Goal: Information Seeking & Learning: Learn about a topic

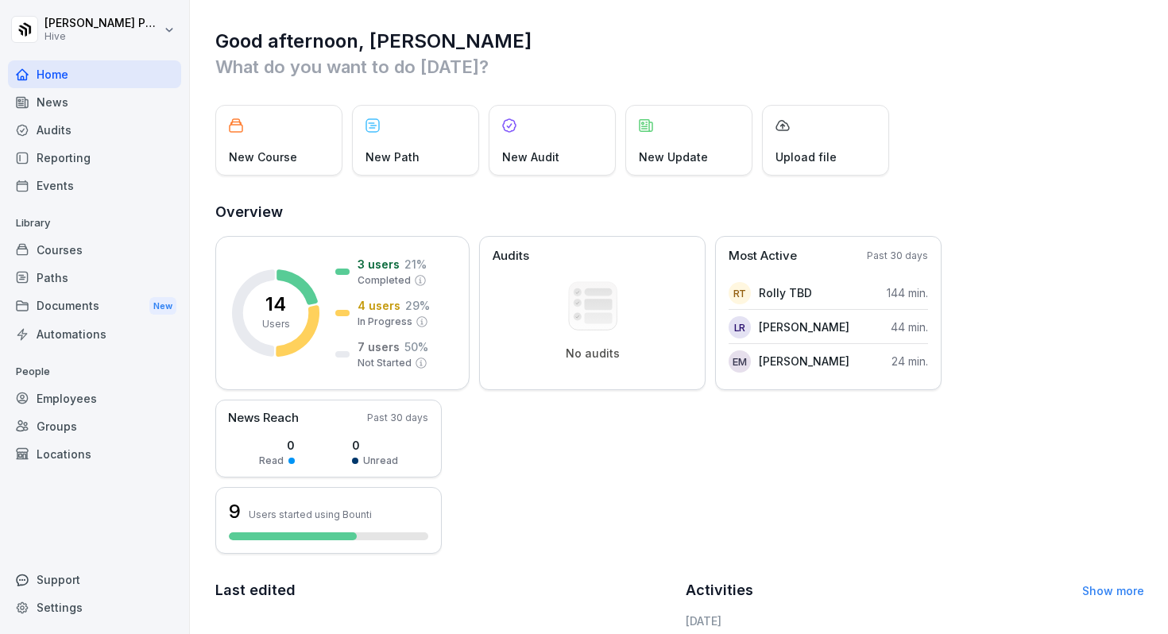
click at [1098, 148] on div "New Course New Path New Audit New Update Upload file" at bounding box center [679, 140] width 929 height 71
click at [299, 285] on icon at bounding box center [296, 286] width 41 height 35
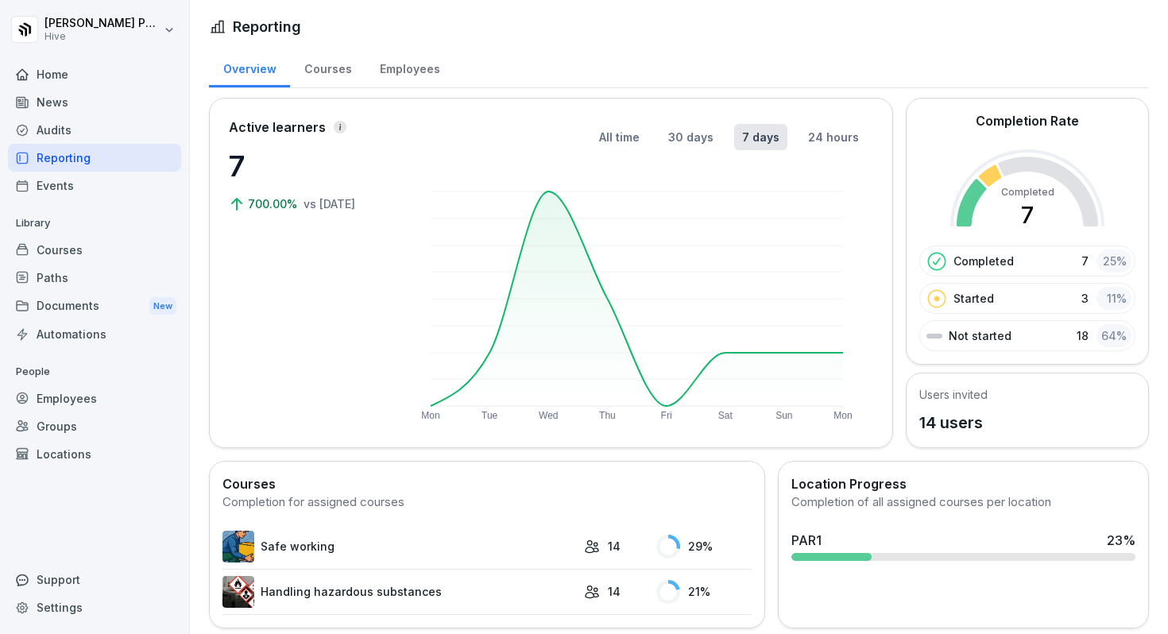
scroll to position [6, 0]
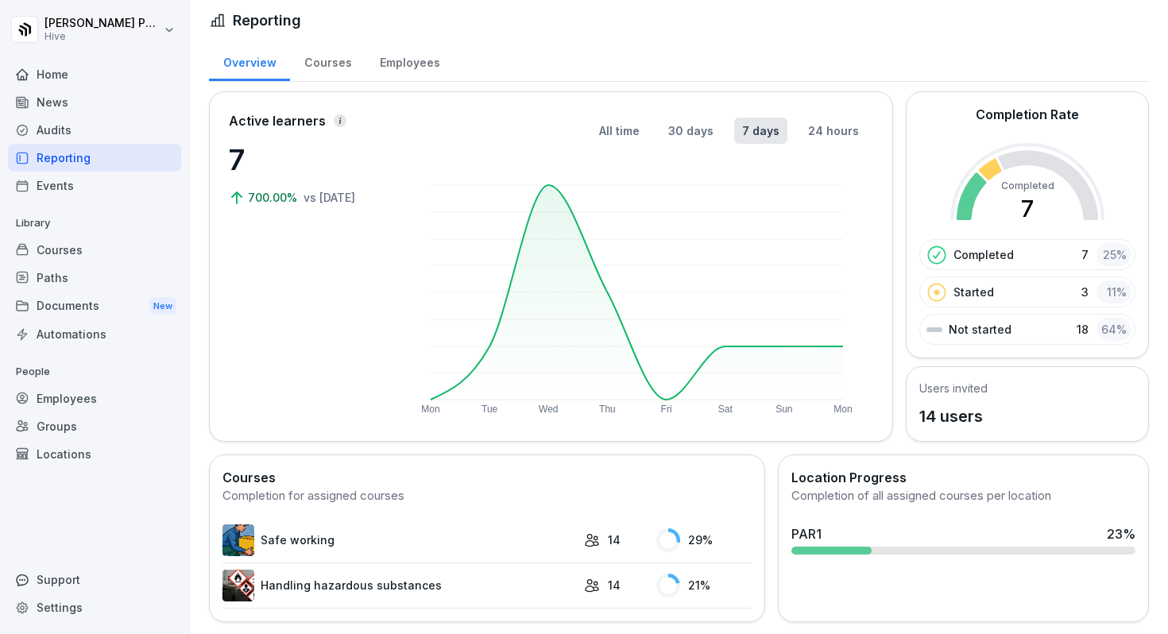
click at [409, 62] on div "Employees" at bounding box center [409, 61] width 88 height 41
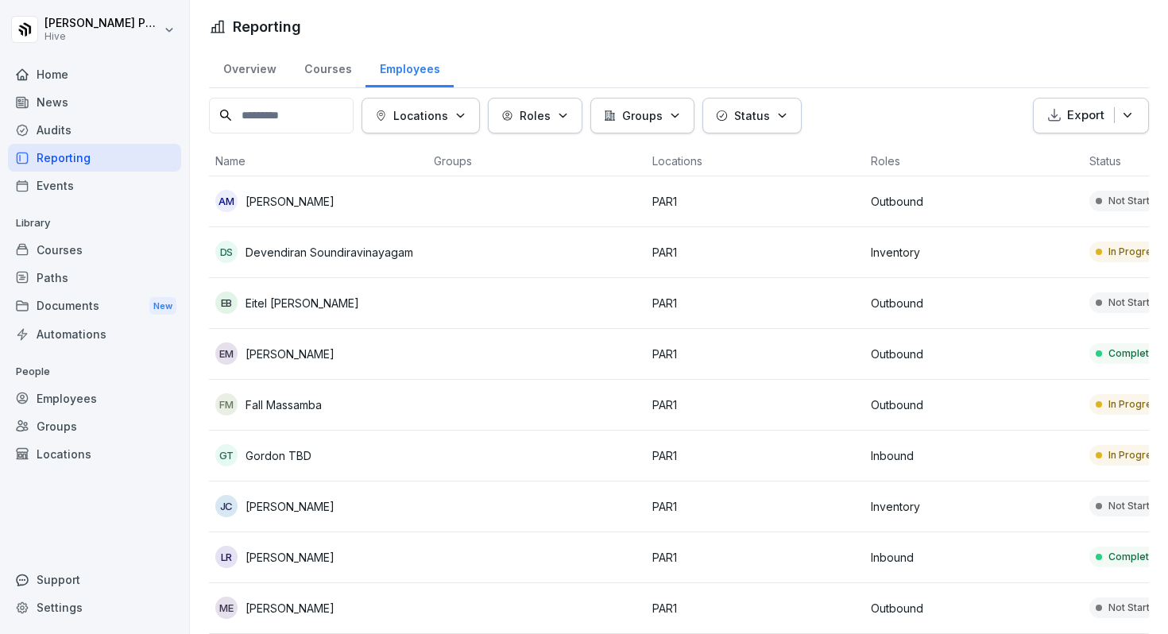
click at [79, 248] on div "Courses" at bounding box center [94, 250] width 173 height 28
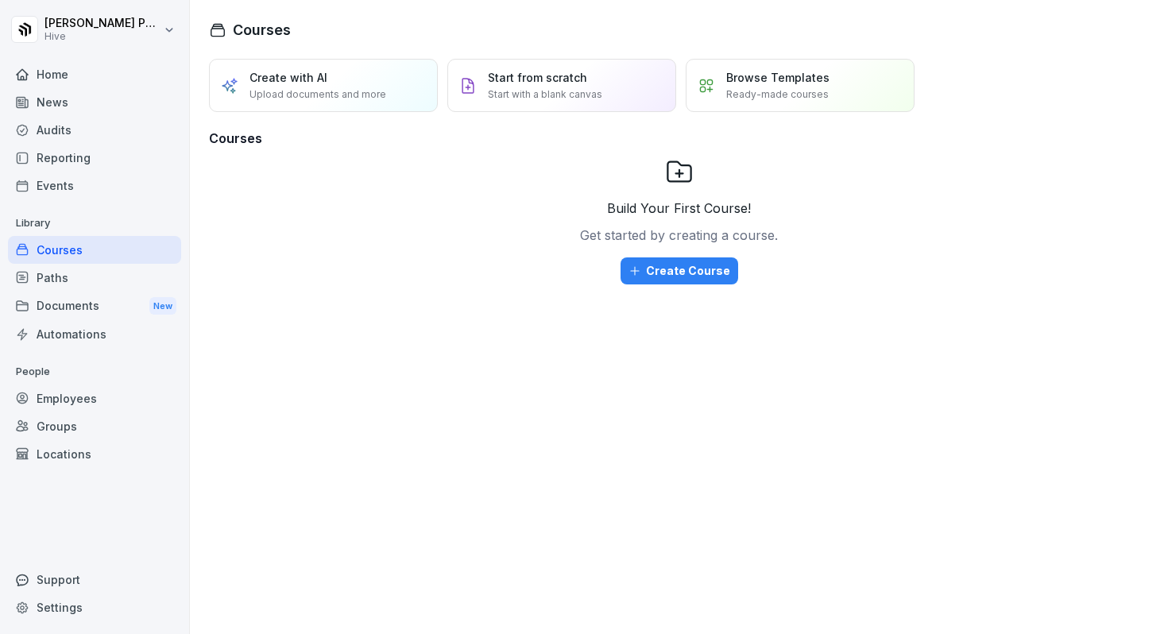
click at [61, 298] on div "Documents New" at bounding box center [94, 306] width 173 height 29
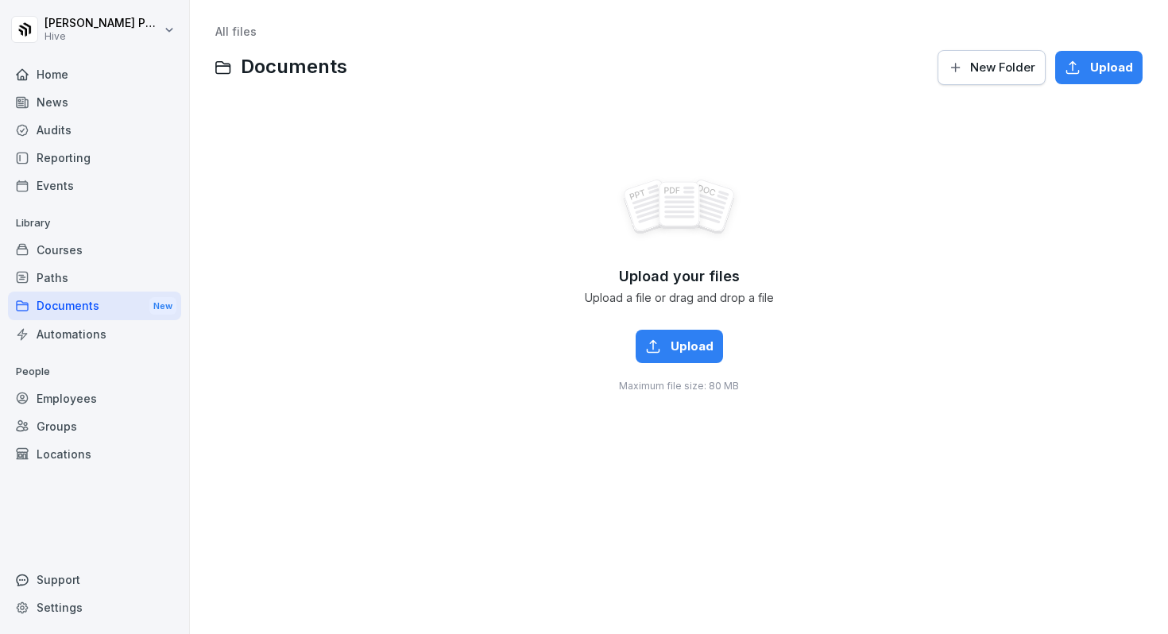
click at [52, 72] on div "Home" at bounding box center [94, 74] width 173 height 28
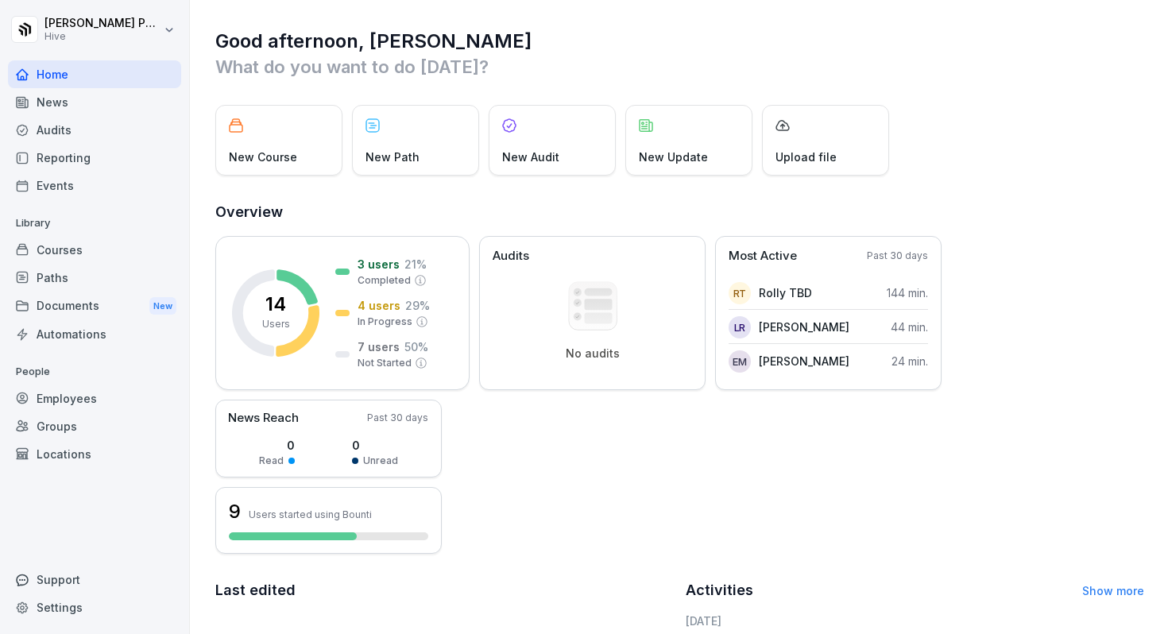
click at [273, 126] on div "New Course" at bounding box center [278, 140] width 127 height 71
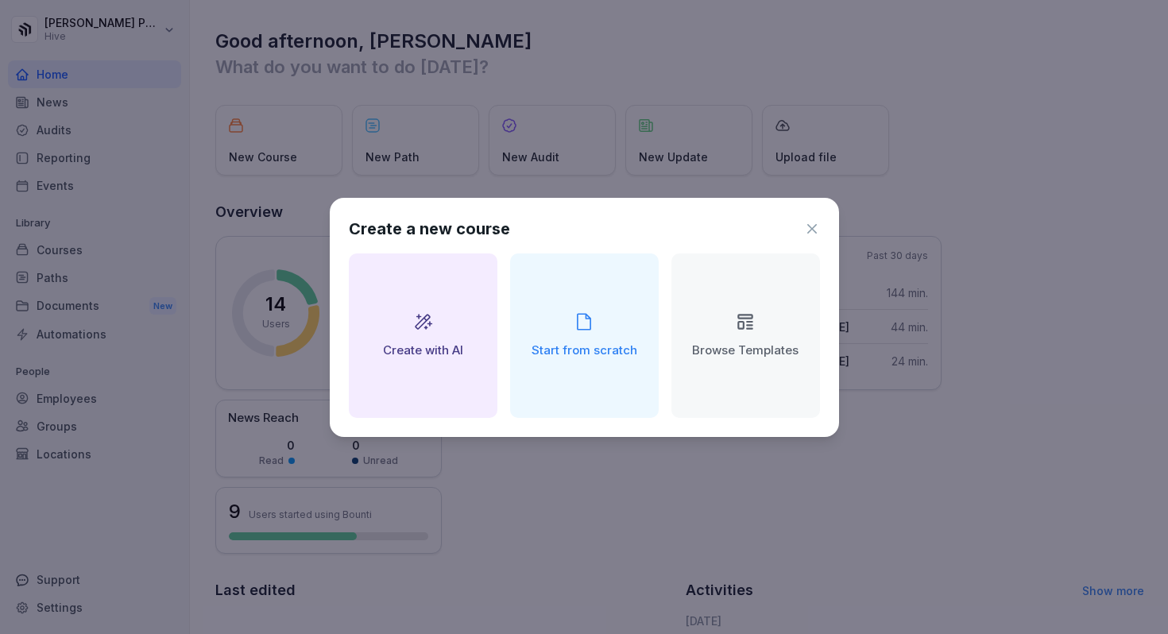
click at [728, 351] on h2 "Browse Templates" at bounding box center [745, 351] width 106 height 18
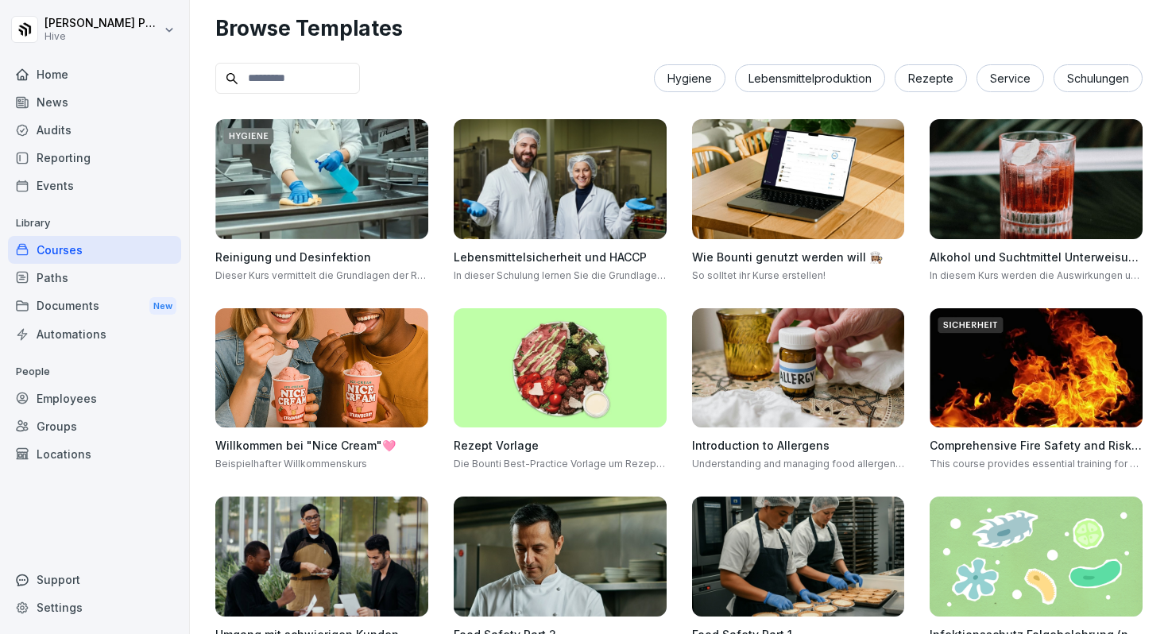
click at [53, 135] on div "Audits" at bounding box center [94, 130] width 173 height 28
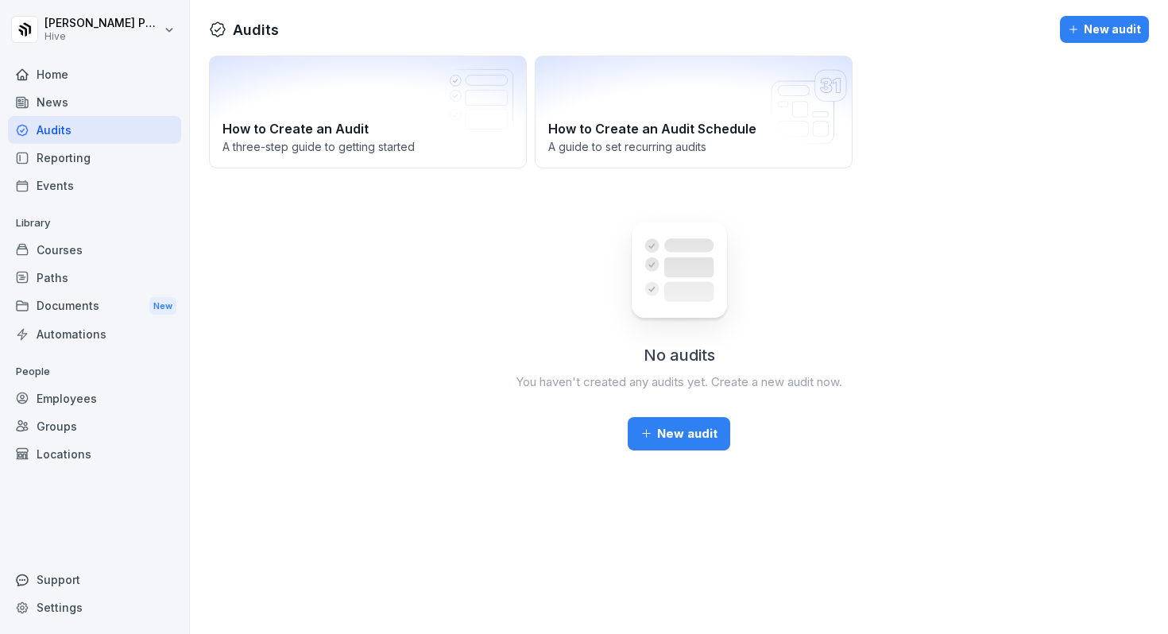
click at [55, 163] on div "Reporting" at bounding box center [94, 158] width 173 height 28
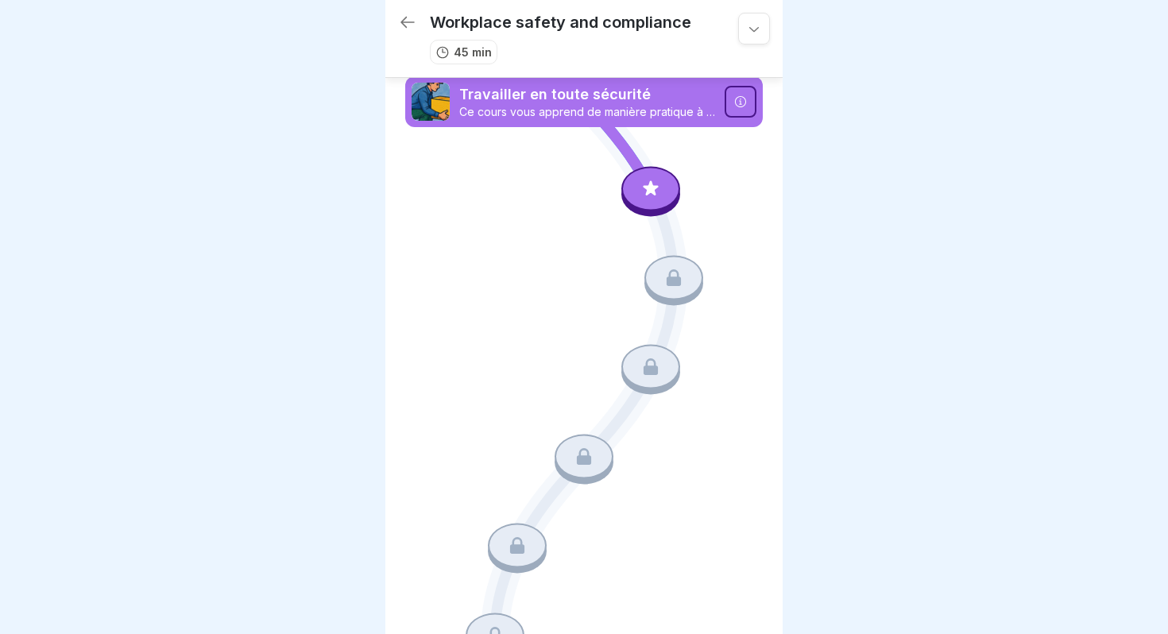
click at [647, 191] on icon at bounding box center [650, 187] width 15 height 15
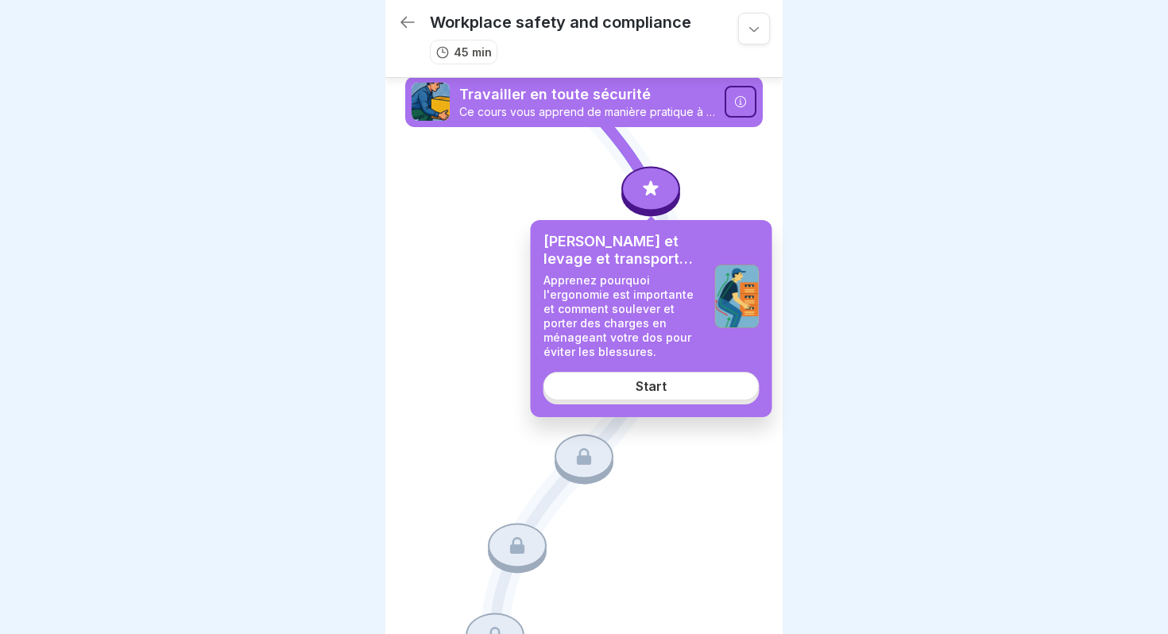
click at [636, 396] on link "Start" at bounding box center [651, 386] width 216 height 29
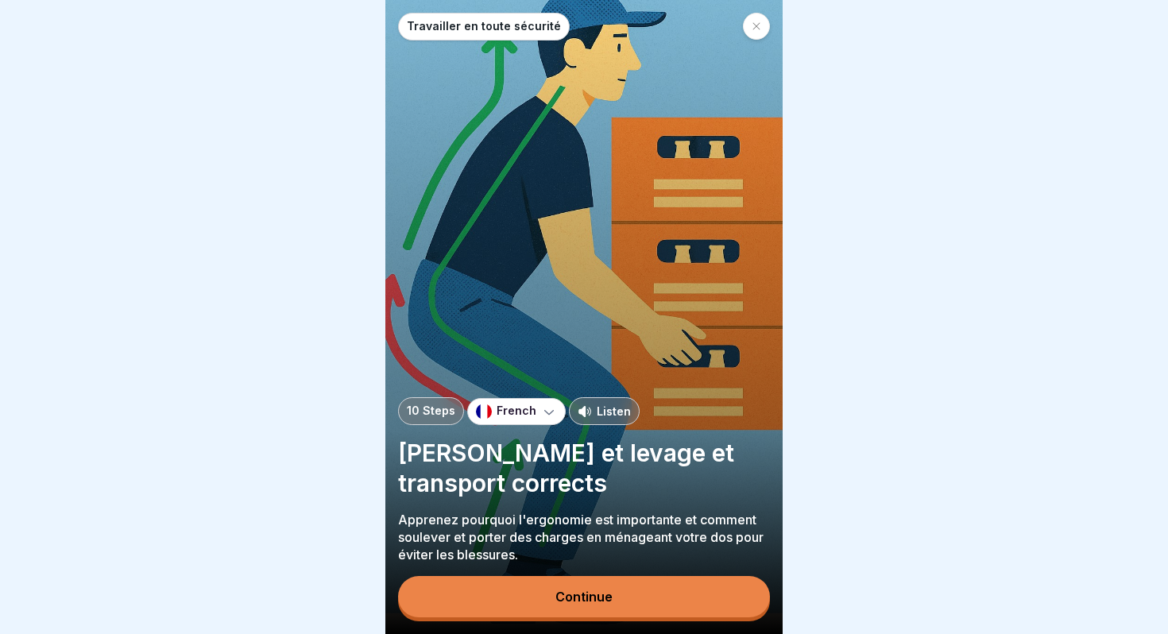
click at [555, 608] on button "Continue" at bounding box center [584, 596] width 372 height 41
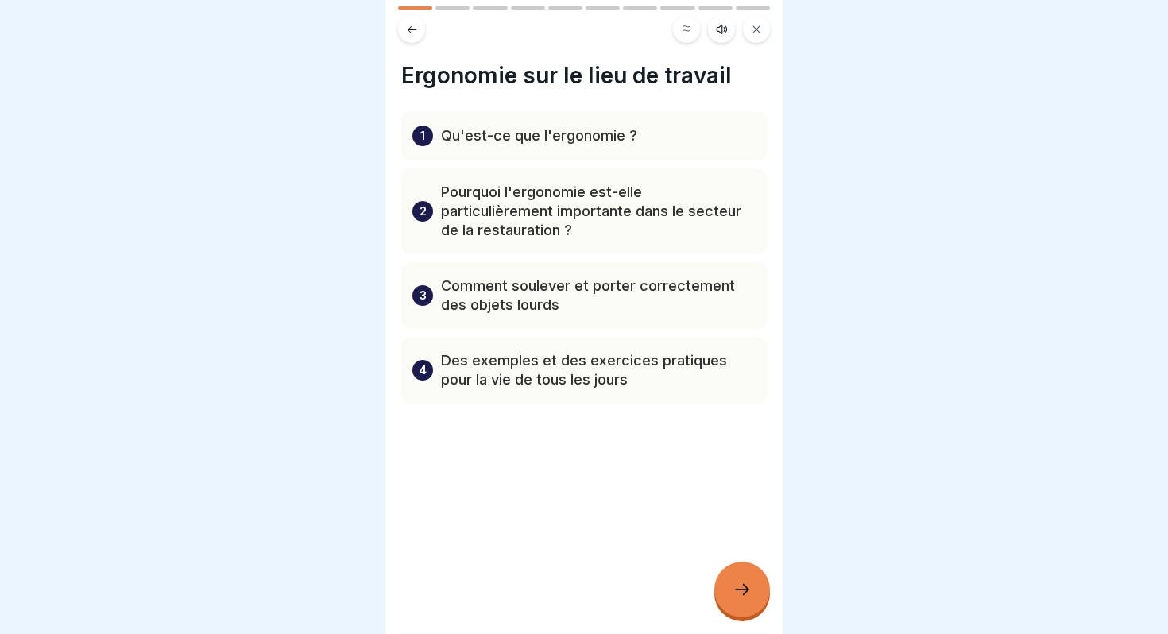
click at [746, 581] on icon at bounding box center [741, 589] width 19 height 19
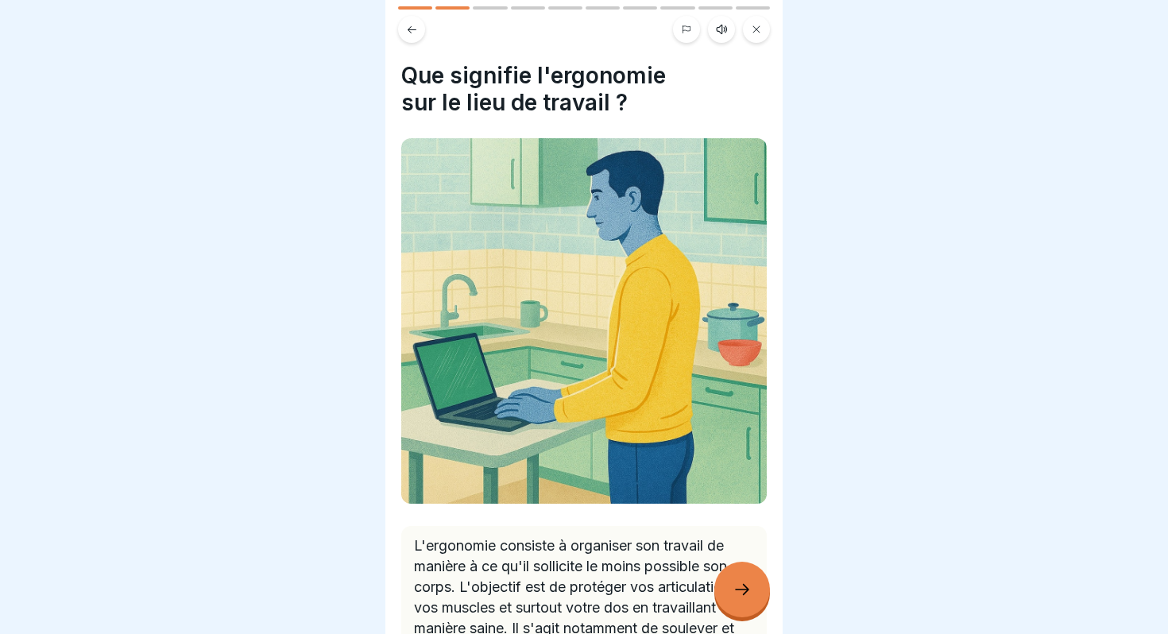
click at [746, 581] on icon at bounding box center [741, 589] width 19 height 19
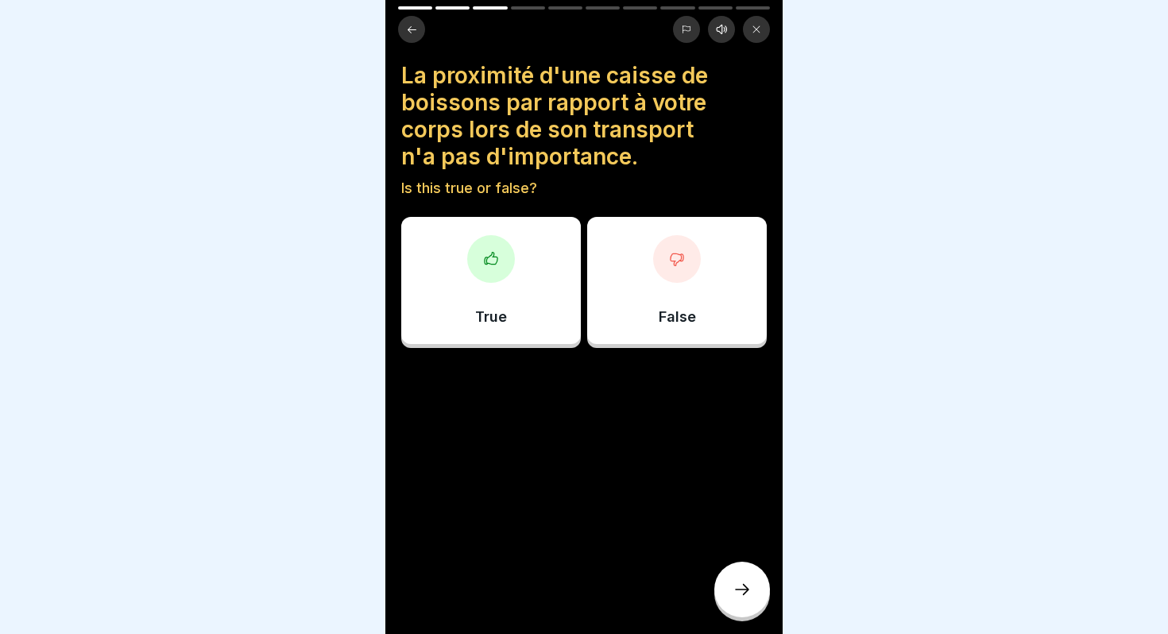
click at [665, 294] on div "False" at bounding box center [677, 280] width 180 height 127
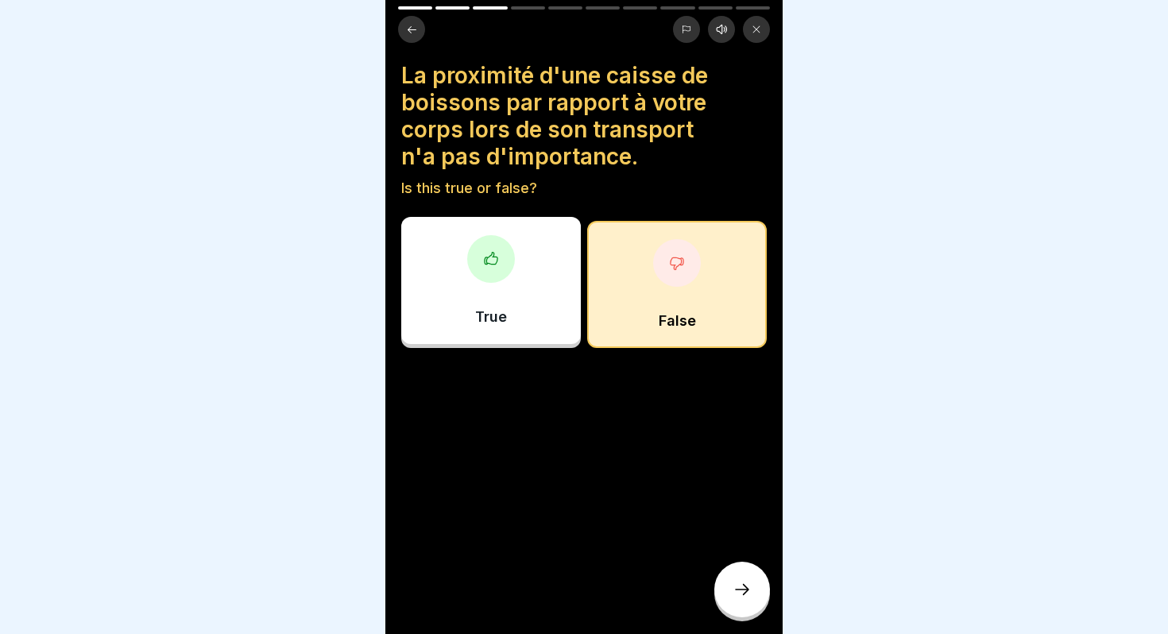
click at [732, 589] on div at bounding box center [742, 590] width 56 height 56
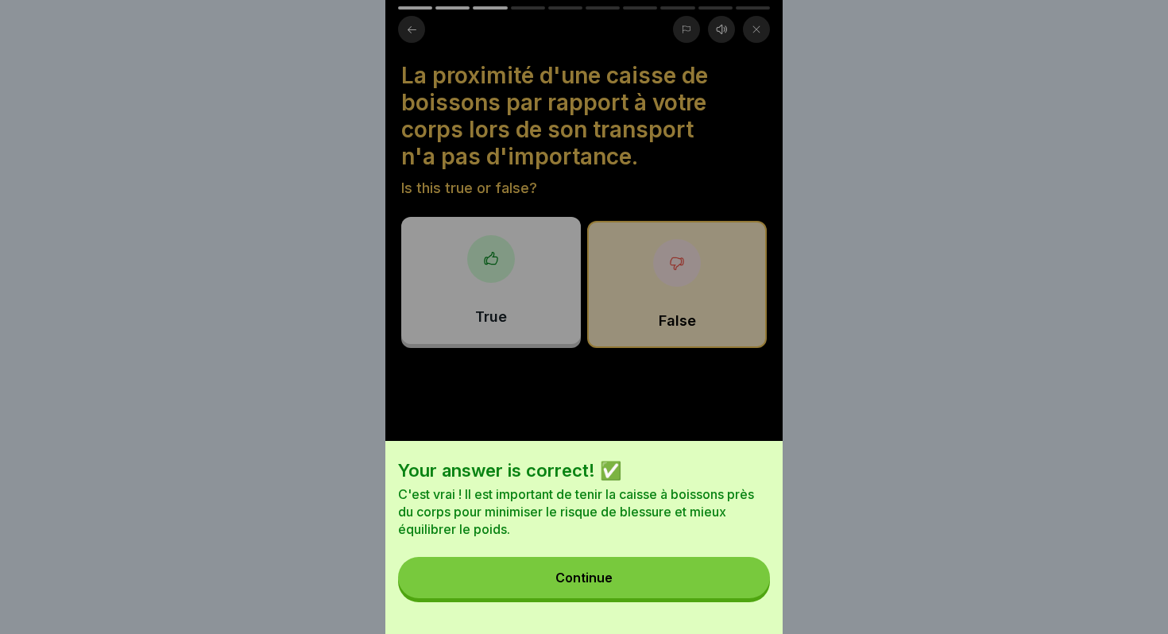
click at [732, 589] on button "Continue" at bounding box center [584, 577] width 372 height 41
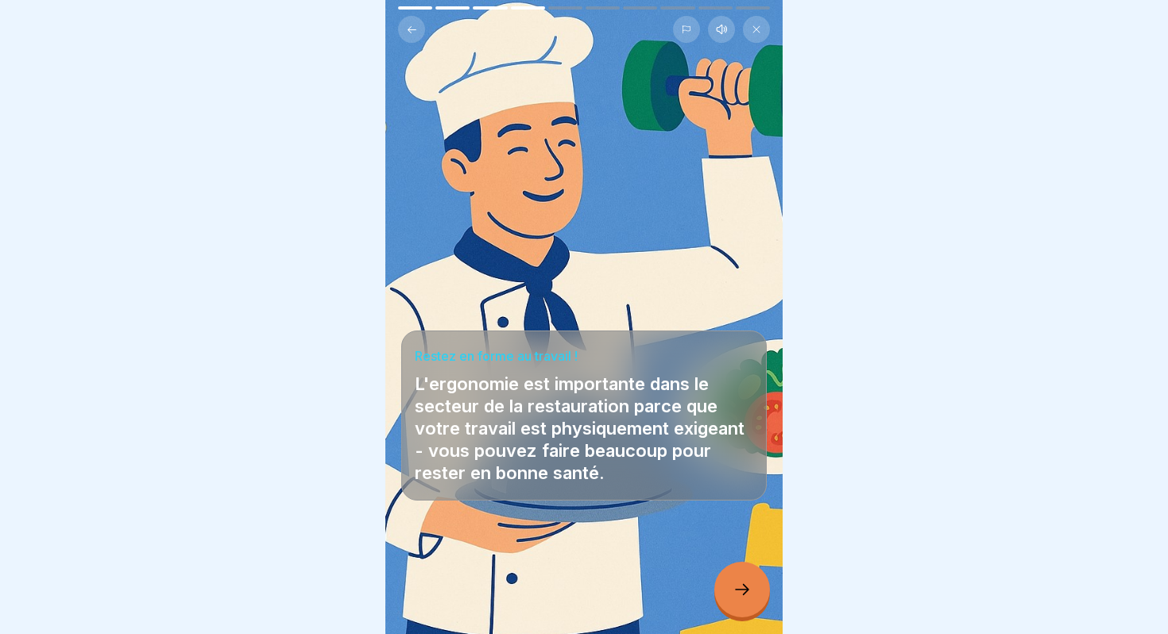
click at [732, 589] on div at bounding box center [742, 590] width 56 height 56
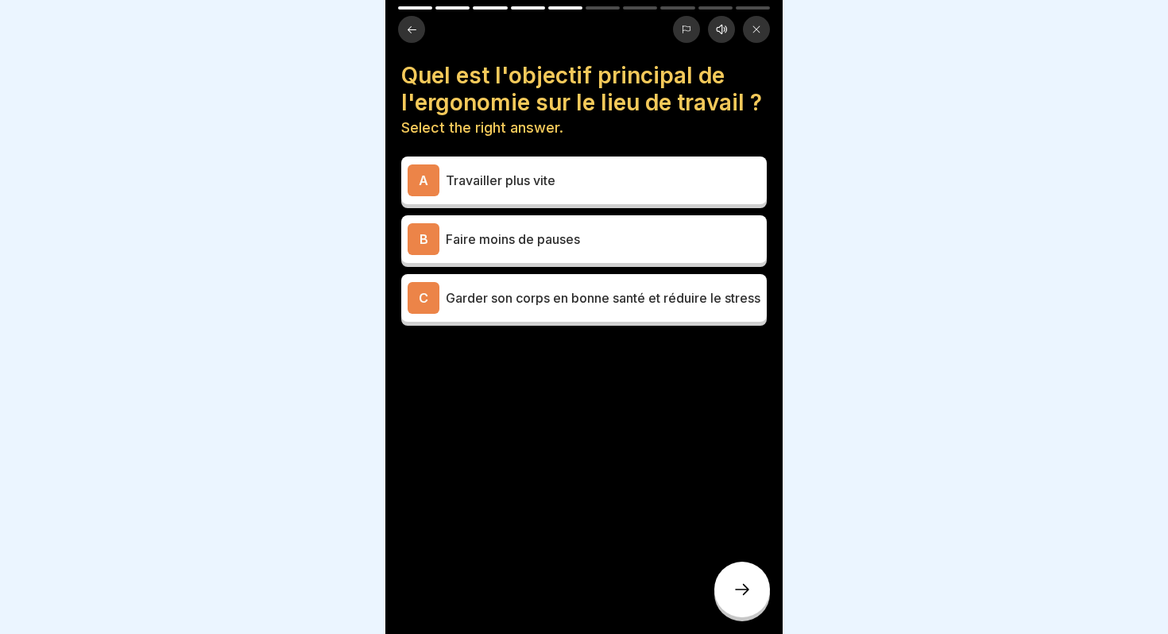
click at [593, 292] on p "Garder son corps en bonne santé et réduire le stress" at bounding box center [603, 297] width 315 height 19
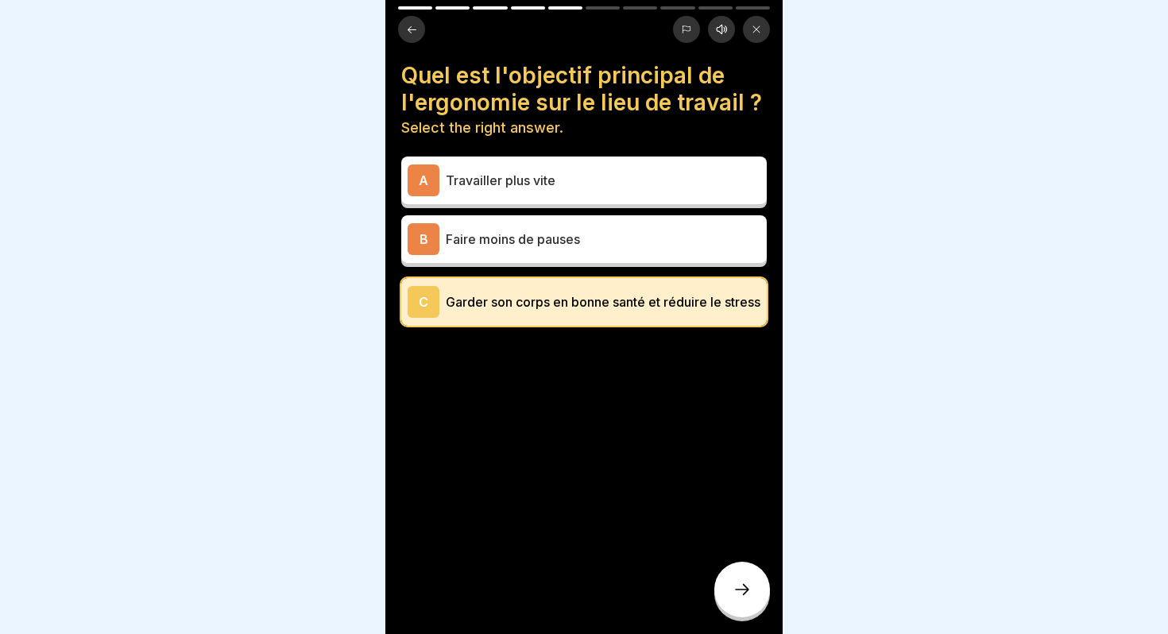
click at [751, 612] on div at bounding box center [742, 590] width 56 height 56
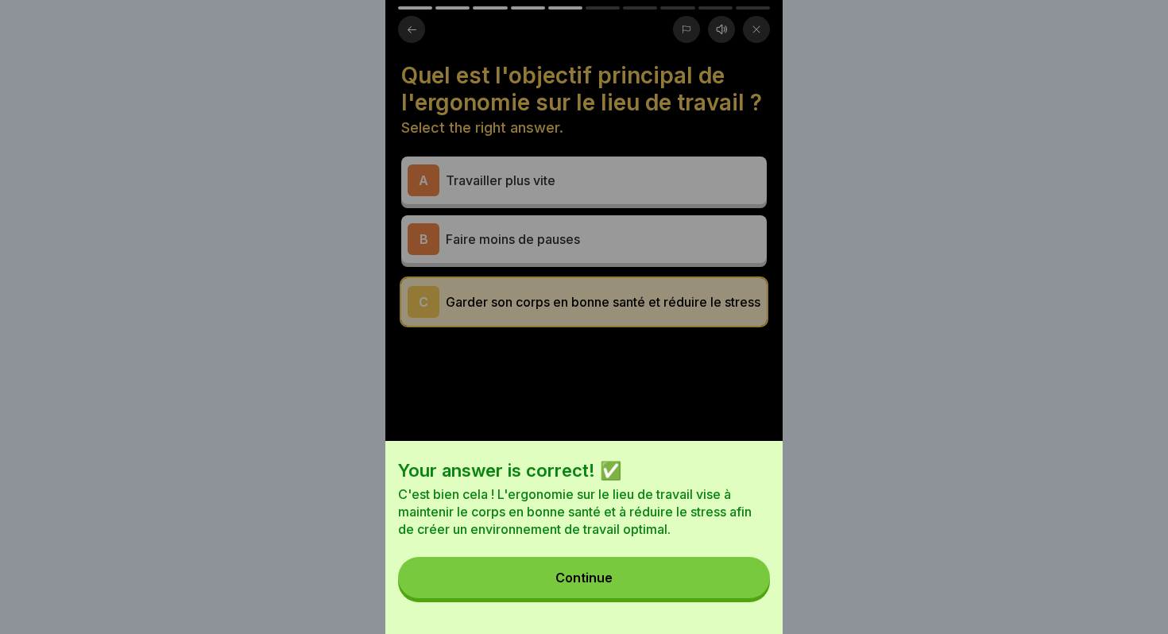
click at [672, 579] on button "Continue" at bounding box center [584, 577] width 372 height 41
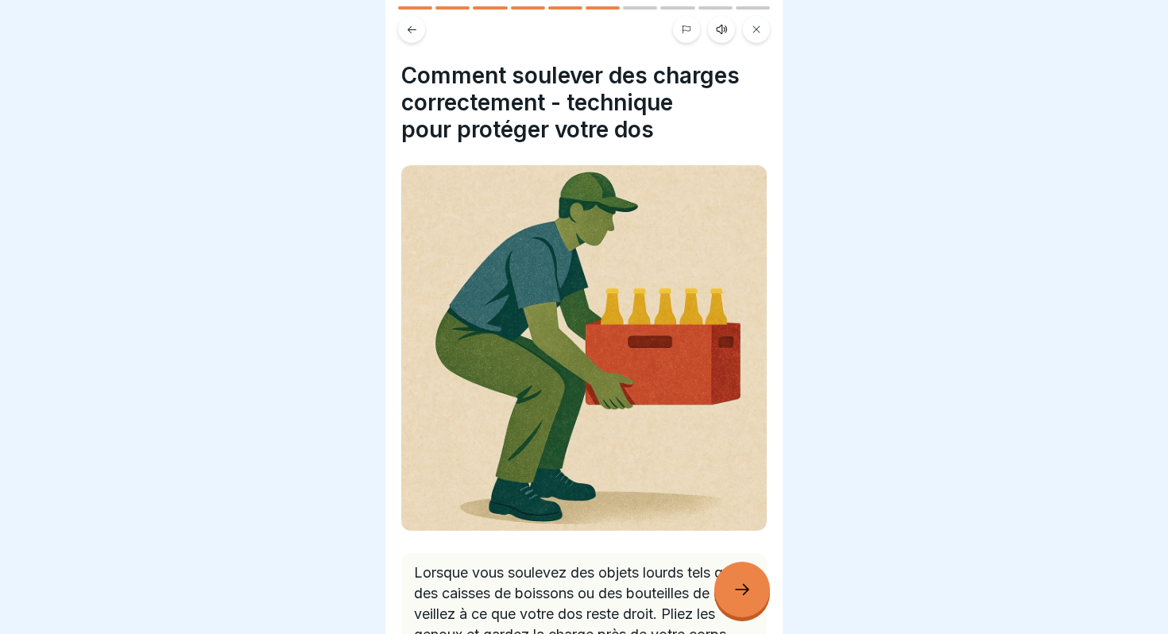
click at [724, 590] on div at bounding box center [742, 590] width 56 height 56
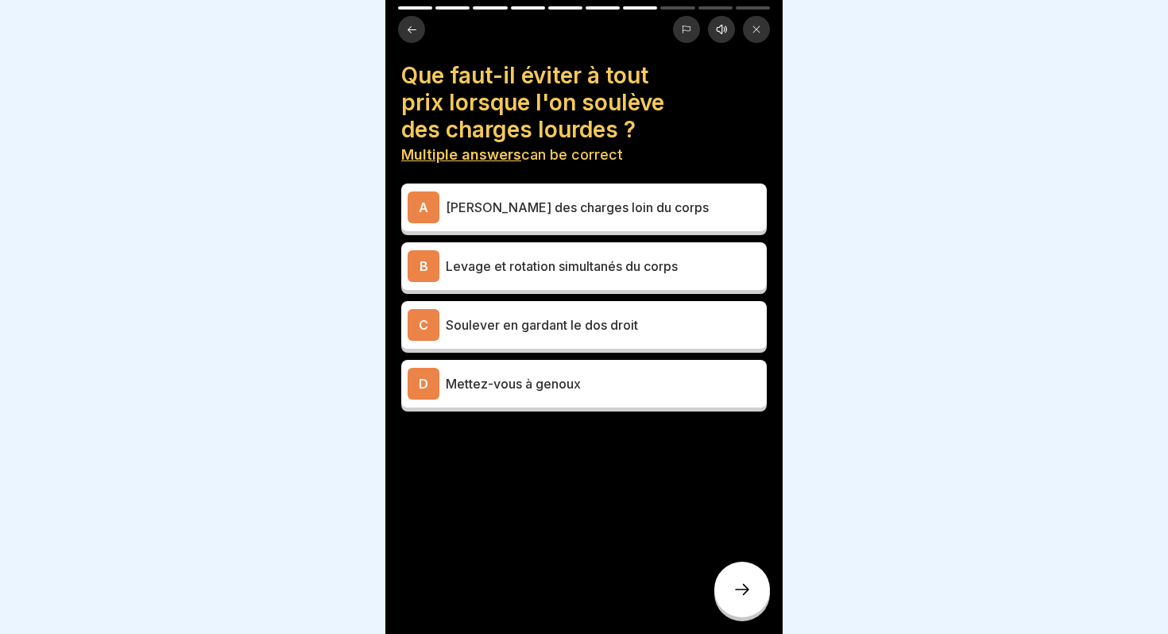
click at [561, 272] on p "Levage et rotation simultanés du corps" at bounding box center [603, 266] width 315 height 19
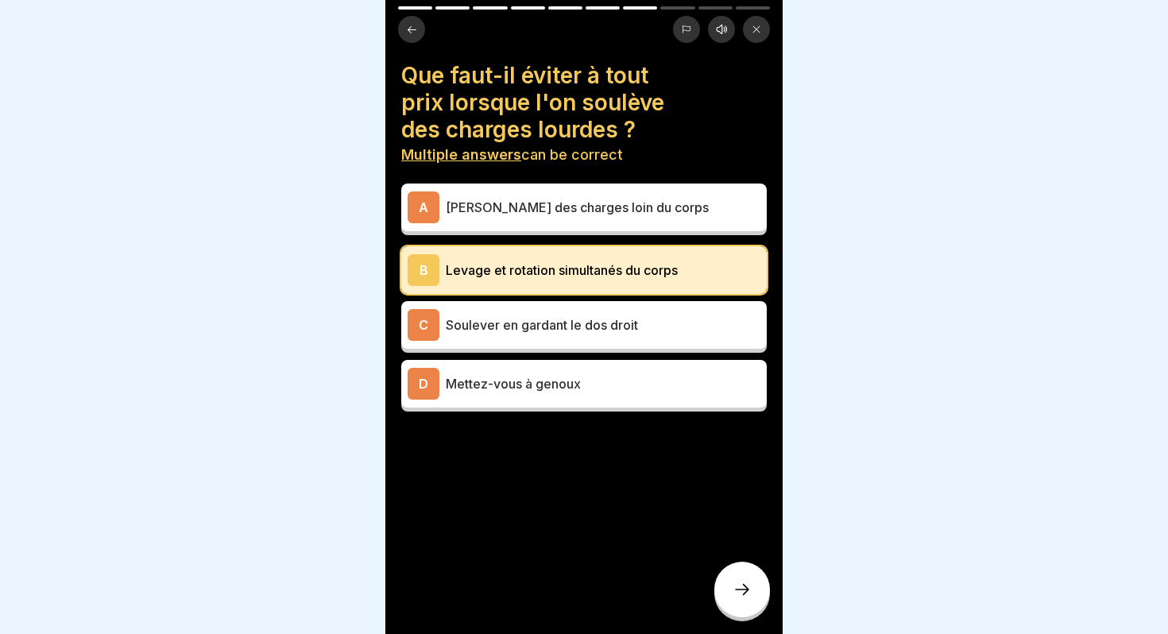
click at [728, 587] on div at bounding box center [742, 590] width 56 height 56
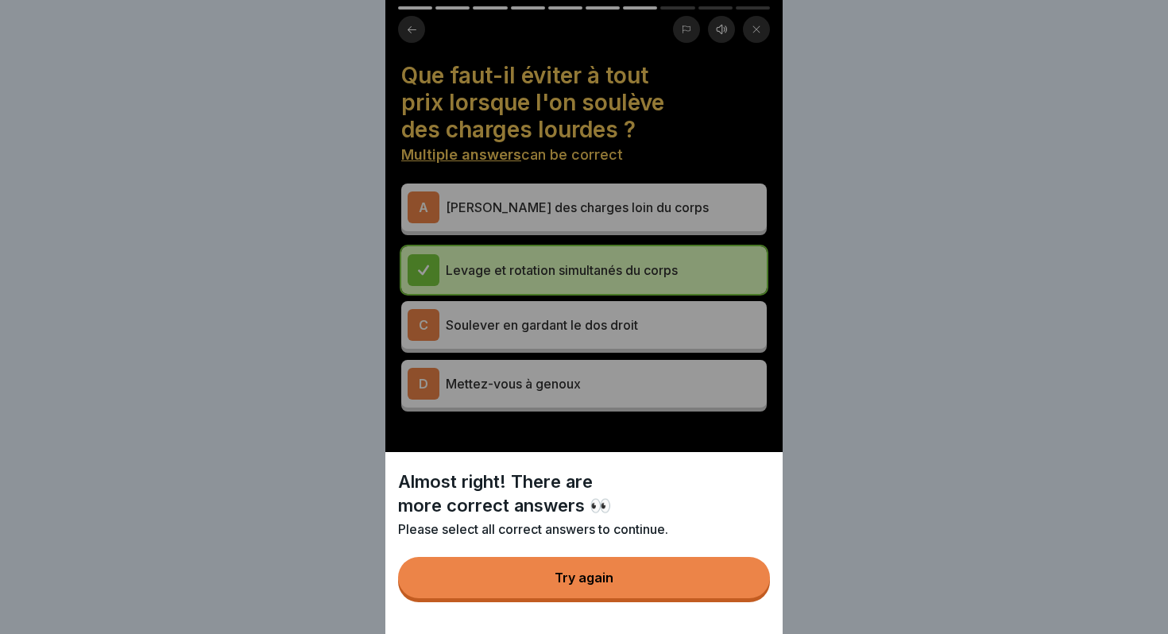
click at [728, 587] on button "Try again" at bounding box center [584, 577] width 372 height 41
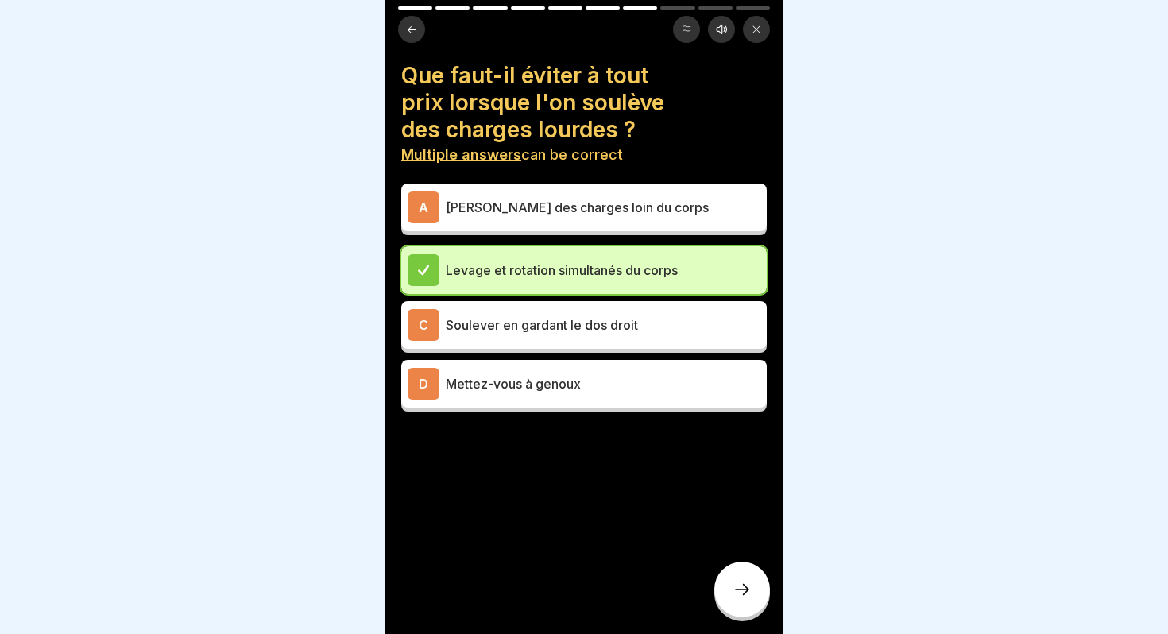
click at [604, 399] on div "D Mettez-vous à genoux" at bounding box center [583, 384] width 365 height 48
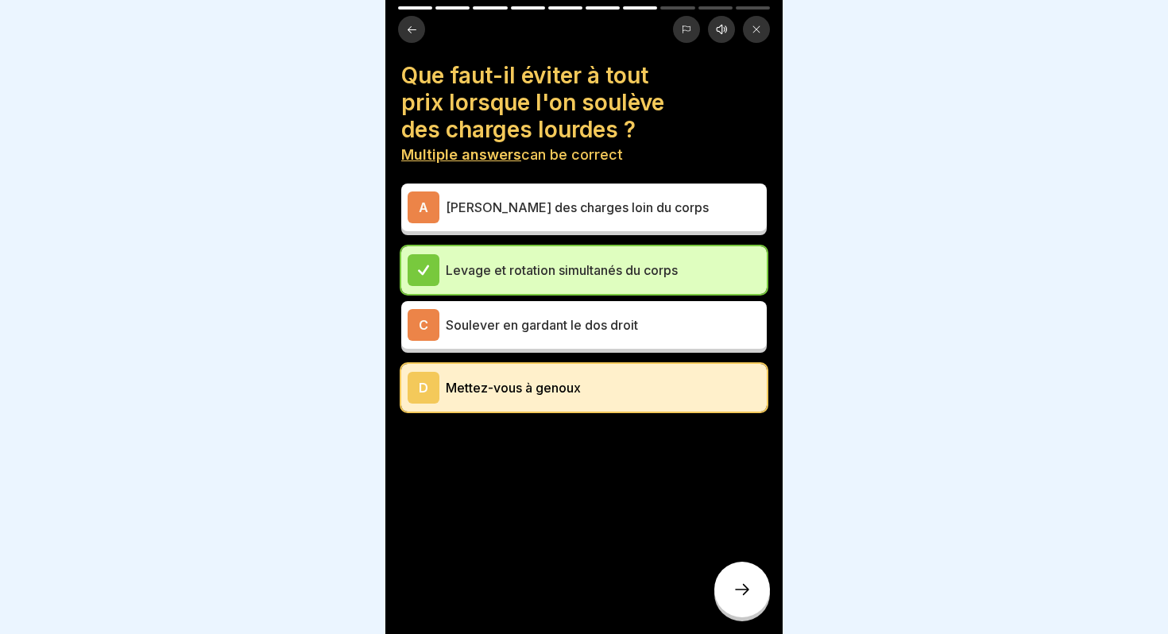
click at [738, 575] on div at bounding box center [742, 590] width 56 height 56
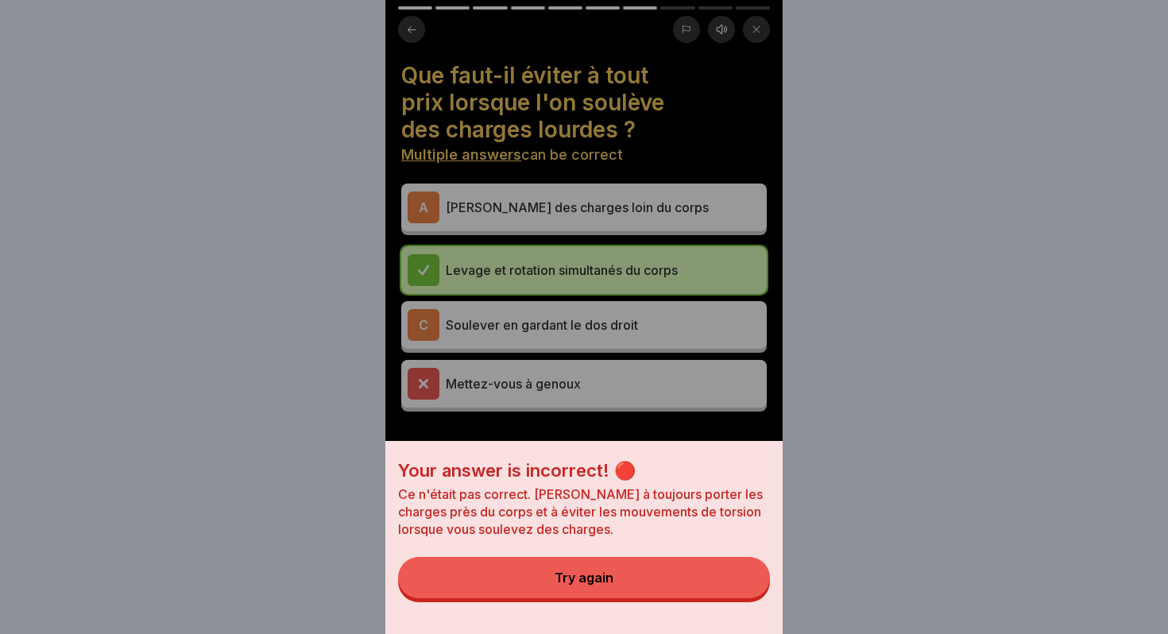
click at [738, 575] on button "Try again" at bounding box center [584, 577] width 372 height 41
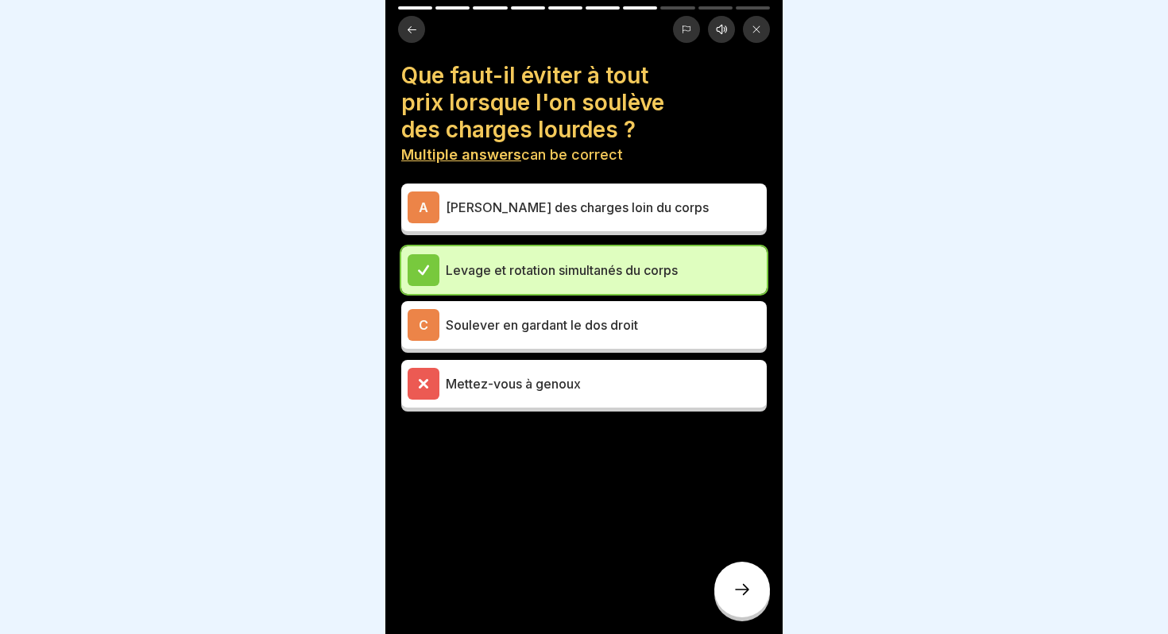
click at [458, 397] on div "Mettez-vous à genoux" at bounding box center [583, 384] width 353 height 32
click at [432, 203] on div "A" at bounding box center [423, 207] width 32 height 32
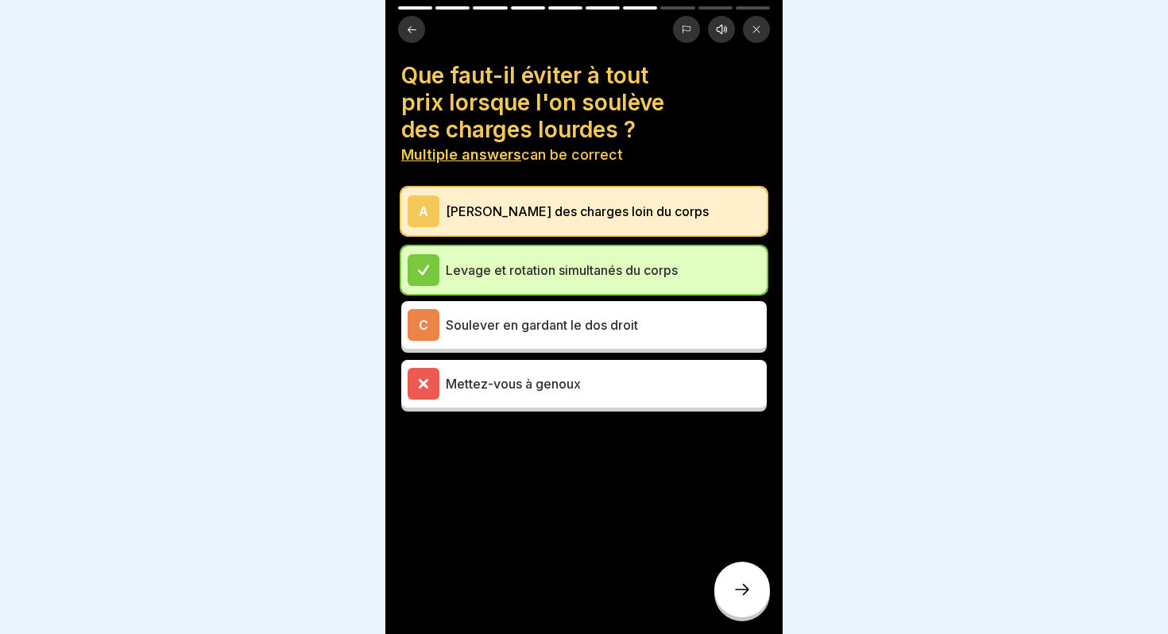
click at [753, 594] on div at bounding box center [742, 590] width 56 height 56
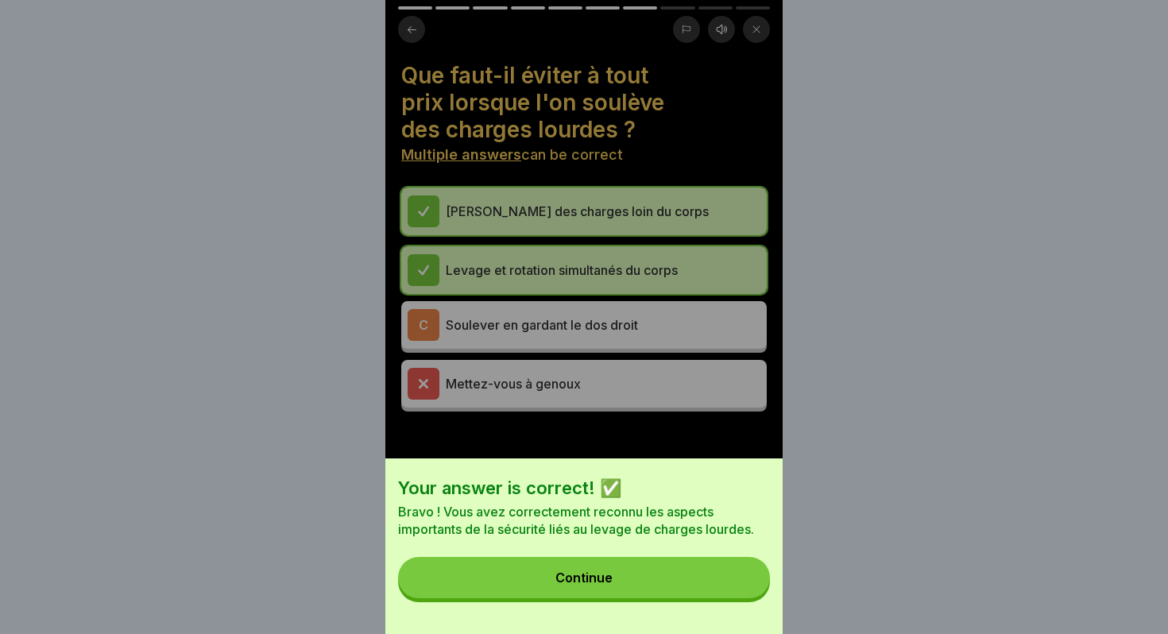
click at [666, 589] on button "Continue" at bounding box center [584, 577] width 372 height 41
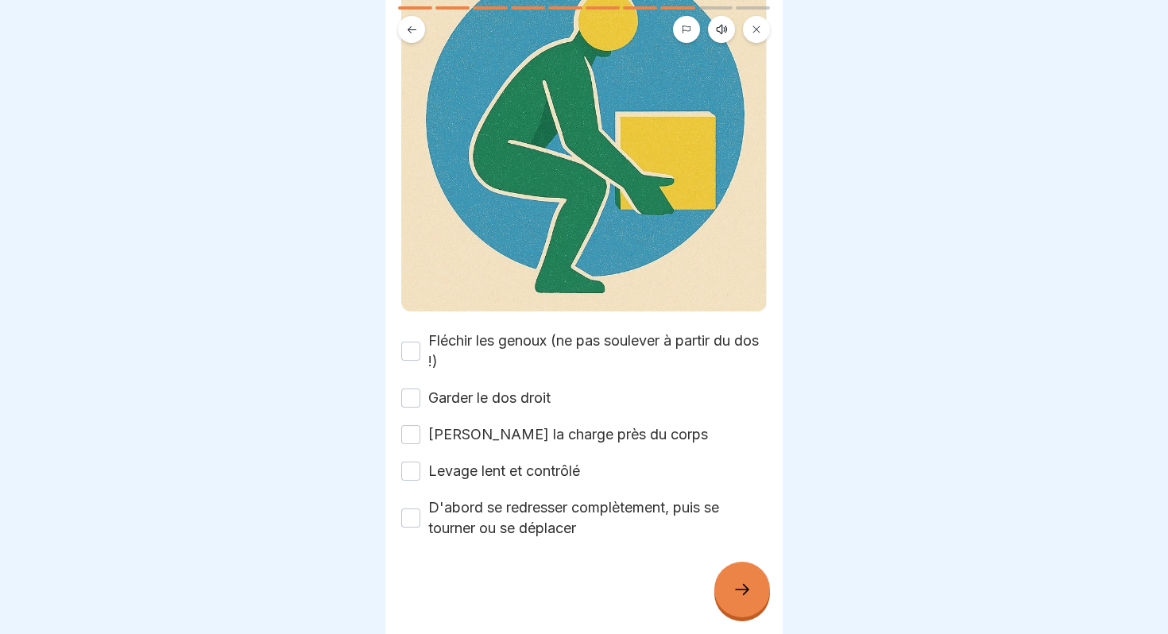
scroll to position [199, 0]
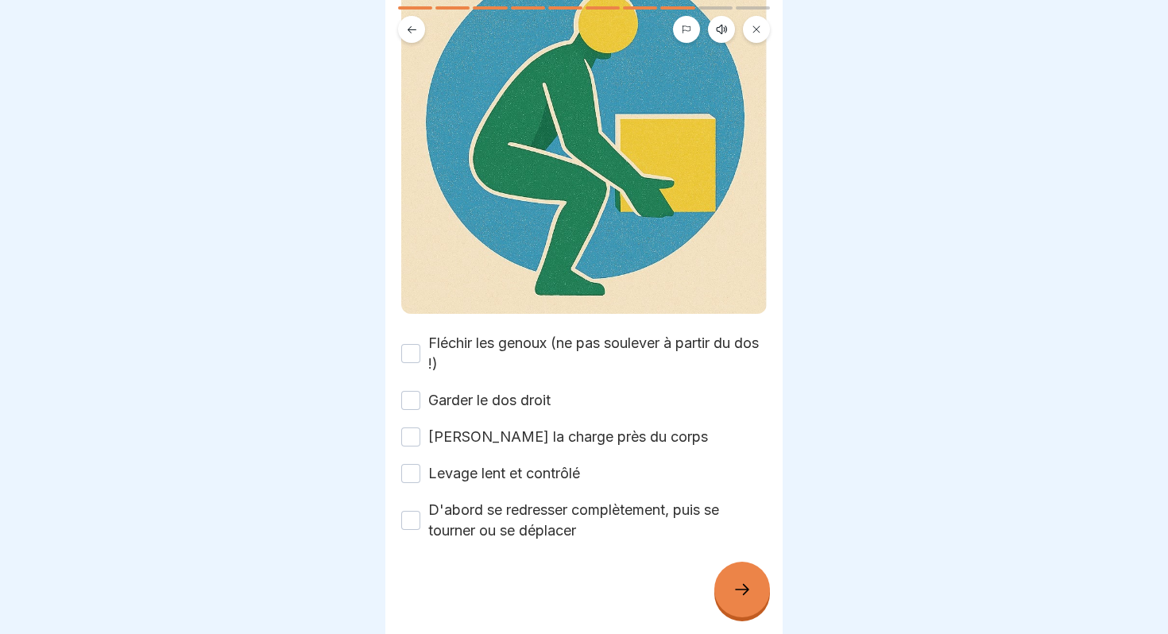
click at [409, 349] on button "Fléchir les genoux (ne pas soulever à partir du dos !)" at bounding box center [410, 353] width 19 height 19
click at [410, 400] on button "Garder le dos droit" at bounding box center [410, 400] width 19 height 19
click at [410, 438] on button "[PERSON_NAME] la charge près du corps" at bounding box center [410, 436] width 19 height 19
click at [410, 480] on button "Levage lent et contrôlé" at bounding box center [410, 473] width 19 height 19
click at [410, 520] on button "D'abord se redresser complètement, puis se tourner ou se déplacer" at bounding box center [410, 520] width 19 height 19
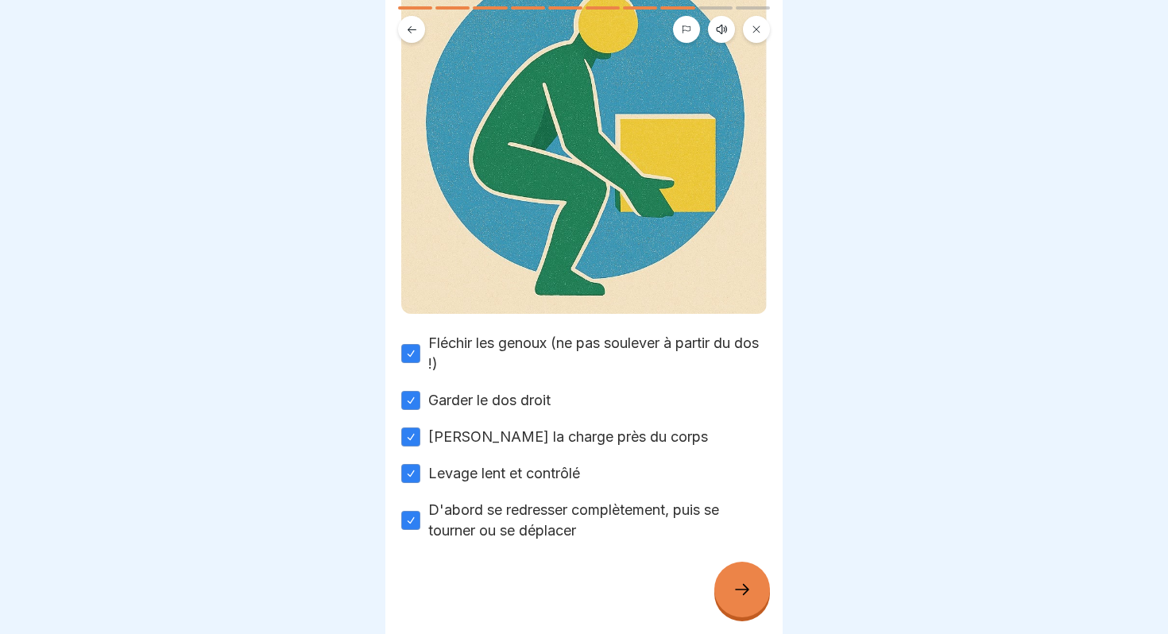
click at [741, 597] on icon at bounding box center [741, 589] width 19 height 19
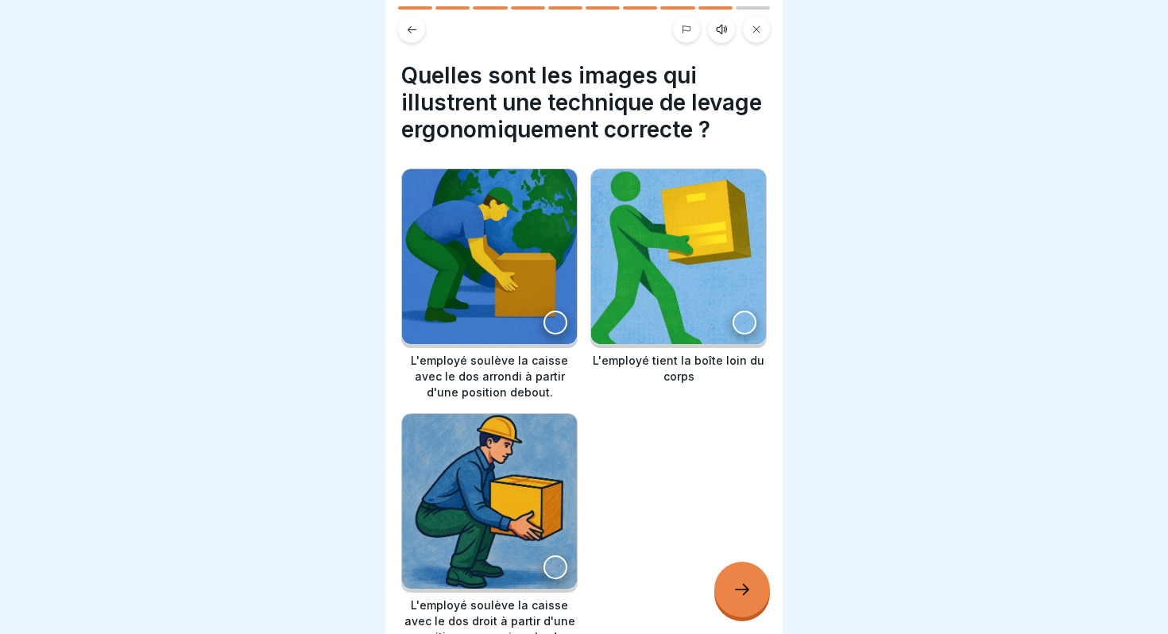
click at [751, 316] on div at bounding box center [744, 323] width 24 height 24
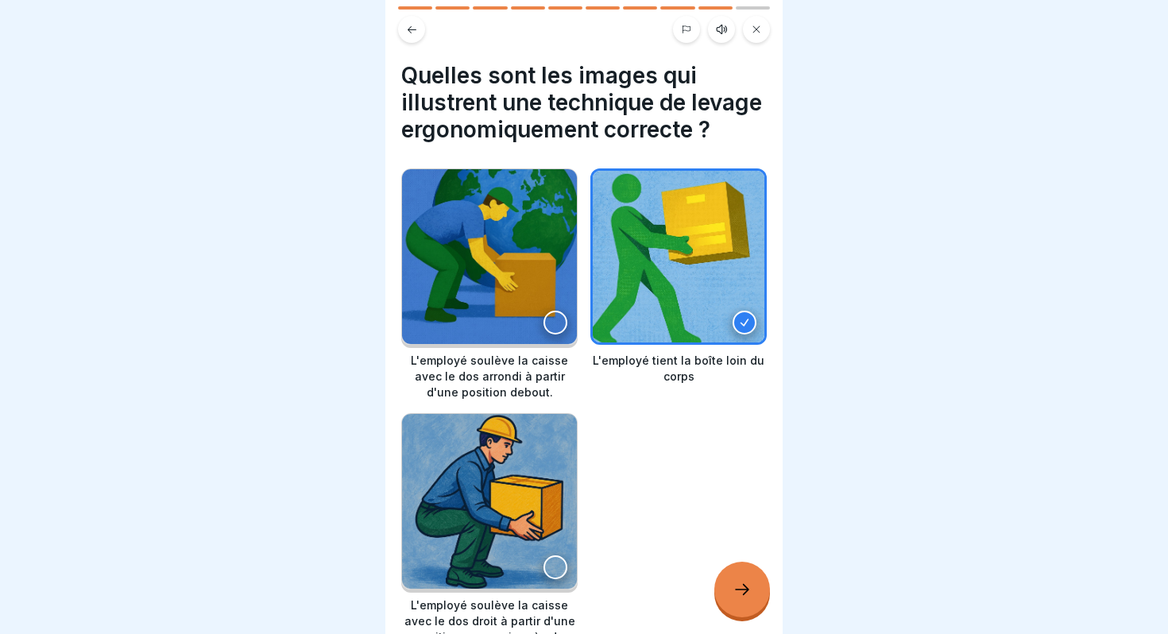
click at [742, 319] on icon at bounding box center [744, 322] width 11 height 11
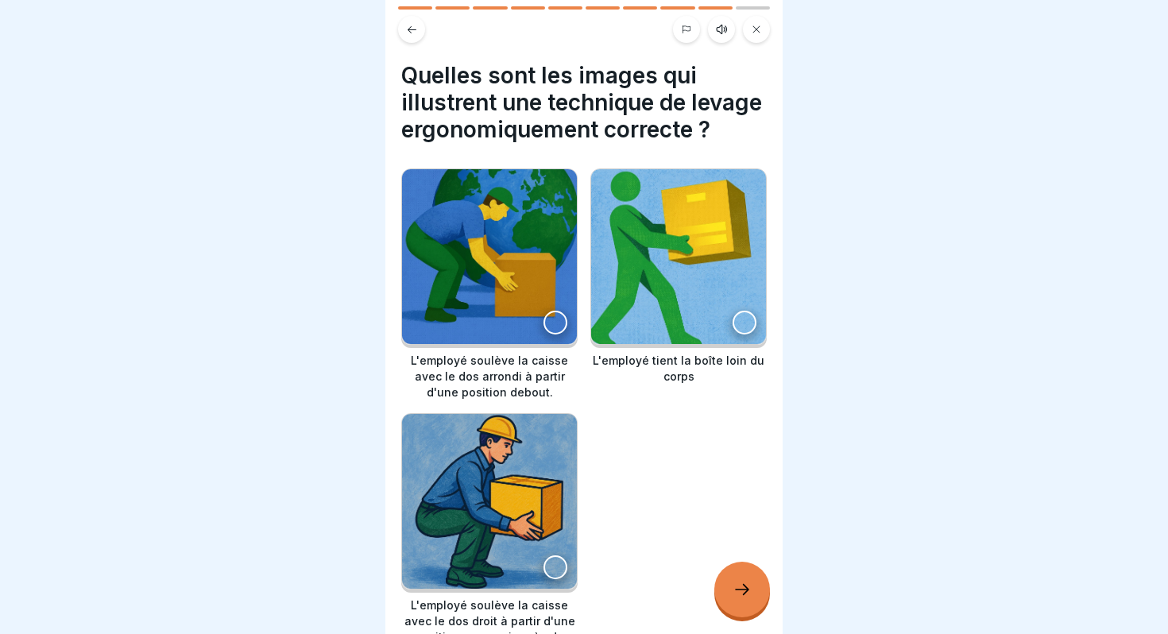
click at [547, 566] on div at bounding box center [555, 567] width 24 height 24
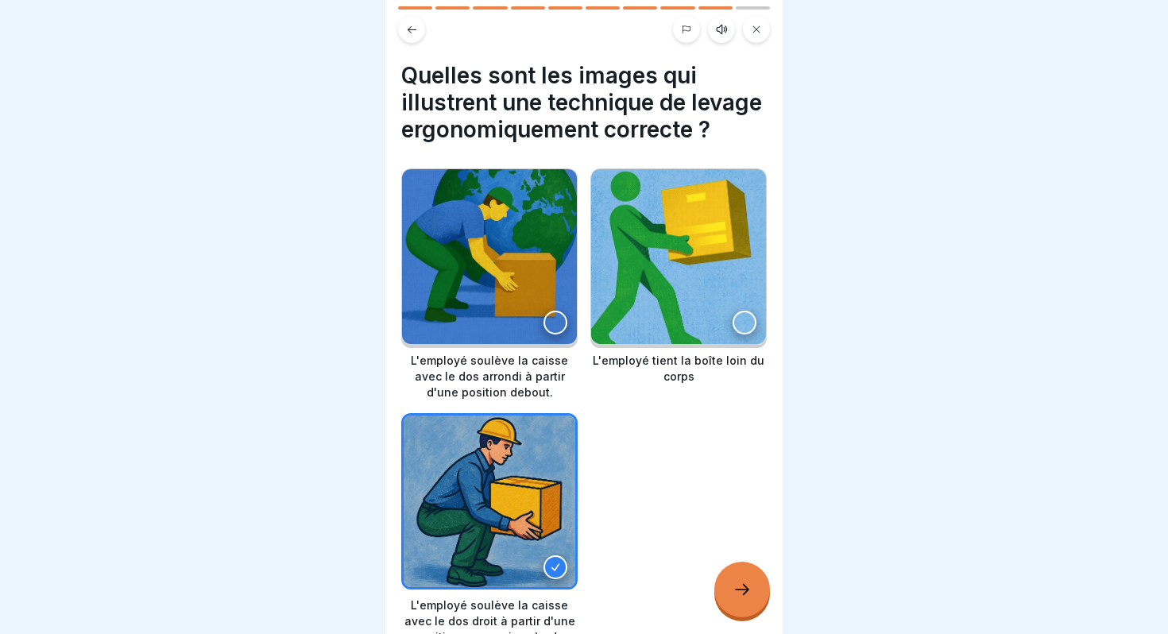
click at [733, 583] on icon at bounding box center [741, 589] width 19 height 19
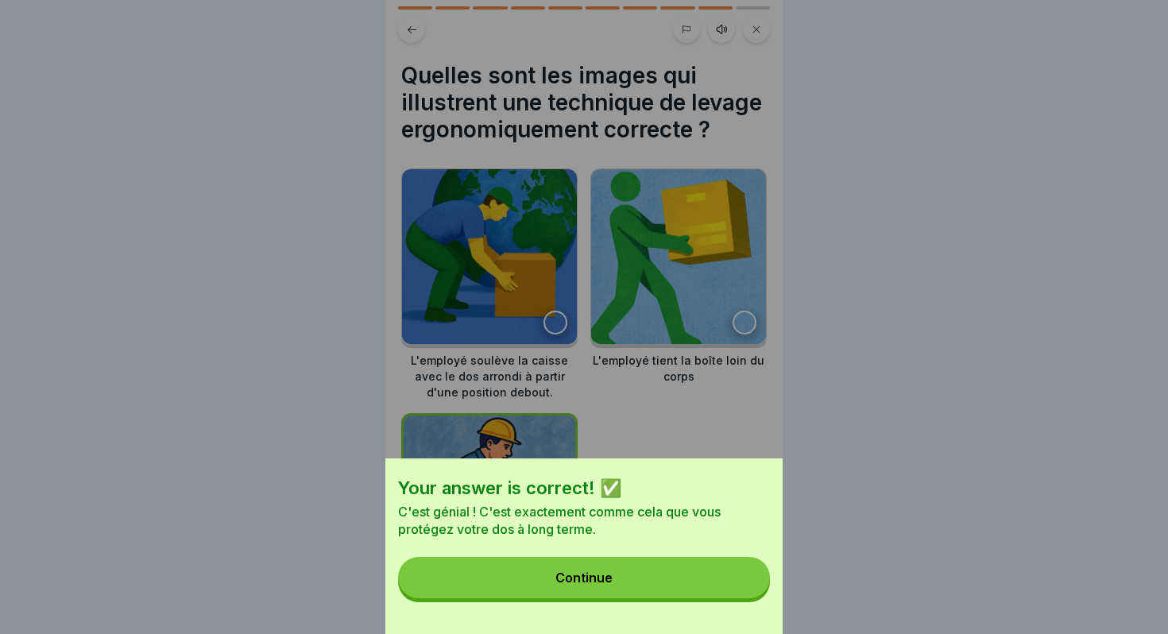
click at [665, 583] on button "Continue" at bounding box center [584, 577] width 372 height 41
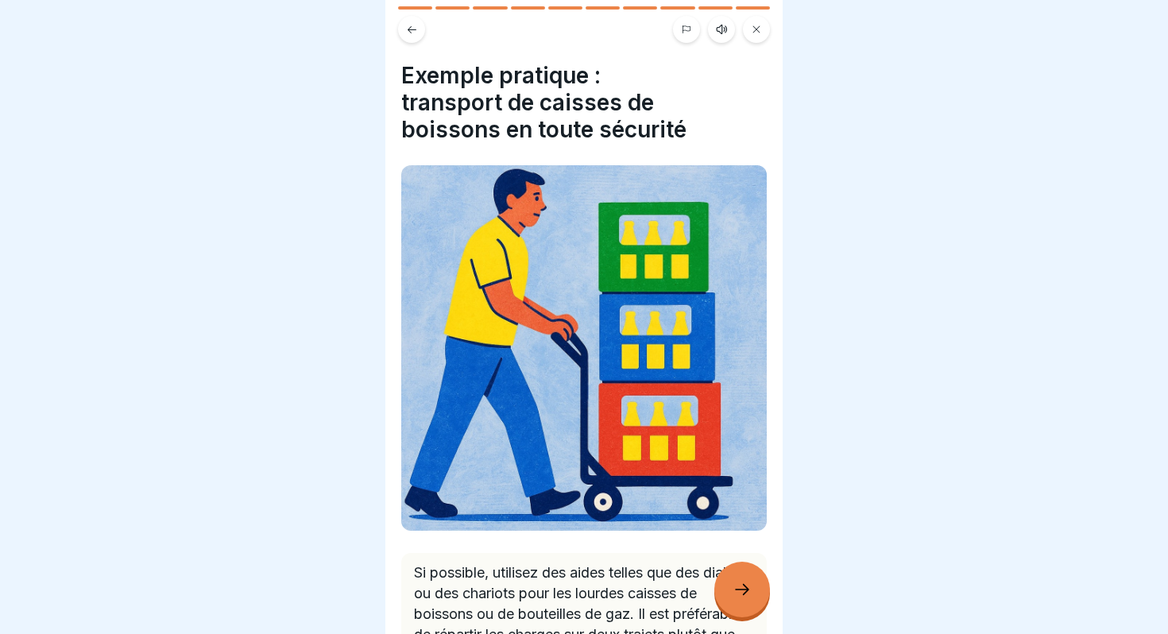
click at [748, 593] on icon at bounding box center [741, 589] width 19 height 19
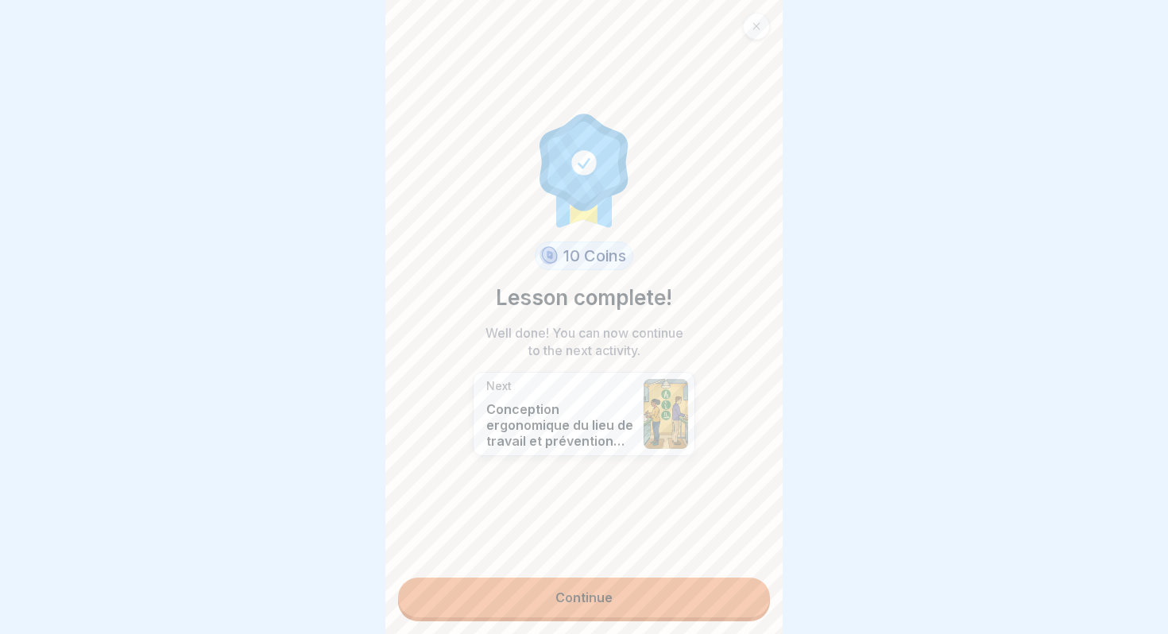
click at [597, 589] on link "Continue" at bounding box center [584, 597] width 372 height 40
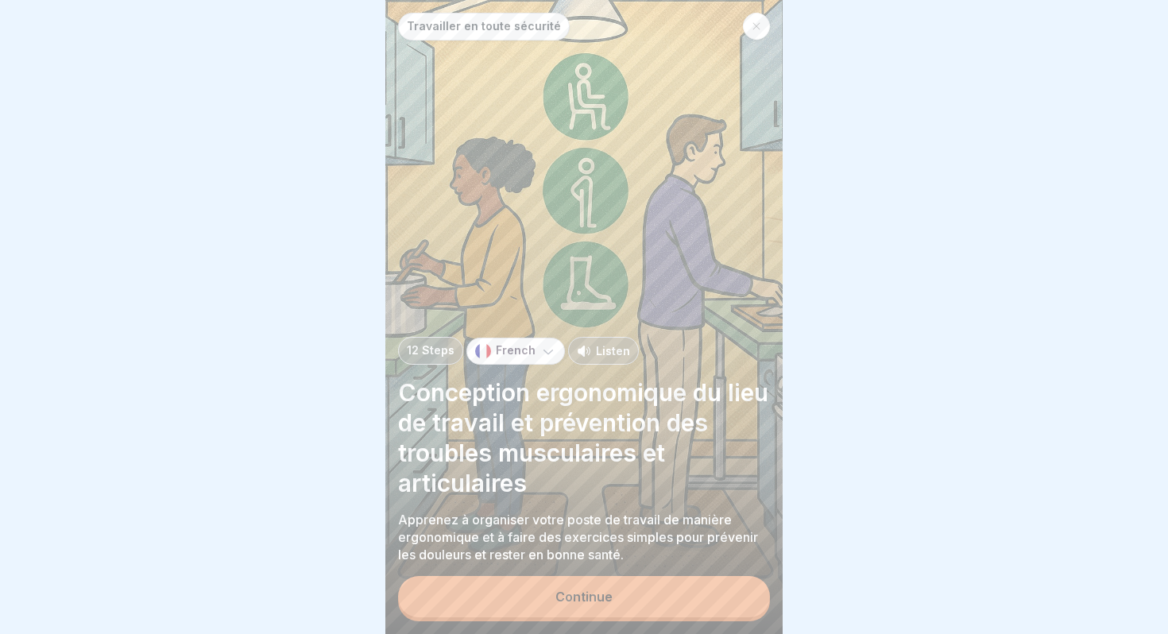
click at [597, 602] on div "Continue" at bounding box center [583, 596] width 57 height 14
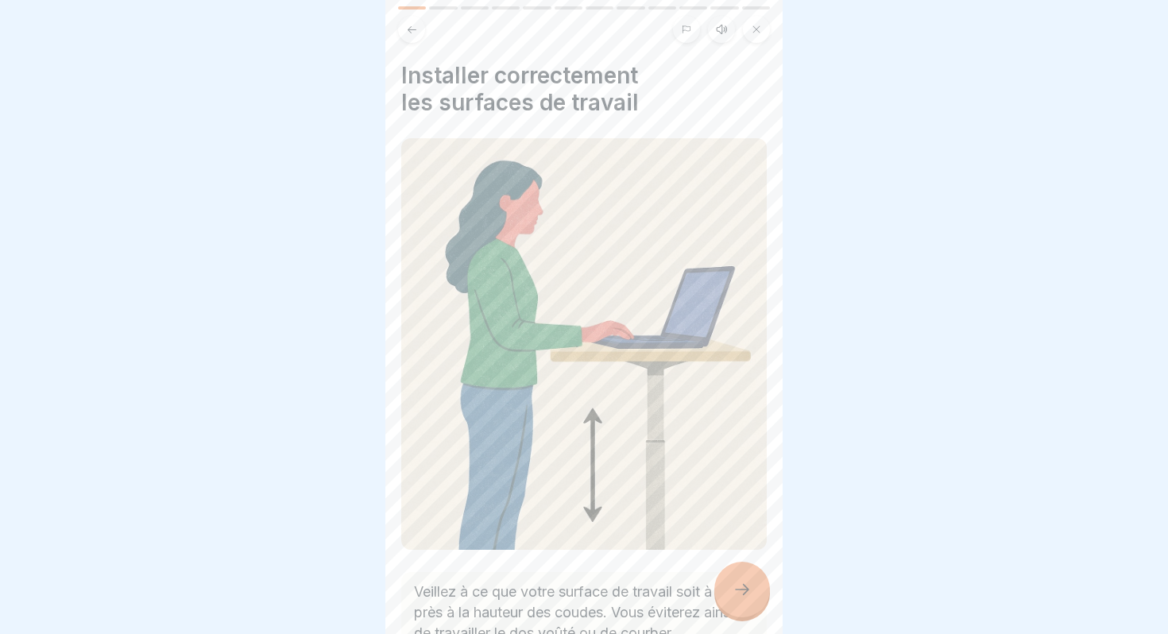
click at [755, 587] on div at bounding box center [742, 590] width 56 height 56
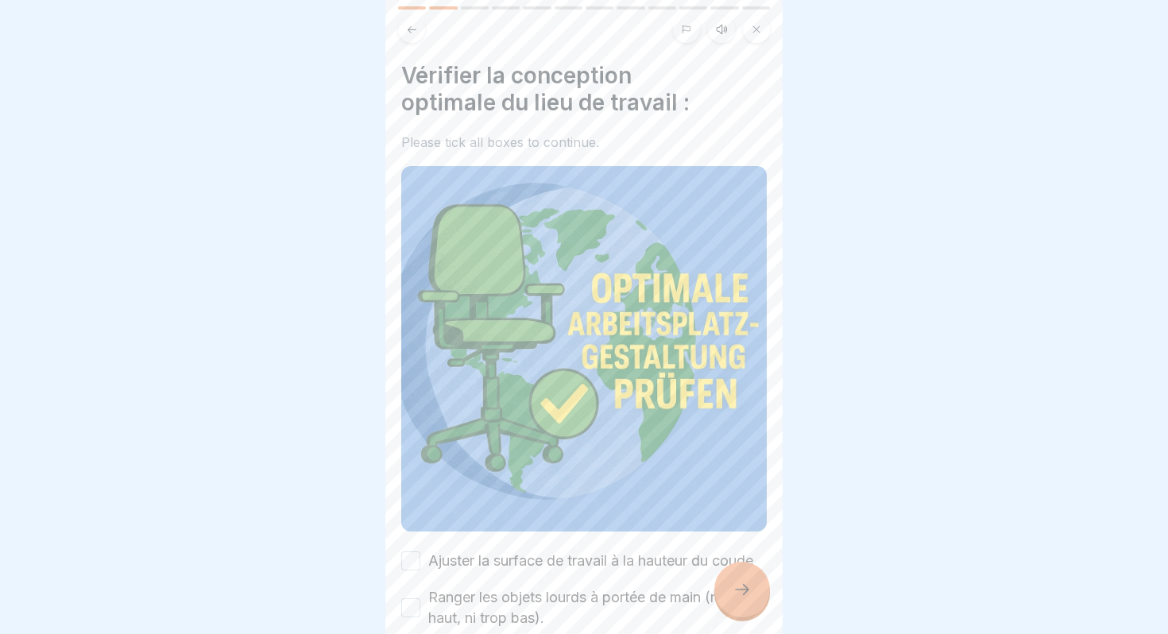
click at [755, 587] on div at bounding box center [742, 590] width 56 height 56
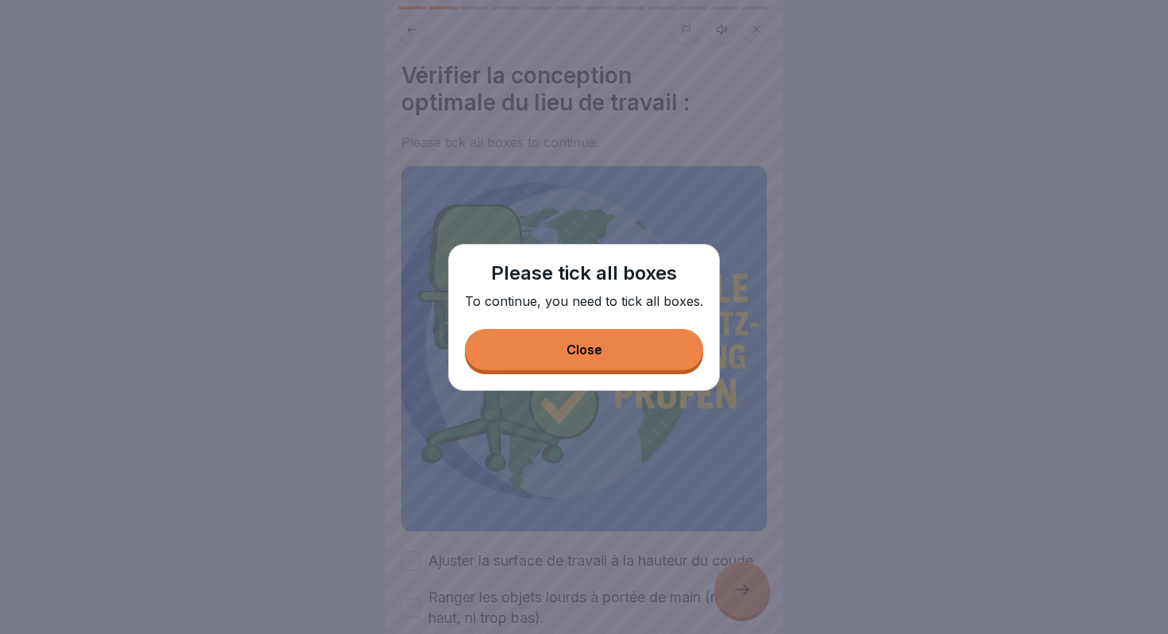
click at [581, 366] on button "Close" at bounding box center [584, 349] width 238 height 41
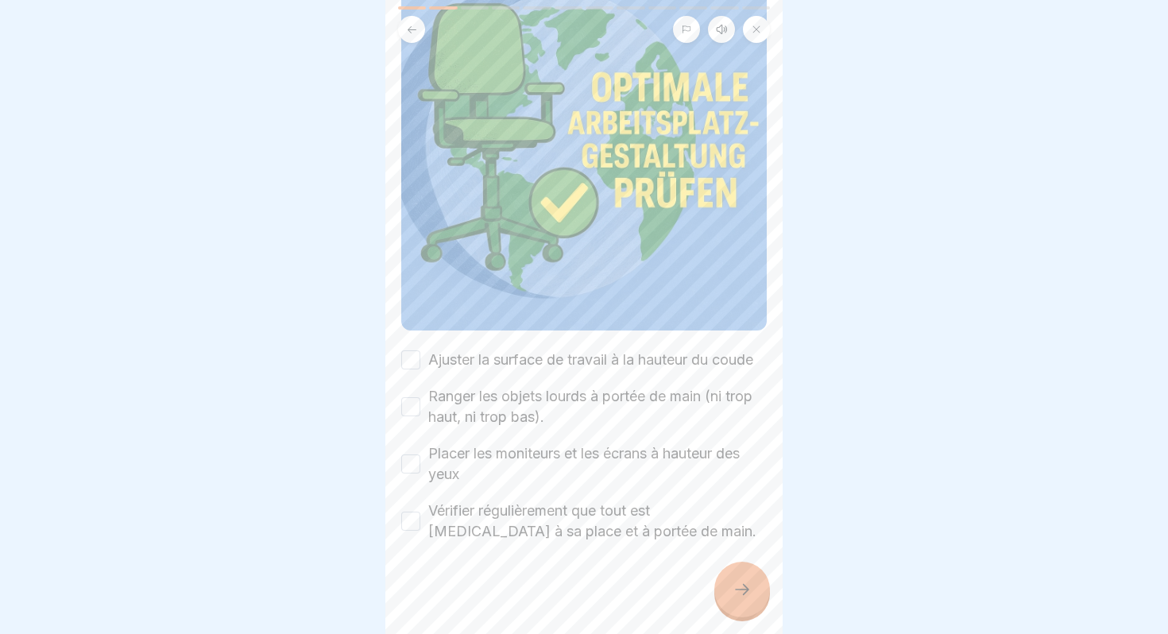
scroll to position [204, 0]
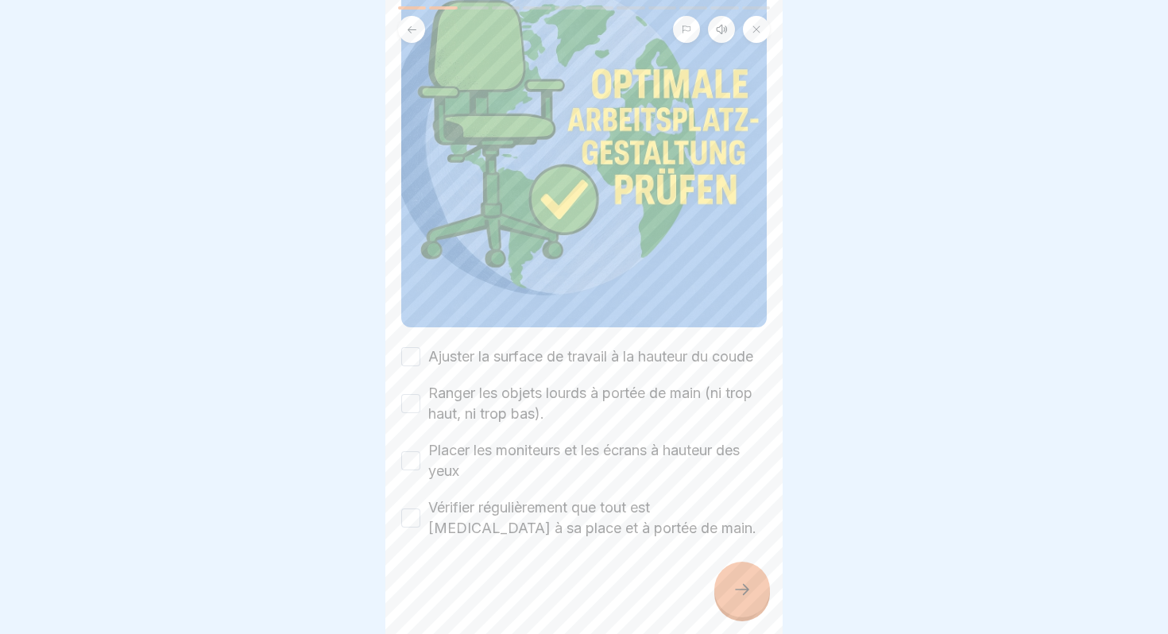
click at [414, 352] on button "Ajuster la surface de travail à la hauteur du coude" at bounding box center [410, 356] width 19 height 19
click at [414, 405] on button "Ranger les objets lourds à portée de main (ni trop haut, ni trop bas)." at bounding box center [410, 403] width 19 height 19
click at [411, 456] on button "Placer les moniteurs et les écrans à hauteur des yeux" at bounding box center [410, 460] width 19 height 19
click at [411, 512] on button "Vérifier régulièrement que tout est [MEDICAL_DATA] à sa place et à portée de ma…" at bounding box center [410, 517] width 19 height 19
click at [739, 588] on icon at bounding box center [741, 589] width 19 height 19
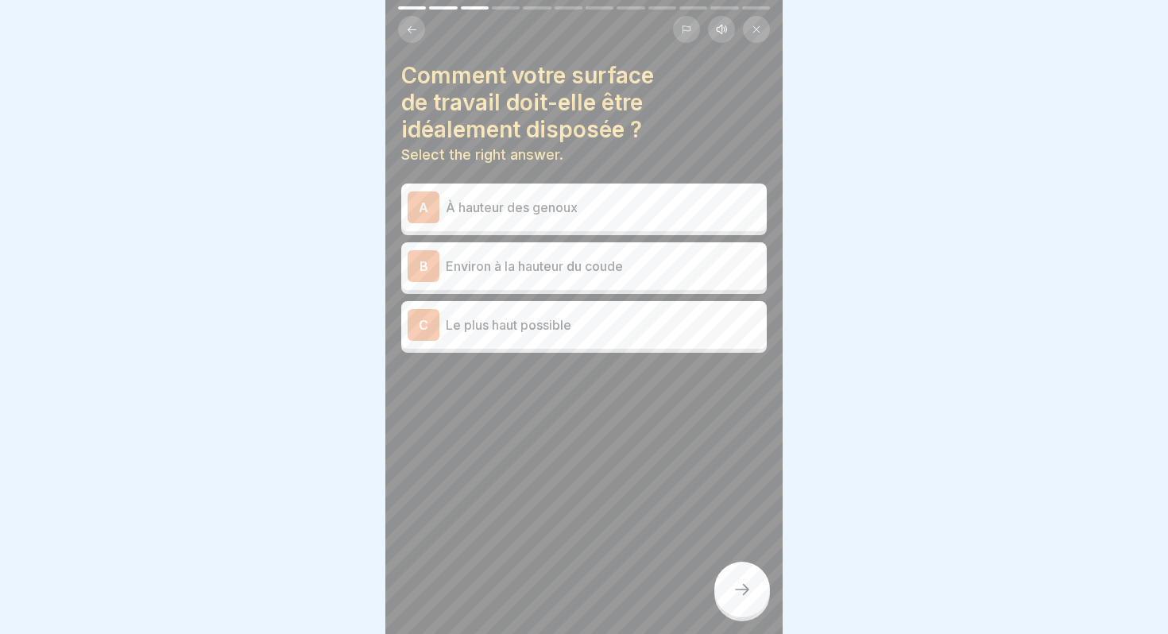
click at [504, 267] on p "Environ à la hauteur du coude" at bounding box center [603, 266] width 315 height 19
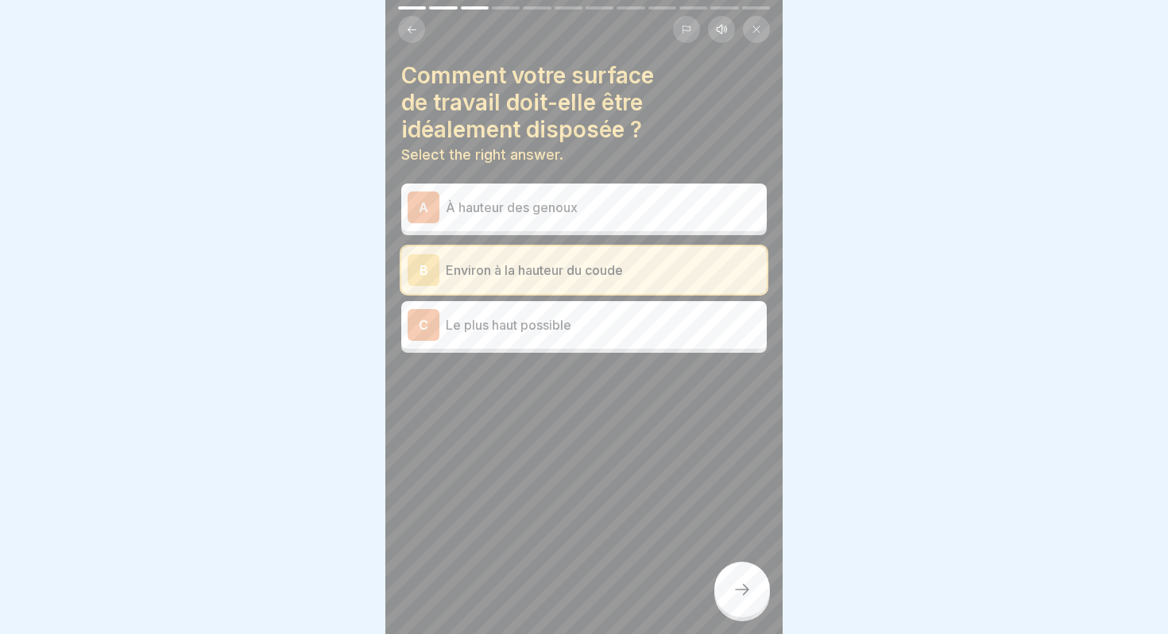
click at [746, 597] on icon at bounding box center [741, 589] width 19 height 19
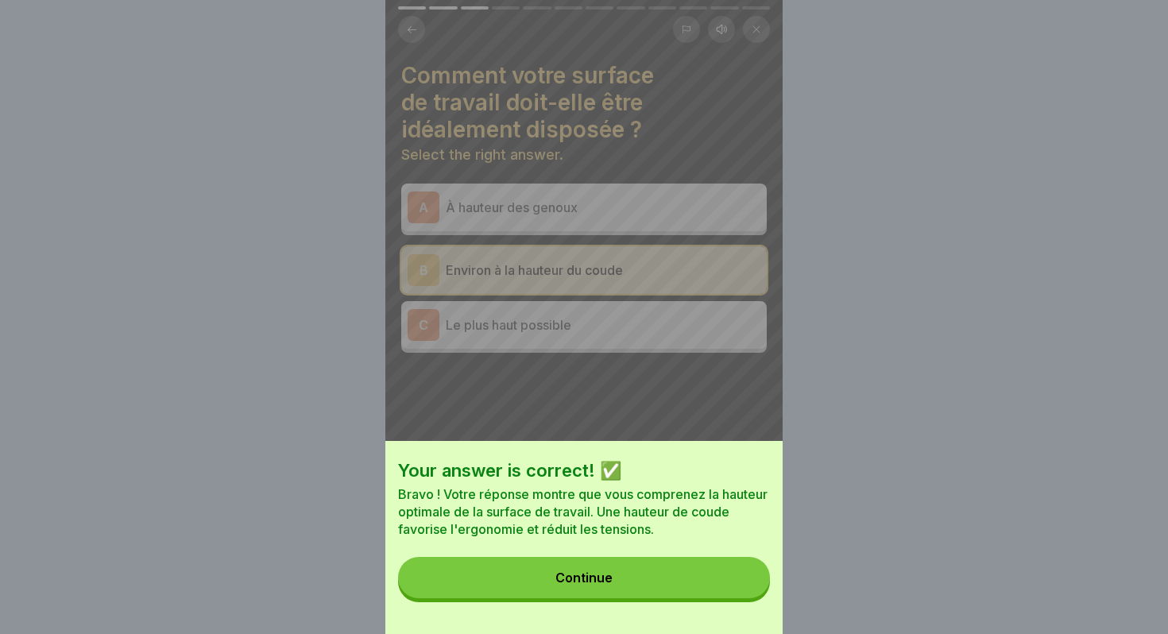
click at [664, 586] on button "Continue" at bounding box center [584, 577] width 372 height 41
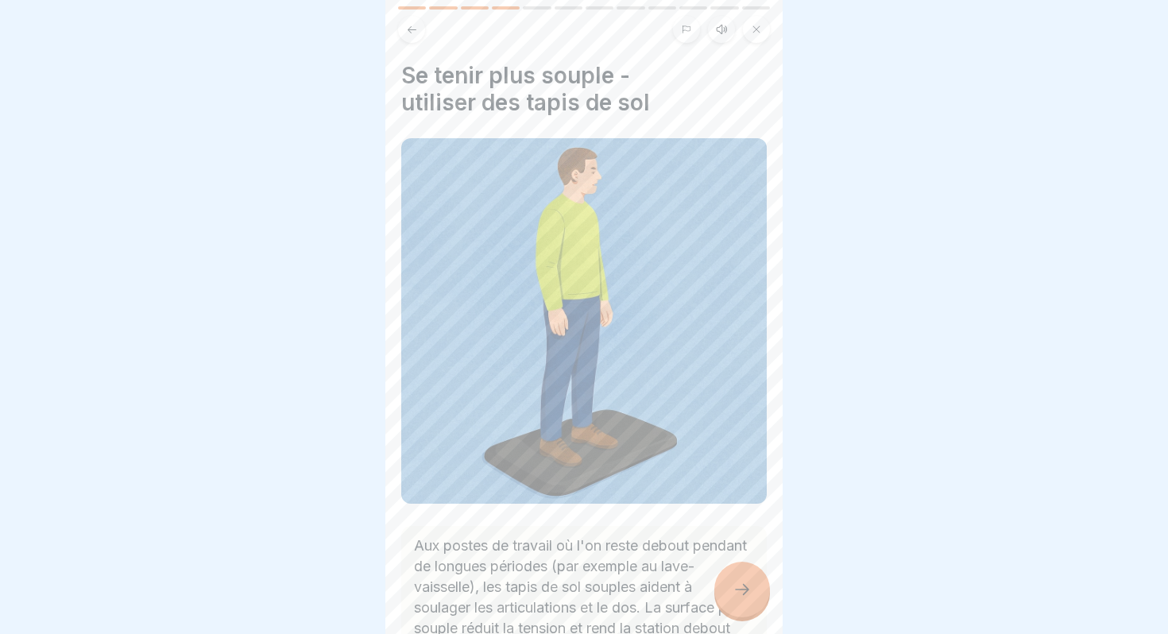
click at [710, 592] on p "Aux postes de travail où l'on reste debout pendant de longues périodes (par exe…" at bounding box center [584, 597] width 340 height 124
click at [731, 592] on div at bounding box center [742, 590] width 56 height 56
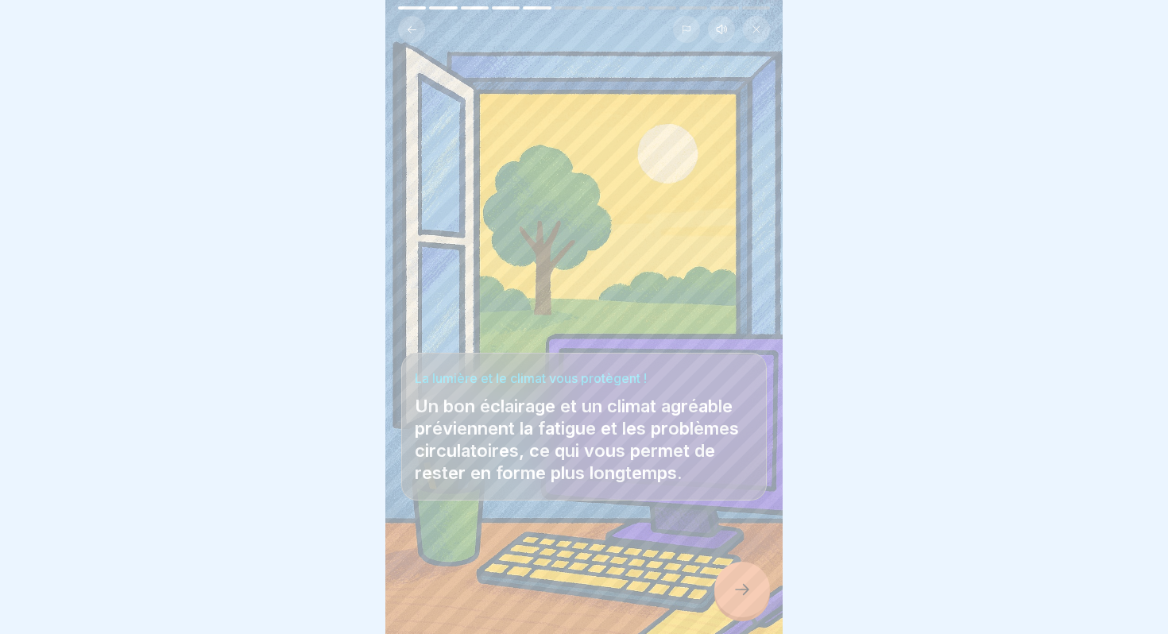
click at [731, 592] on div at bounding box center [742, 590] width 56 height 56
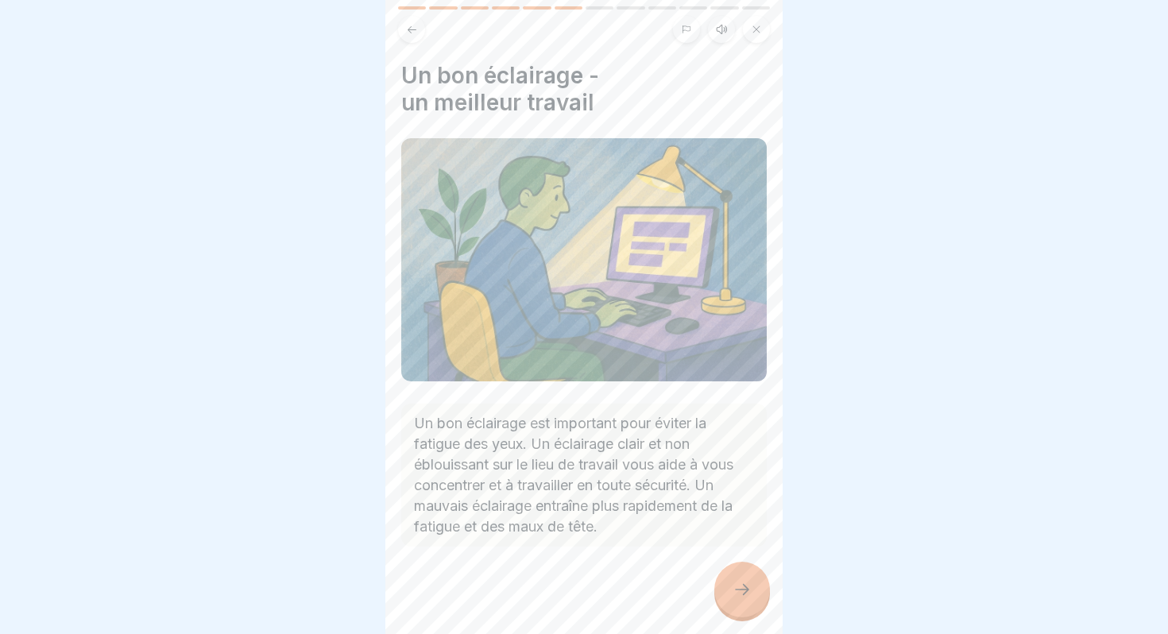
click at [731, 592] on div at bounding box center [742, 590] width 56 height 56
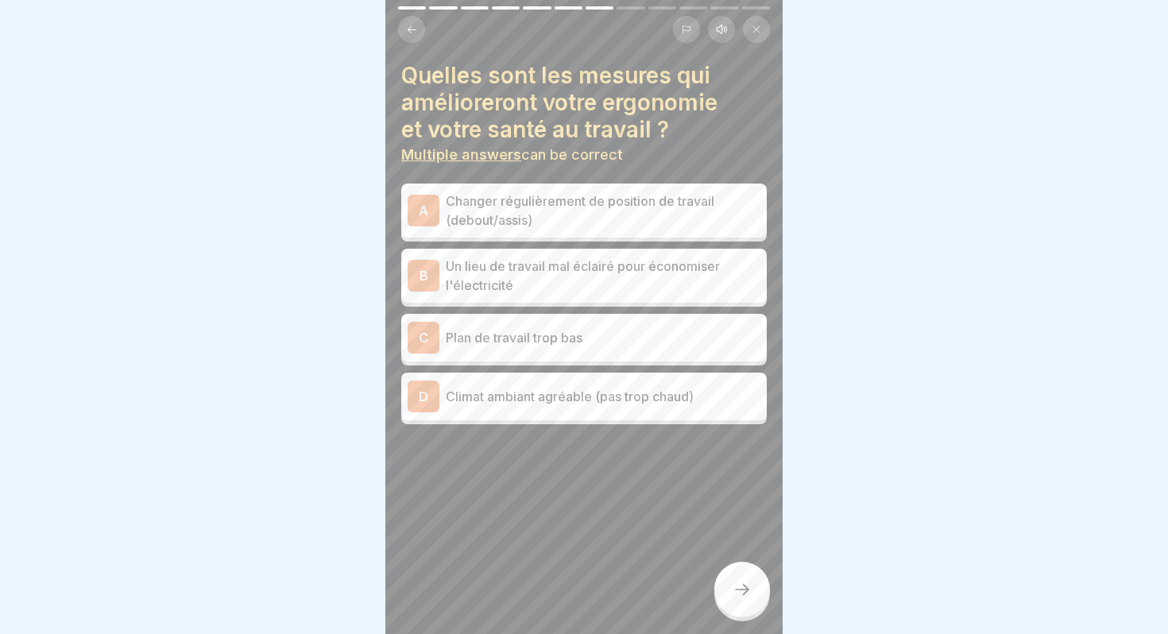
click at [531, 210] on p "Changer régulièrement de position de travail (debout/assis)" at bounding box center [603, 210] width 315 height 38
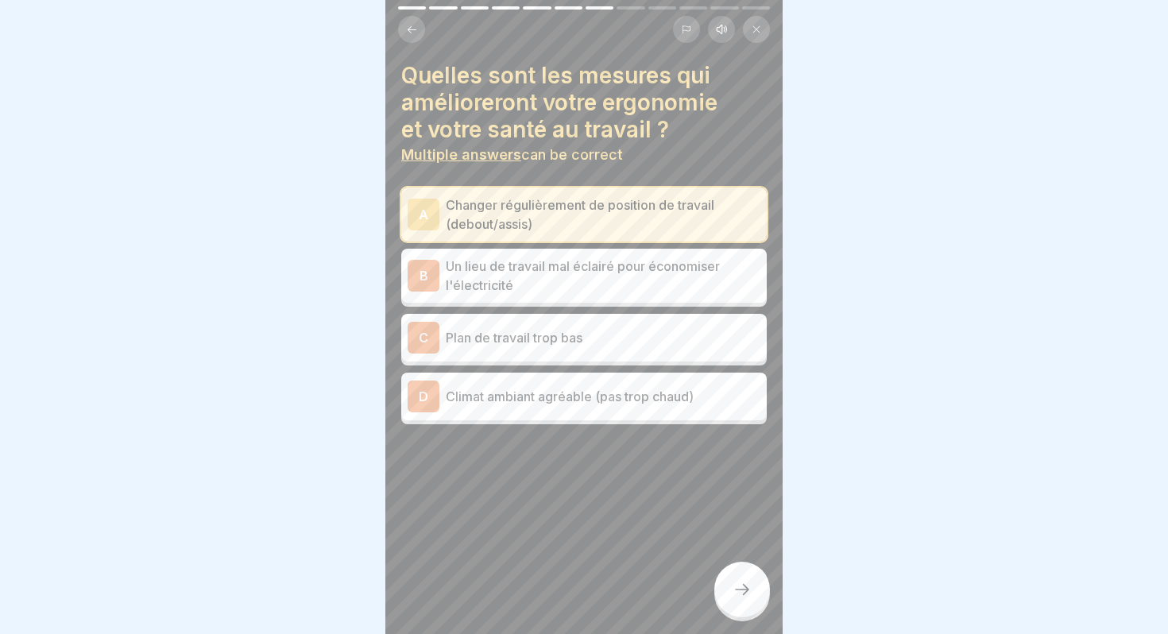
click at [538, 400] on p "Climat ambiant agréable (pas trop chaud)" at bounding box center [603, 396] width 315 height 19
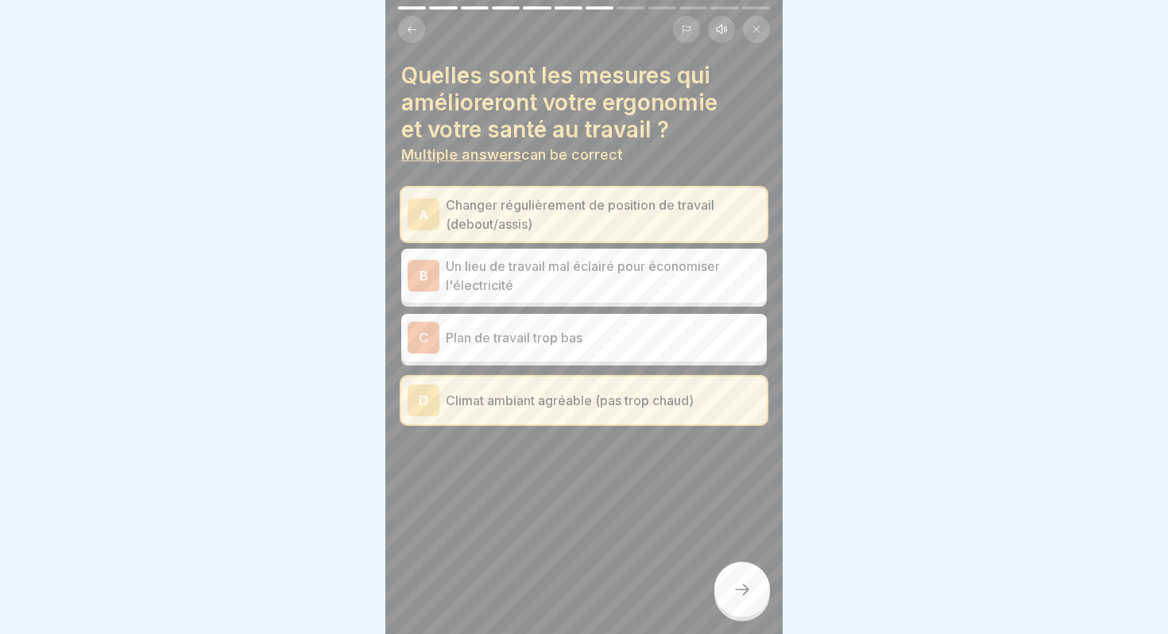
click at [747, 588] on icon at bounding box center [741, 589] width 19 height 19
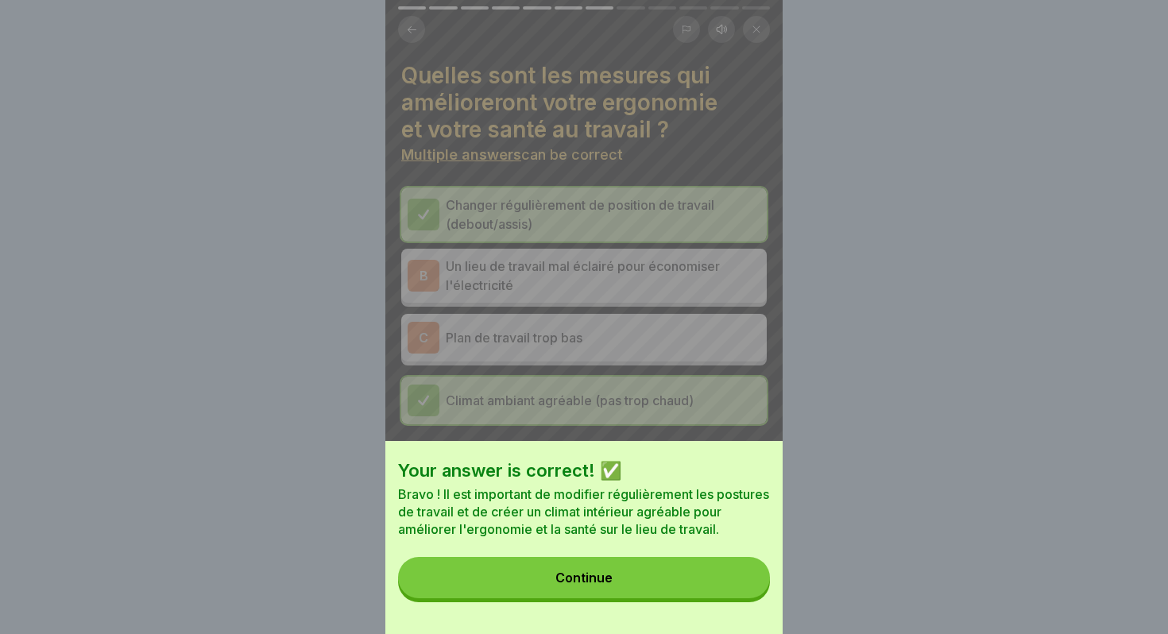
click at [651, 581] on button "Continue" at bounding box center [584, 577] width 372 height 41
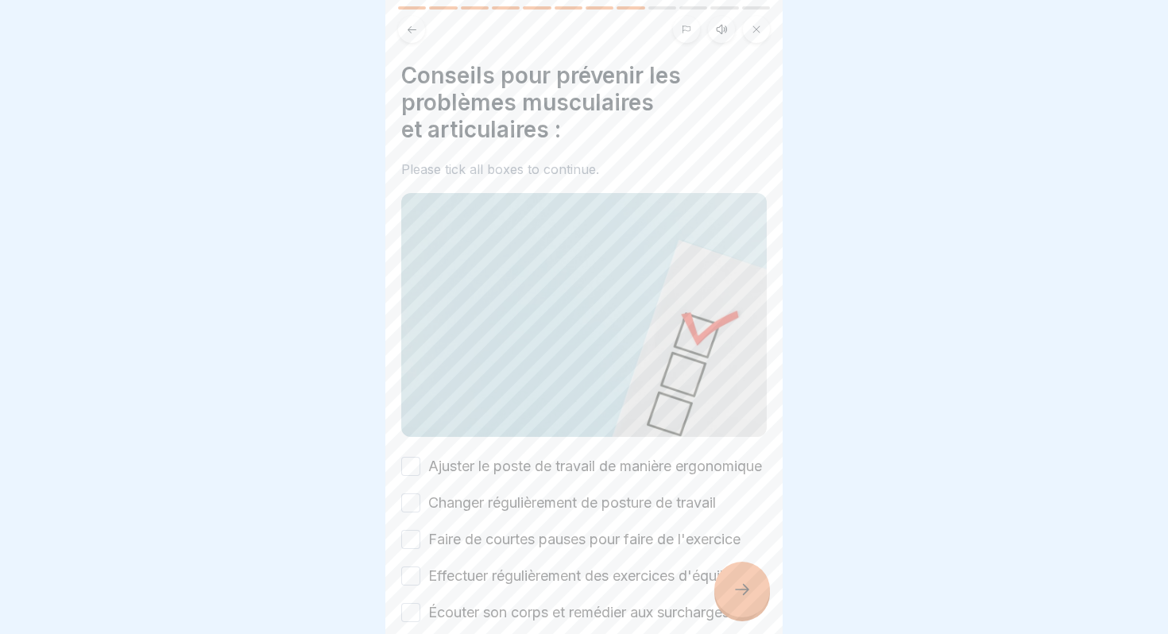
scroll to position [104, 0]
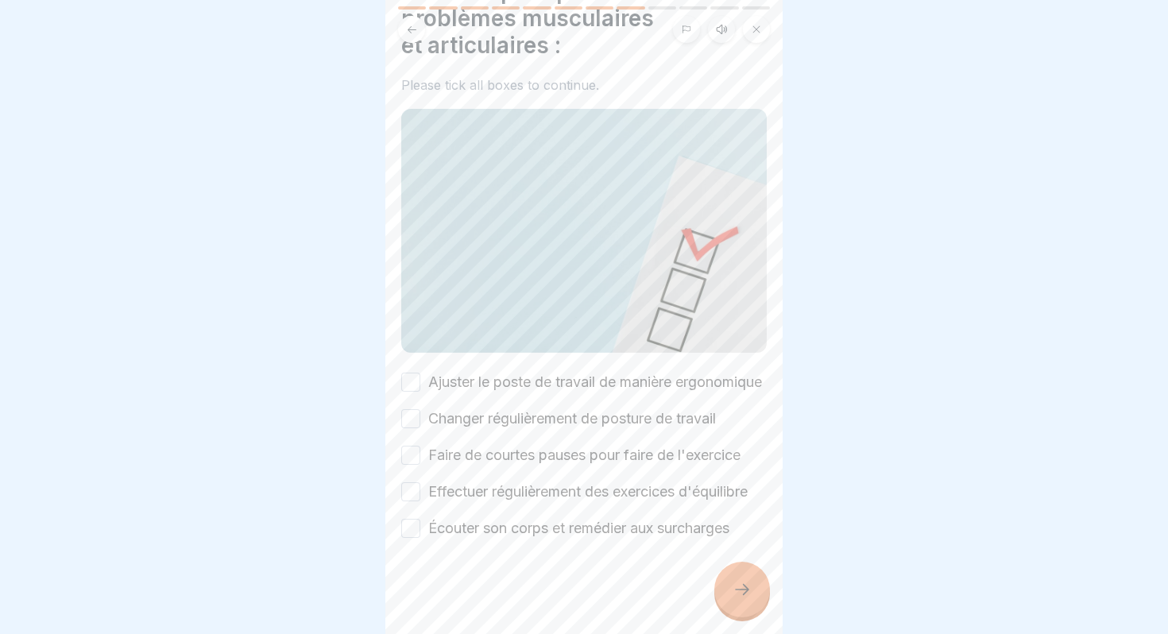
click at [414, 373] on button "Ajuster le poste de travail de manière ergonomique" at bounding box center [410, 382] width 19 height 19
click at [414, 426] on button "Changer régulièrement de posture de travail" at bounding box center [410, 418] width 19 height 19
click at [412, 448] on button "Faire de courtes pauses pour faire de l'exercice" at bounding box center [410, 455] width 19 height 19
click at [411, 491] on button "Effectuer régulièrement des exercices d'équilibre" at bounding box center [410, 491] width 19 height 19
click at [411, 533] on button "Écouter son corps et remédier aux surcharges" at bounding box center [410, 528] width 19 height 19
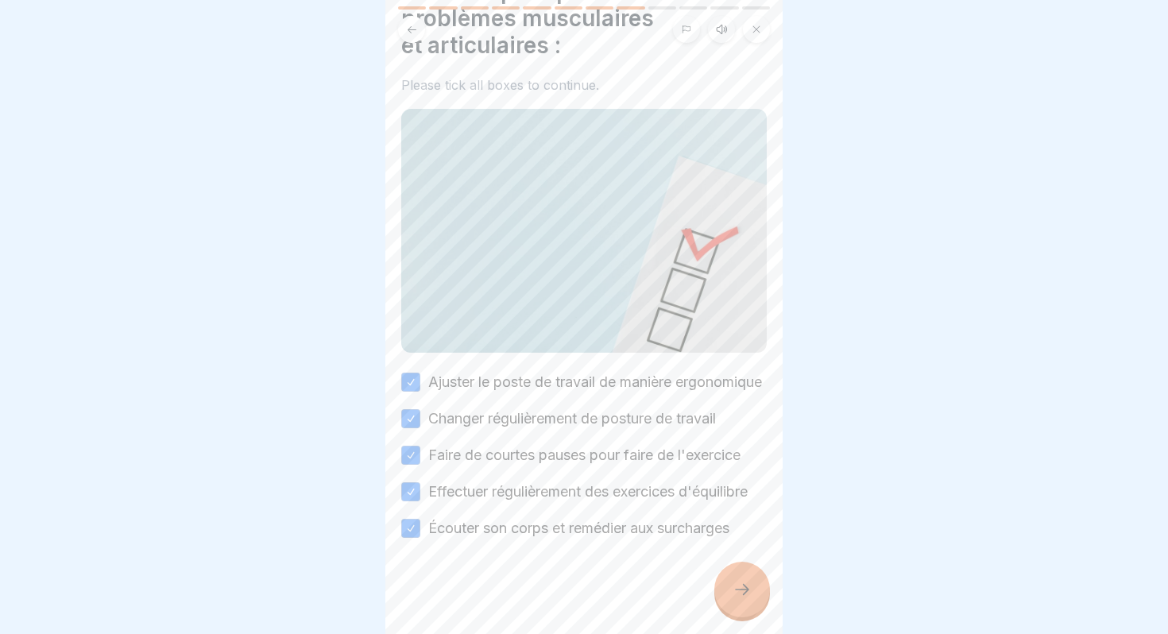
click at [747, 590] on icon at bounding box center [742, 589] width 14 height 11
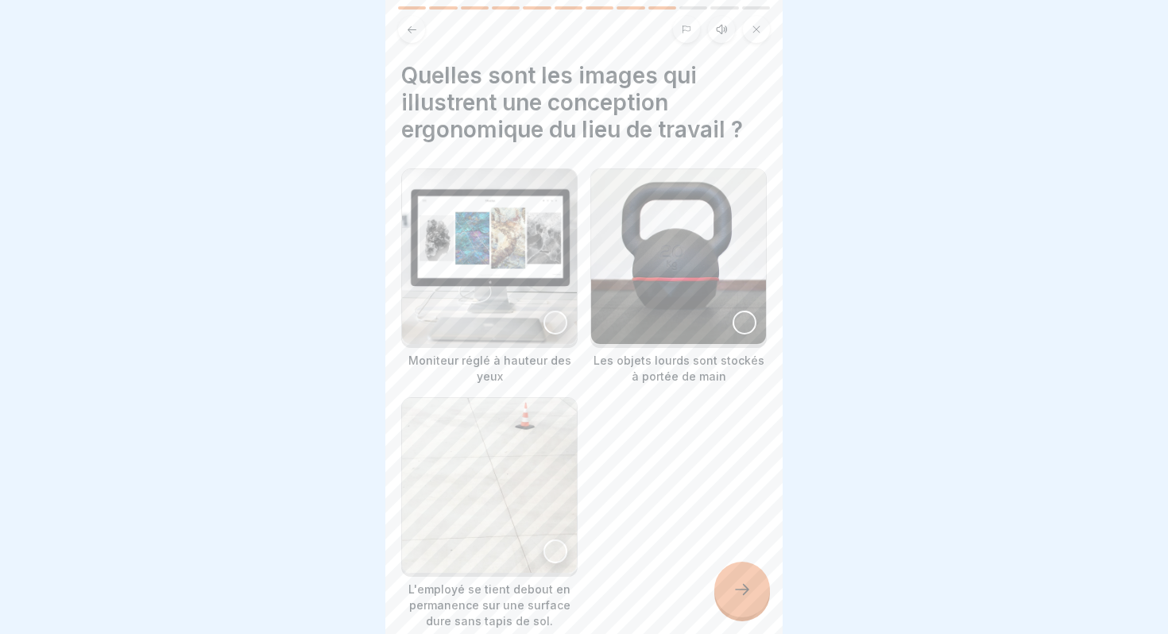
click at [555, 320] on div at bounding box center [555, 323] width 24 height 24
click at [734, 594] on icon at bounding box center [741, 589] width 19 height 19
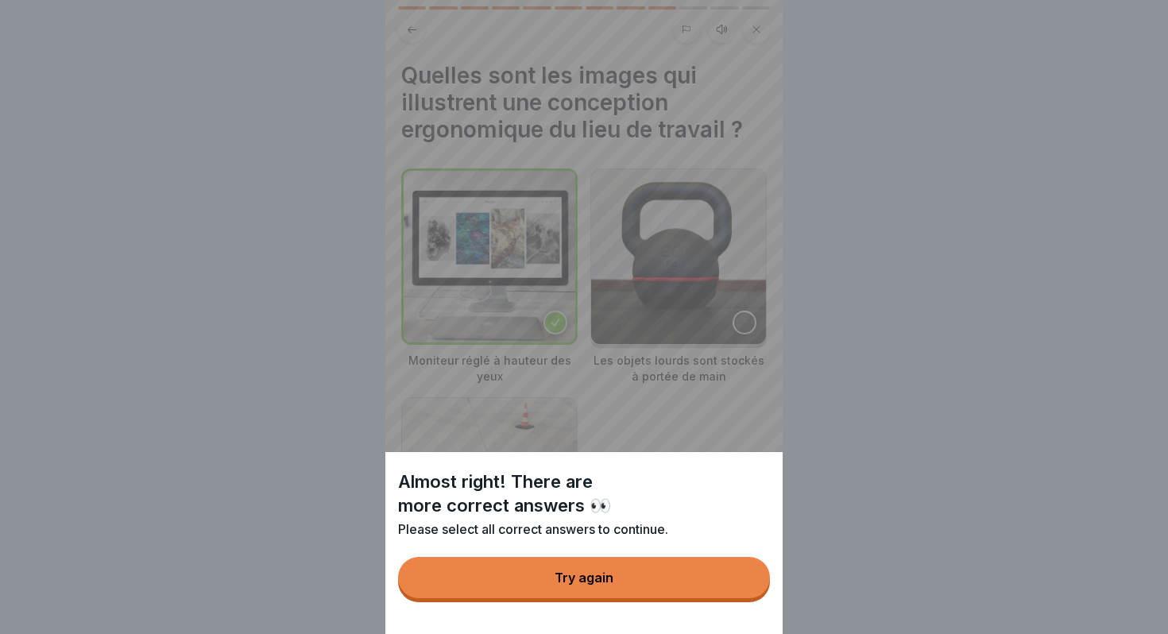
click at [673, 583] on button "Try again" at bounding box center [584, 577] width 372 height 41
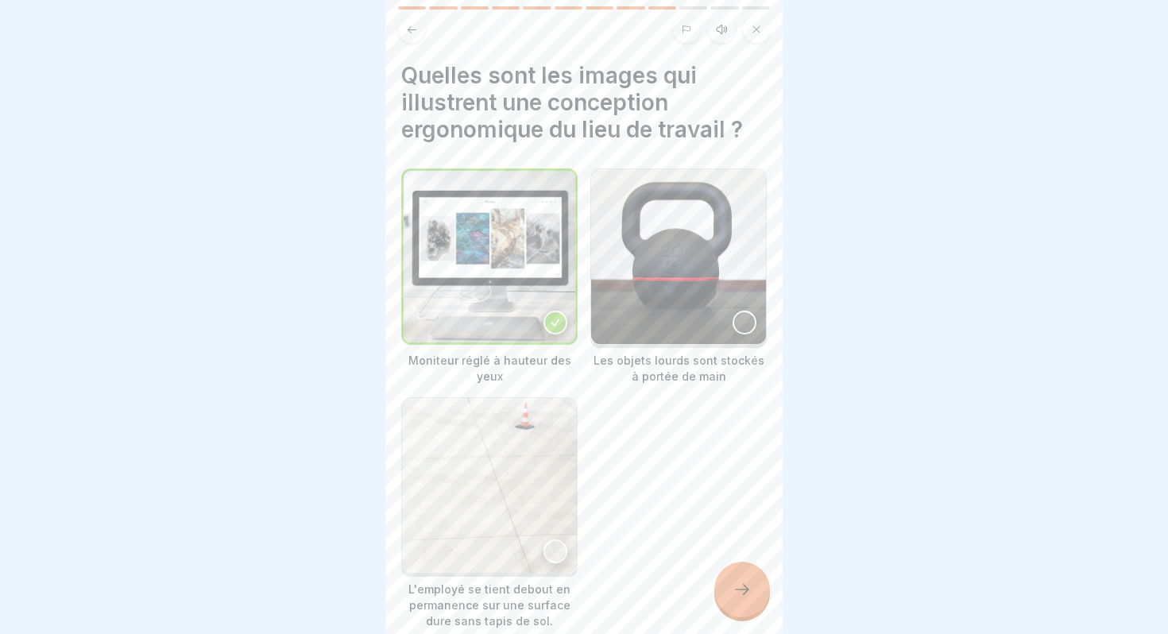
click at [744, 319] on div at bounding box center [744, 323] width 24 height 24
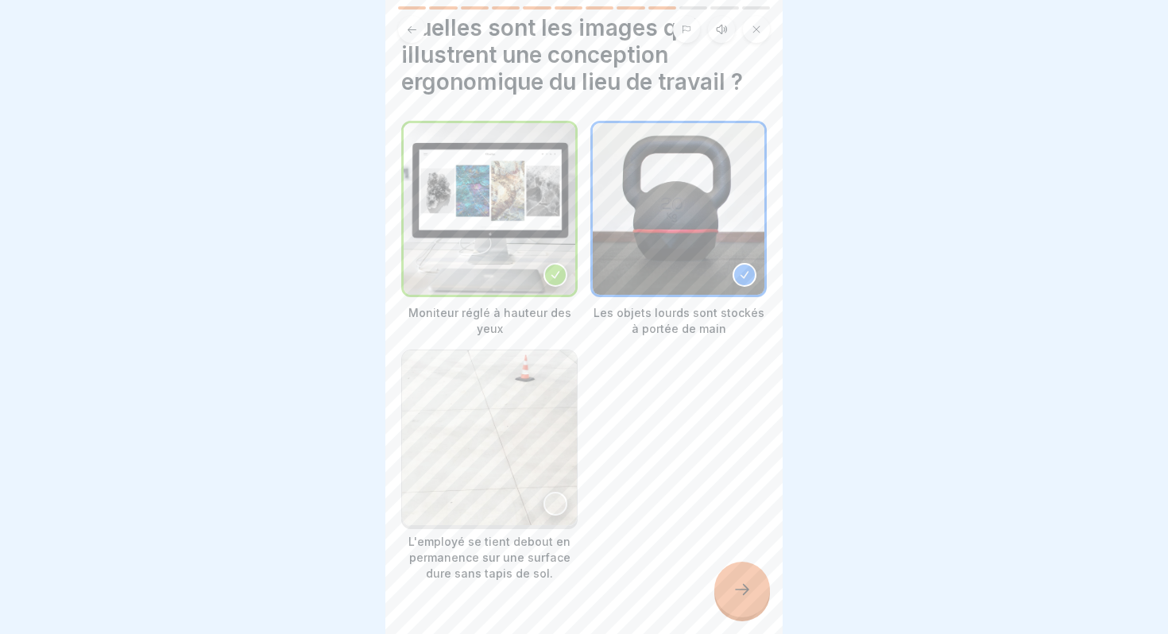
scroll to position [48, 0]
click at [743, 585] on icon at bounding box center [741, 589] width 19 height 19
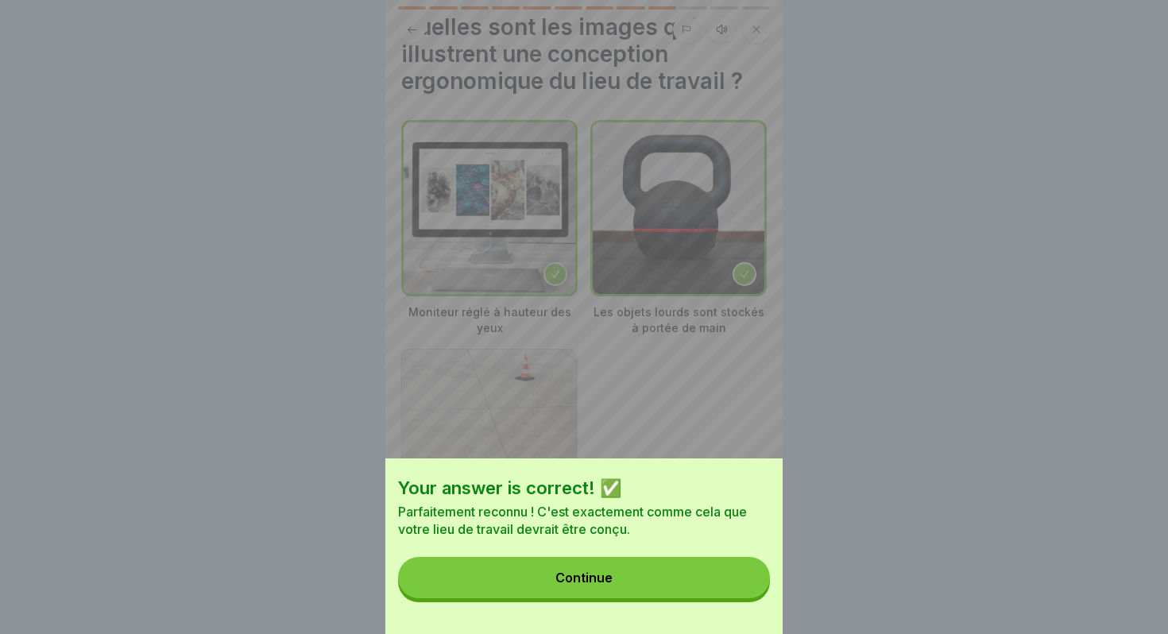
click at [643, 569] on button "Continue" at bounding box center [584, 577] width 372 height 41
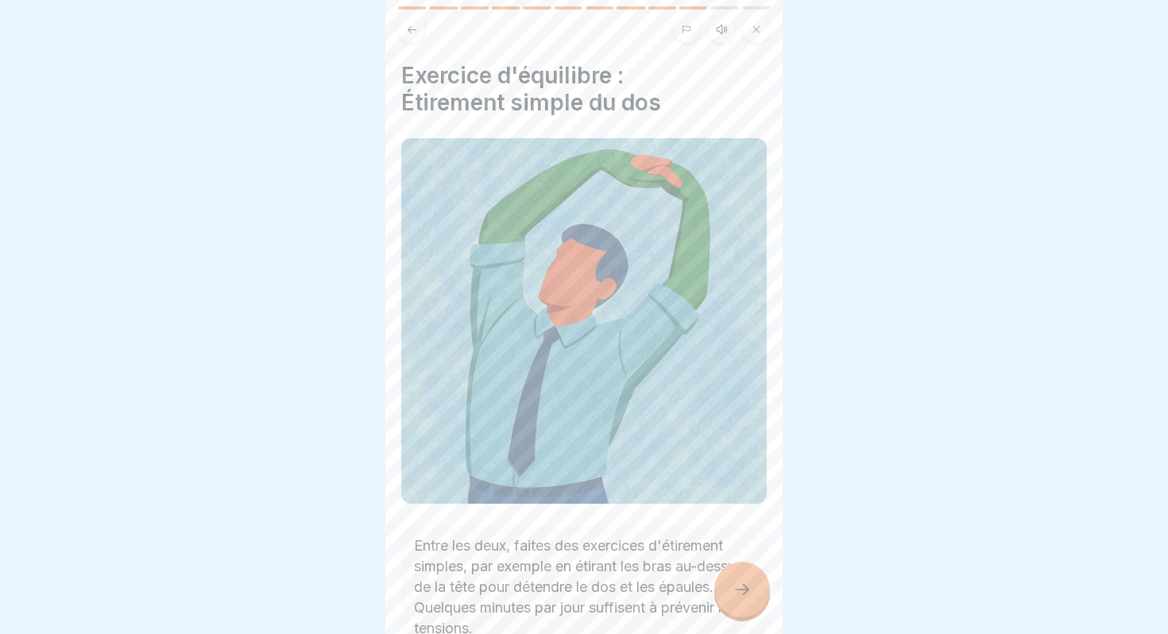
click at [740, 585] on icon at bounding box center [741, 589] width 19 height 19
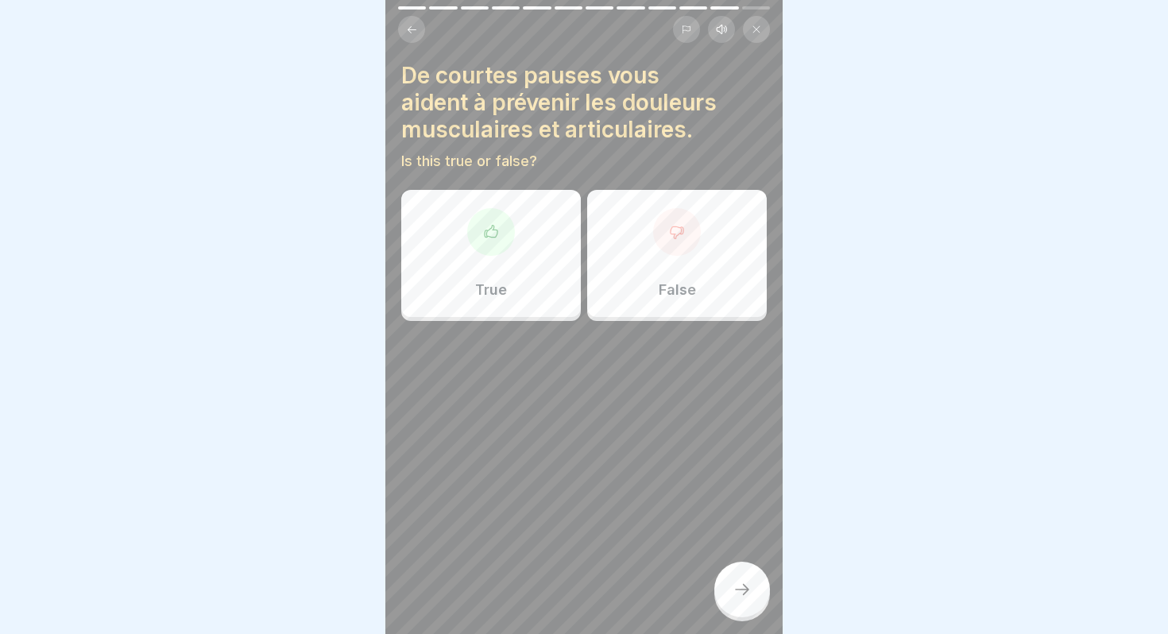
click at [511, 280] on div "True" at bounding box center [491, 253] width 180 height 127
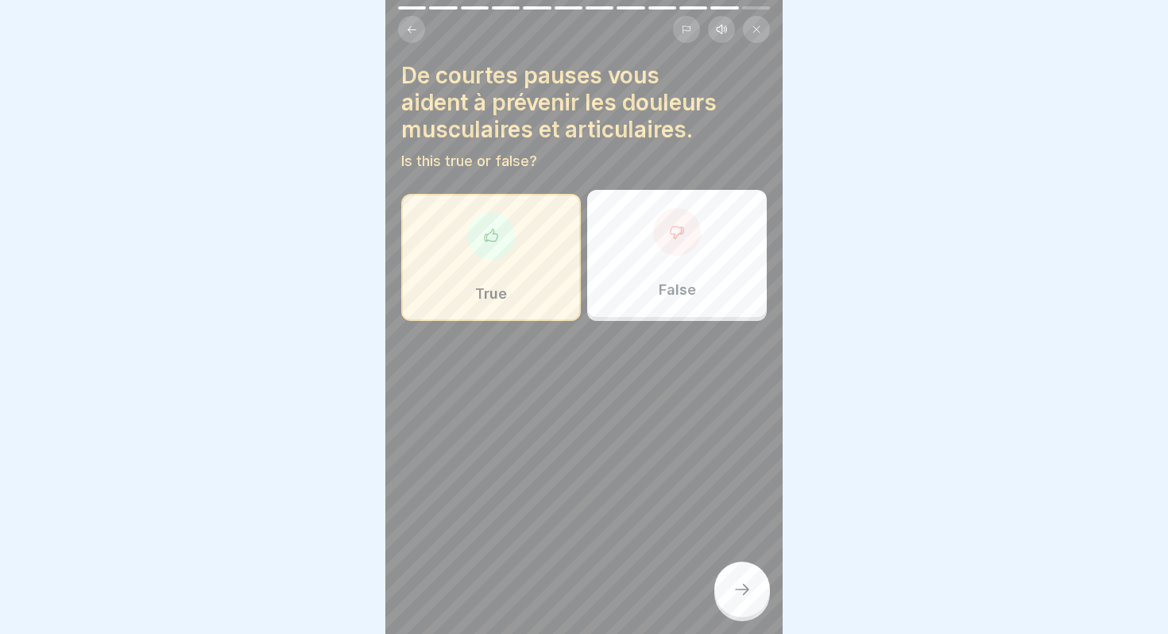
click at [747, 569] on div at bounding box center [742, 590] width 56 height 56
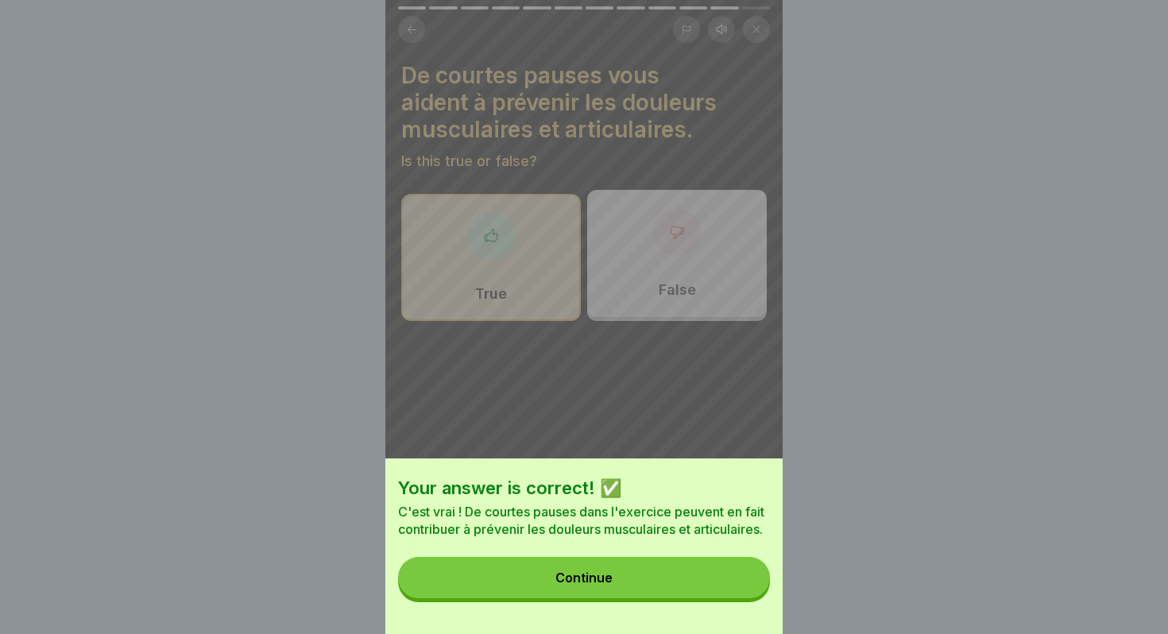
click at [643, 577] on button "Continue" at bounding box center [584, 577] width 372 height 41
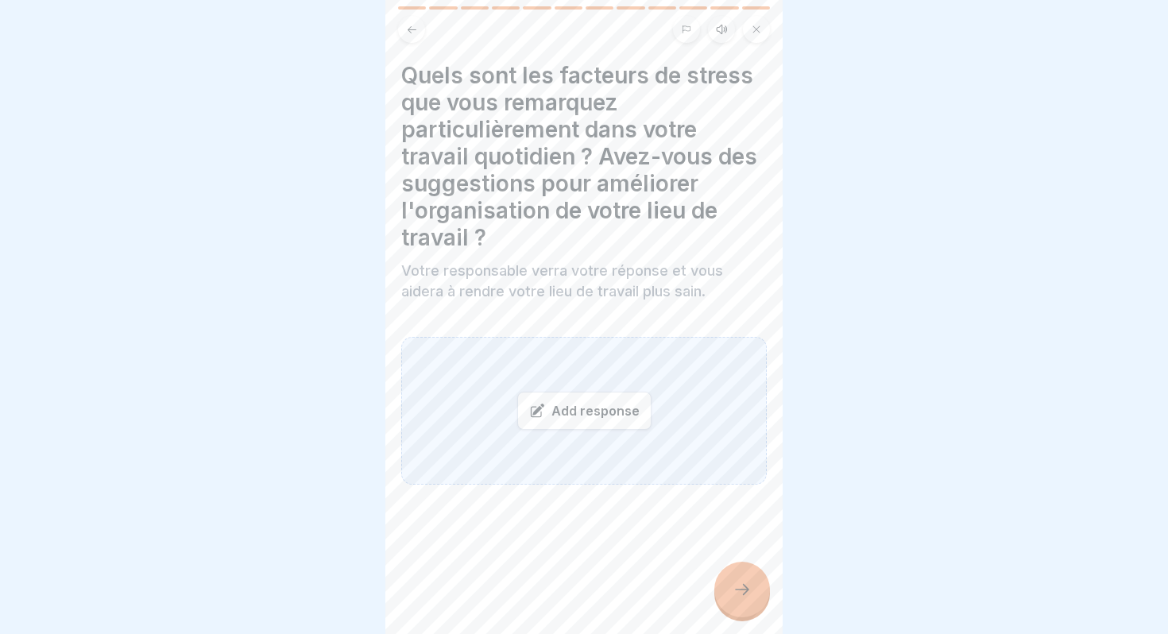
click at [748, 608] on div at bounding box center [742, 590] width 56 height 56
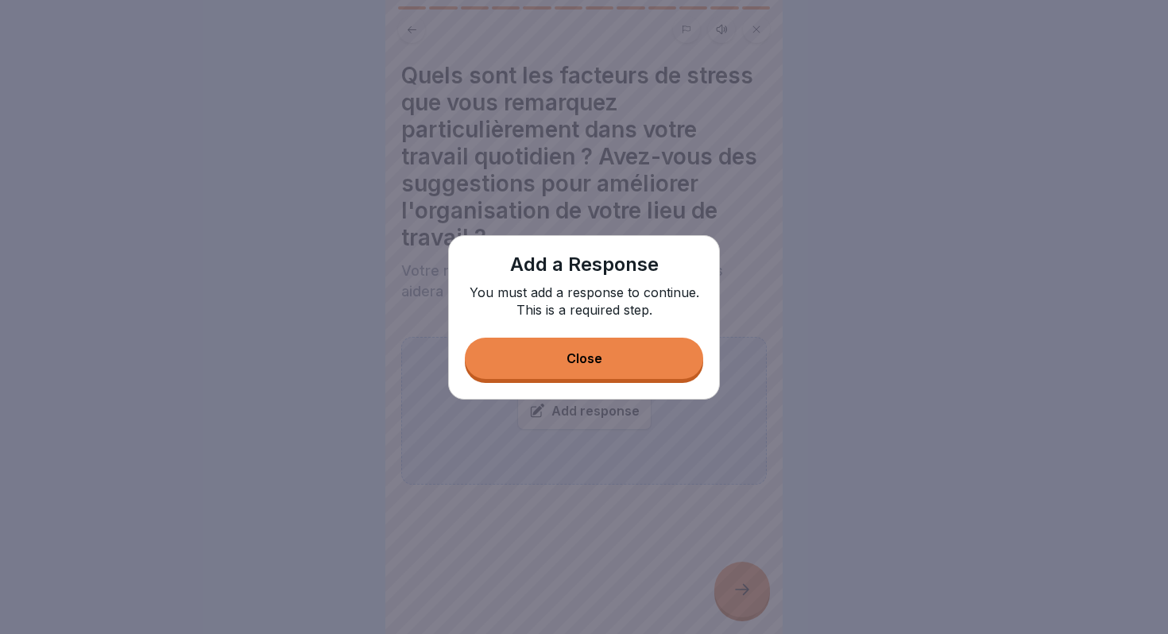
click at [564, 357] on button "Close" at bounding box center [584, 358] width 238 height 41
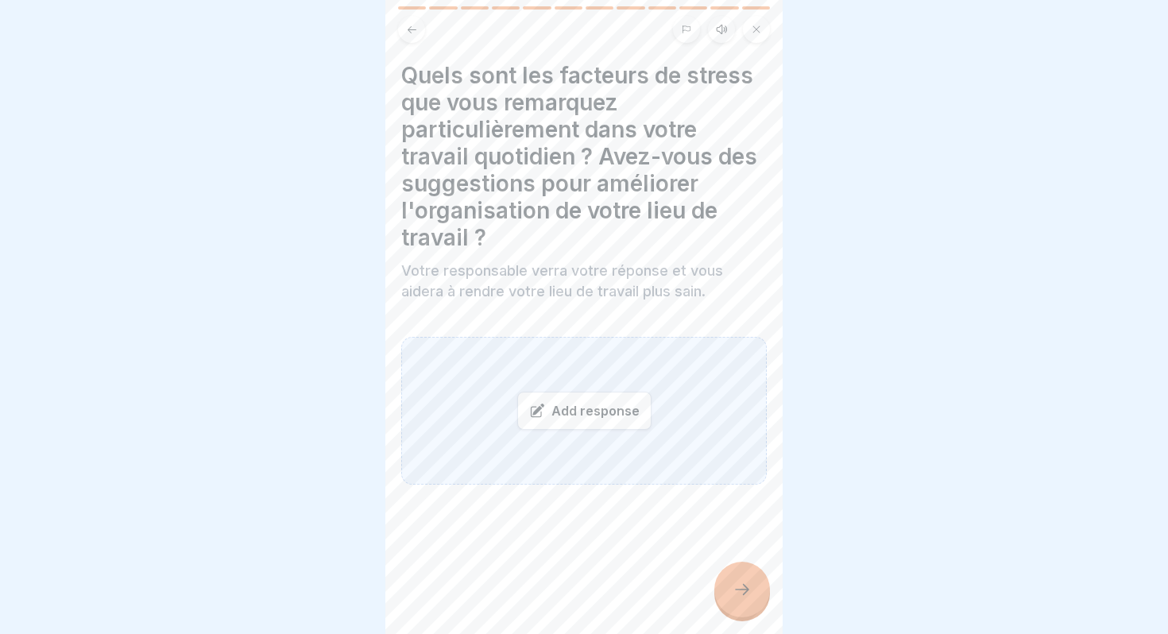
click at [550, 429] on div "Add response" at bounding box center [584, 411] width 134 height 38
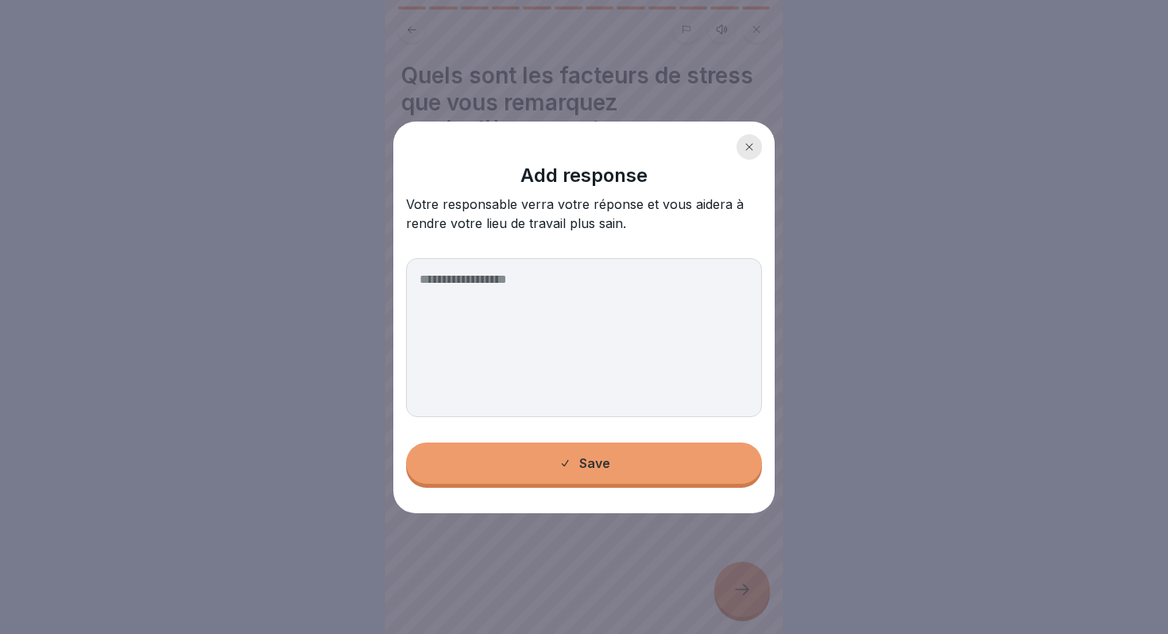
click at [565, 464] on div "Add response Votre responsable verra votre réponse et vous aidera à rendre votr…" at bounding box center [583, 318] width 381 height 392
click at [485, 333] on textarea at bounding box center [584, 337] width 356 height 159
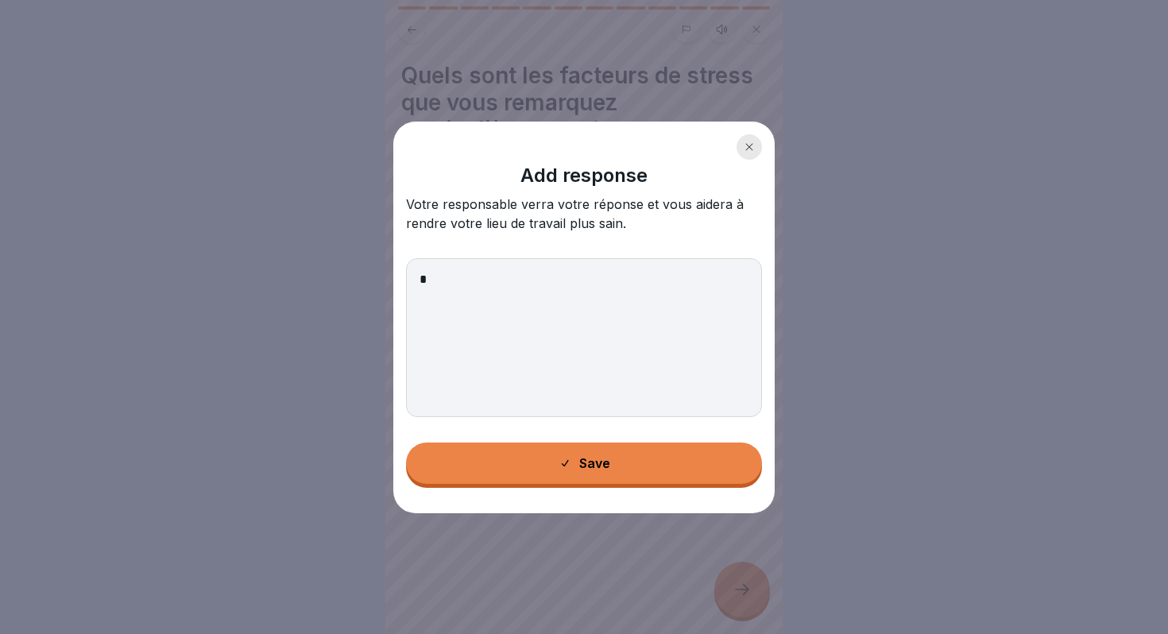
type textarea "*"
click at [571, 474] on button "Save" at bounding box center [584, 462] width 356 height 41
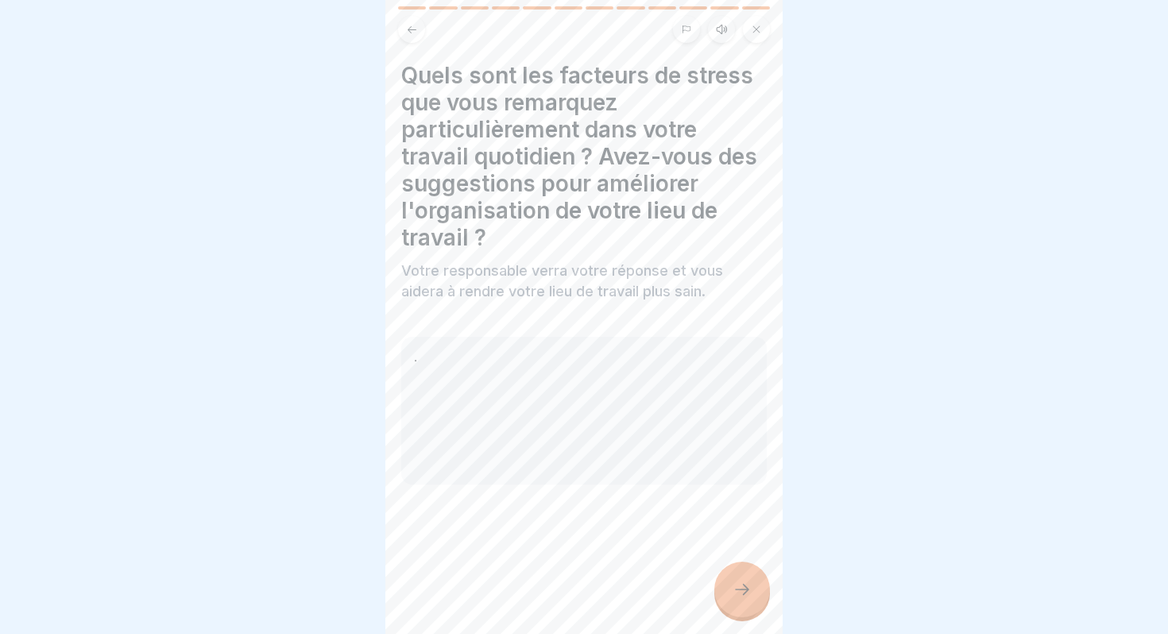
click at [736, 603] on div at bounding box center [742, 590] width 56 height 56
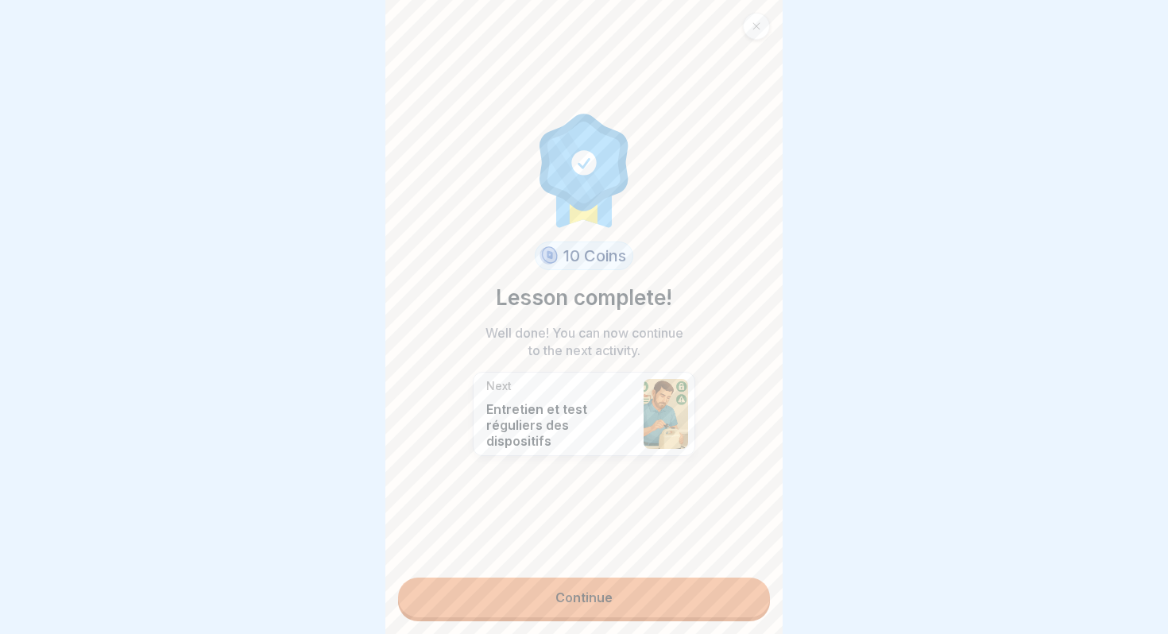
click at [628, 604] on link "Continue" at bounding box center [584, 597] width 372 height 40
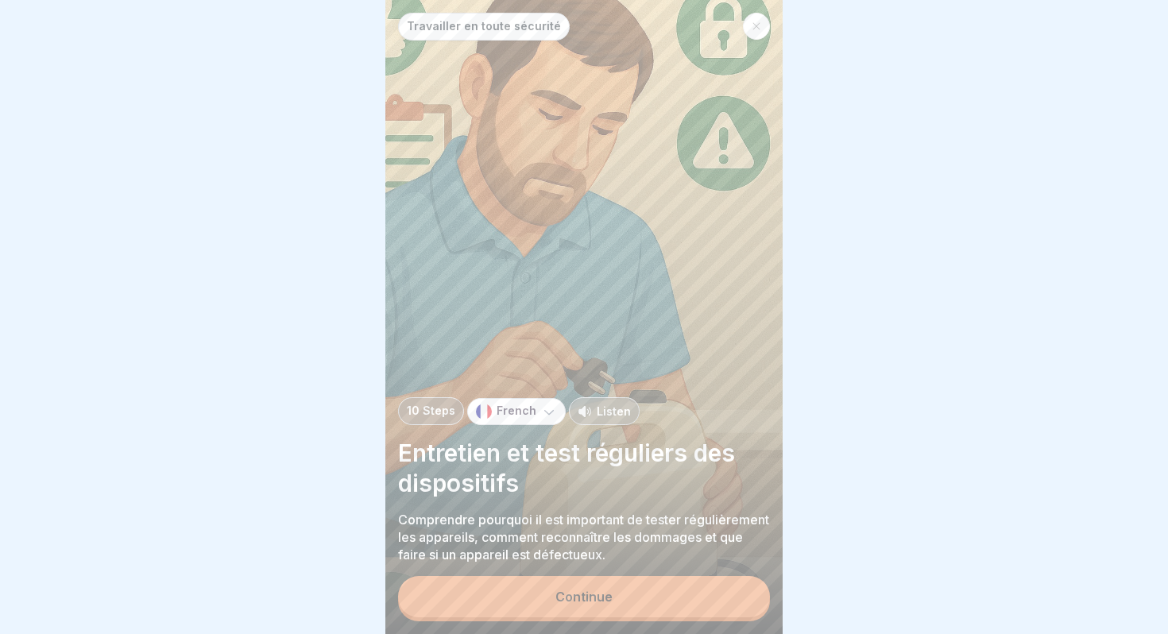
click at [628, 604] on button "Continue" at bounding box center [584, 596] width 372 height 41
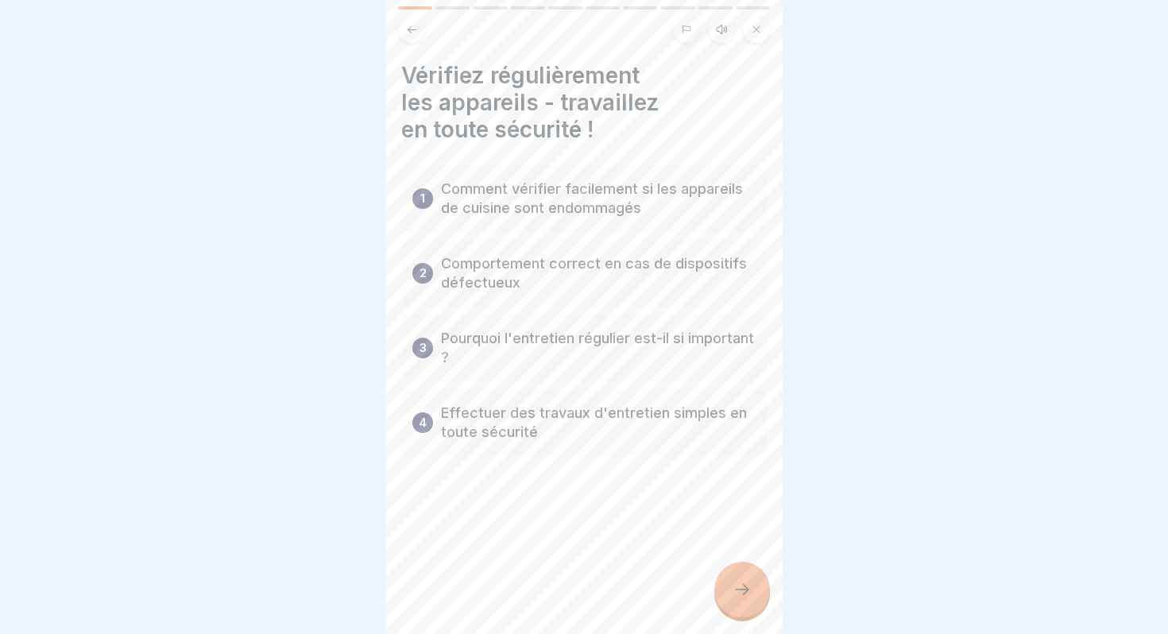
click at [737, 590] on icon at bounding box center [741, 589] width 19 height 19
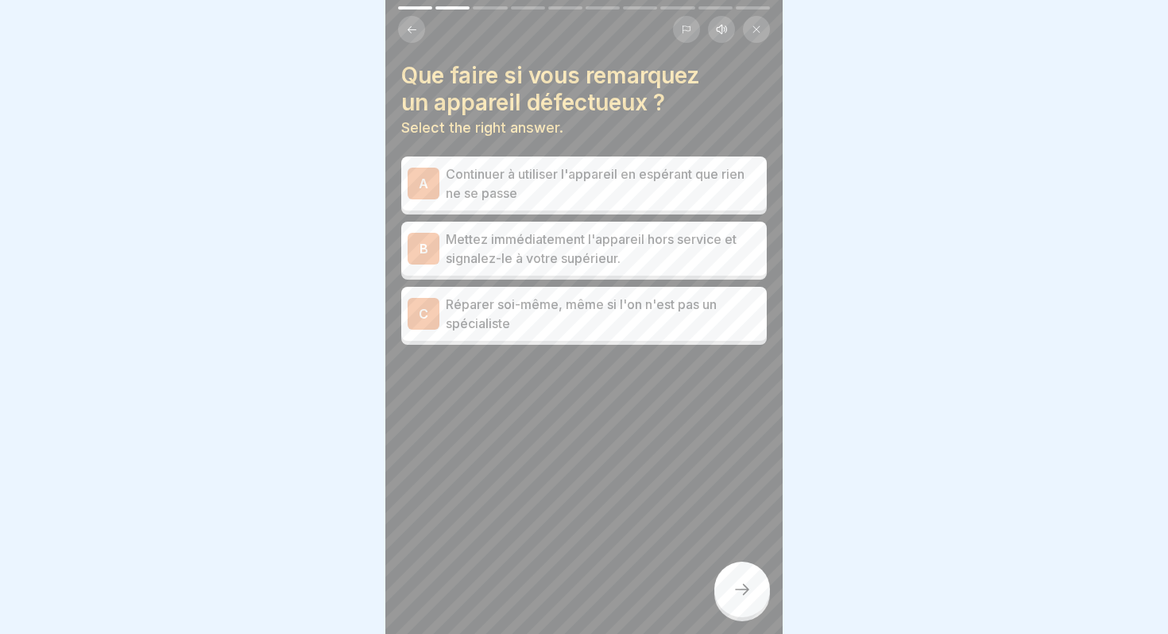
click at [737, 590] on icon at bounding box center [741, 589] width 19 height 19
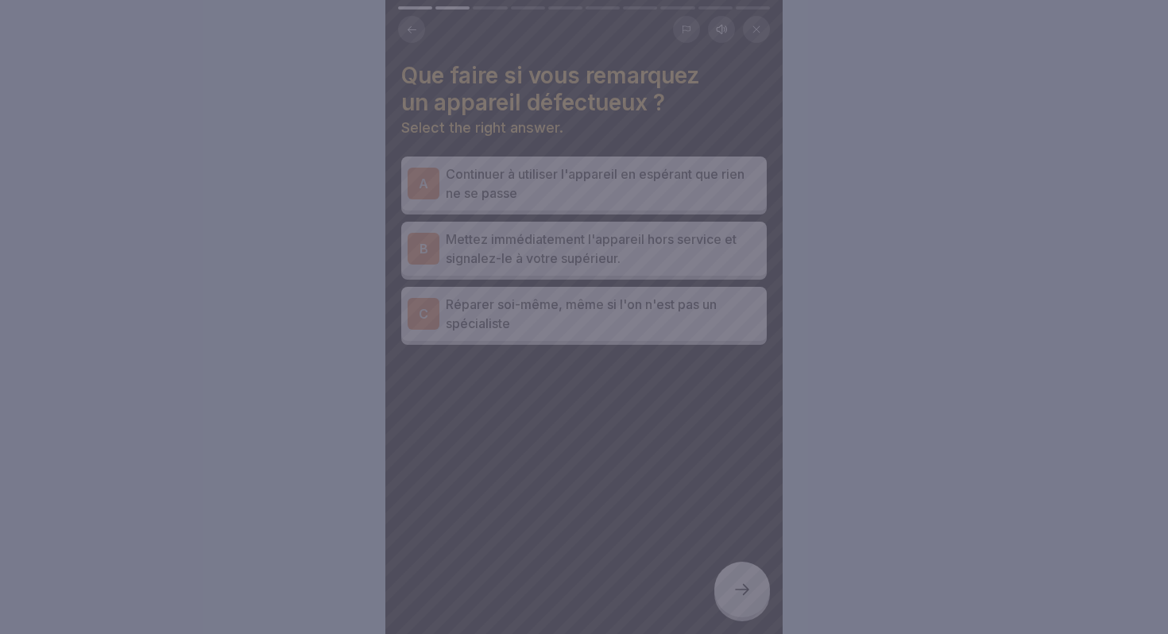
click at [737, 590] on div at bounding box center [584, 317] width 1168 height 634
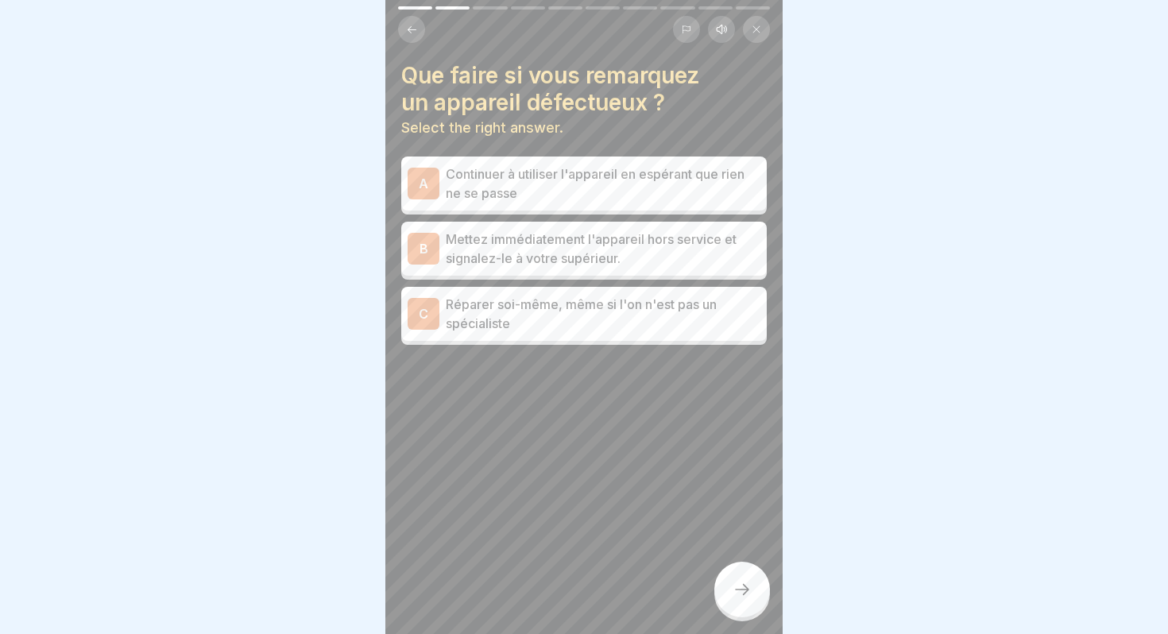
click at [495, 237] on p "Mettez immédiatement l'appareil hors service et signalez-le à votre supérieur." at bounding box center [603, 249] width 315 height 38
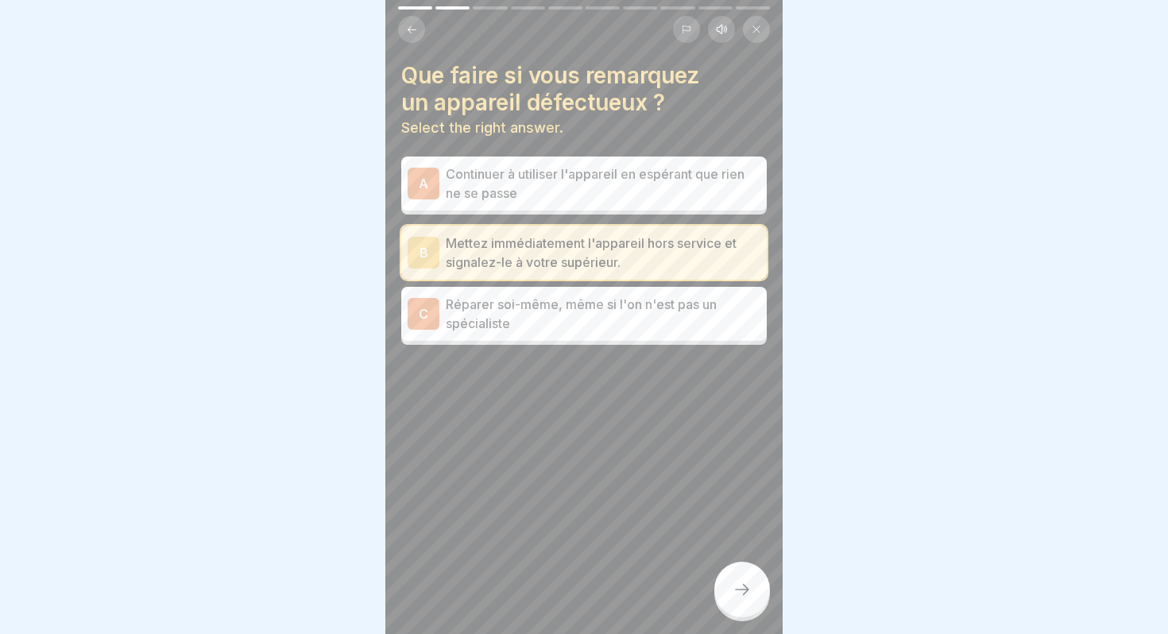
click at [739, 579] on div at bounding box center [742, 590] width 56 height 56
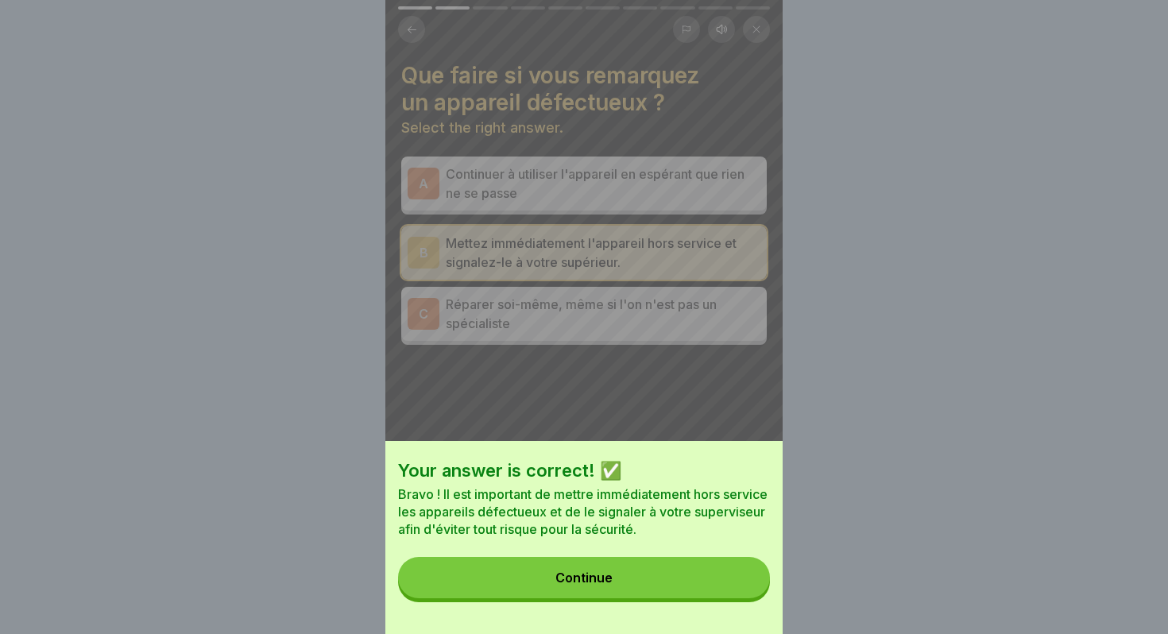
click at [739, 579] on button "Continue" at bounding box center [584, 577] width 372 height 41
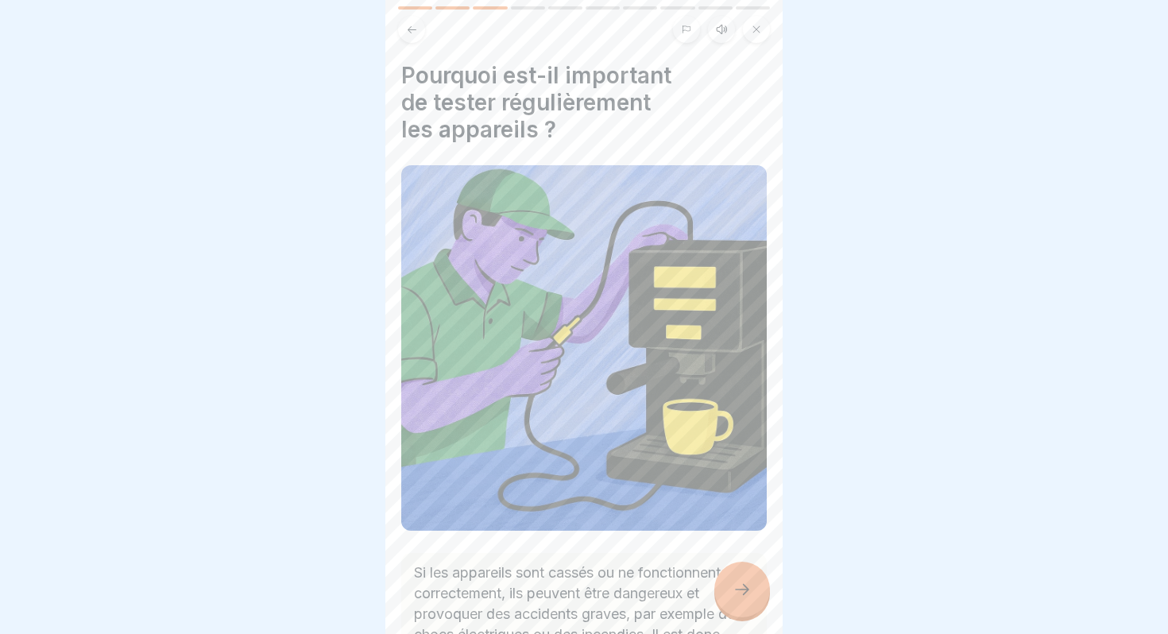
click at [739, 579] on div at bounding box center [742, 590] width 56 height 56
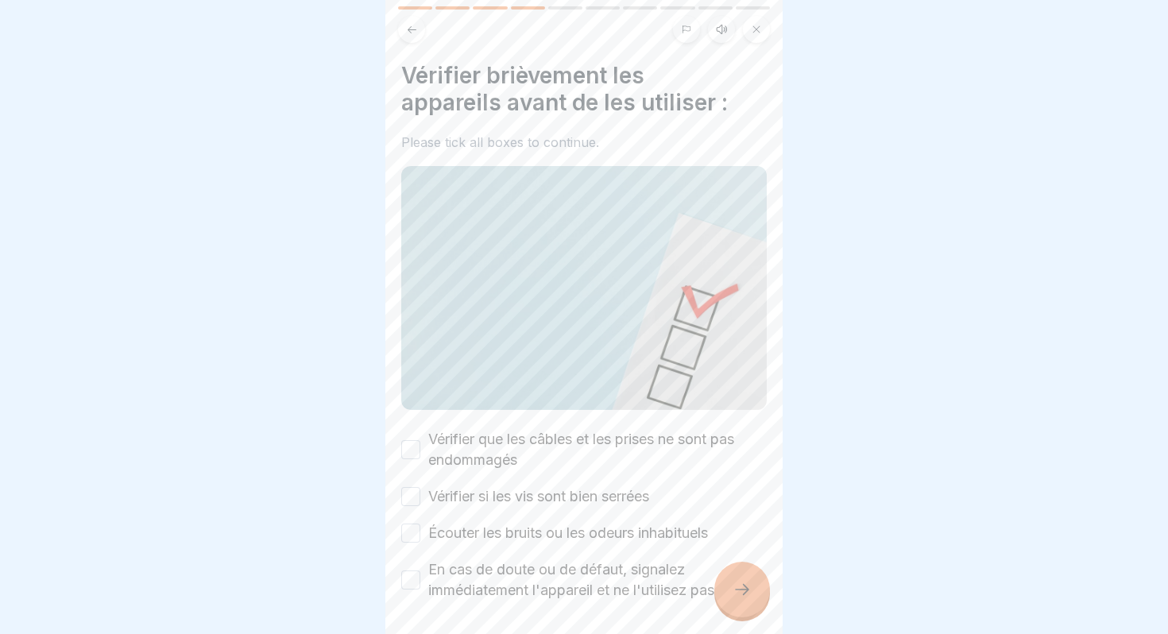
click at [739, 579] on div at bounding box center [742, 590] width 56 height 56
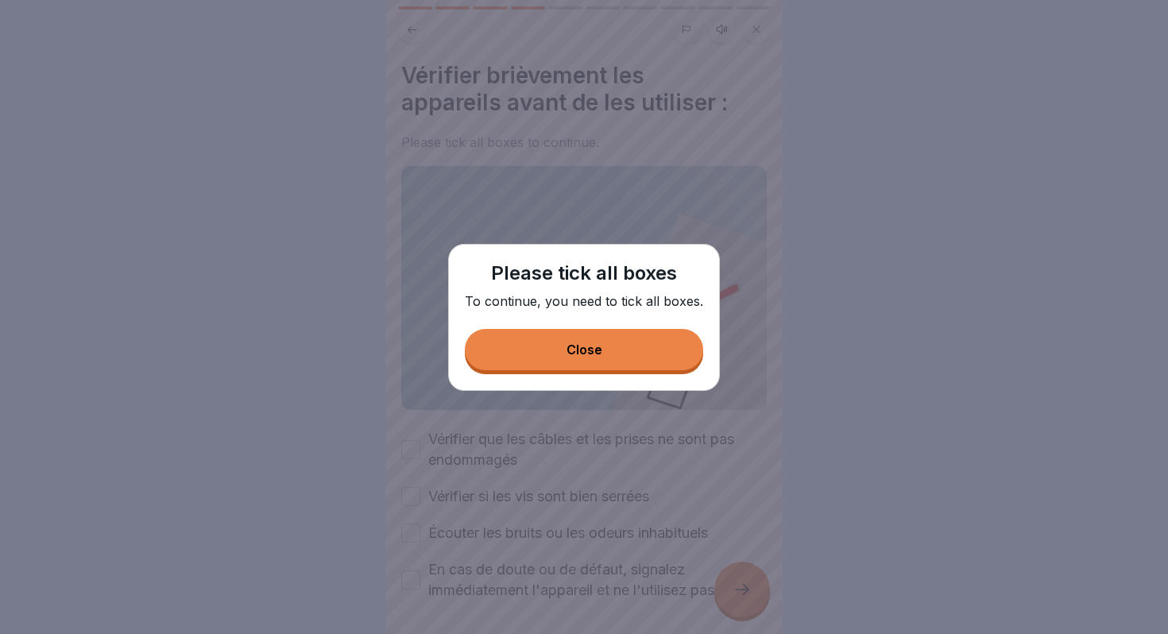
click at [585, 346] on div "Close" at bounding box center [584, 349] width 36 height 14
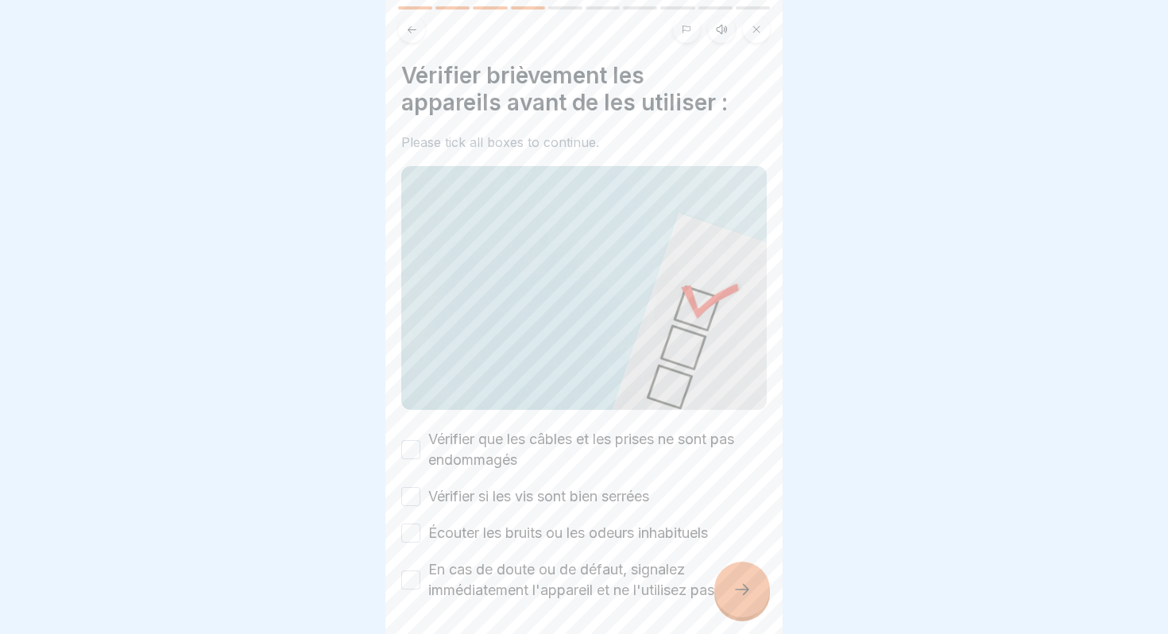
click at [411, 440] on button "Vérifier que les câbles et les prises ne sont pas endommagés" at bounding box center [410, 449] width 19 height 19
click at [407, 492] on button "Vérifier si les vis sont bien serrées" at bounding box center [410, 496] width 19 height 19
click at [407, 527] on button "Écouter les bruits ou les odeurs inhabituels" at bounding box center [410, 532] width 19 height 19
click at [408, 583] on button "En cas de doute ou de défaut, signalez immédiatement l'appareil et ne l'utilise…" at bounding box center [410, 579] width 19 height 19
click at [747, 580] on div at bounding box center [742, 590] width 56 height 56
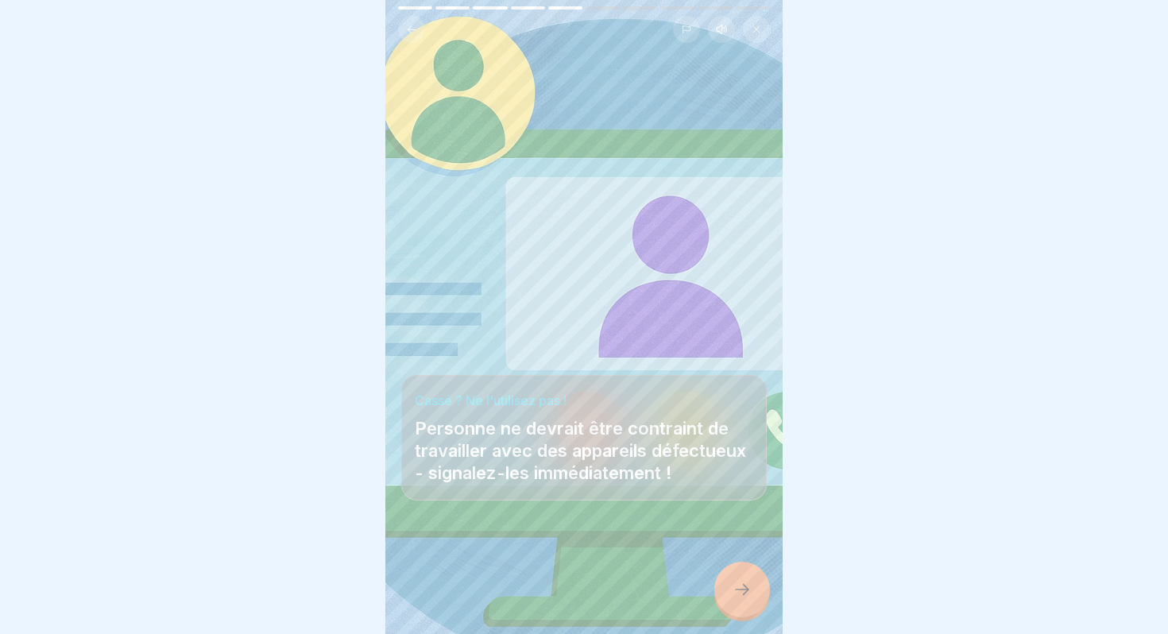
click at [747, 580] on div at bounding box center [742, 590] width 56 height 56
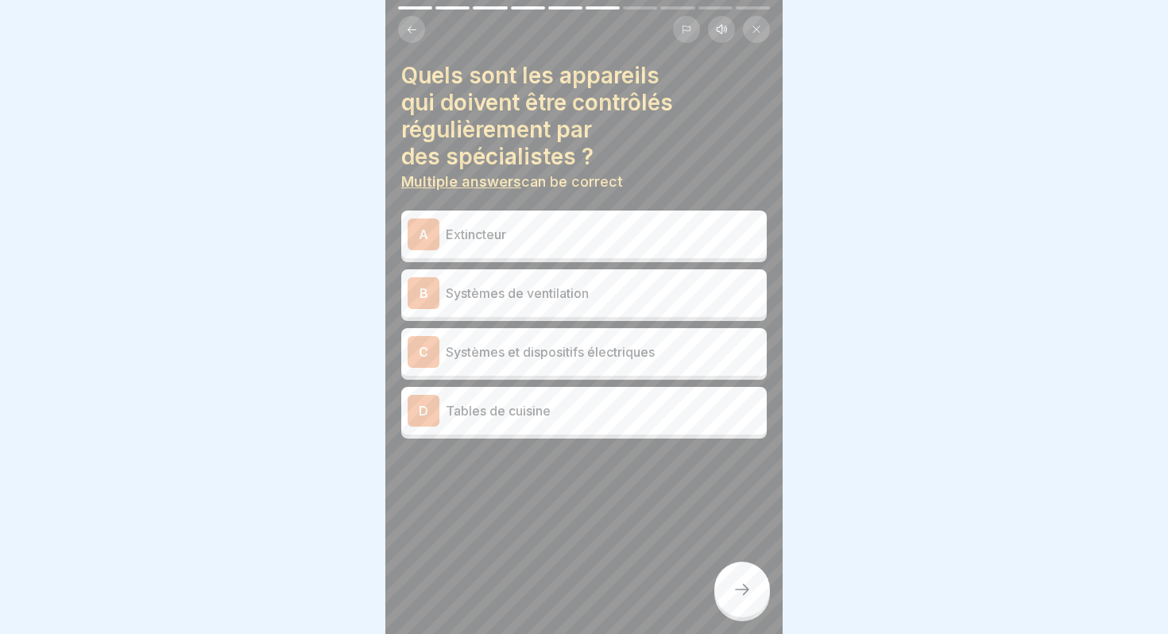
click at [533, 249] on div "A Extincteur" at bounding box center [583, 234] width 353 height 32
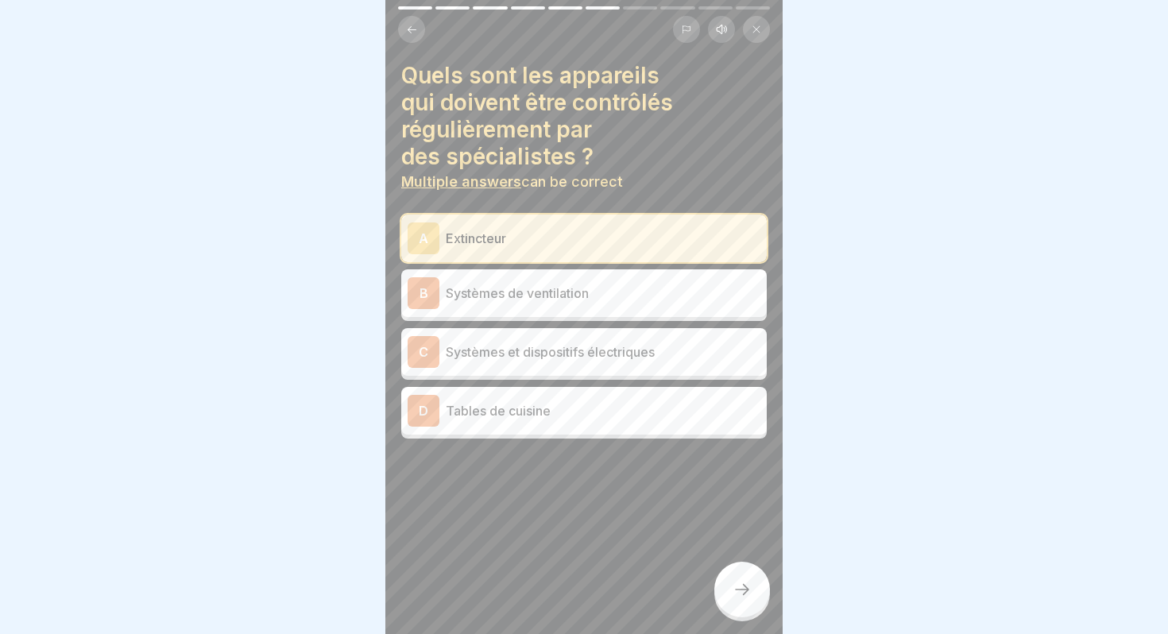
click at [531, 302] on p "Systèmes de ventilation" at bounding box center [603, 293] width 315 height 19
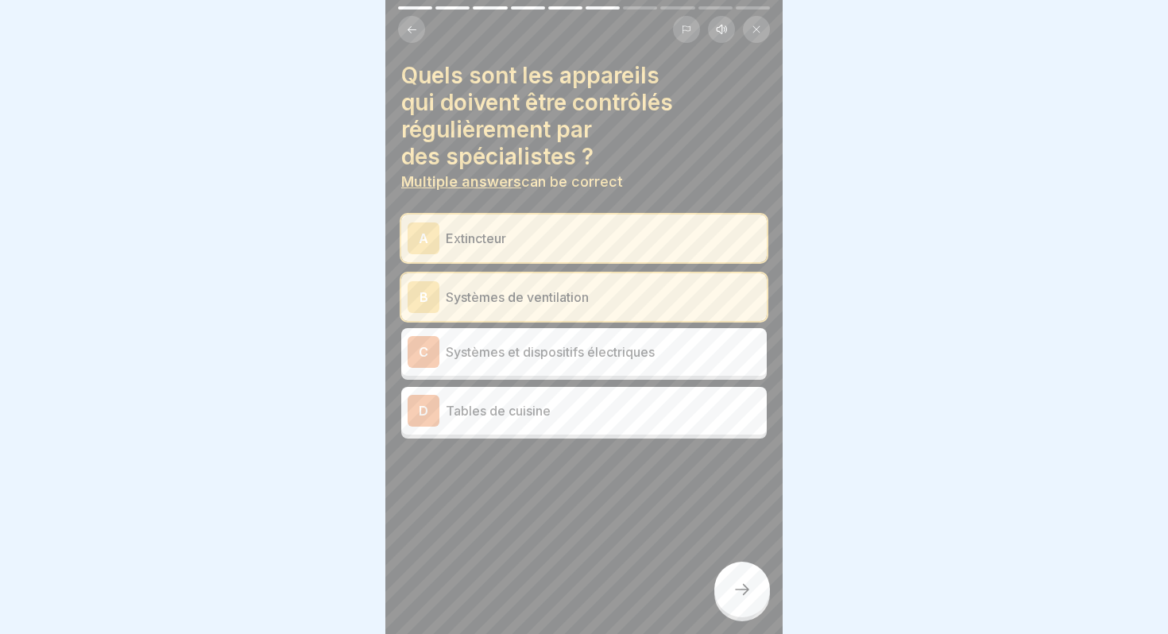
click at [524, 349] on p "Systèmes et dispositifs électriques" at bounding box center [603, 351] width 315 height 19
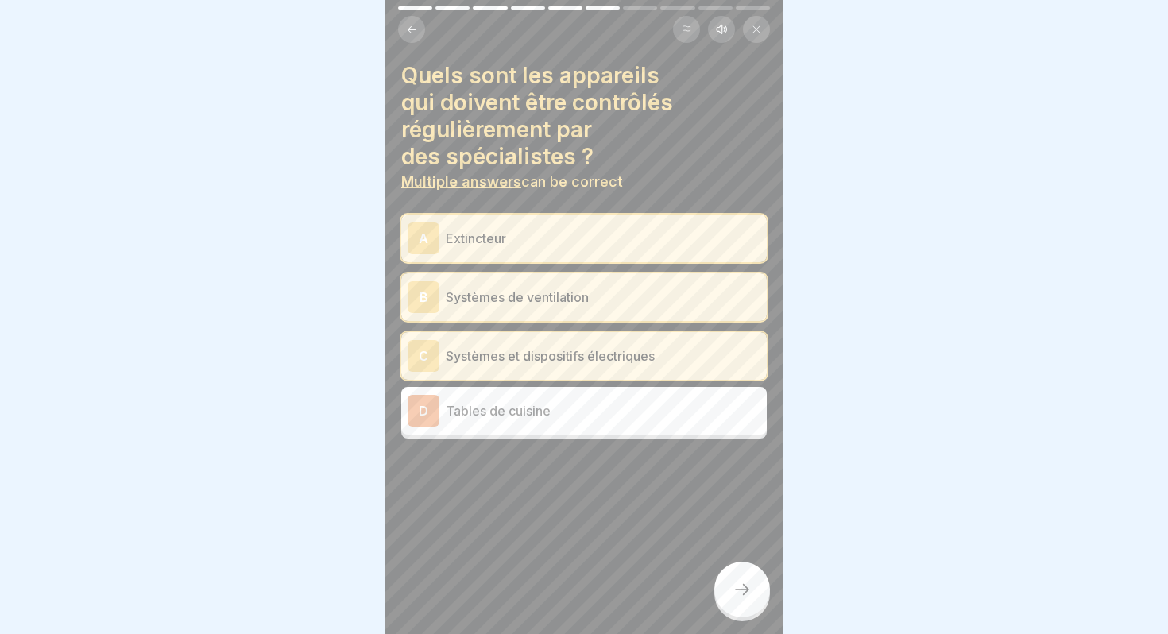
click at [724, 586] on div at bounding box center [742, 590] width 56 height 56
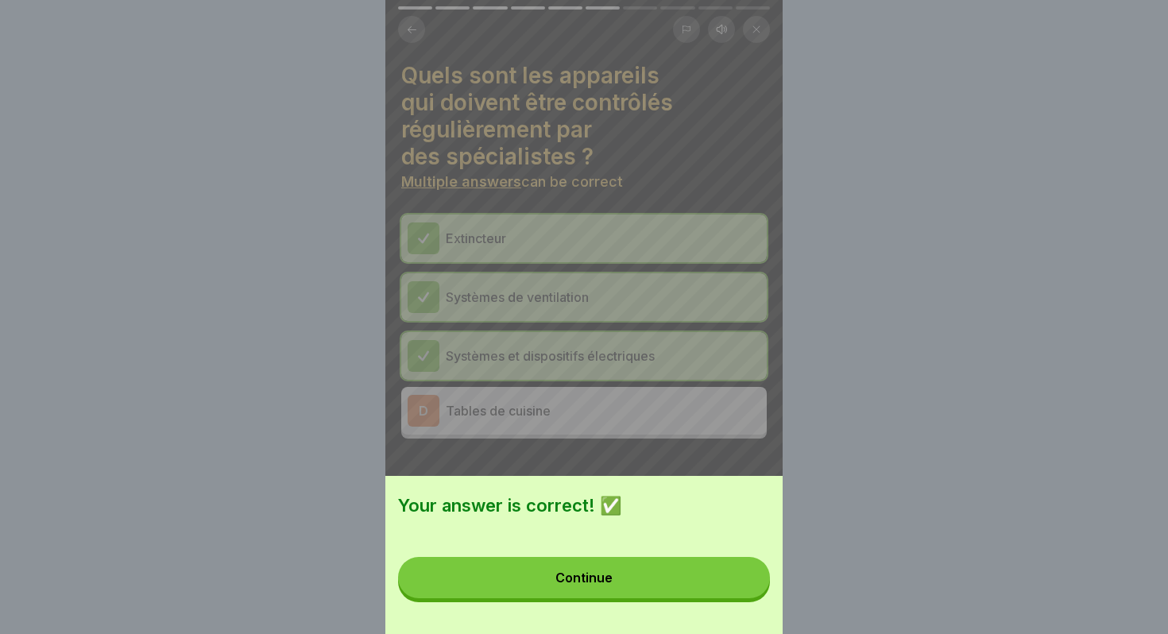
click at [621, 582] on button "Continue" at bounding box center [584, 577] width 372 height 41
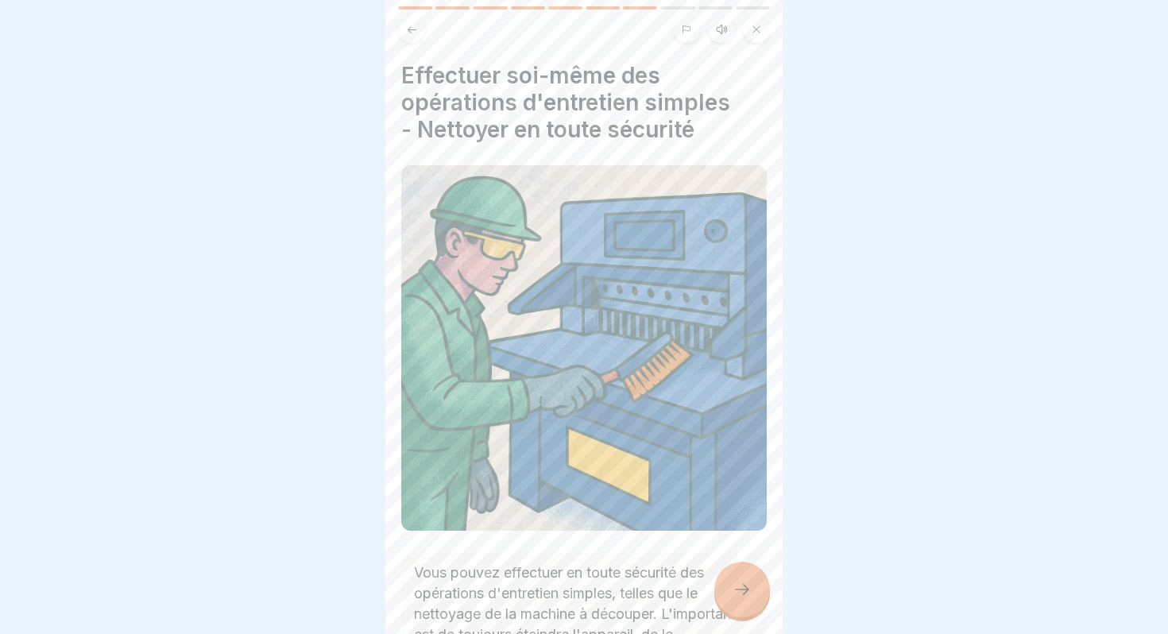
click at [736, 600] on div at bounding box center [742, 590] width 56 height 56
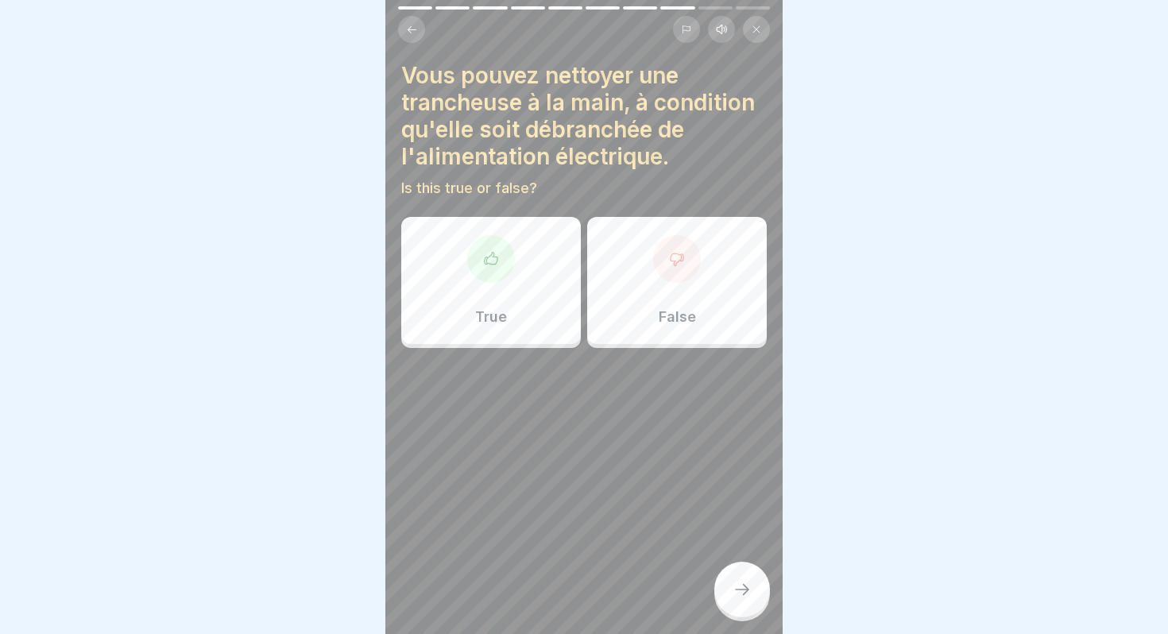
click at [446, 242] on div "True" at bounding box center [491, 280] width 180 height 127
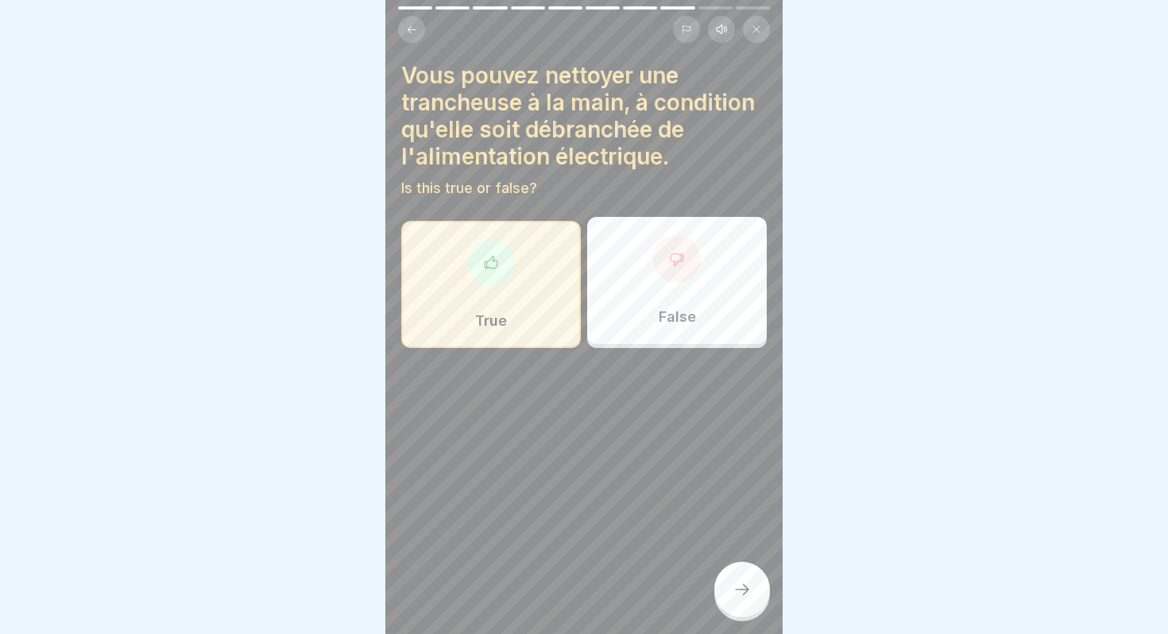
click at [742, 583] on icon at bounding box center [741, 589] width 19 height 19
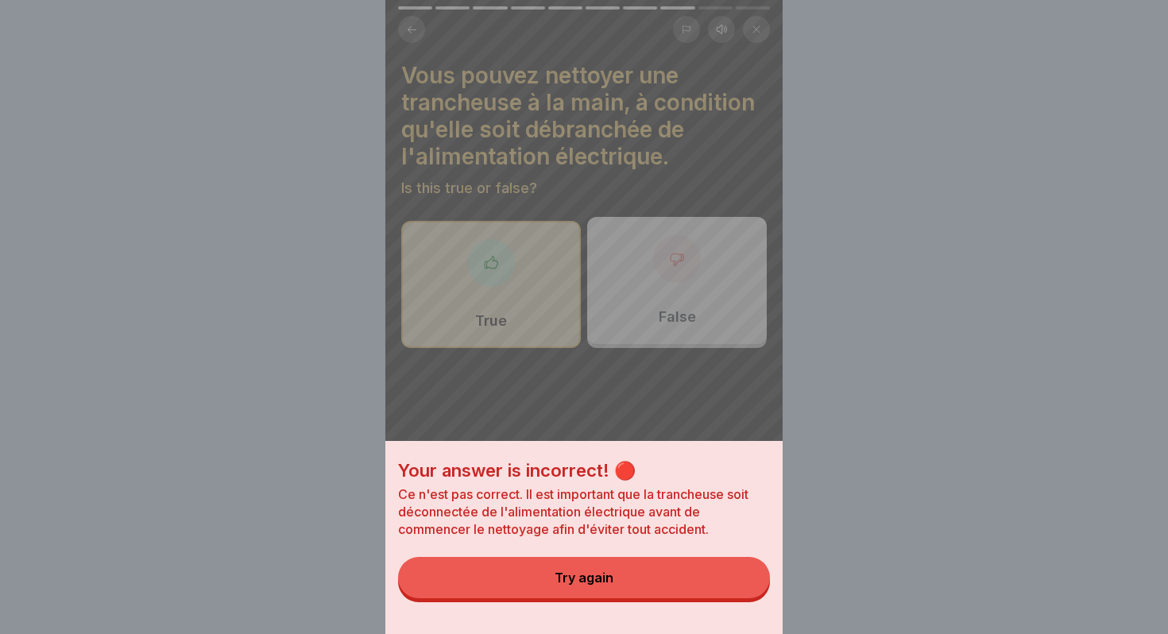
click at [600, 577] on div "Try again" at bounding box center [583, 577] width 59 height 14
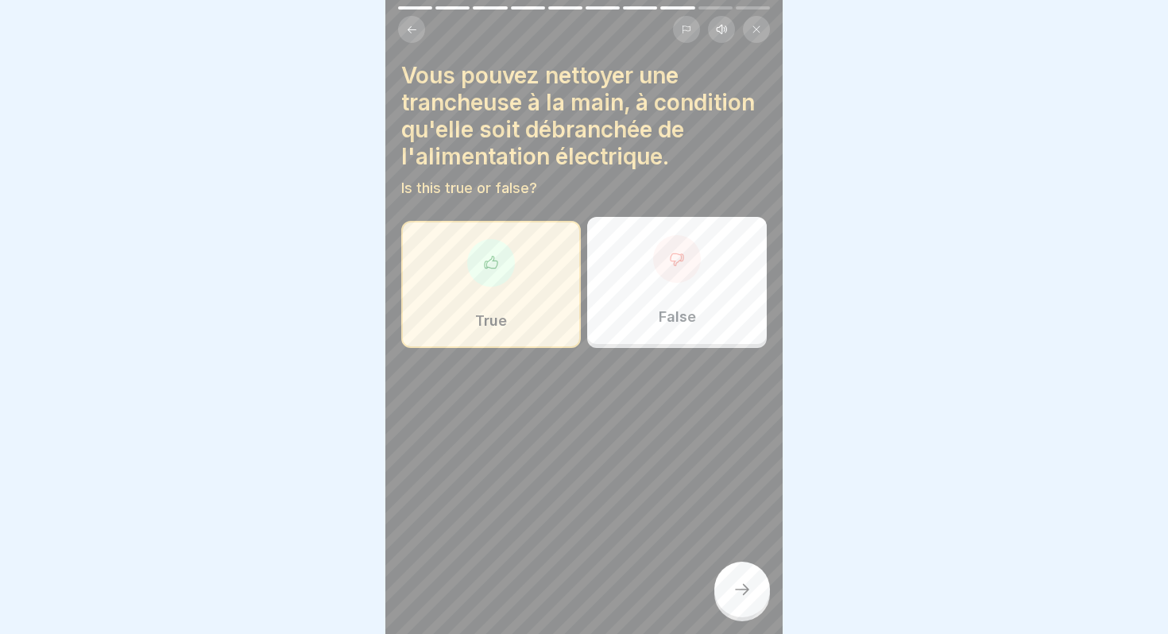
click at [647, 293] on div "False" at bounding box center [677, 280] width 180 height 127
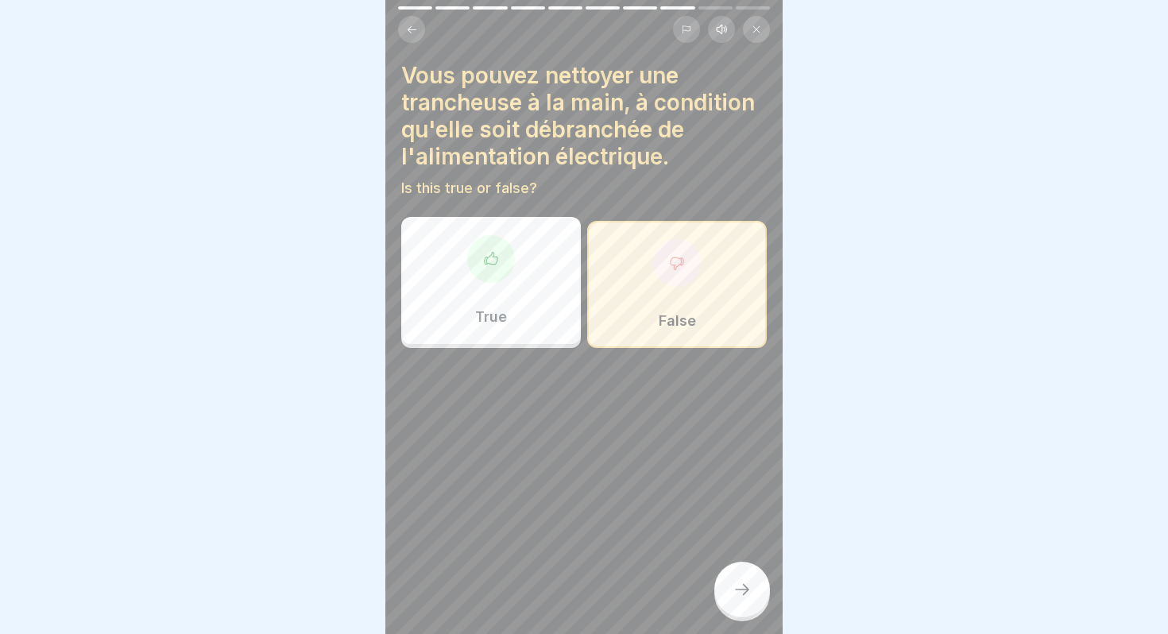
click at [746, 582] on icon at bounding box center [741, 589] width 19 height 19
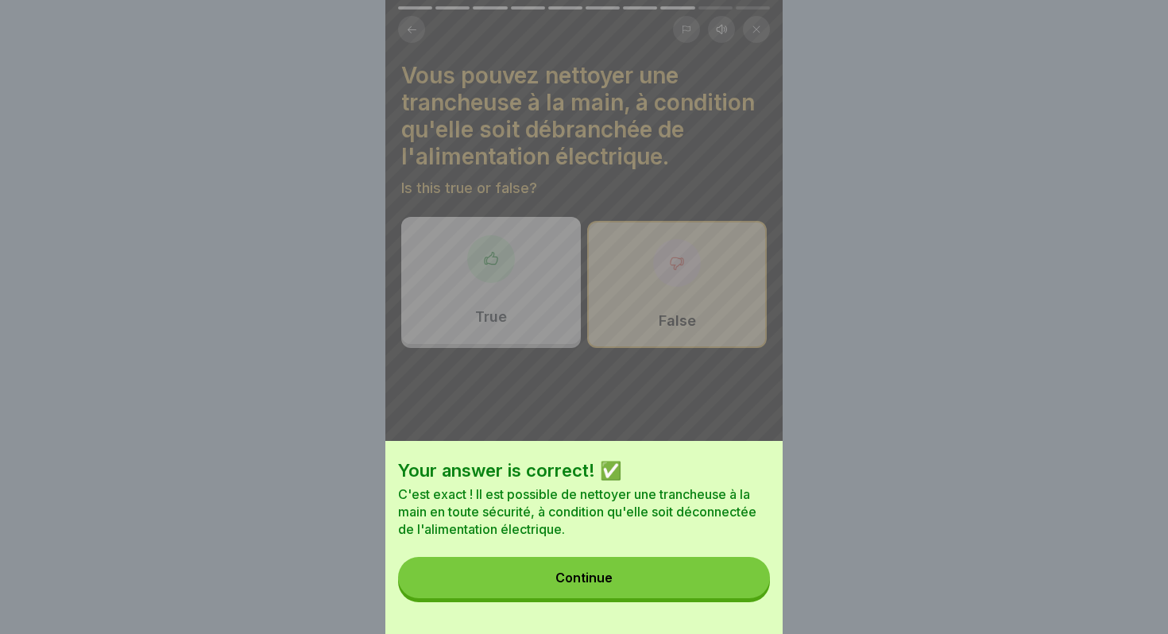
click at [691, 588] on button "Continue" at bounding box center [584, 577] width 372 height 41
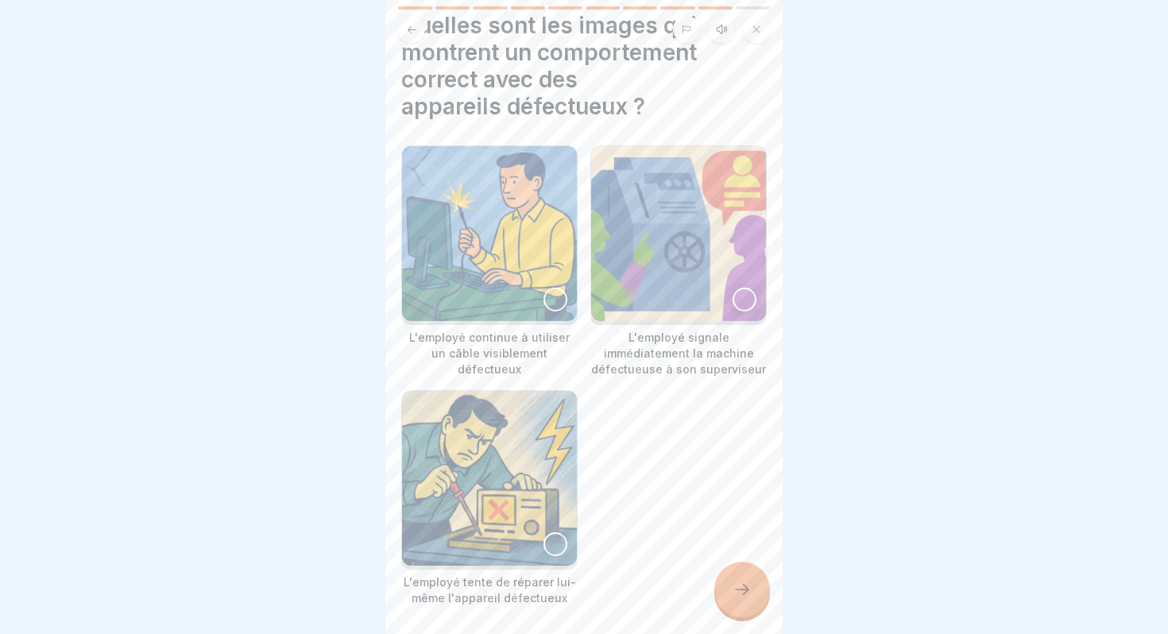
scroll to position [53, 0]
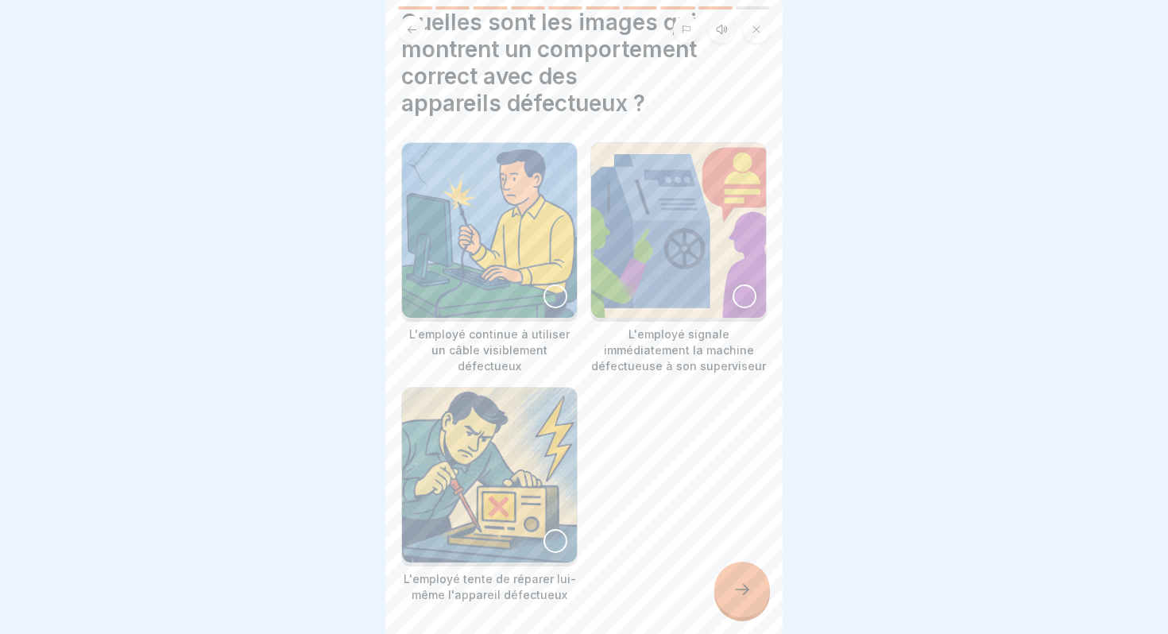
click at [740, 297] on div at bounding box center [744, 296] width 24 height 24
click at [745, 594] on icon at bounding box center [741, 589] width 19 height 19
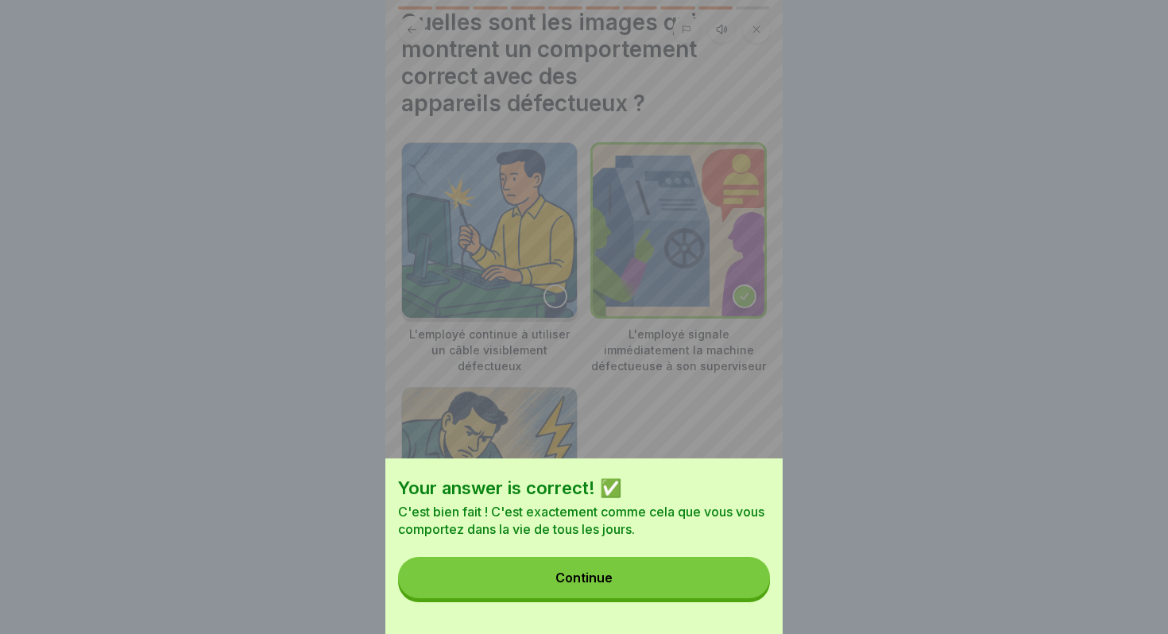
click at [647, 579] on button "Continue" at bounding box center [584, 577] width 372 height 41
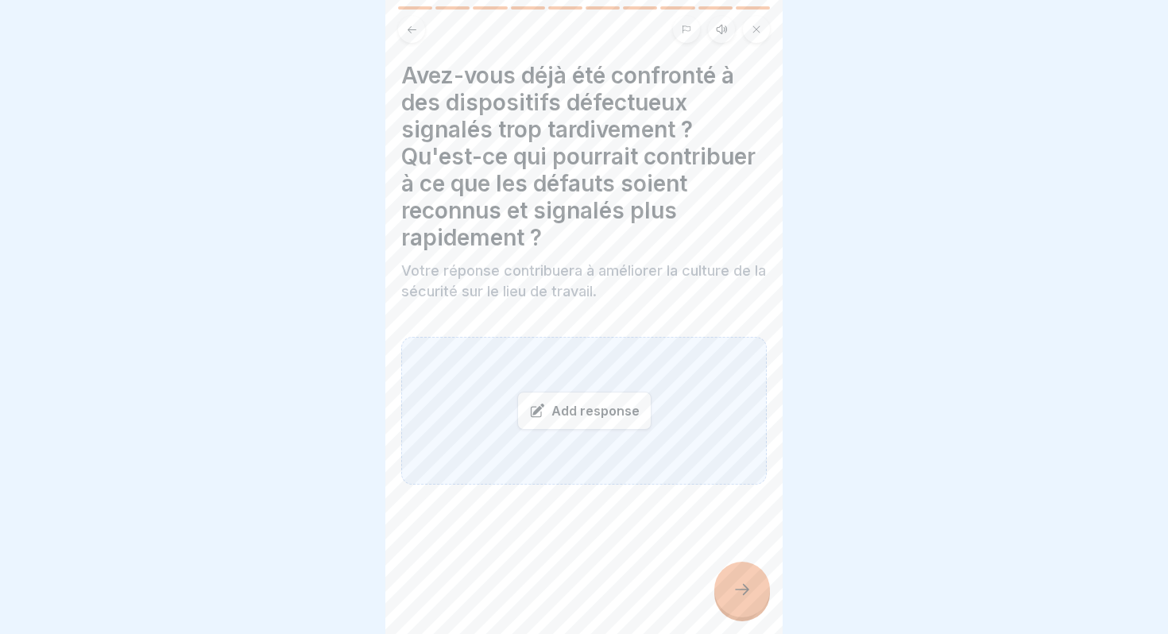
click at [750, 590] on icon at bounding box center [741, 589] width 19 height 19
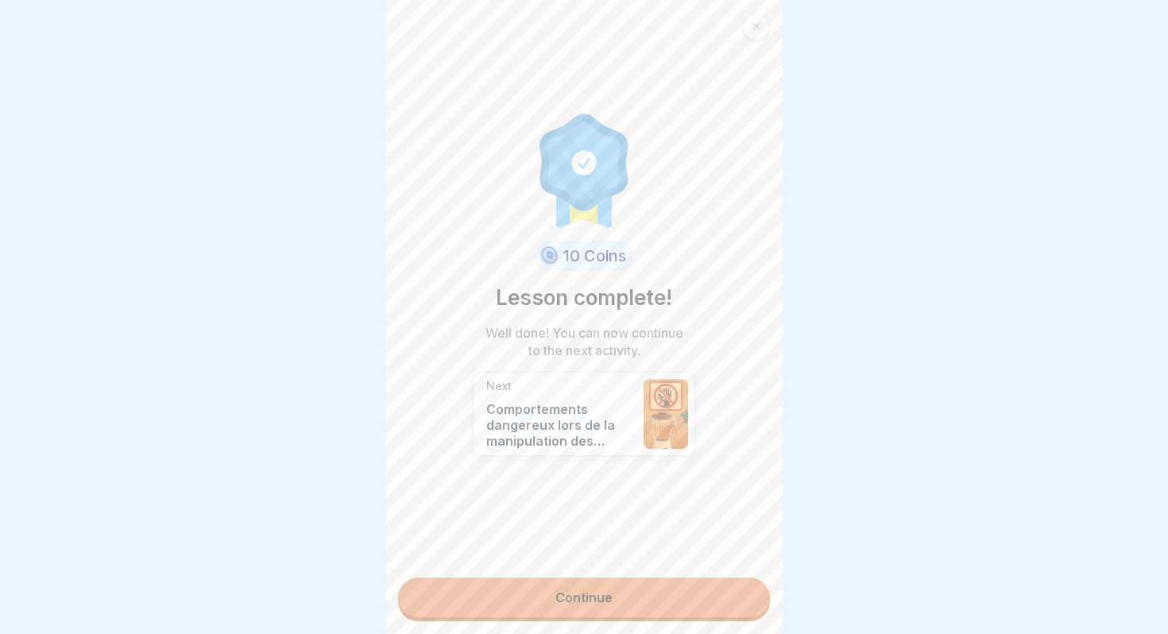
click at [676, 620] on div "10 Coins Lesson complete! Well done! You can now continue to the next activity.…" at bounding box center [583, 317] width 397 height 634
click at [655, 601] on link "Continue" at bounding box center [584, 597] width 372 height 40
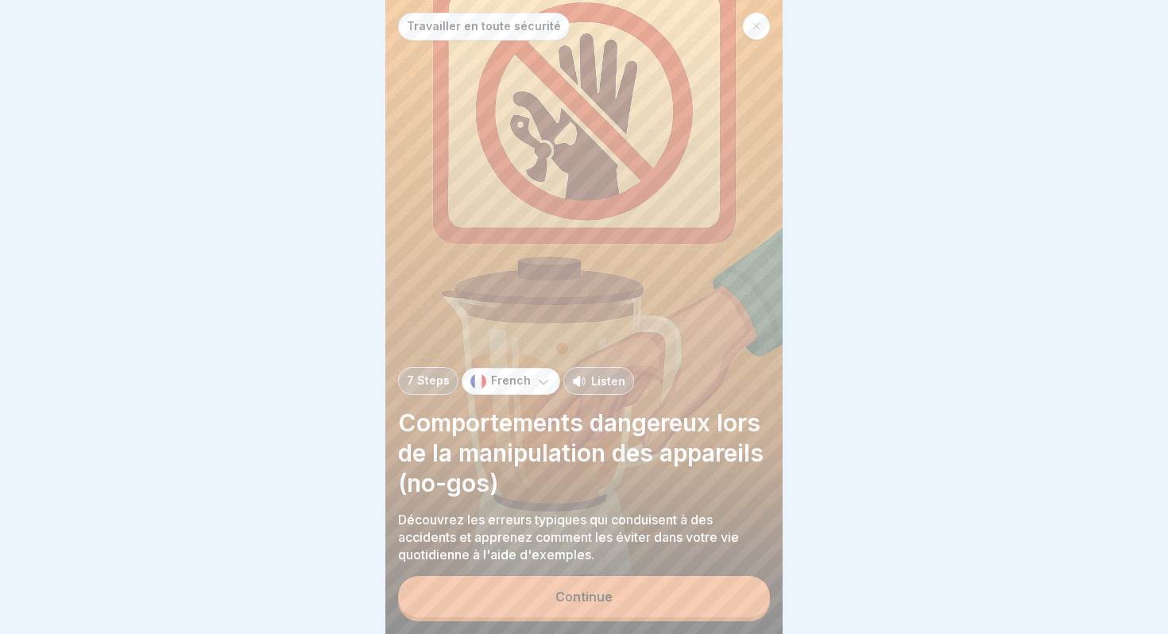
click at [585, 599] on div "Continue" at bounding box center [583, 596] width 57 height 14
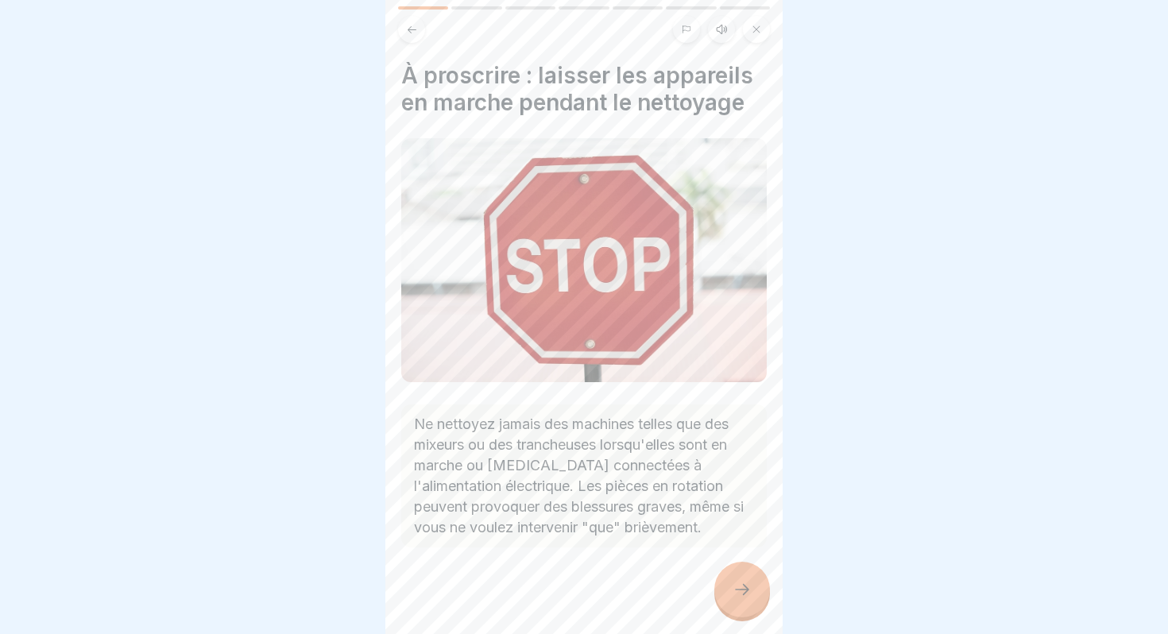
click at [752, 609] on div at bounding box center [742, 590] width 56 height 56
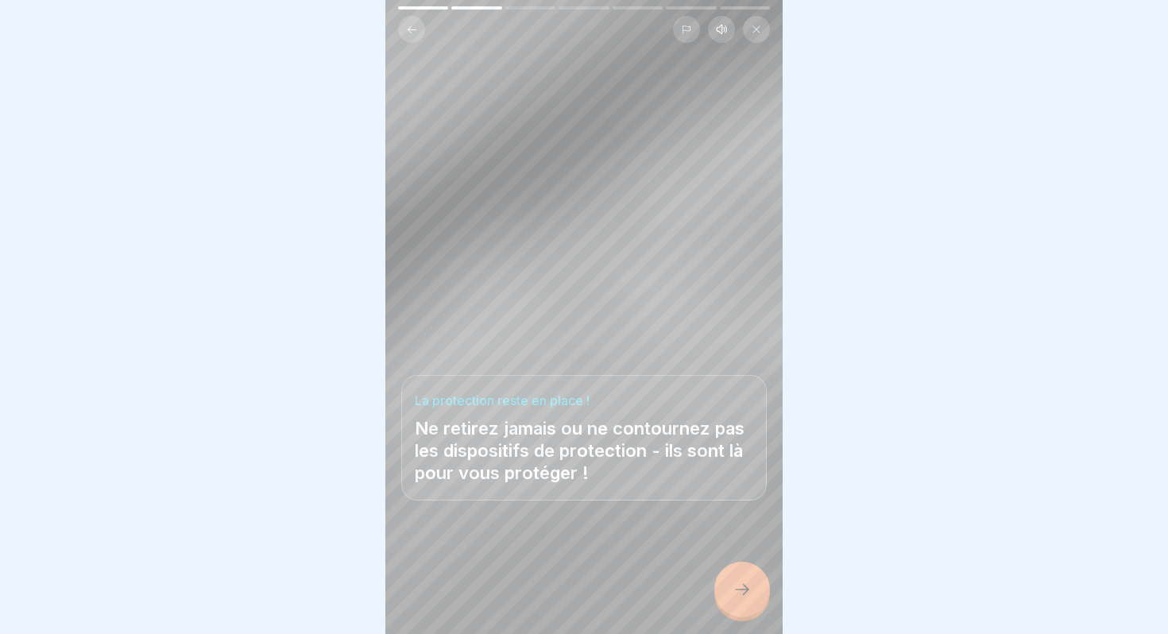
click at [752, 609] on div at bounding box center [742, 590] width 56 height 56
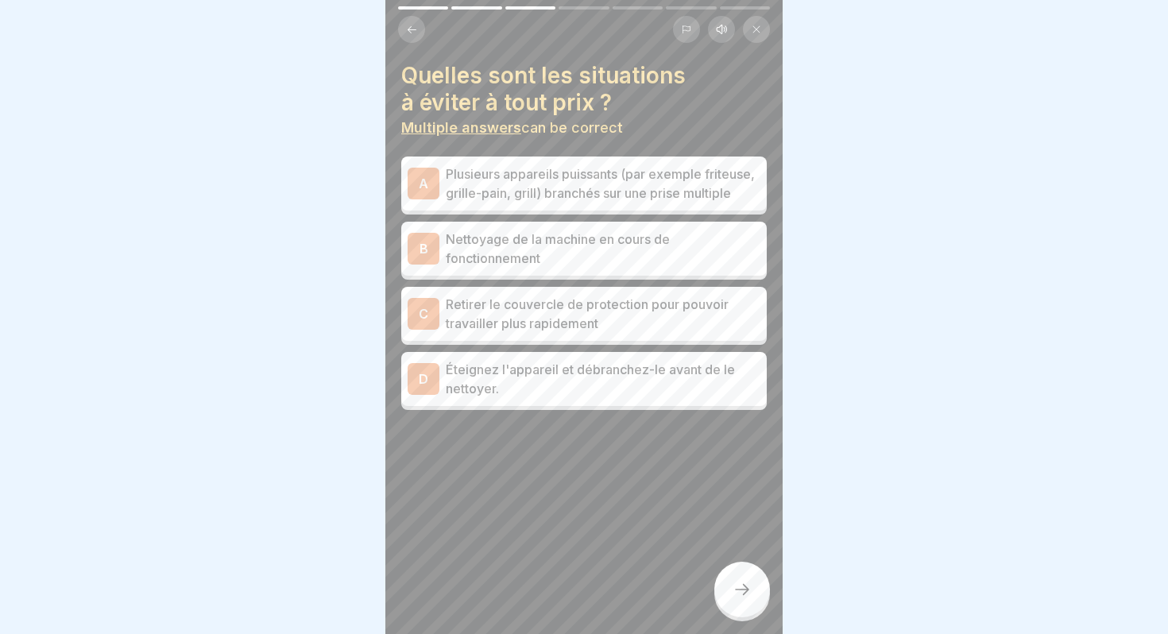
click at [752, 609] on div at bounding box center [742, 590] width 56 height 56
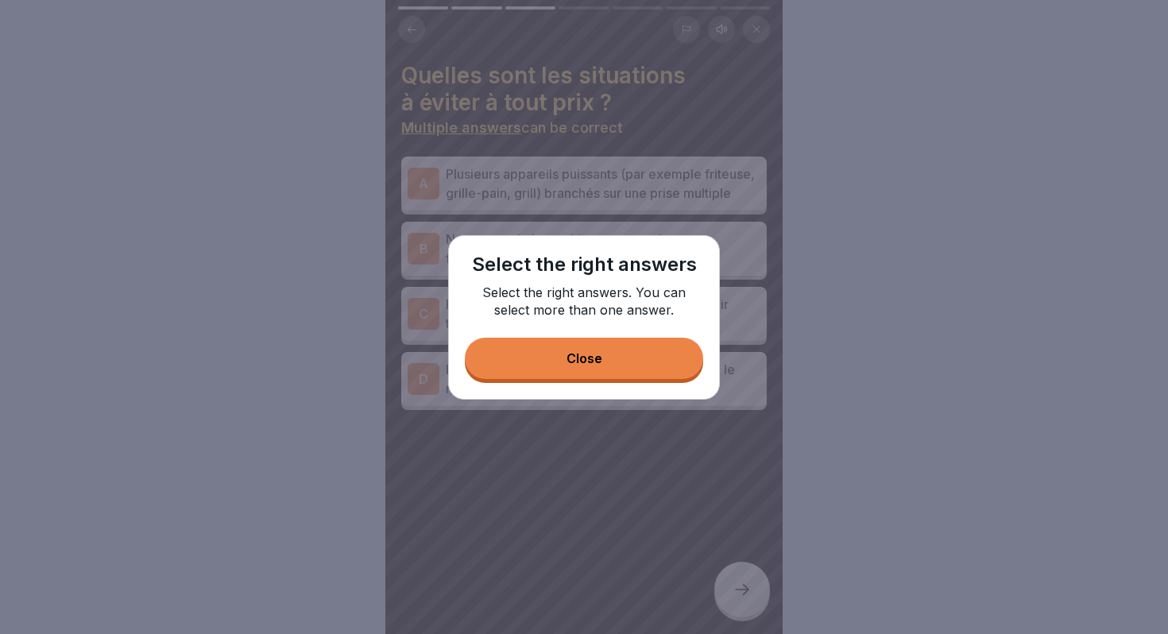
click at [585, 369] on button "Close" at bounding box center [584, 358] width 238 height 41
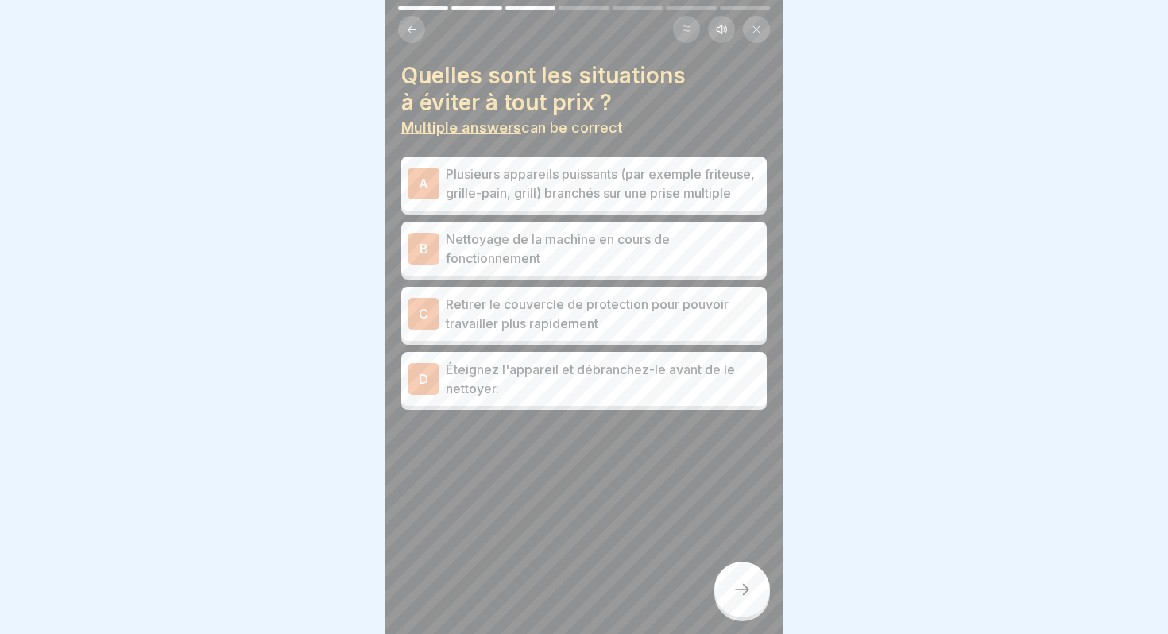
click at [569, 189] on p "Plusieurs appareils puissants (par exemple friteuse, grille-pain, grill) branch…" at bounding box center [603, 183] width 315 height 38
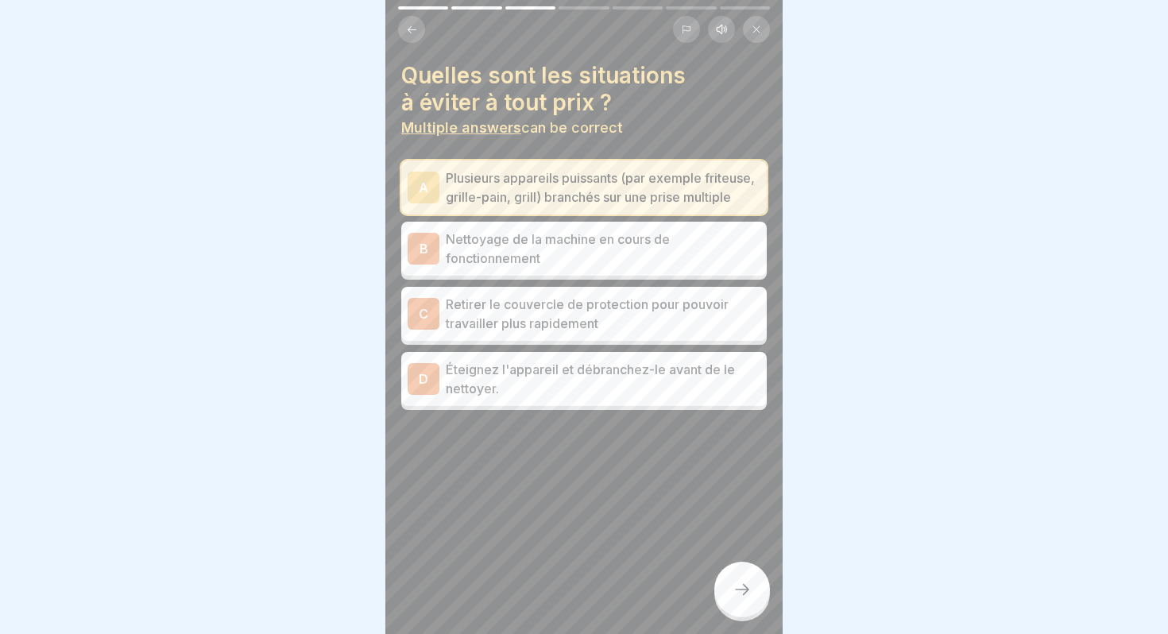
click at [554, 252] on p "Nettoyage de la machine en cours de fonctionnement" at bounding box center [603, 249] width 315 height 38
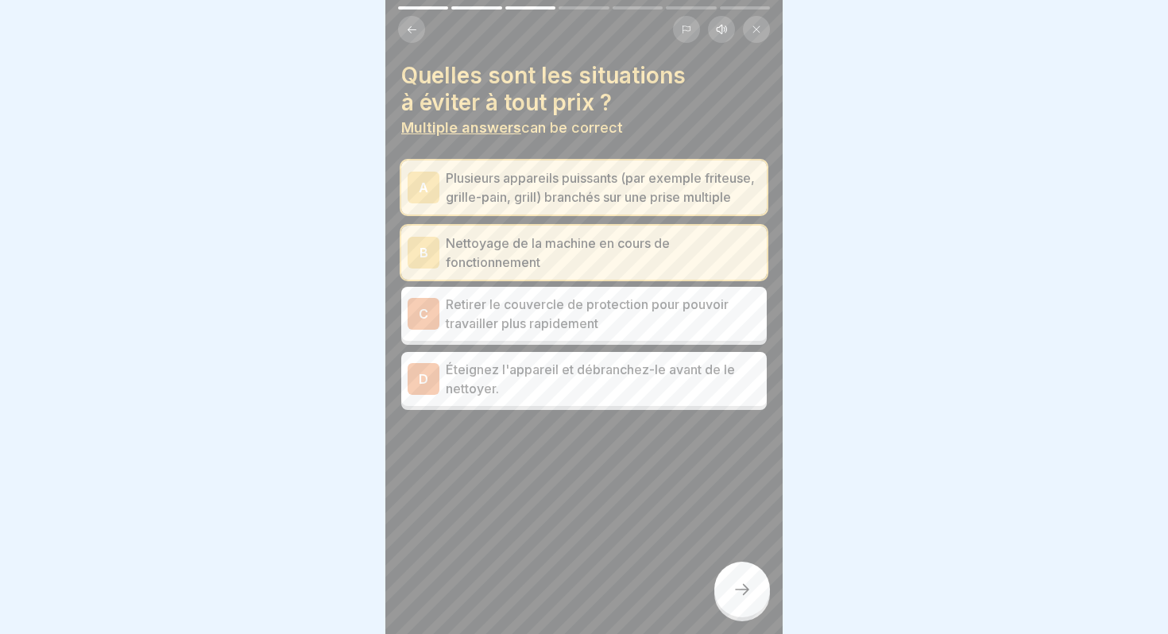
click at [566, 312] on p "Retirer le couvercle de protection pour pouvoir travailler plus rapidement" at bounding box center [603, 314] width 315 height 38
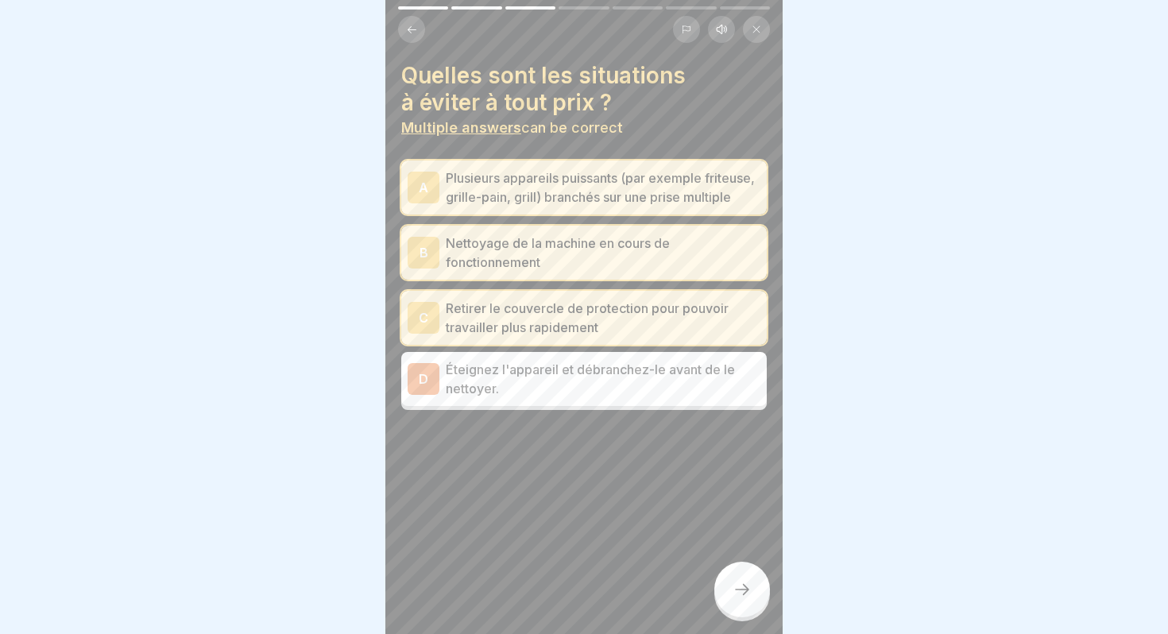
click at [741, 591] on icon at bounding box center [741, 589] width 19 height 19
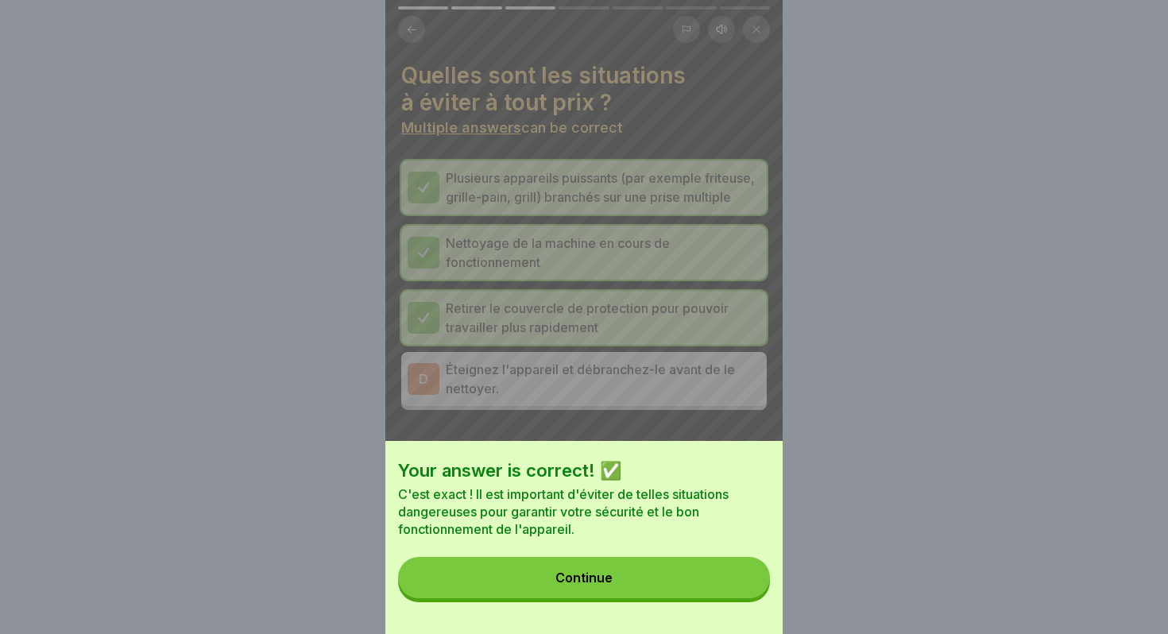
click at [644, 581] on button "Continue" at bounding box center [584, 577] width 372 height 41
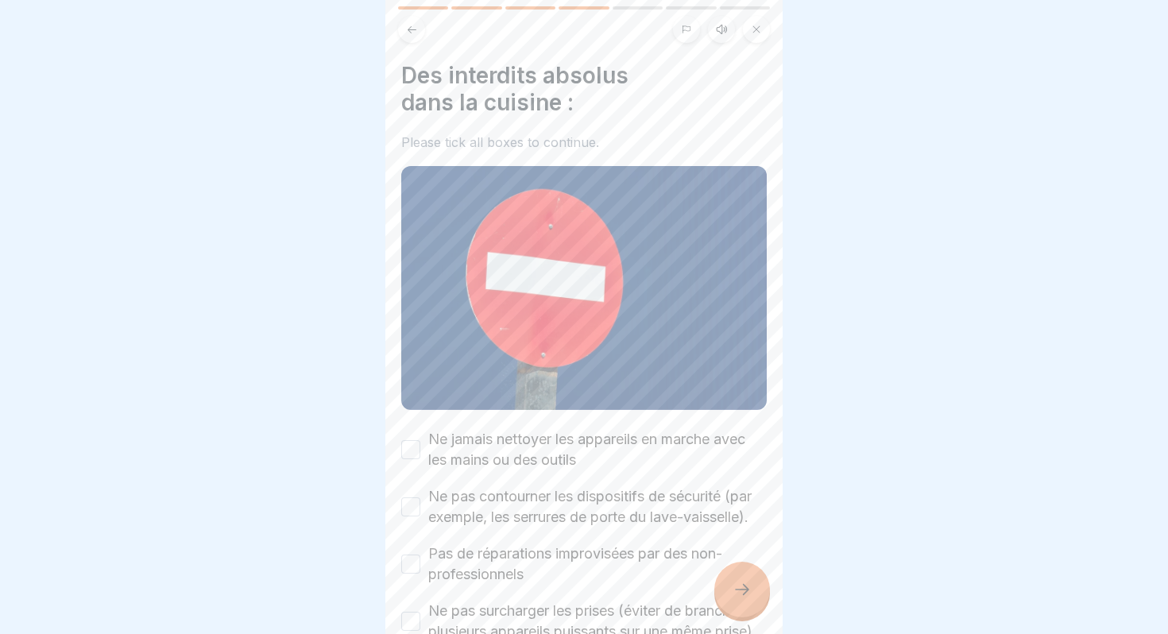
click at [407, 441] on button "Ne jamais nettoyer les appareils en marche avec les mains ou des outils" at bounding box center [410, 449] width 19 height 19
click at [407, 508] on button "Ne pas contourner les dispositifs de sécurité (par exemple, les serrures de por…" at bounding box center [410, 506] width 19 height 19
click at [410, 567] on button "Pas de réparations improvisées par des non-professionnels" at bounding box center [410, 563] width 19 height 19
click at [407, 631] on button "Ne pas surcharger les prises (éviter de brancher plusieurs appareils puissants …" at bounding box center [410, 621] width 19 height 19
click at [738, 591] on icon at bounding box center [741, 589] width 19 height 19
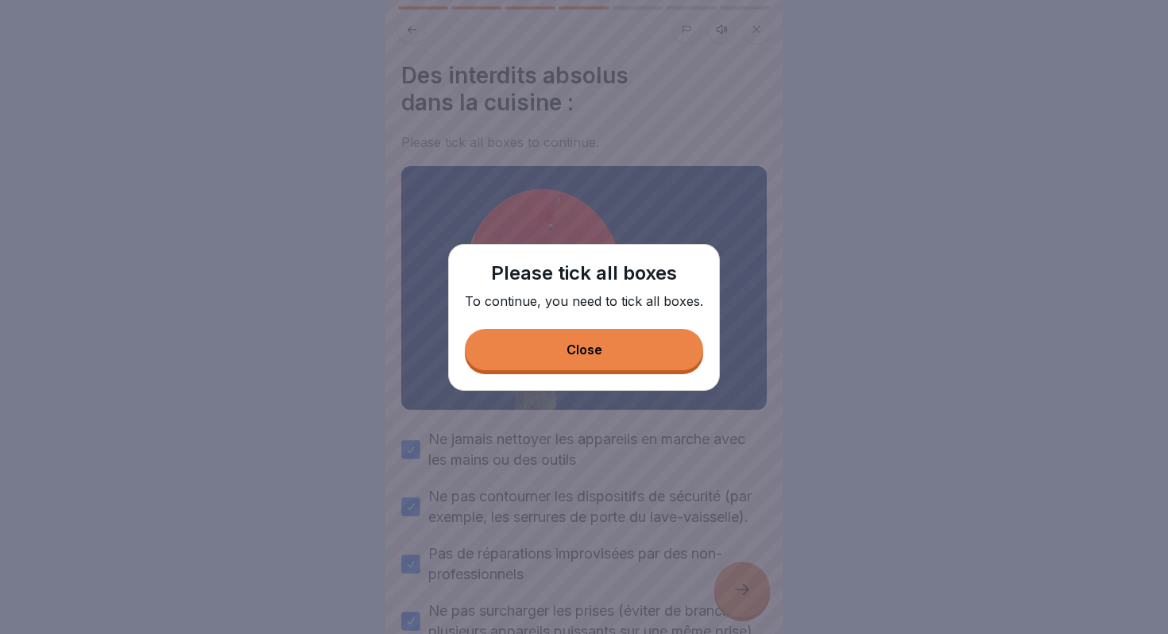
click at [582, 370] on div "Please tick all boxes To continue, you need to tick all boxes. Close" at bounding box center [584, 317] width 272 height 147
click at [554, 342] on button "Close" at bounding box center [584, 349] width 238 height 41
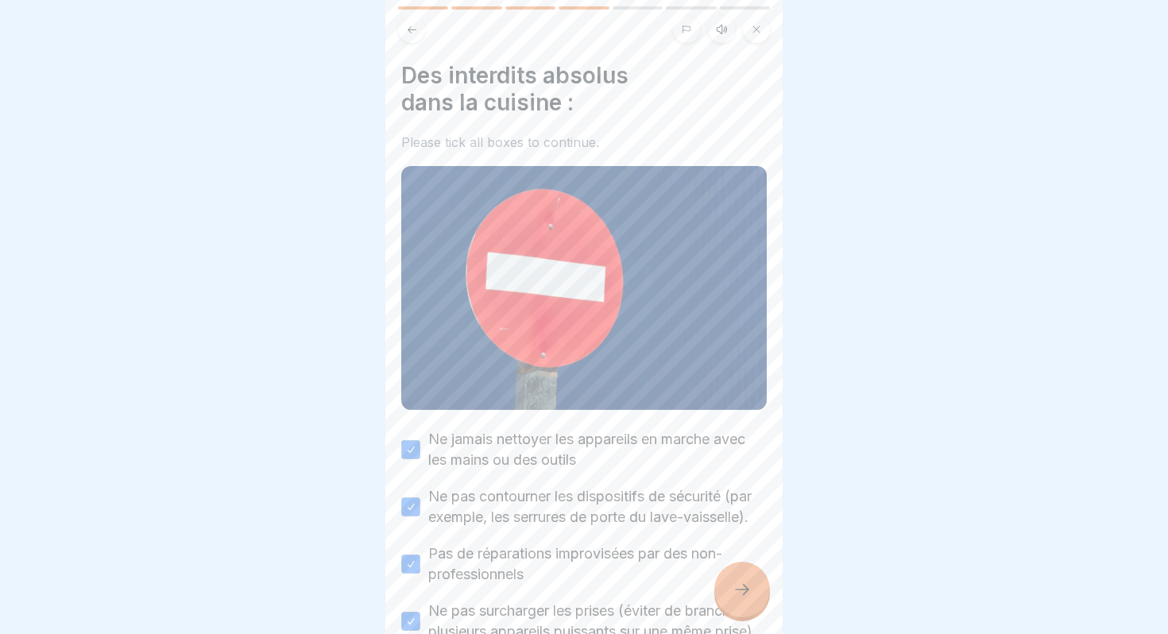
scroll to position [180, 0]
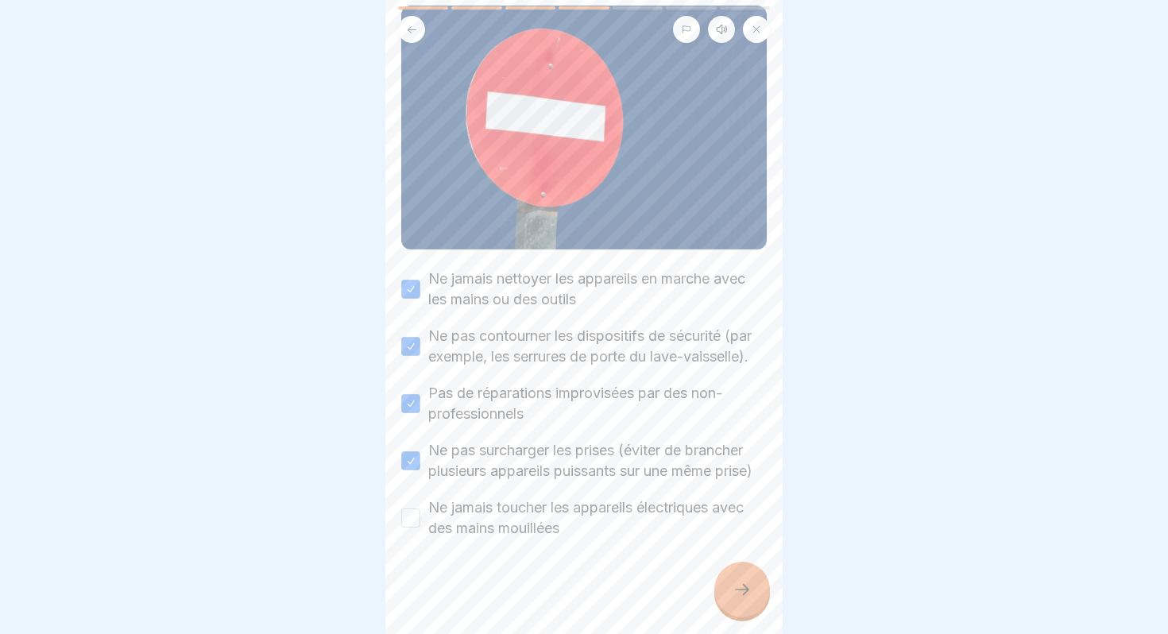
click at [411, 513] on button "Ne jamais toucher les appareils électriques avec des mains mouillées" at bounding box center [410, 517] width 19 height 19
click at [745, 593] on icon at bounding box center [741, 589] width 19 height 19
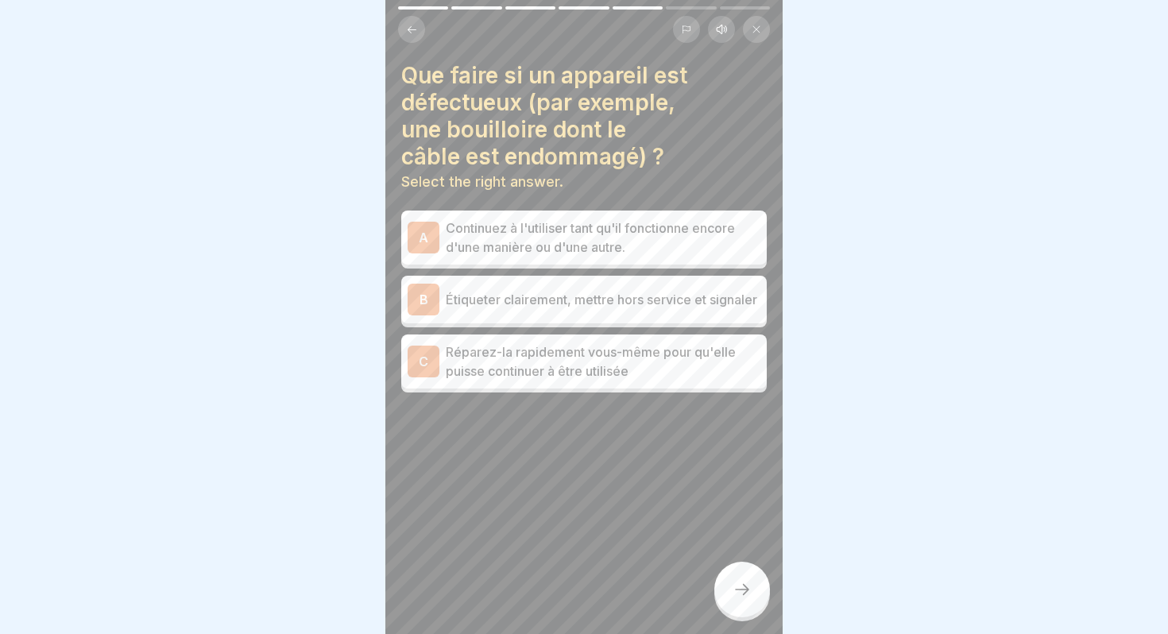
click at [566, 298] on p "Étiqueter clairement, mettre hors service et signaler" at bounding box center [603, 299] width 315 height 19
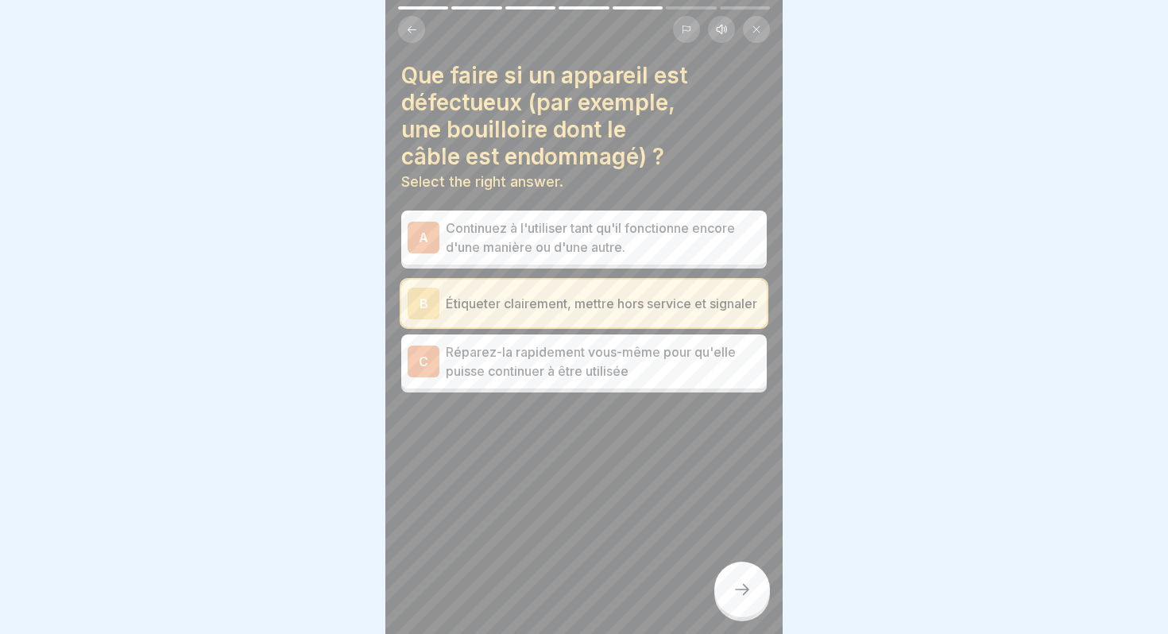
click at [743, 604] on div at bounding box center [742, 590] width 56 height 56
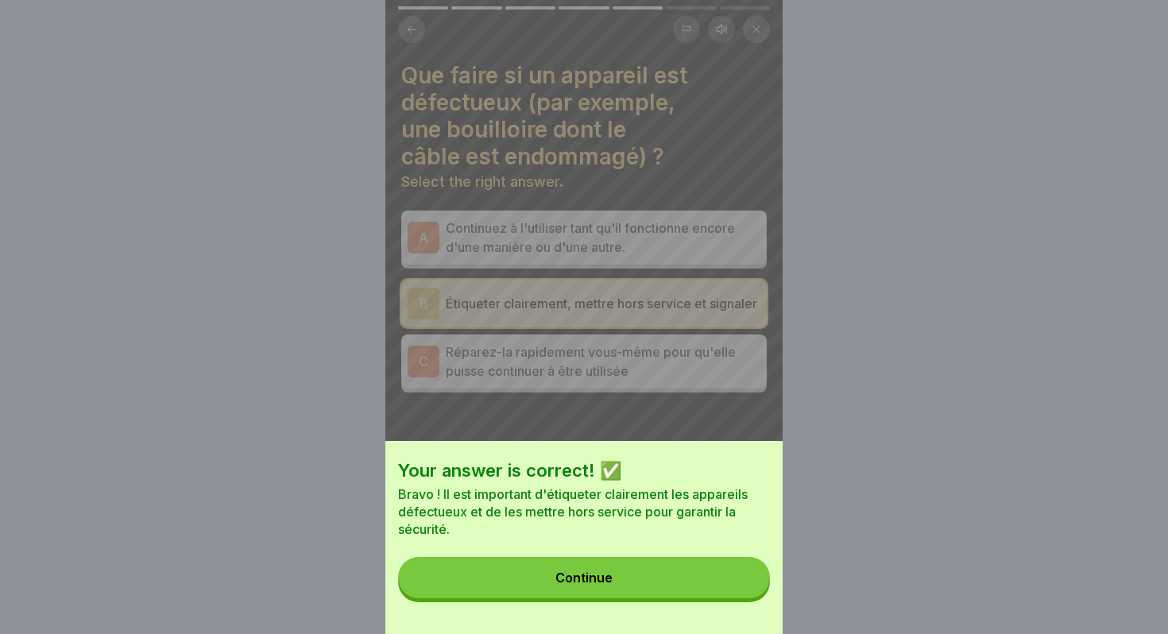
click at [618, 558] on div "Your answer is correct! ✅ Bravo ! Il est important d'étiqueter clairement les a…" at bounding box center [583, 537] width 397 height 193
click at [557, 569] on button "Continue" at bounding box center [584, 577] width 372 height 41
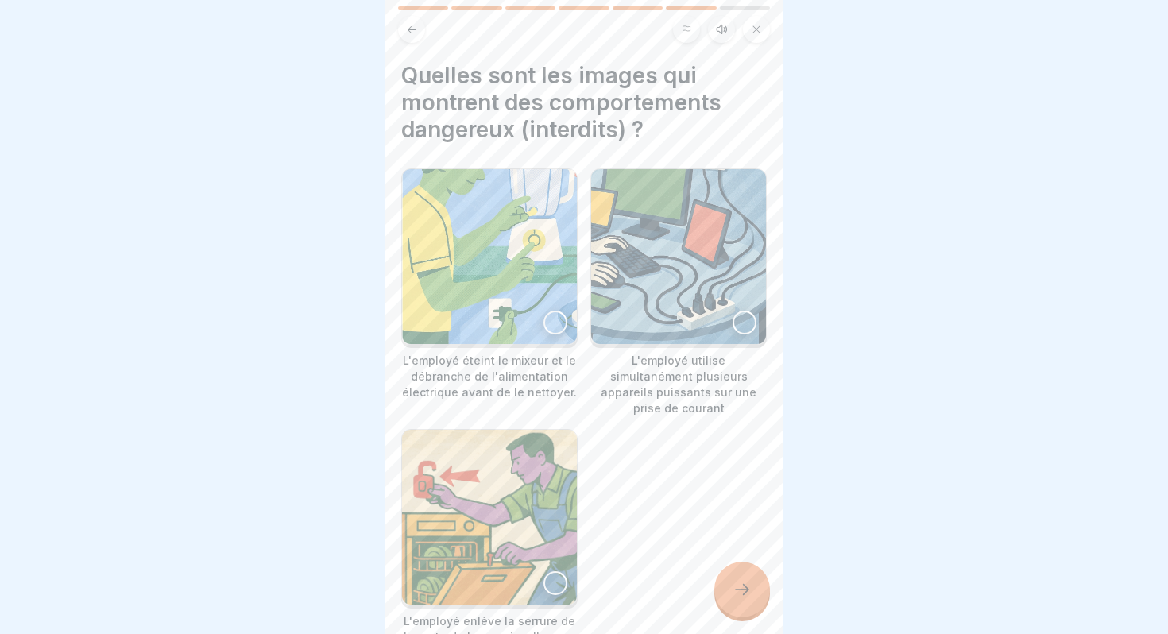
click at [739, 319] on div at bounding box center [744, 323] width 24 height 24
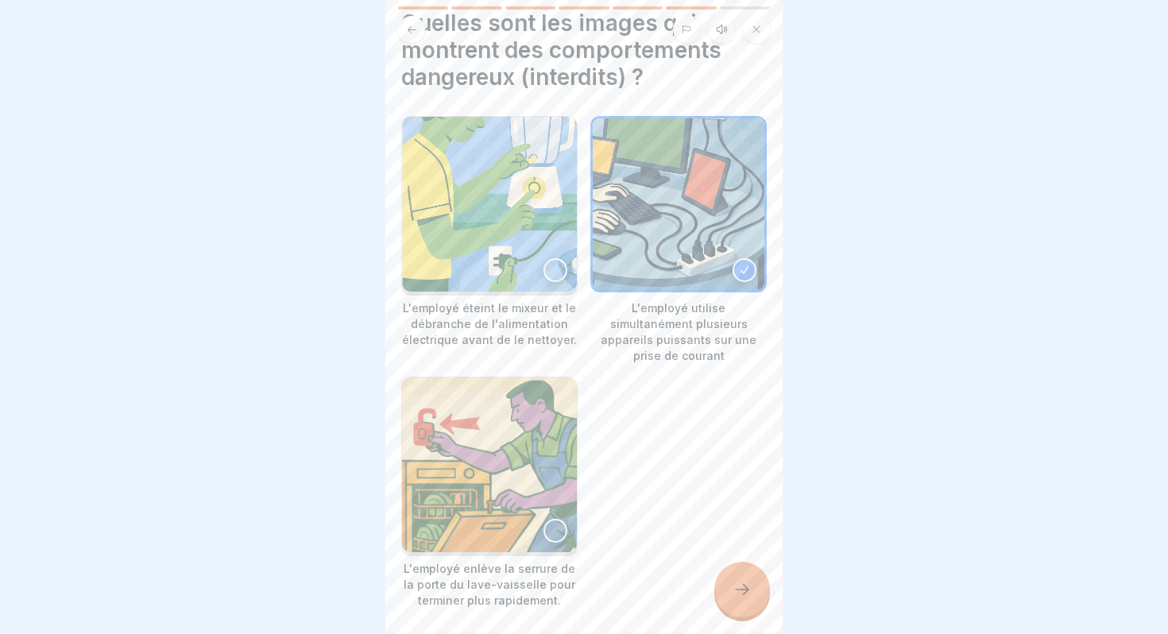
click at [553, 519] on div at bounding box center [555, 531] width 24 height 24
click at [743, 591] on icon at bounding box center [741, 589] width 19 height 19
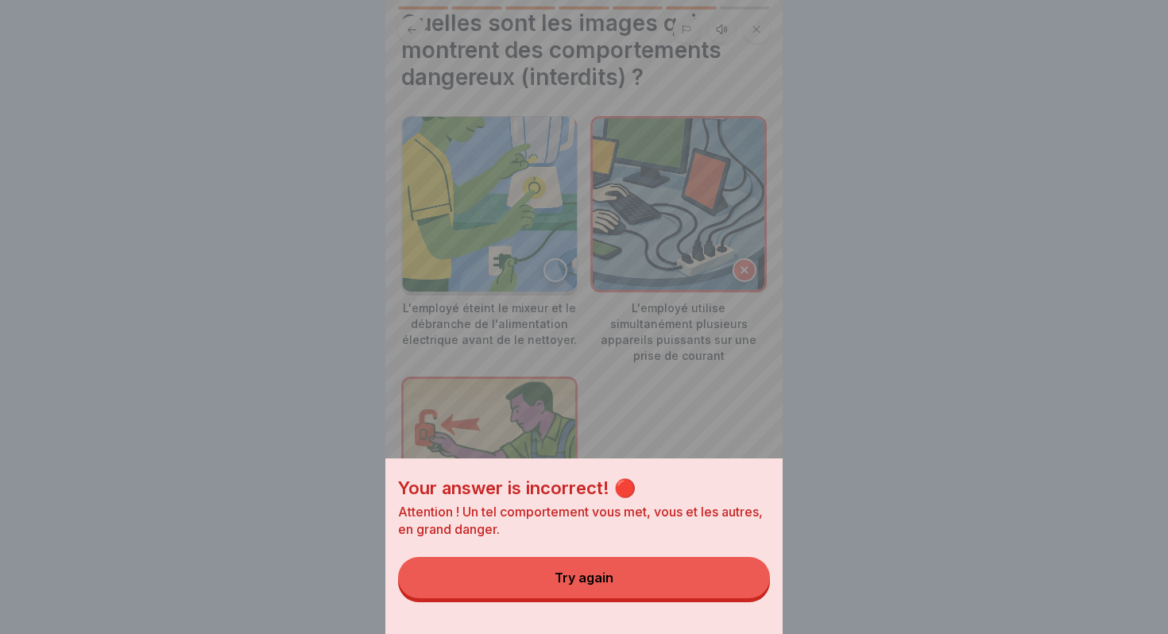
click at [639, 580] on button "Try again" at bounding box center [584, 577] width 372 height 41
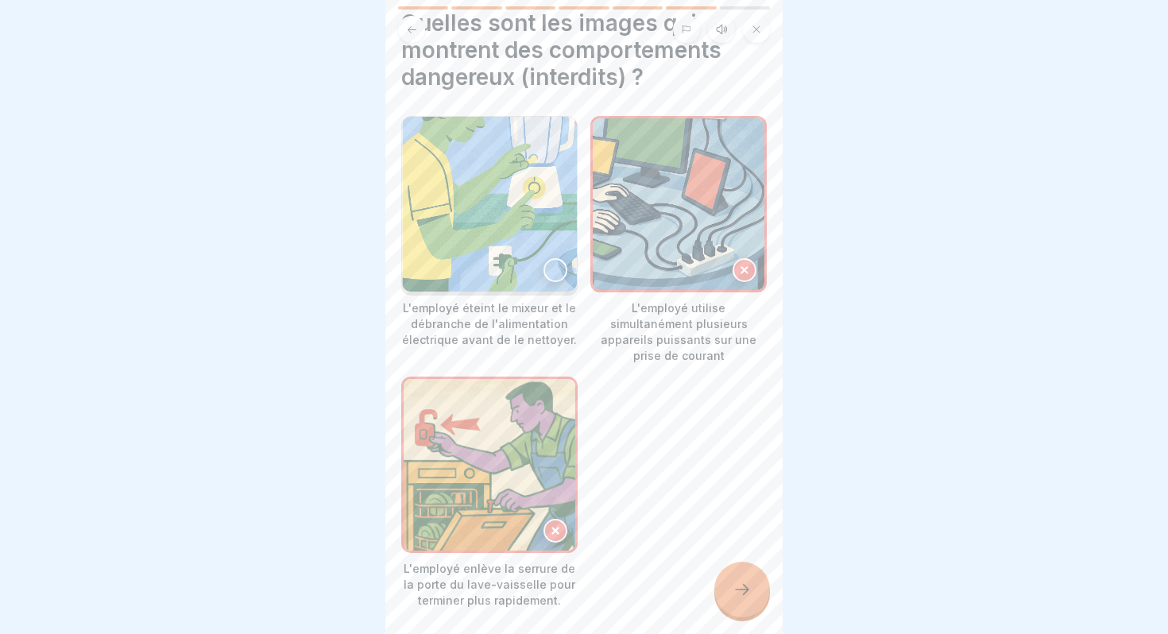
click at [554, 272] on div at bounding box center [555, 270] width 24 height 24
click at [728, 581] on div at bounding box center [742, 590] width 56 height 56
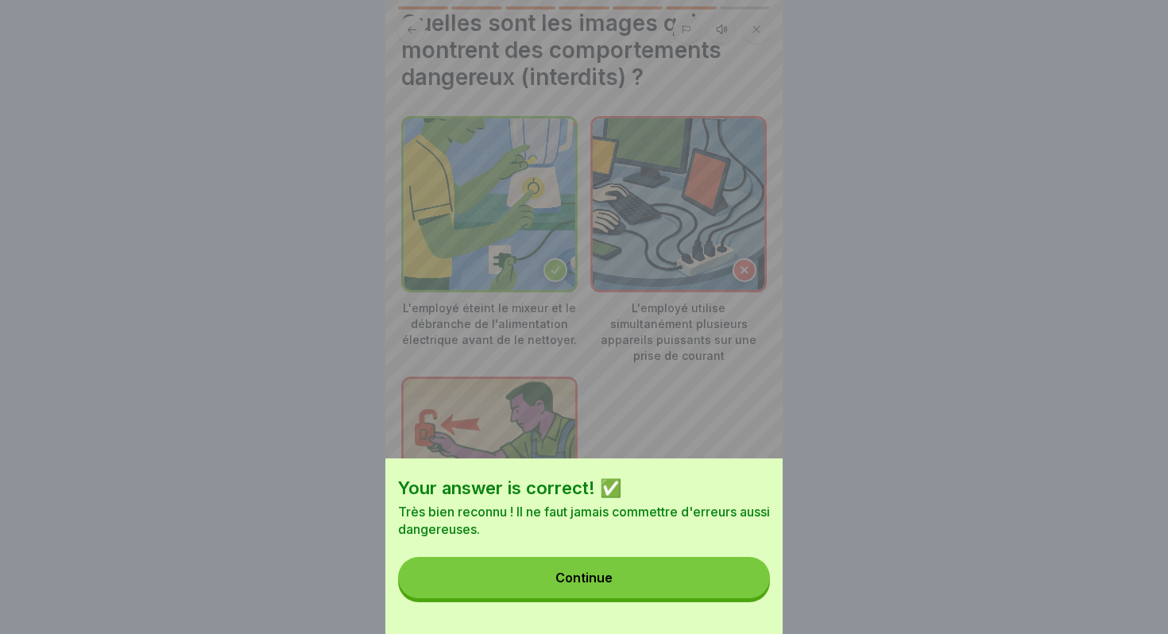
click at [652, 575] on button "Continue" at bounding box center [584, 577] width 372 height 41
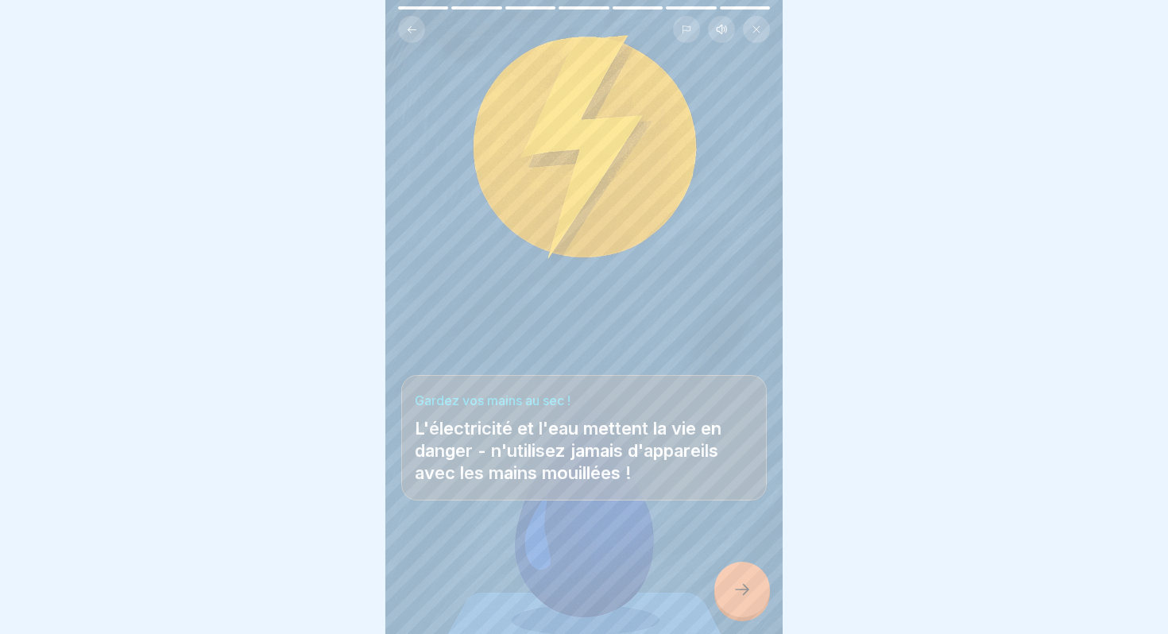
click at [743, 582] on icon at bounding box center [741, 589] width 19 height 19
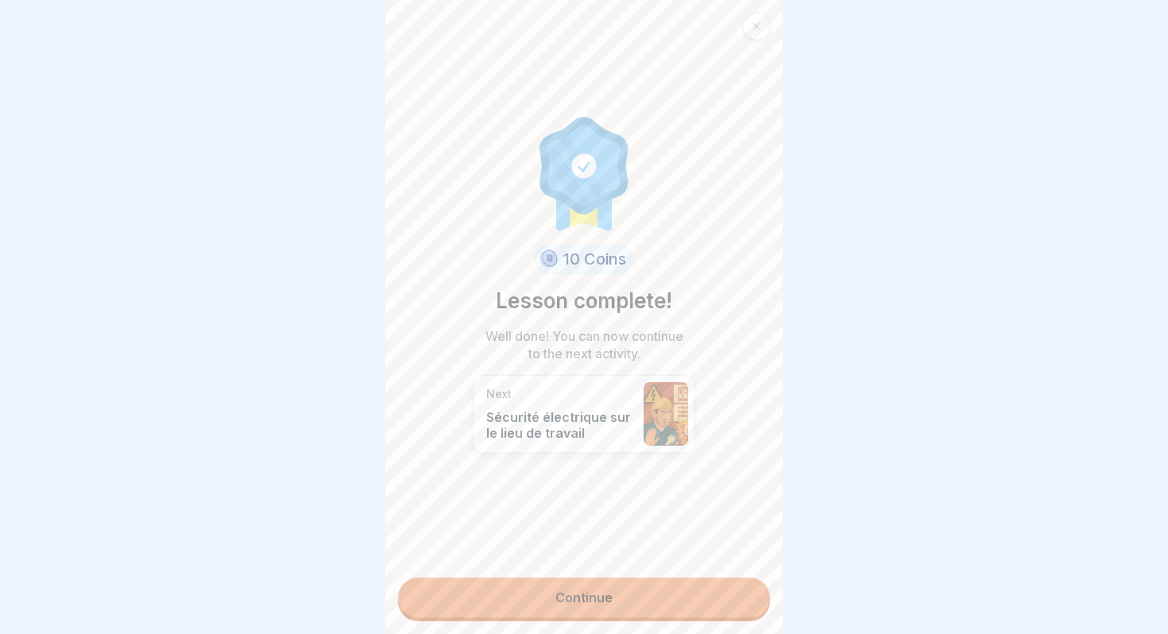
click at [743, 582] on link "Continue" at bounding box center [584, 597] width 372 height 40
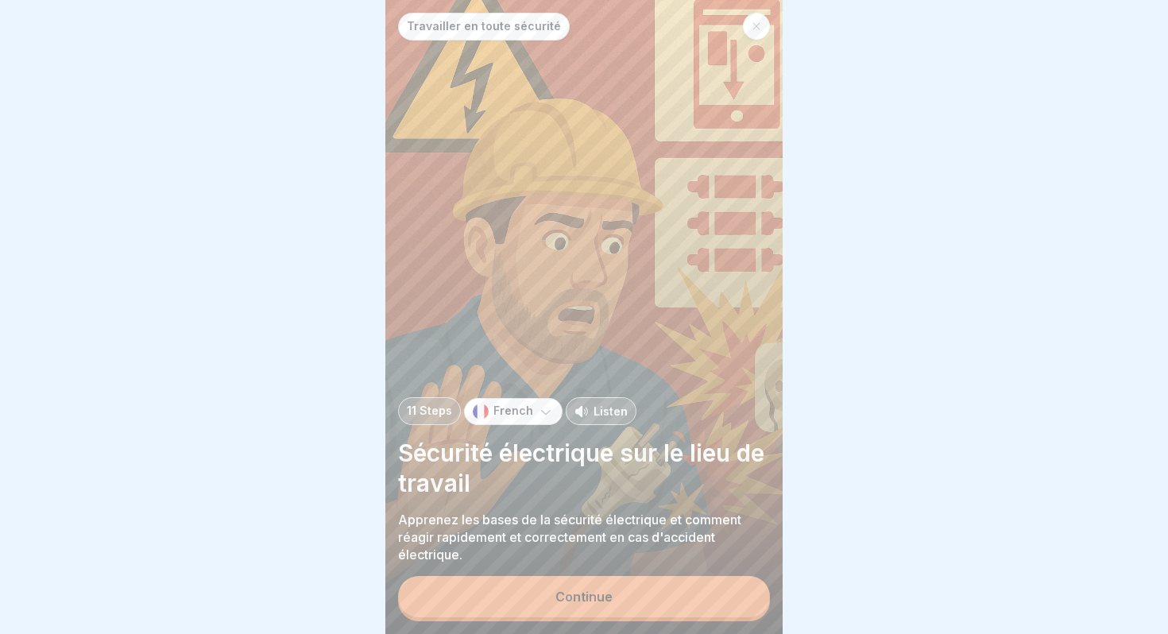
click at [743, 582] on button "Continue" at bounding box center [584, 596] width 372 height 41
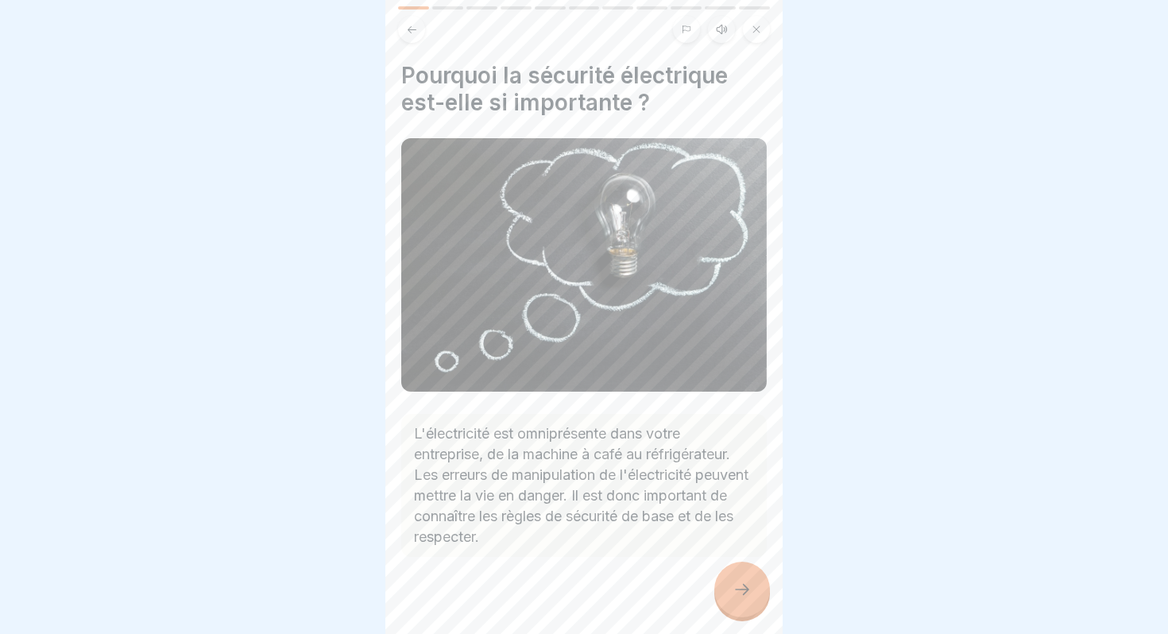
click at [743, 582] on icon at bounding box center [741, 589] width 19 height 19
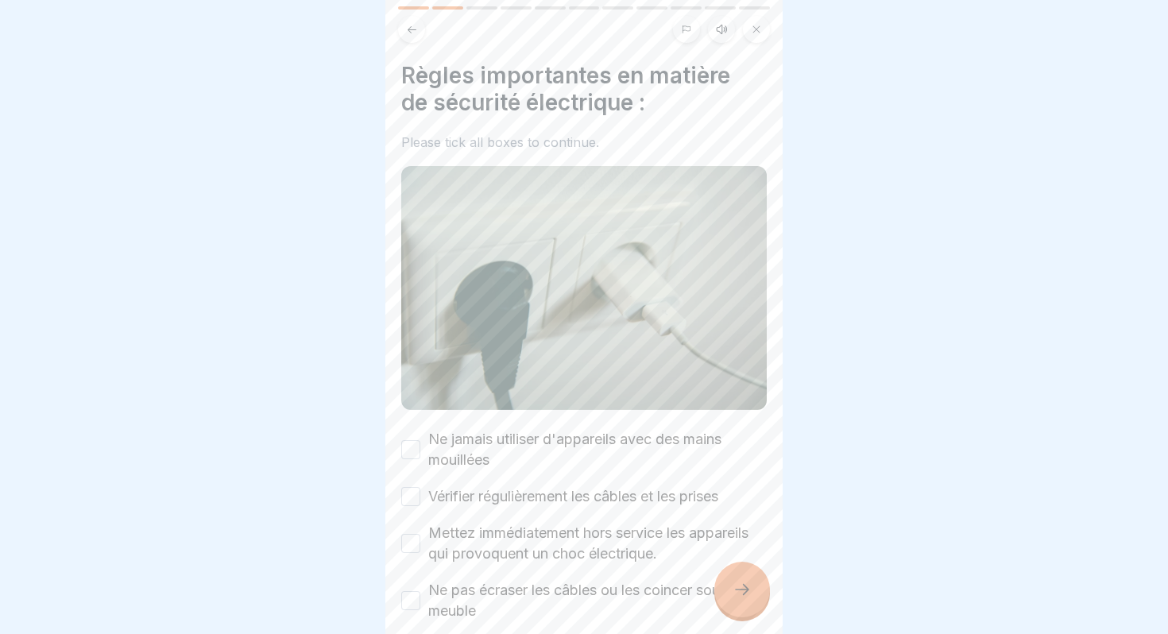
scroll to position [111, 0]
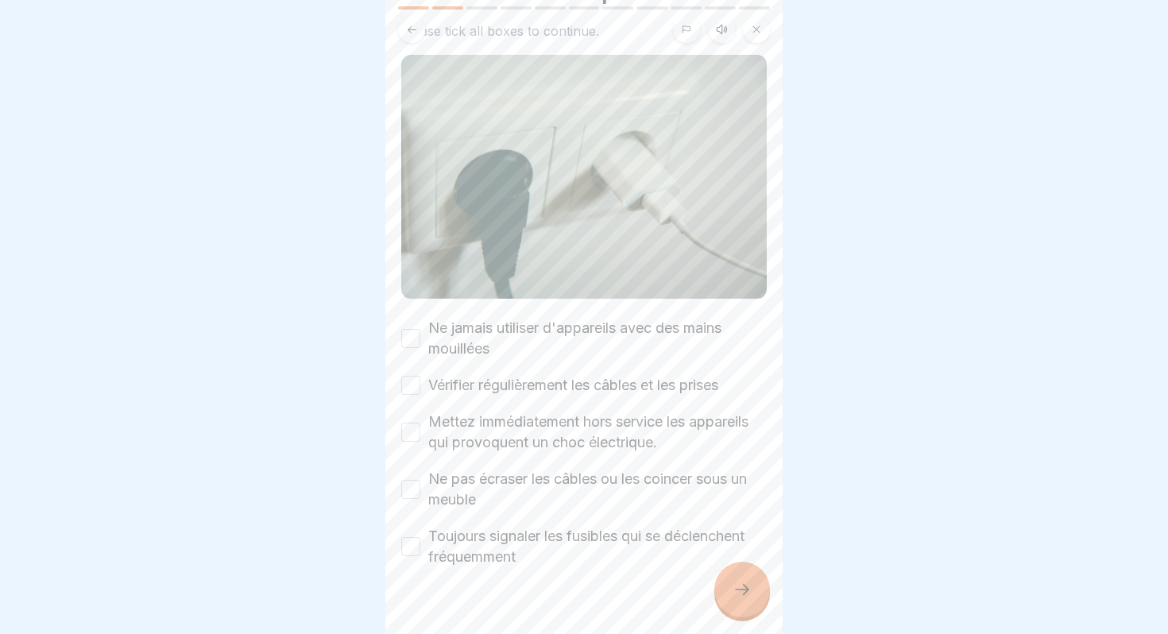
click at [414, 329] on button "Ne jamais utiliser d'appareils avec des mains mouillées" at bounding box center [410, 338] width 19 height 19
click at [411, 388] on button "Vérifier régulièrement les câbles et les prises" at bounding box center [410, 385] width 19 height 19
click at [411, 427] on button "Mettez immédiatement hors service les appareils qui provoquent un choc électriq…" at bounding box center [410, 432] width 19 height 19
click at [411, 488] on button "Ne pas écraser les câbles ou les coincer sous un meuble" at bounding box center [410, 489] width 19 height 19
click at [414, 550] on button "Toujours signaler les fusibles qui se déclenchent fréquemment" at bounding box center [410, 546] width 19 height 19
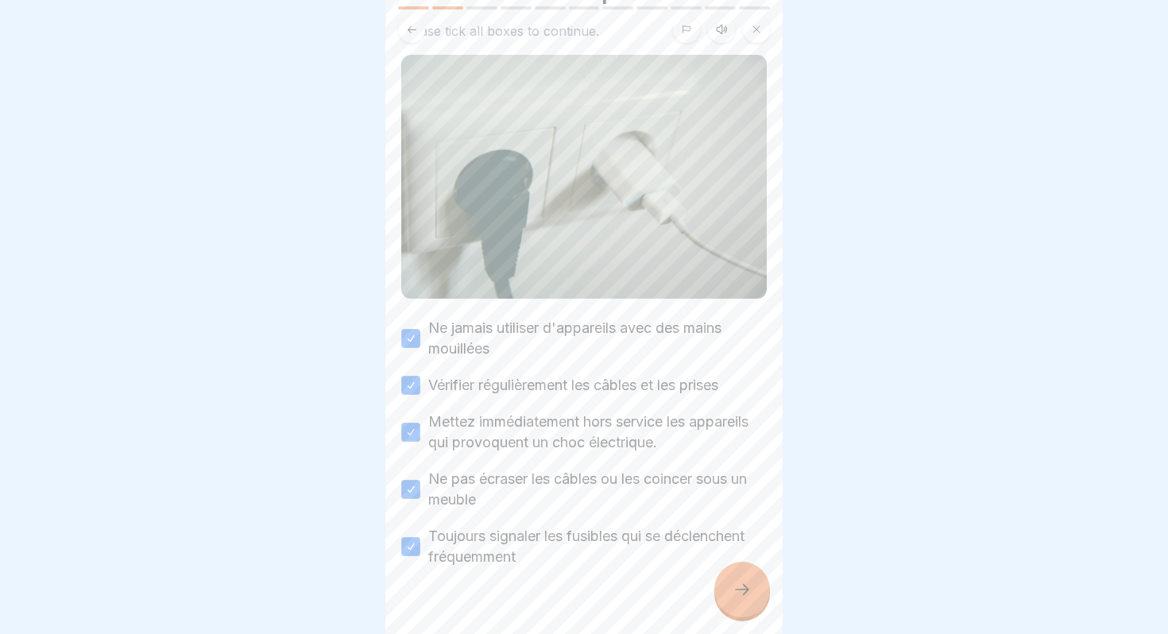
click at [726, 595] on div at bounding box center [742, 590] width 56 height 56
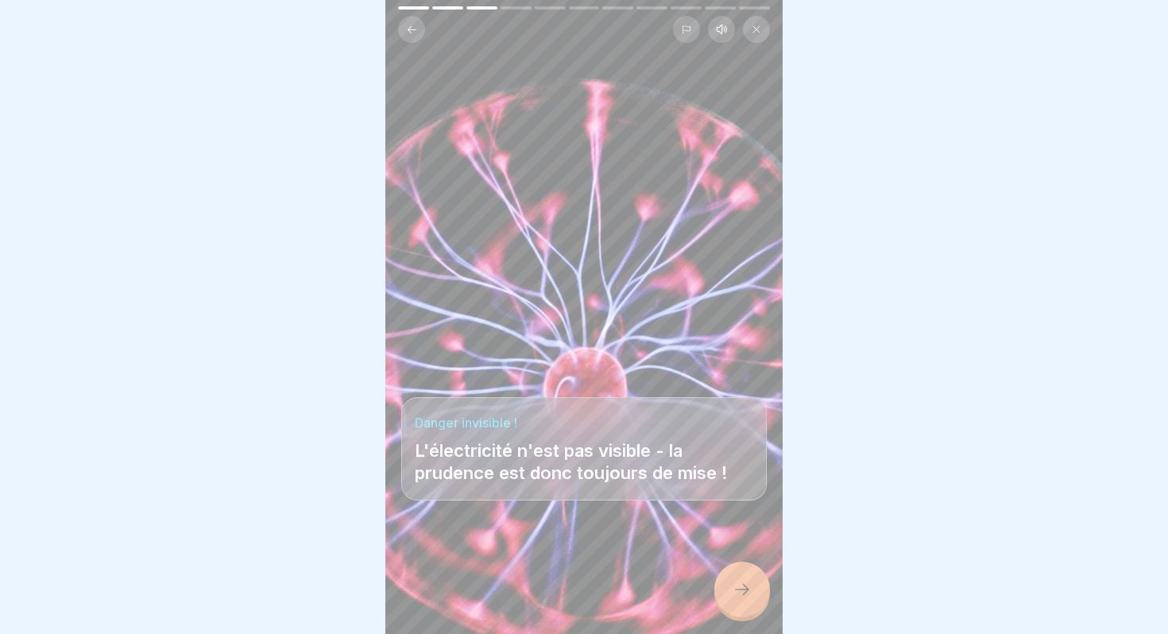
click at [743, 592] on icon at bounding box center [741, 589] width 19 height 19
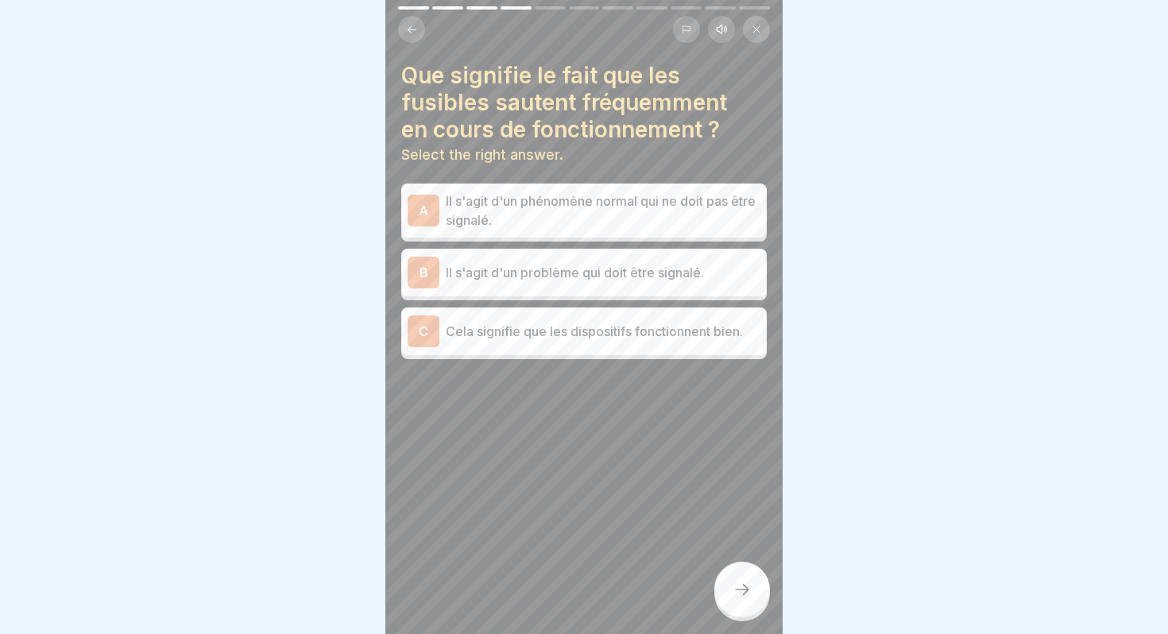
click at [522, 271] on p "Il s'agit d'un problème qui doit être signalé." at bounding box center [603, 272] width 315 height 19
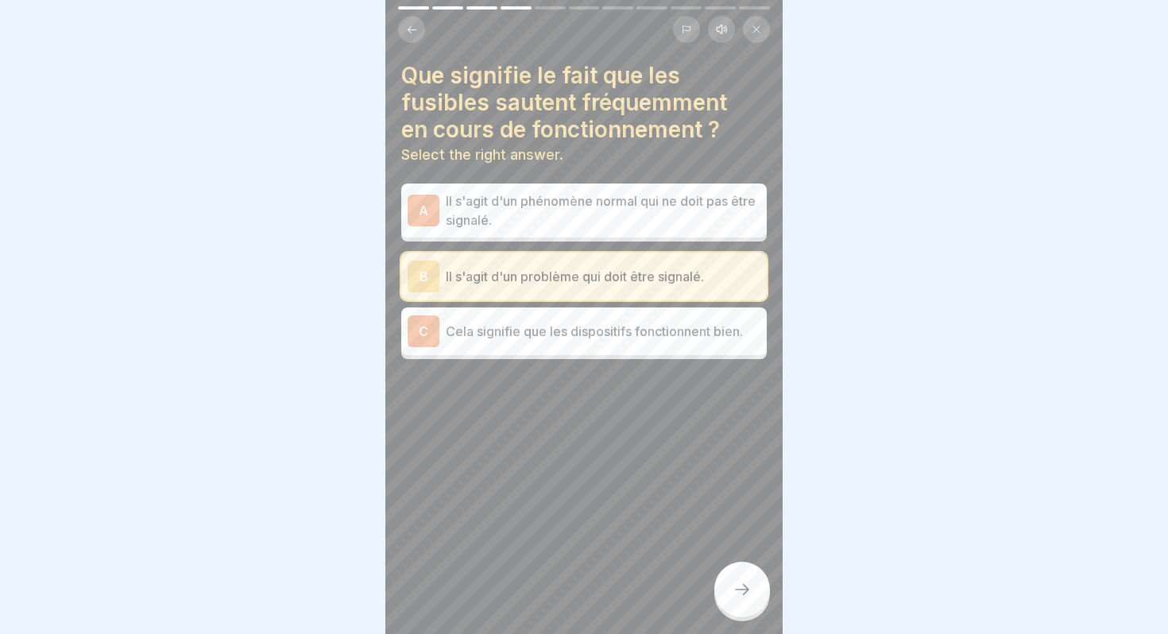
click at [756, 624] on div "Que signifie le fait que les fusibles sautent fréquemment en cours de fonctionn…" at bounding box center [583, 317] width 397 height 634
click at [745, 602] on div at bounding box center [742, 590] width 56 height 56
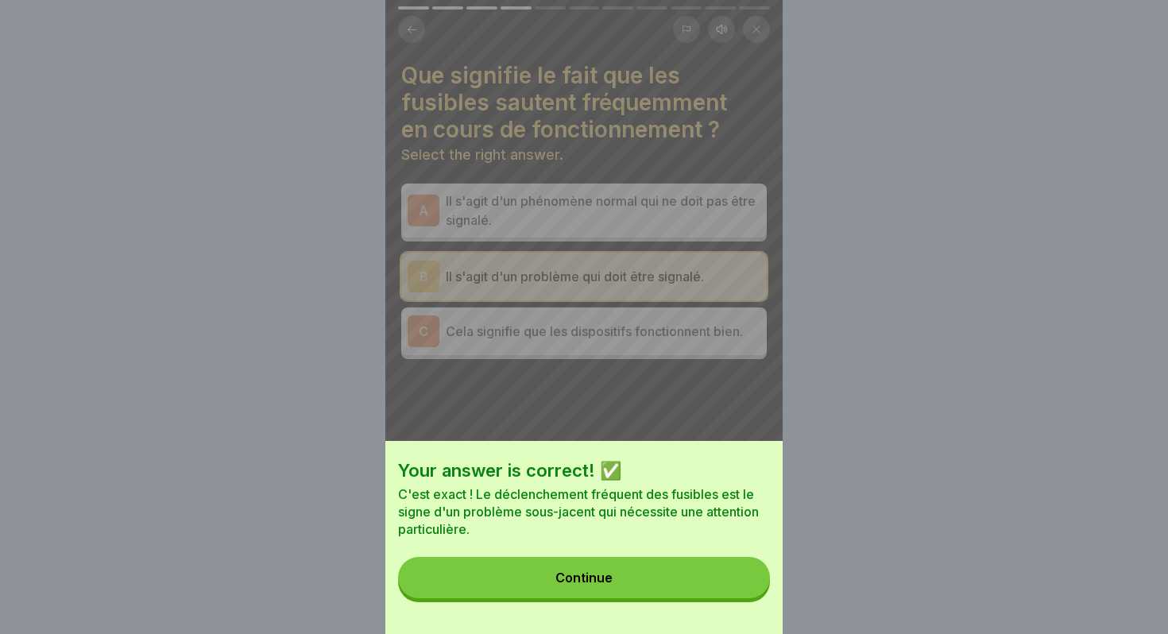
click at [653, 588] on button "Continue" at bounding box center [584, 577] width 372 height 41
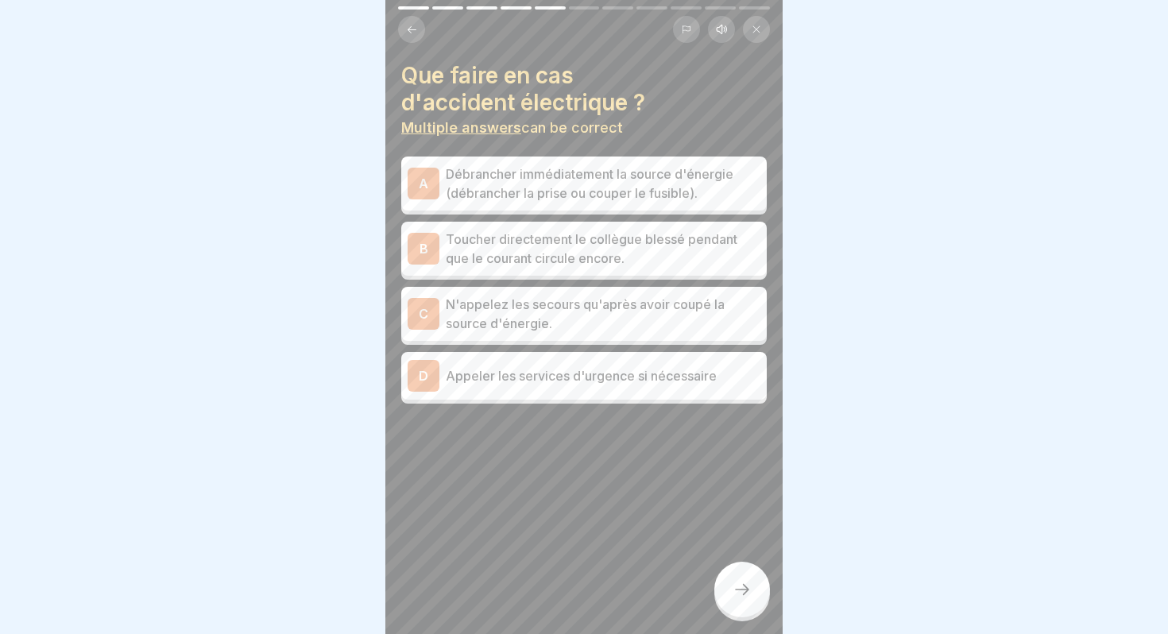
click at [537, 318] on p "N'appelez les secours qu'après avoir coupé la source d'énergie." at bounding box center [603, 314] width 315 height 38
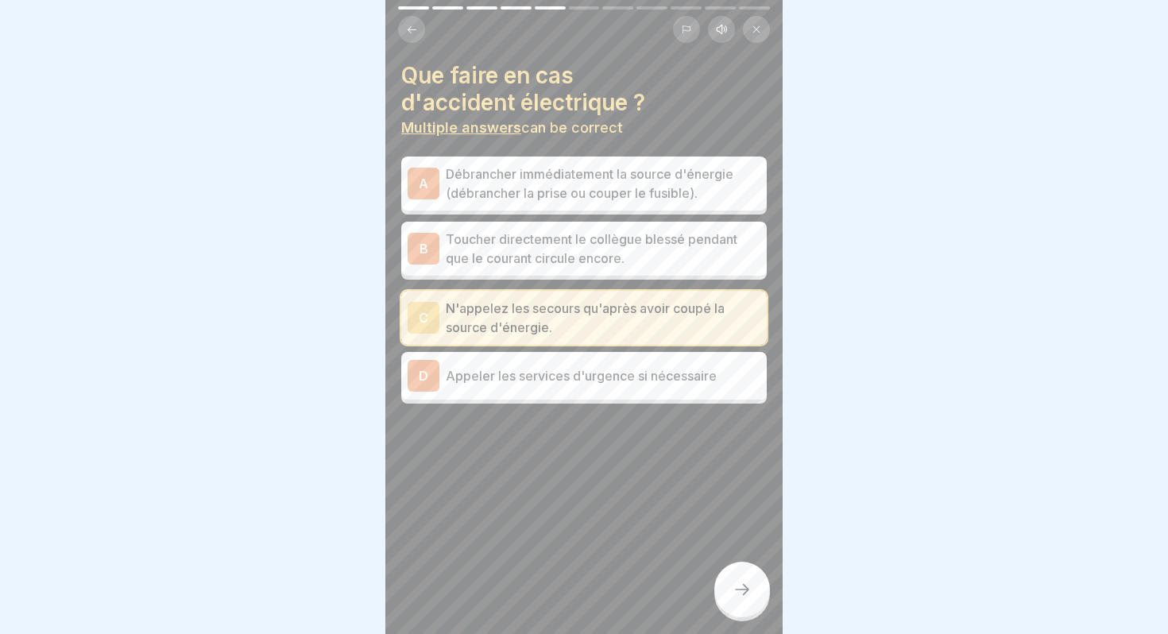
click at [738, 576] on div at bounding box center [742, 590] width 56 height 56
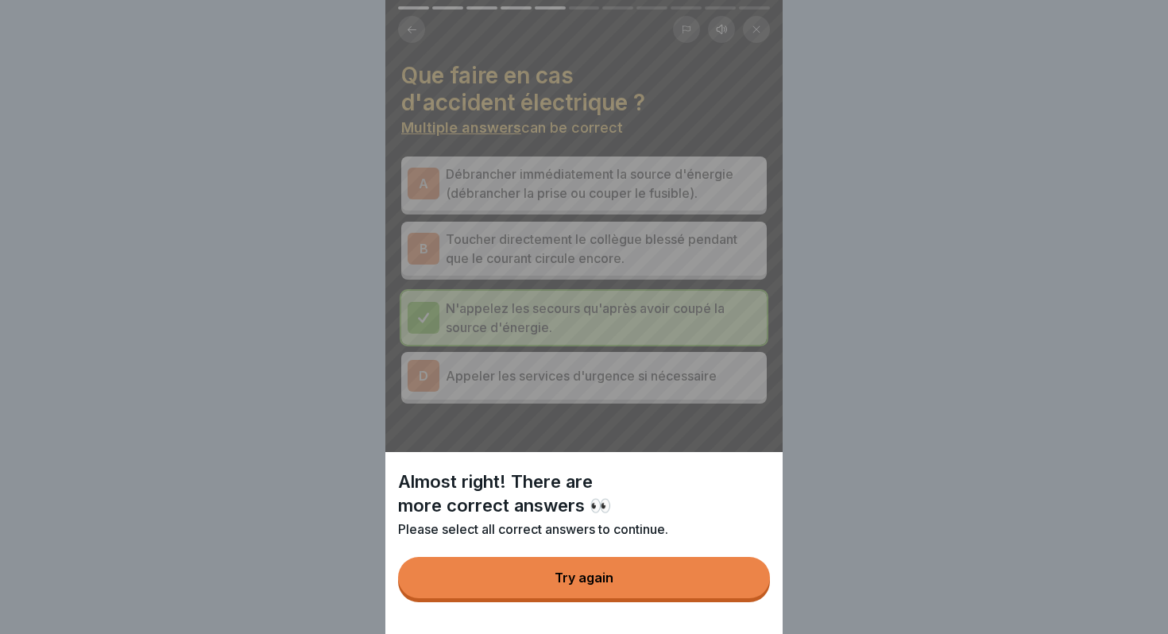
click at [639, 586] on button "Try again" at bounding box center [584, 577] width 372 height 41
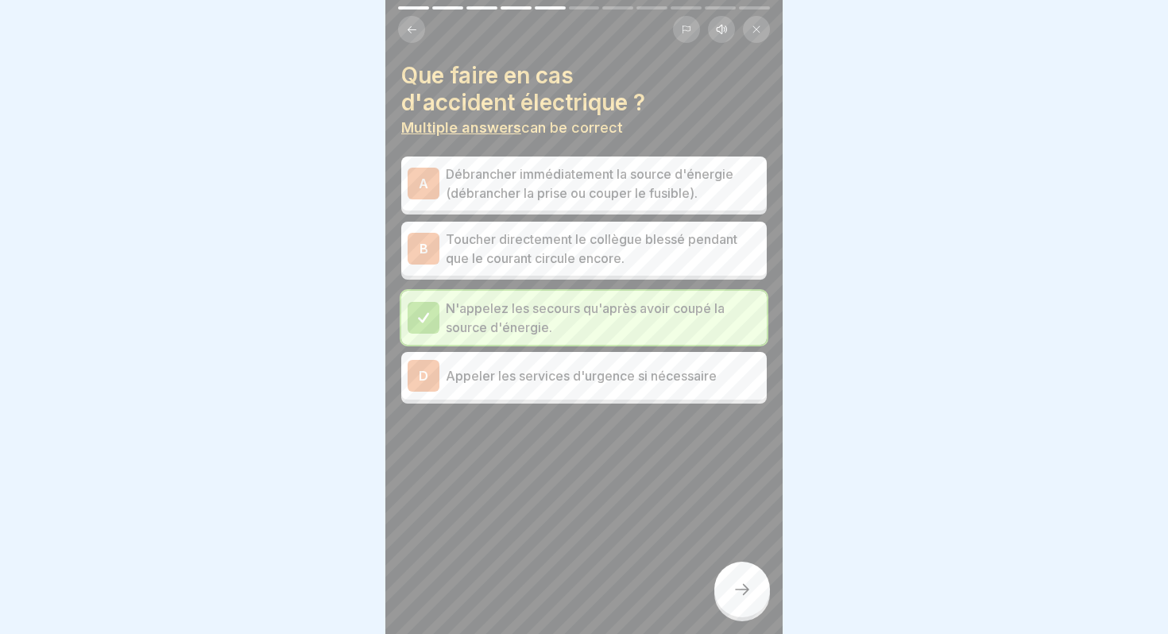
click at [550, 164] on p "Débrancher immédiatement la source d'énergie (débrancher la prise ou couper le …" at bounding box center [603, 183] width 315 height 38
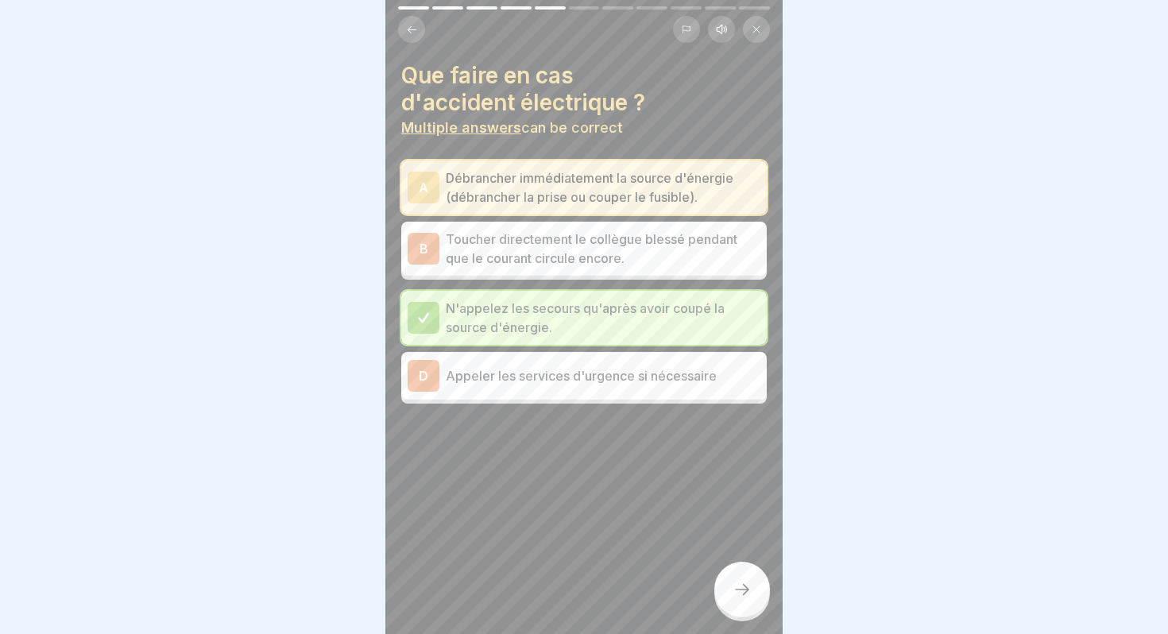
click at [762, 601] on div at bounding box center [742, 590] width 56 height 56
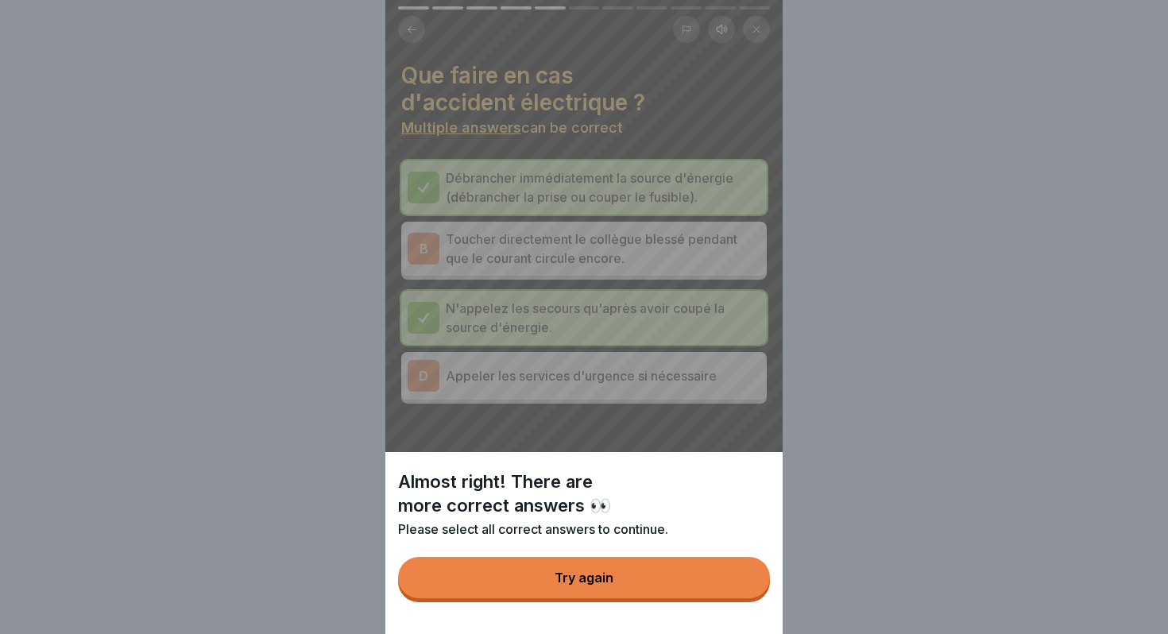
click at [605, 577] on div "Try again" at bounding box center [583, 577] width 59 height 14
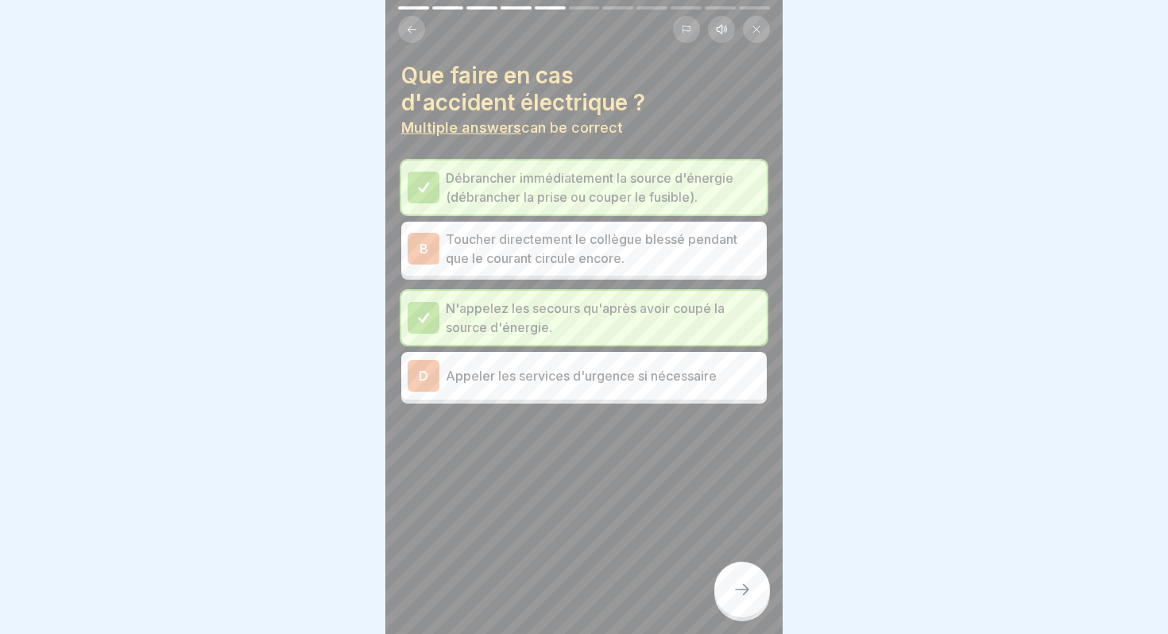
click at [563, 377] on p "Appeler les services d'urgence si nécessaire" at bounding box center [603, 375] width 315 height 19
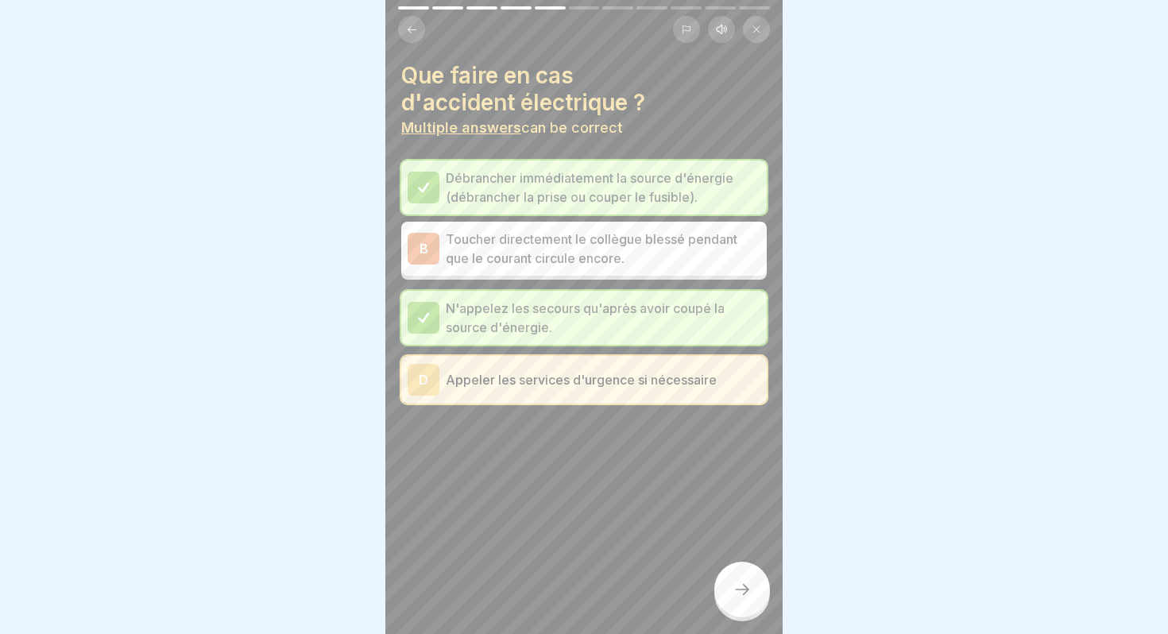
click at [734, 589] on icon at bounding box center [741, 589] width 19 height 19
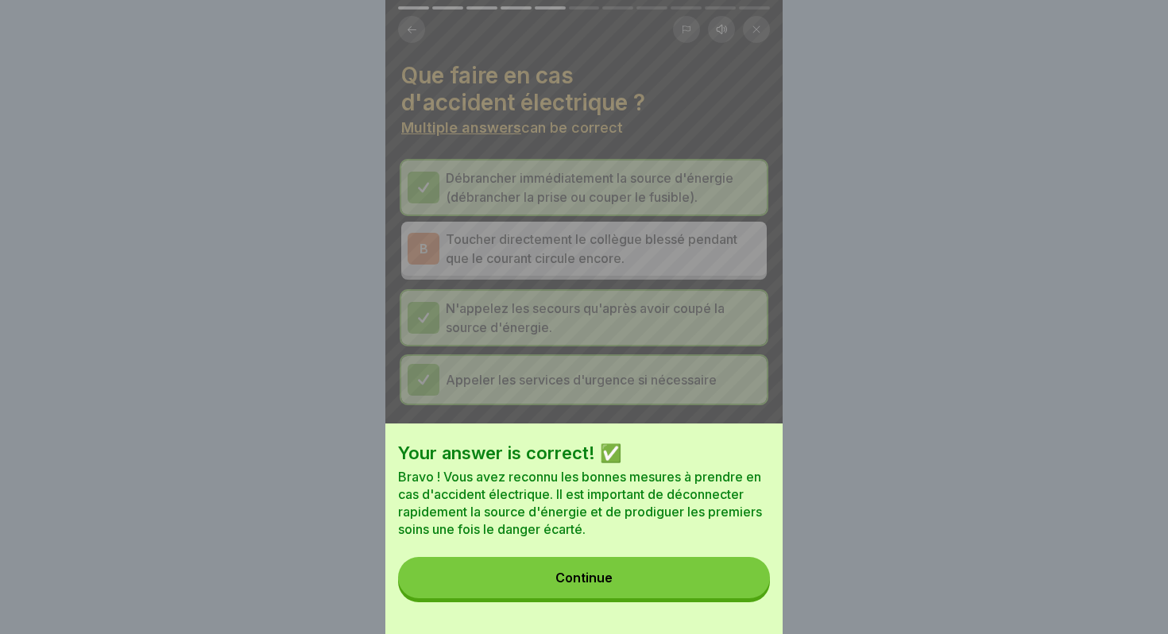
click at [584, 571] on div "Continue" at bounding box center [583, 577] width 57 height 14
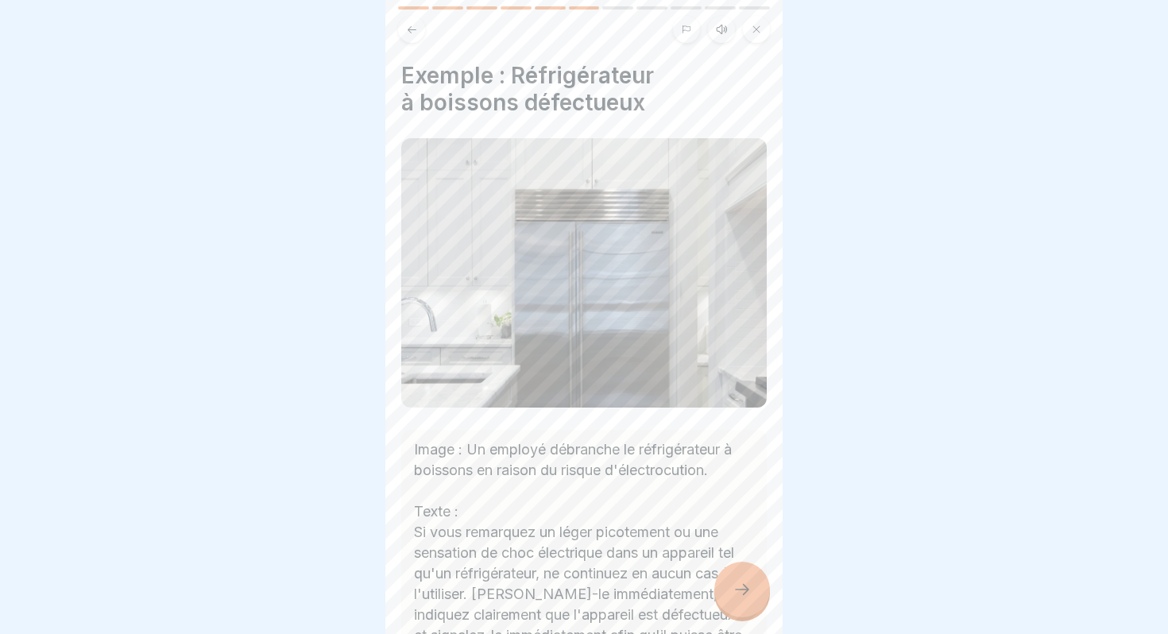
click at [761, 591] on div at bounding box center [742, 590] width 56 height 56
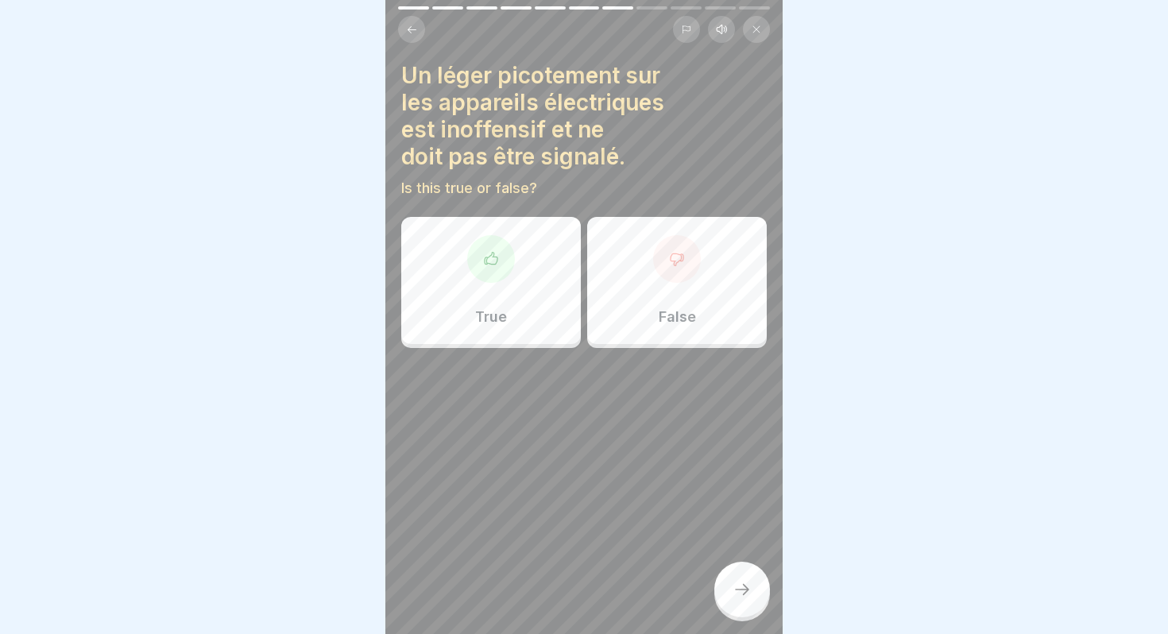
click at [657, 320] on div "False" at bounding box center [677, 280] width 180 height 127
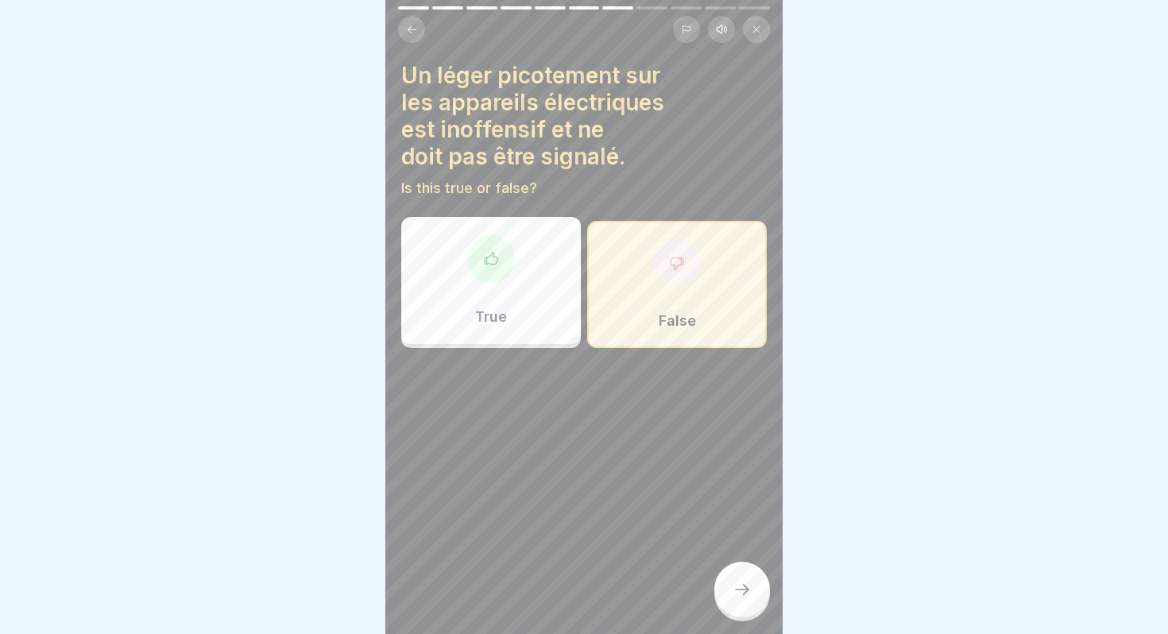
click at [746, 585] on icon at bounding box center [741, 589] width 19 height 19
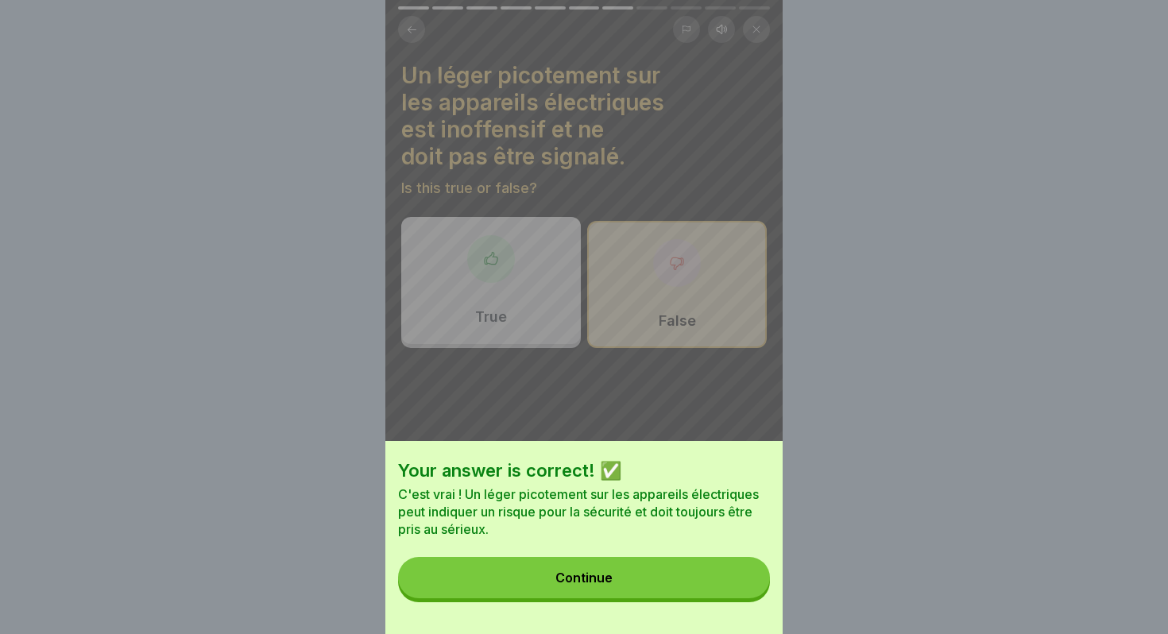
click at [631, 574] on button "Continue" at bounding box center [584, 577] width 372 height 41
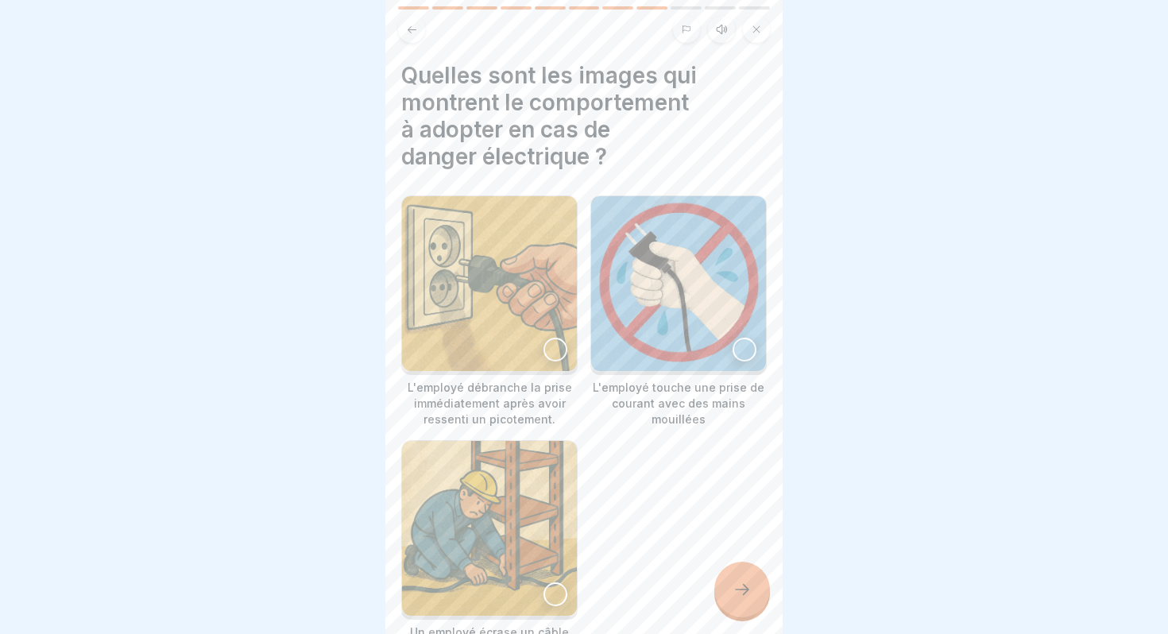
click at [746, 355] on div at bounding box center [744, 350] width 24 height 24
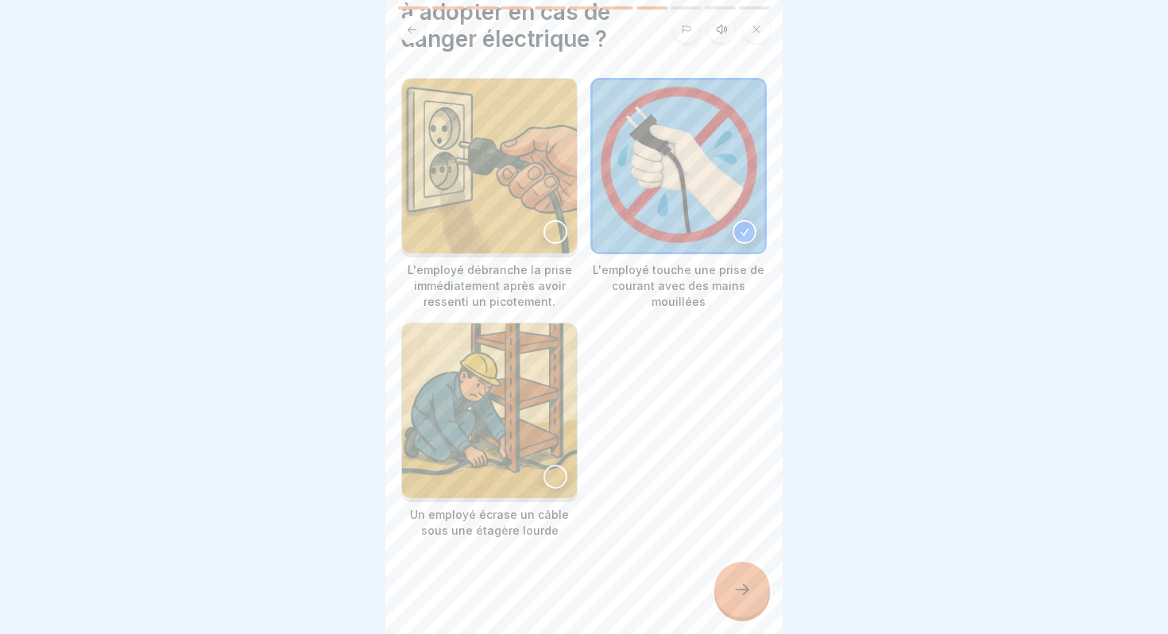
click at [736, 578] on div at bounding box center [742, 590] width 56 height 56
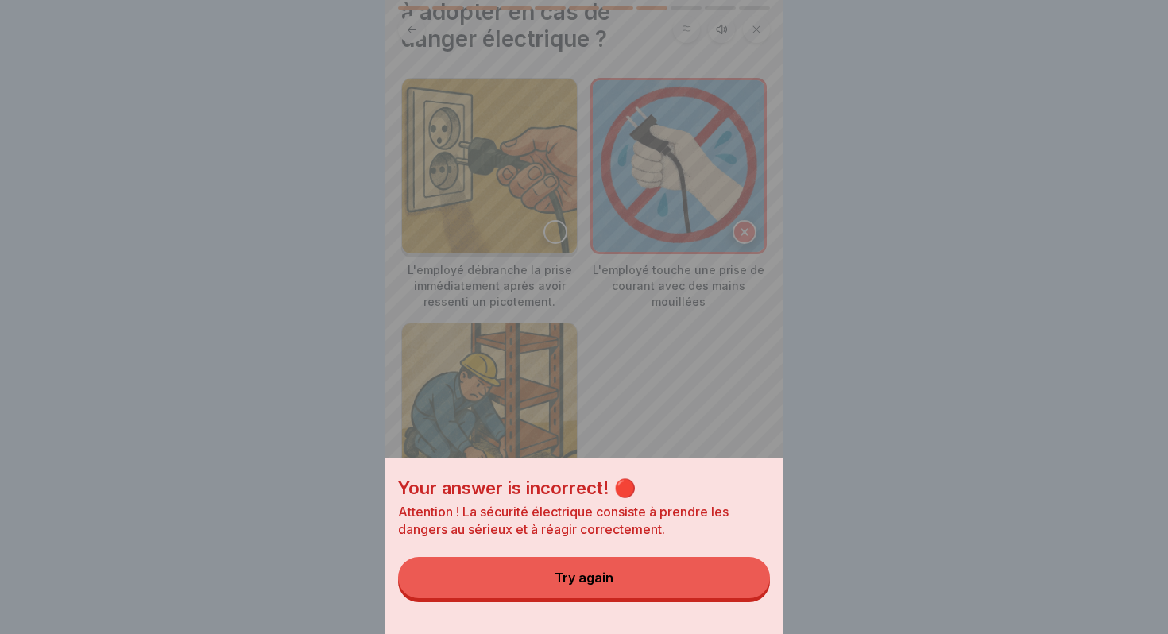
click at [647, 572] on button "Try again" at bounding box center [584, 577] width 372 height 41
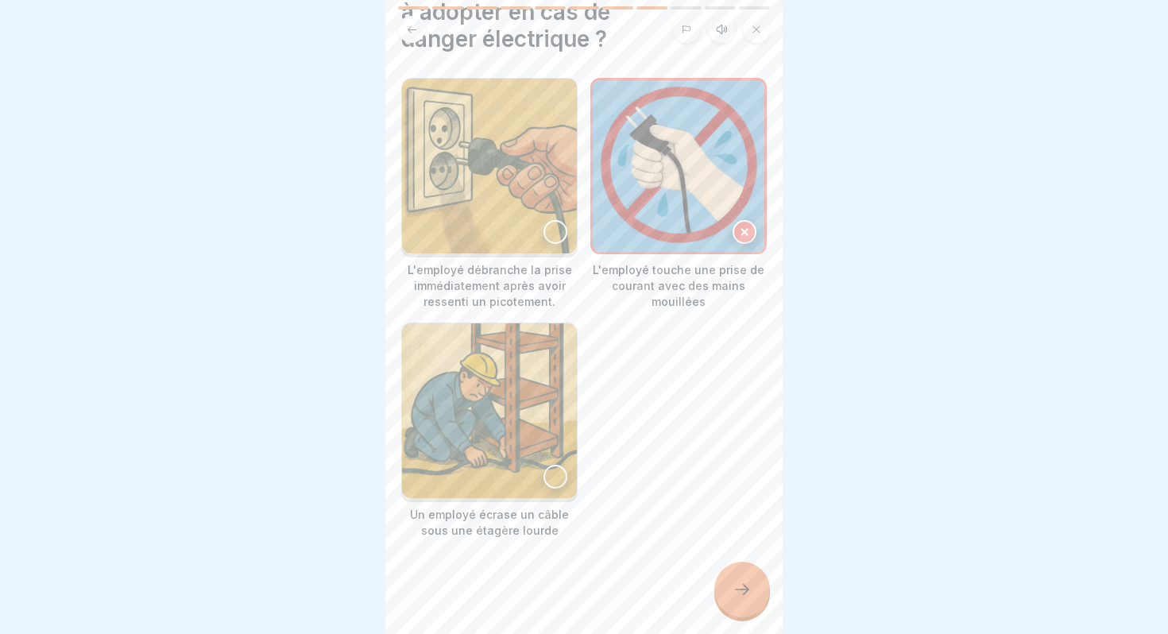
click at [551, 484] on div at bounding box center [555, 477] width 24 height 24
click at [738, 588] on icon at bounding box center [741, 589] width 19 height 19
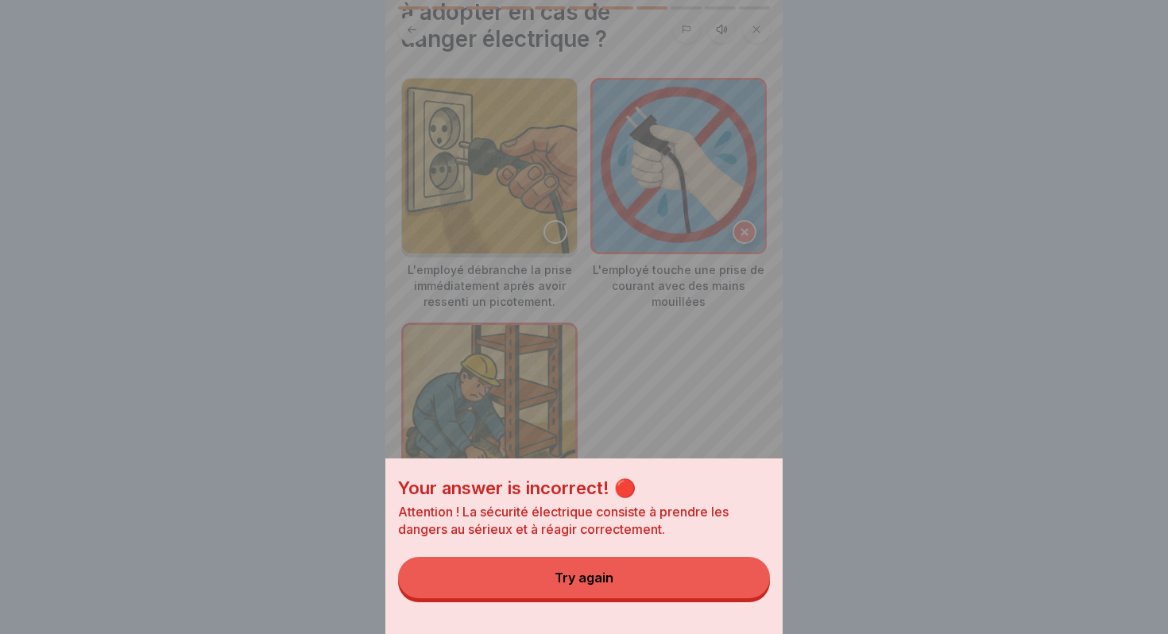
click at [624, 571] on button "Try again" at bounding box center [584, 577] width 372 height 41
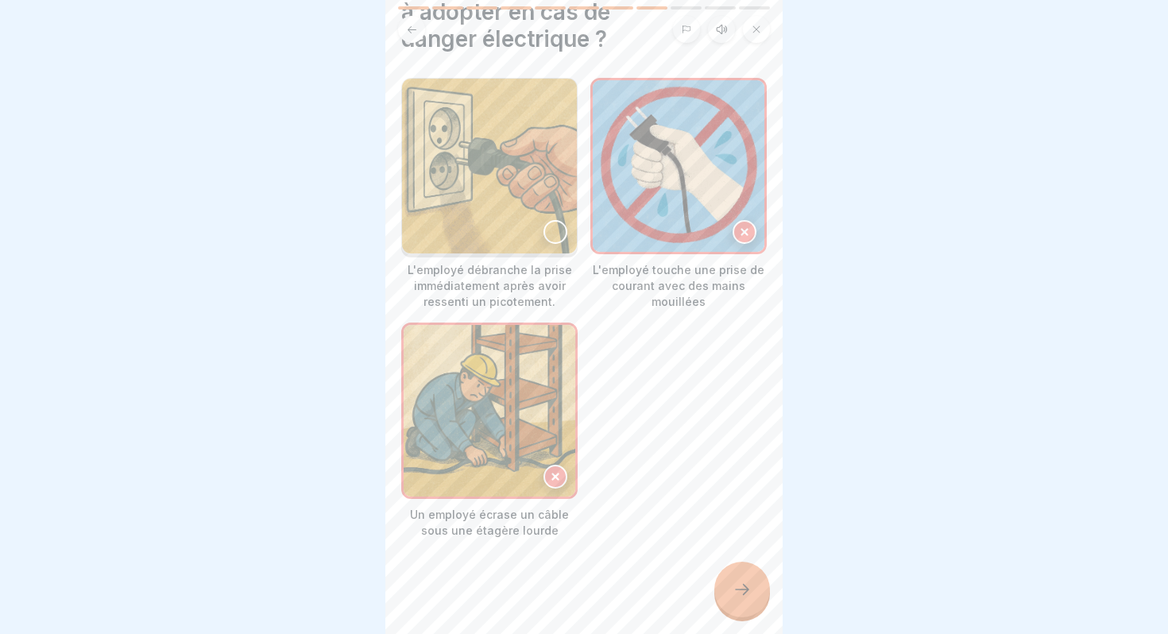
click at [552, 226] on div at bounding box center [555, 232] width 24 height 24
click at [736, 593] on icon at bounding box center [741, 589] width 19 height 19
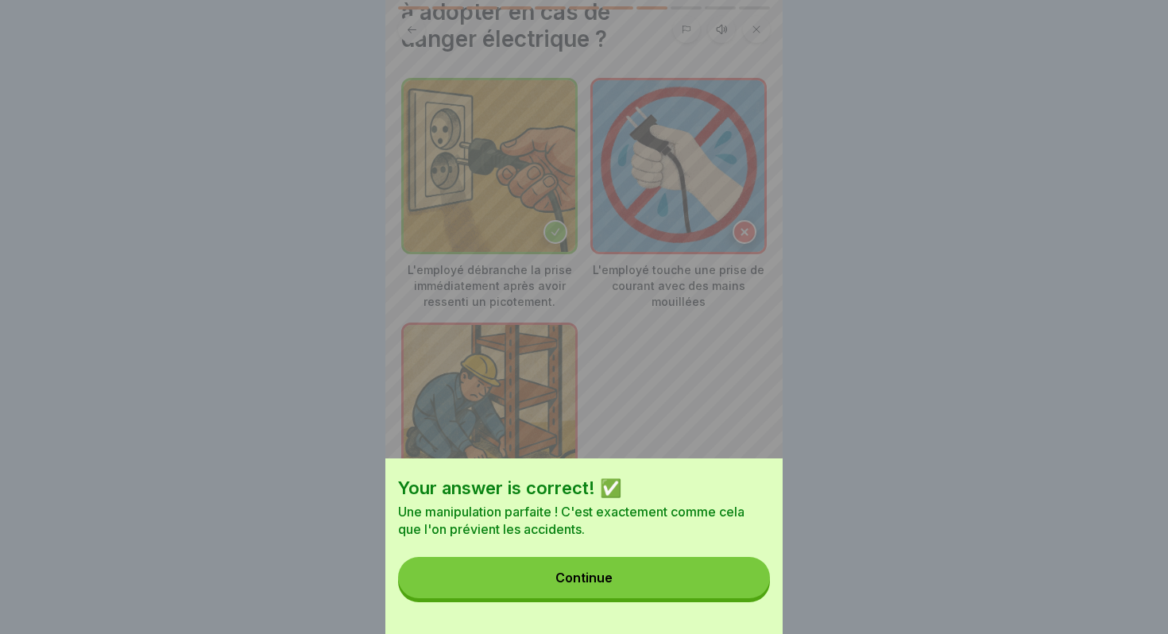
click at [613, 580] on button "Continue" at bounding box center [584, 577] width 372 height 41
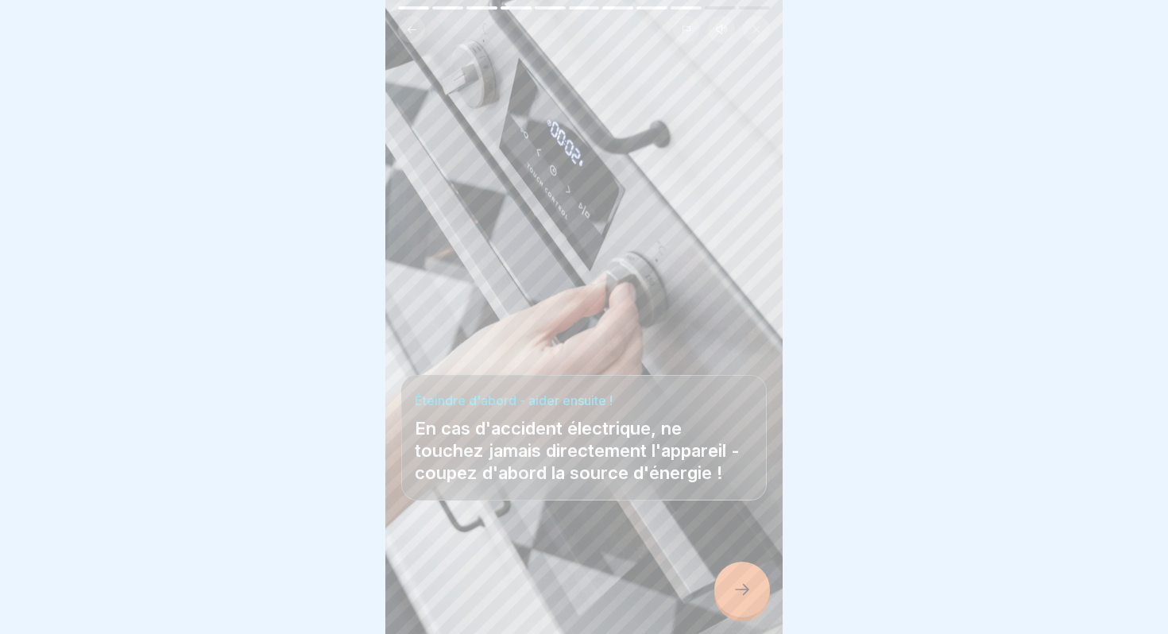
click at [747, 598] on icon at bounding box center [741, 589] width 19 height 19
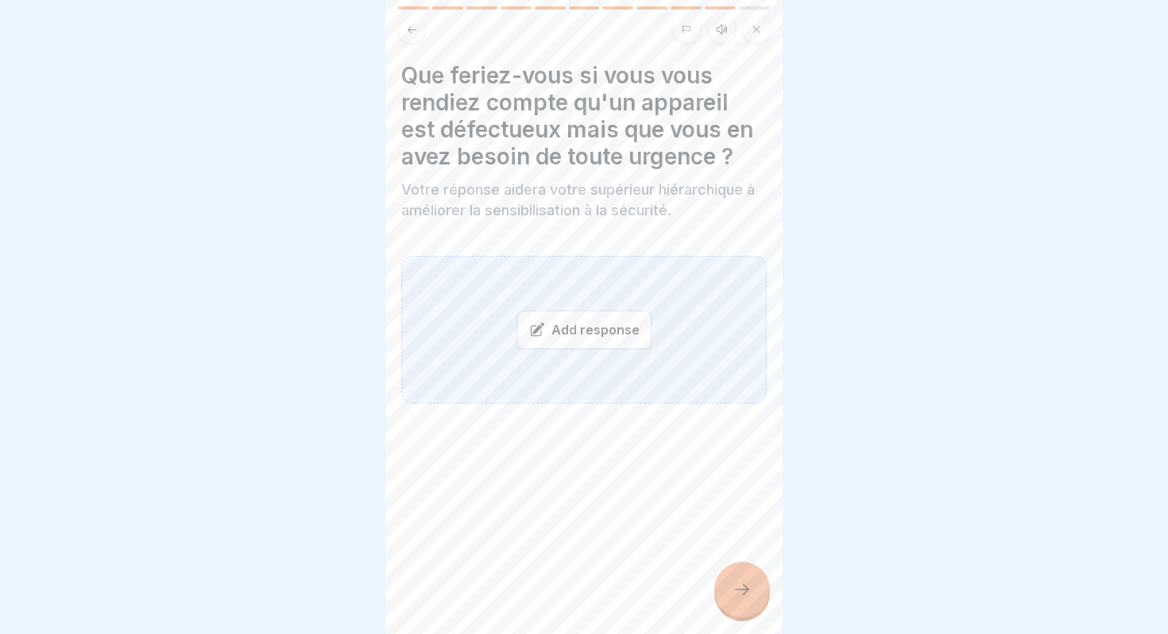
click at [747, 598] on icon at bounding box center [741, 589] width 19 height 19
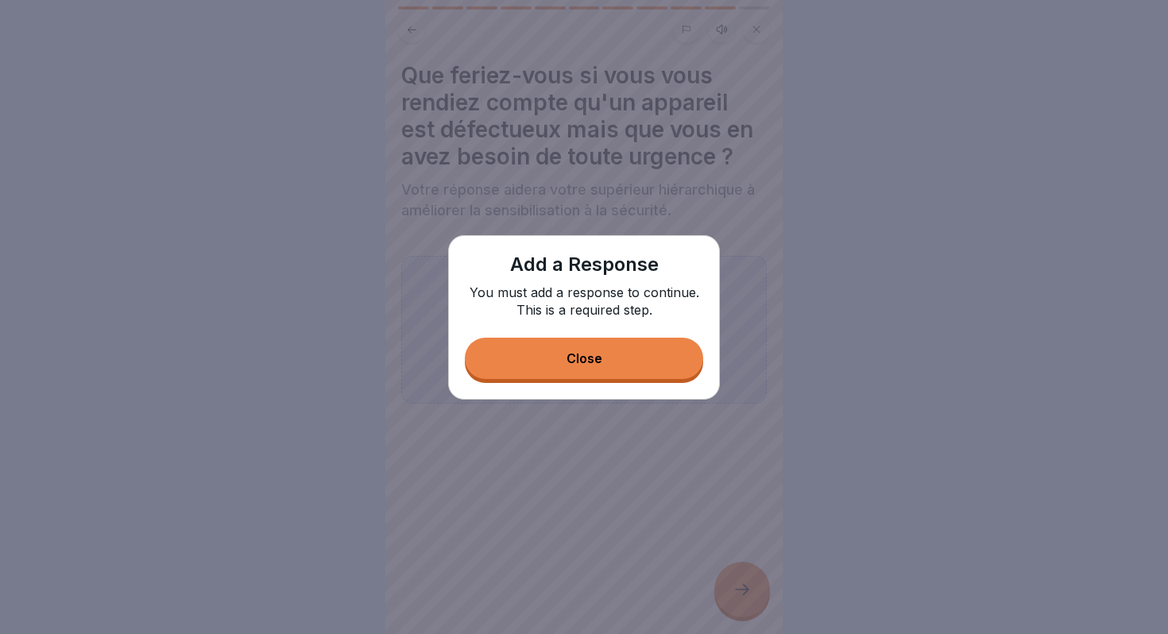
click at [562, 361] on button "Close" at bounding box center [584, 358] width 238 height 41
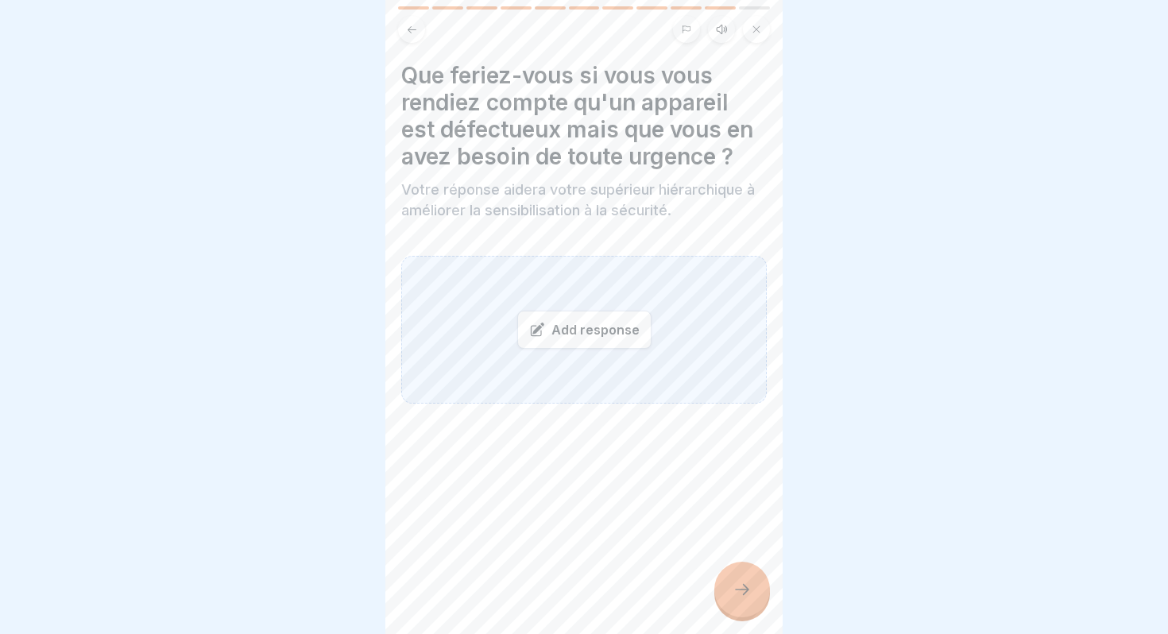
click at [561, 337] on div "Add response" at bounding box center [584, 330] width 134 height 38
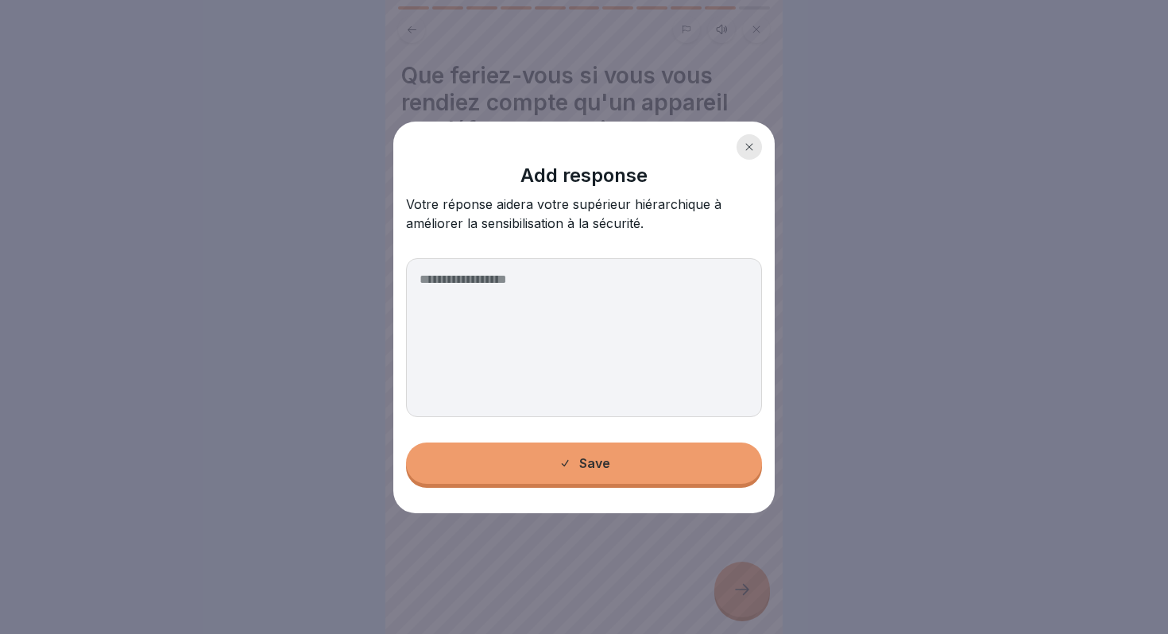
click at [481, 318] on textarea at bounding box center [584, 337] width 356 height 159
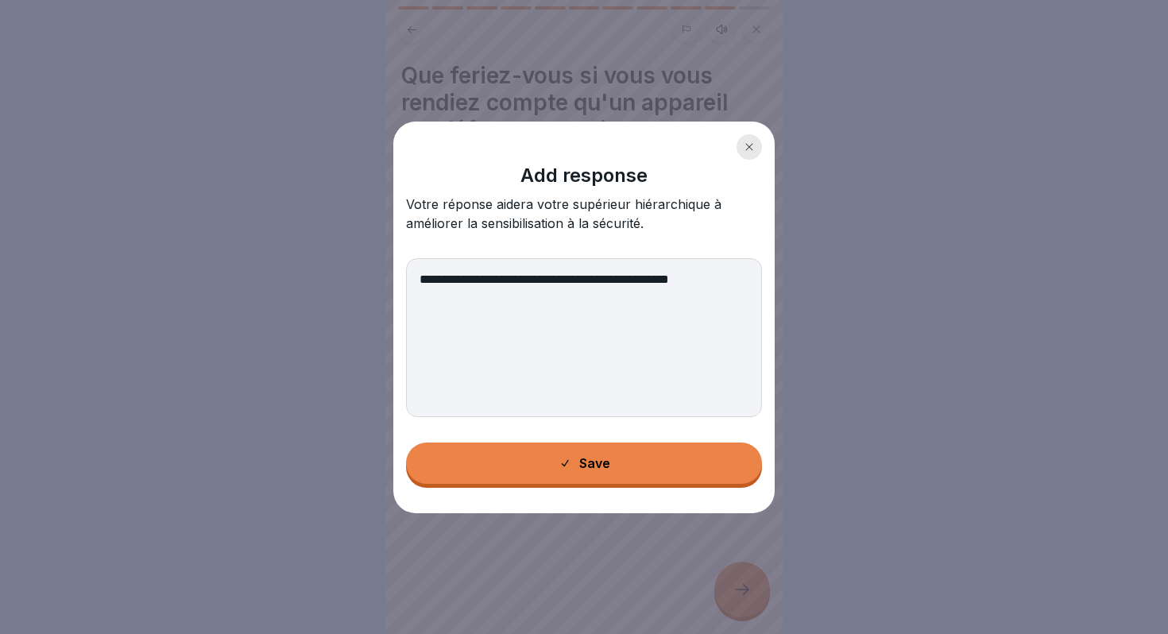
type textarea "**********"
click at [552, 478] on button "Save" at bounding box center [584, 462] width 356 height 41
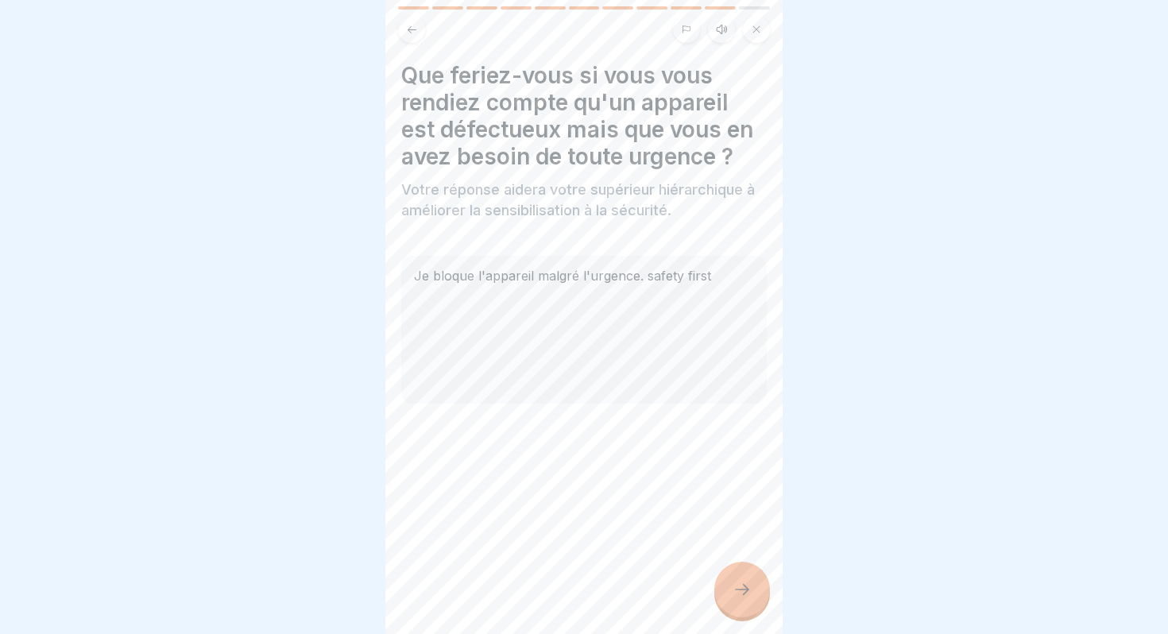
click at [740, 592] on icon at bounding box center [741, 589] width 19 height 19
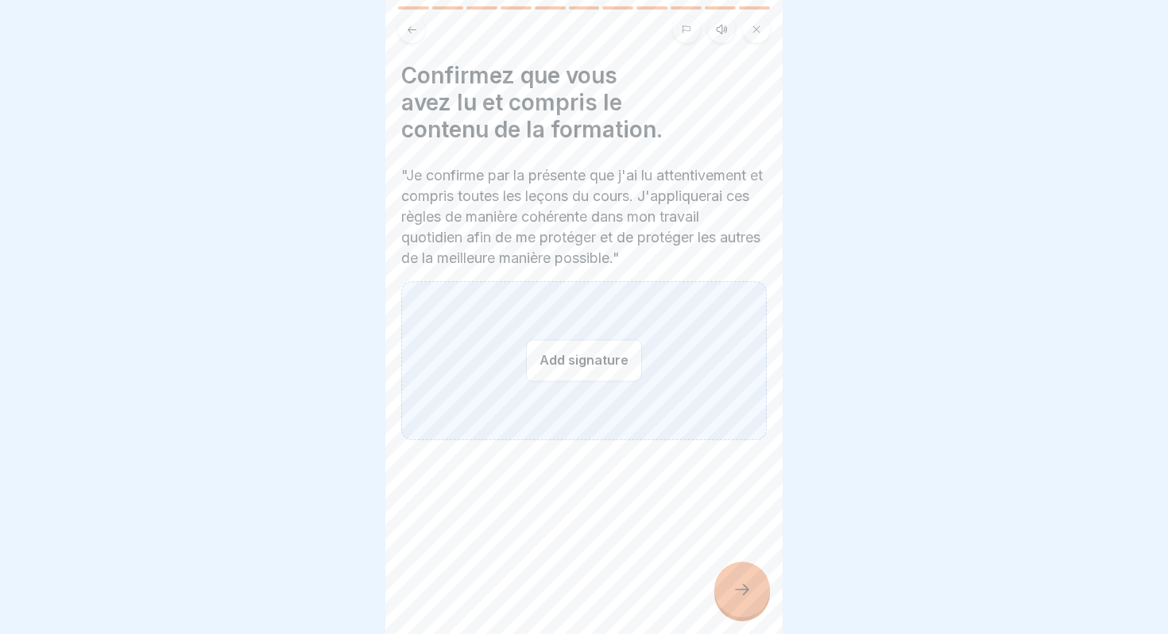
click at [574, 361] on button "Add signature" at bounding box center [584, 360] width 116 height 42
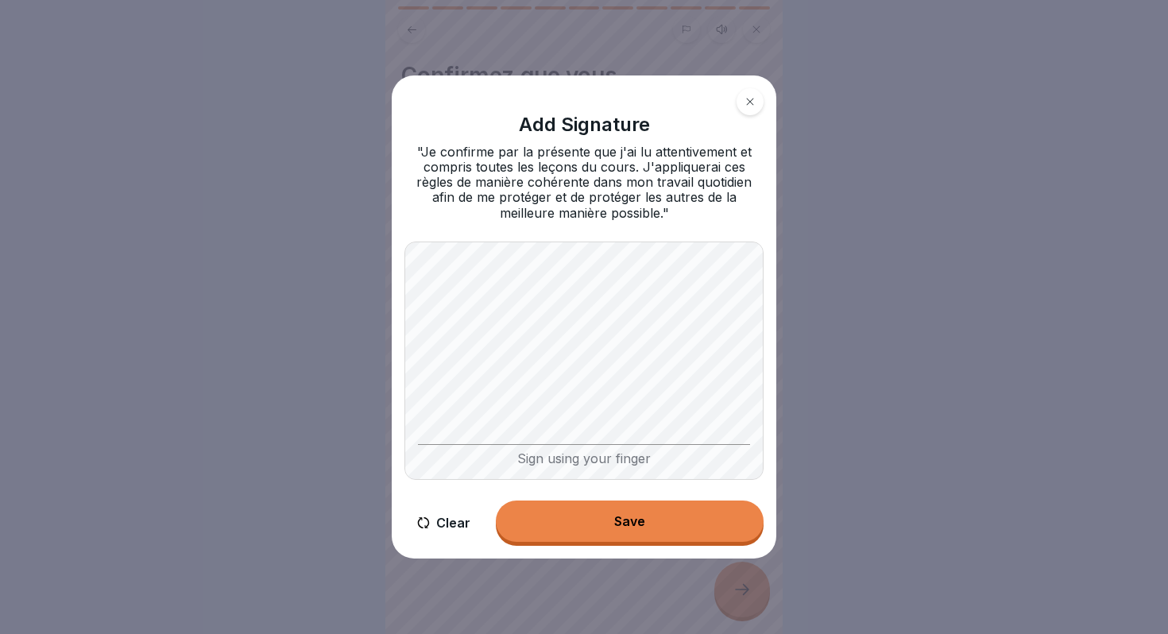
click at [617, 527] on div "Save" at bounding box center [629, 521] width 31 height 14
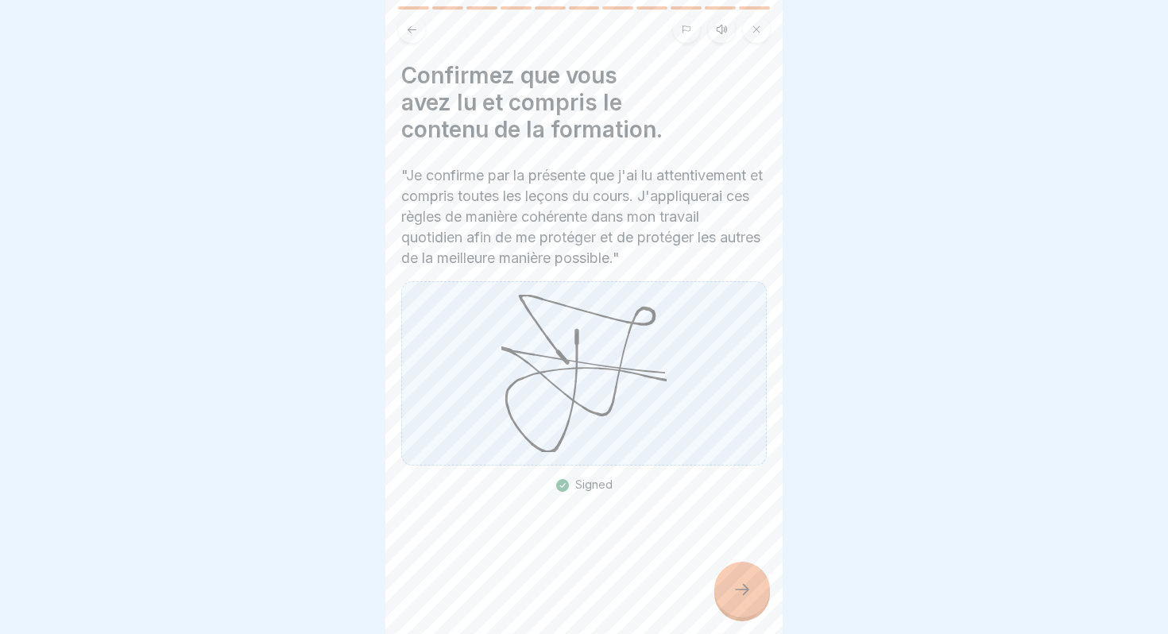
click at [742, 594] on icon at bounding box center [741, 589] width 19 height 19
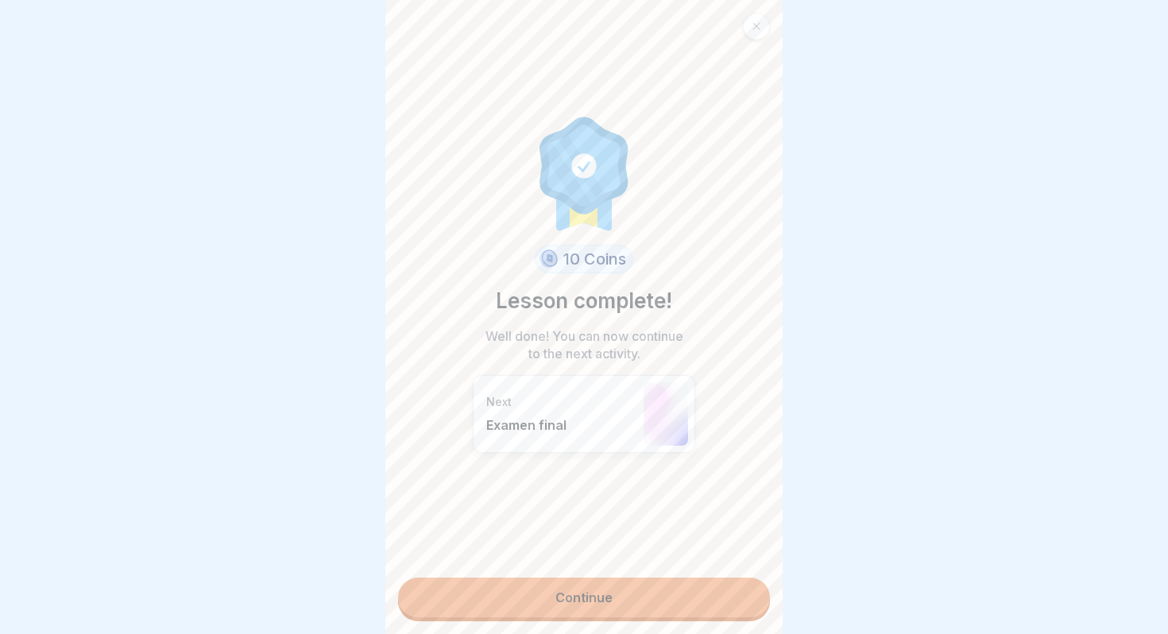
click at [599, 597] on link "Continue" at bounding box center [584, 597] width 372 height 40
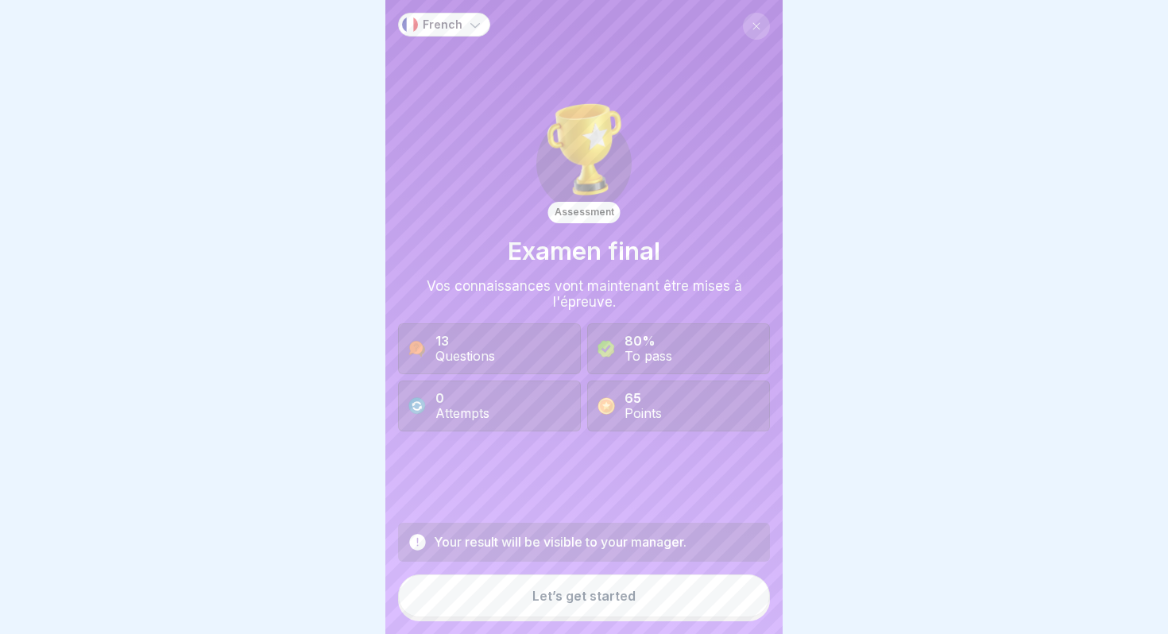
click at [554, 594] on div "Let’s get started" at bounding box center [583, 596] width 103 height 14
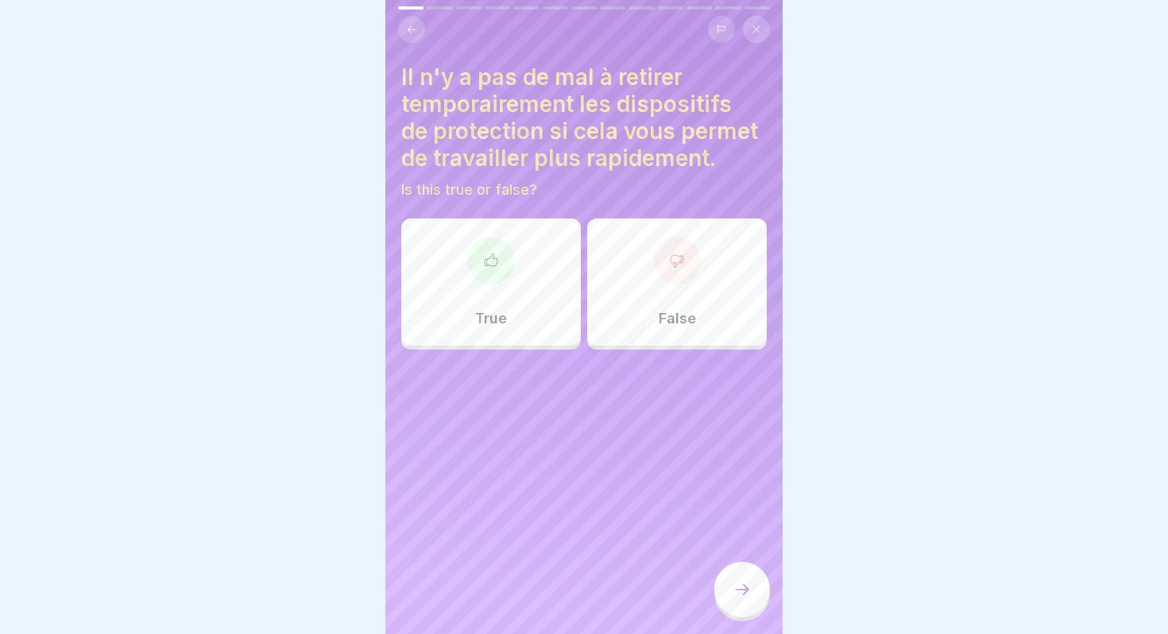
click at [664, 282] on div "False" at bounding box center [677, 281] width 180 height 127
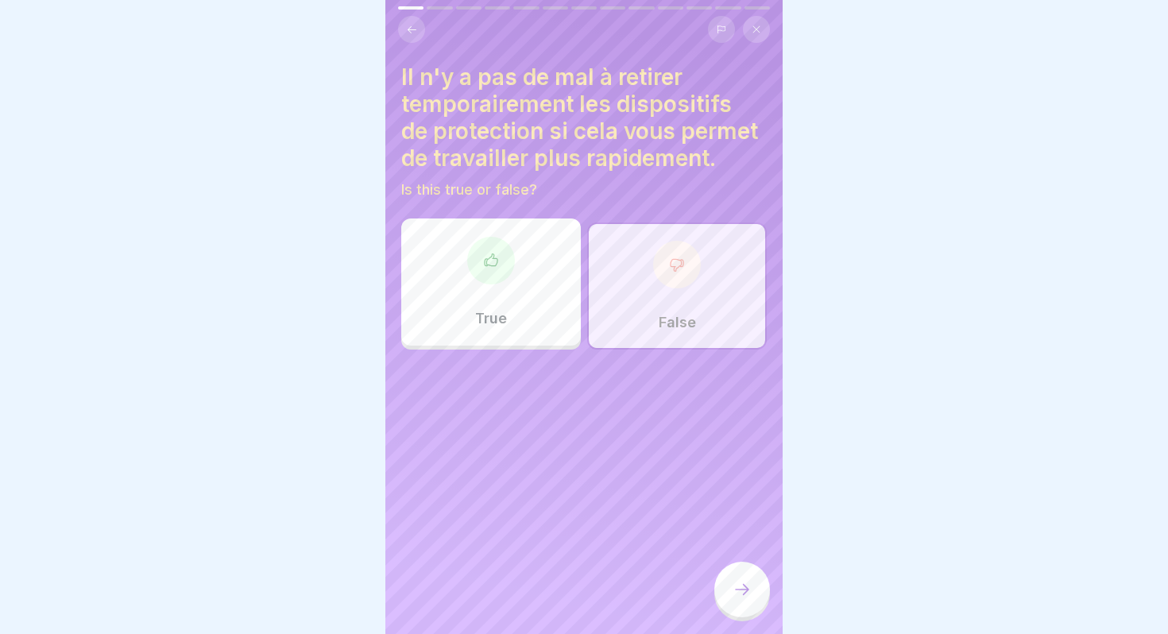
click at [744, 593] on icon at bounding box center [741, 589] width 19 height 19
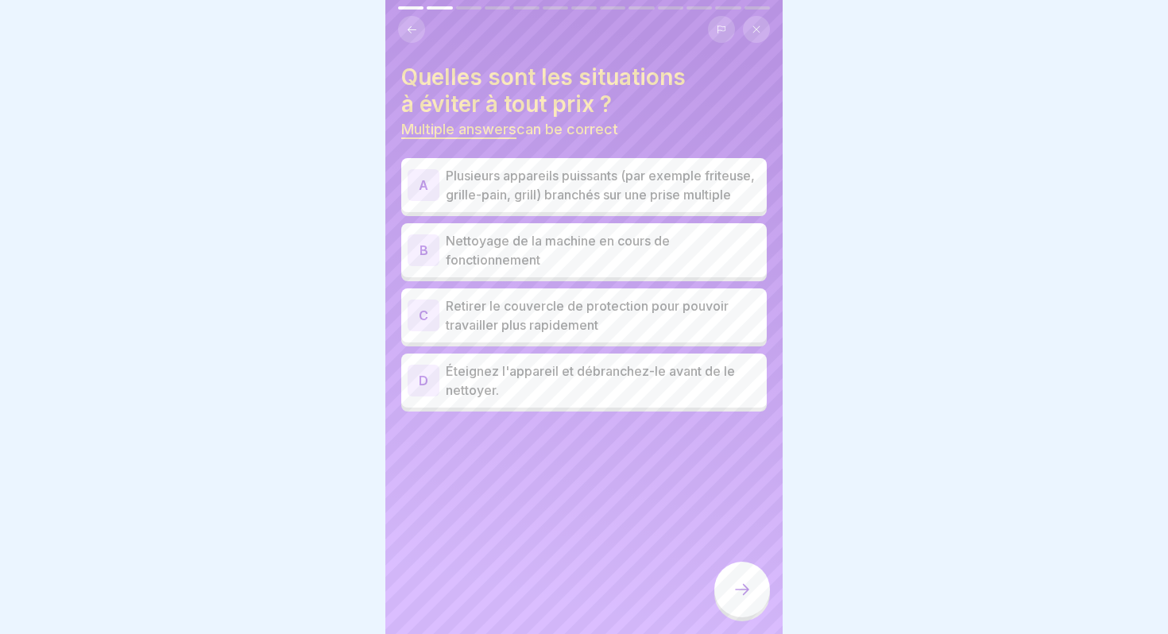
click at [558, 171] on p "Plusieurs appareils puissants (par exemple friteuse, grille-pain, grill) branch…" at bounding box center [603, 185] width 315 height 38
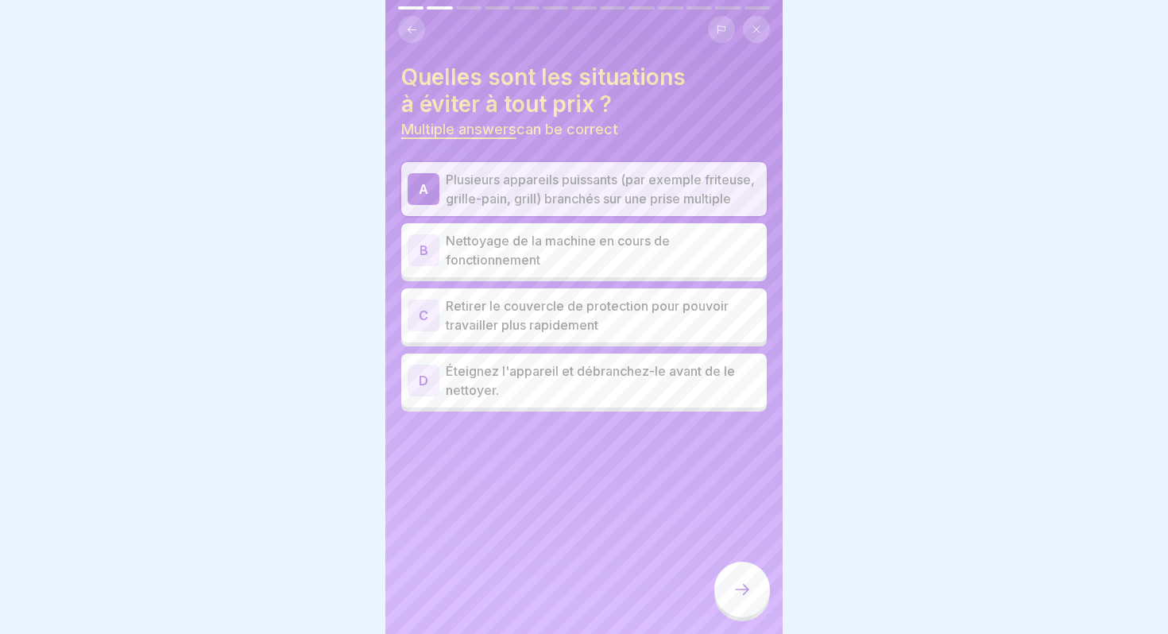
click at [544, 306] on p "Retirer le couvercle de protection pour pouvoir travailler plus rapidement" at bounding box center [603, 315] width 315 height 38
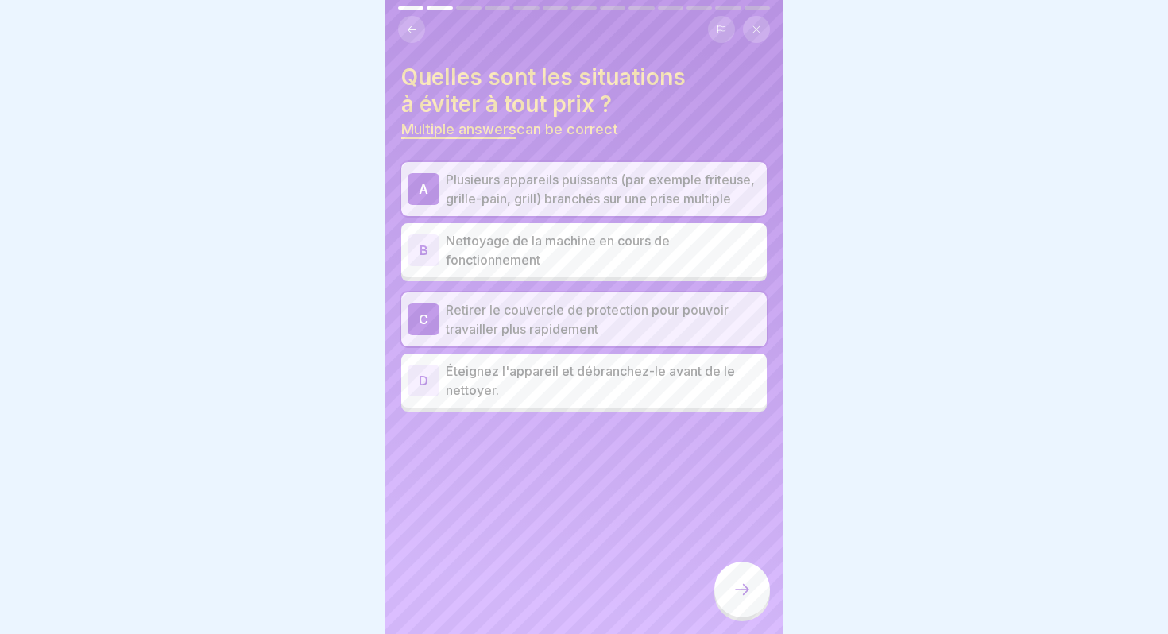
click at [535, 259] on p "Nettoyage de la machine en cours de fonctionnement" at bounding box center [603, 250] width 315 height 38
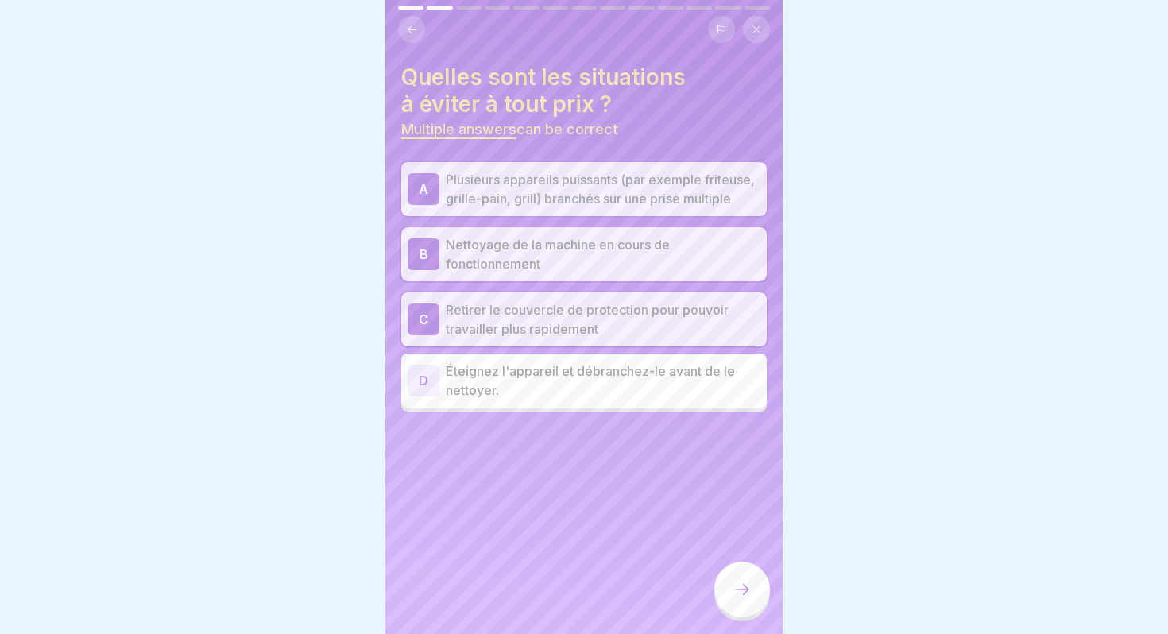
click at [755, 593] on div at bounding box center [742, 590] width 56 height 56
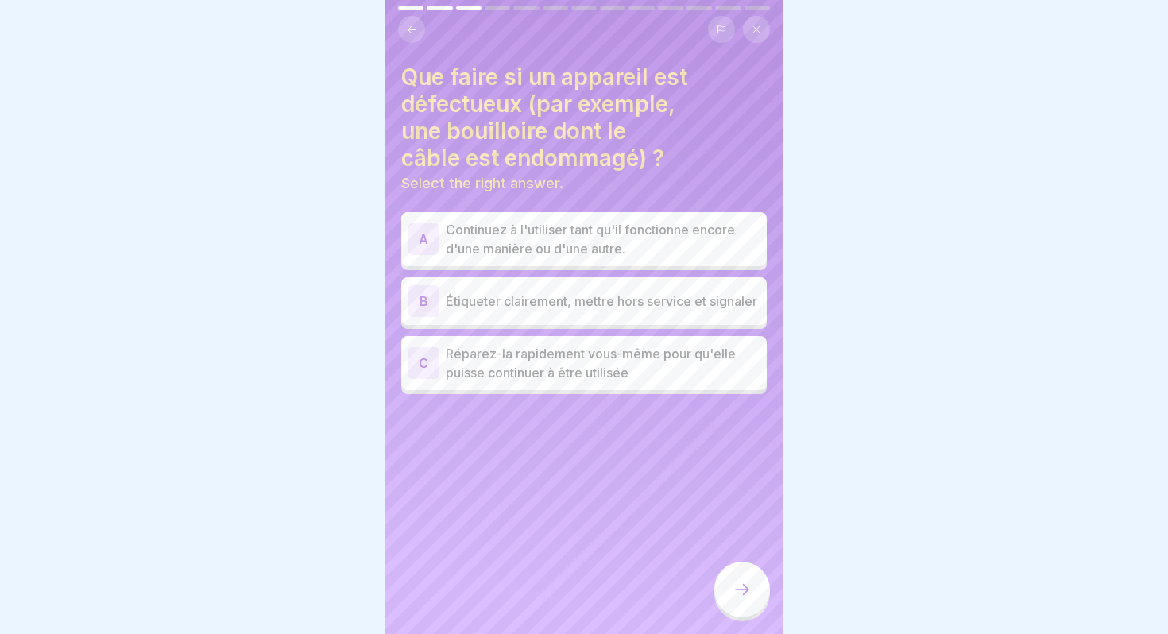
click at [551, 304] on p "Étiqueter clairement, mettre hors service et signaler" at bounding box center [603, 301] width 315 height 19
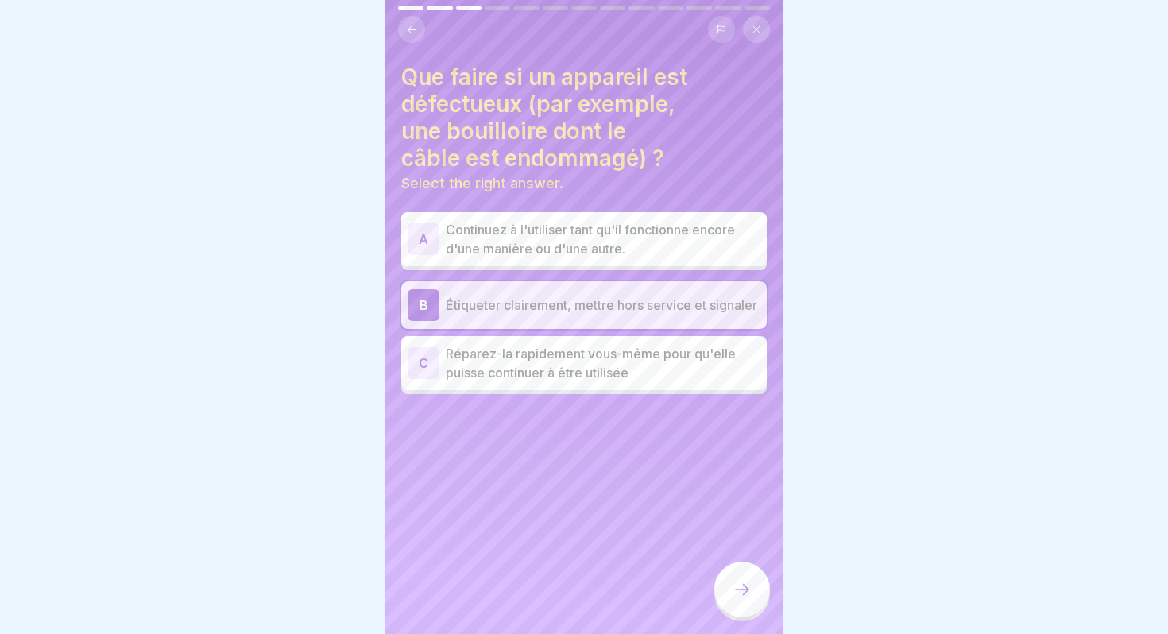
click at [739, 613] on div at bounding box center [742, 590] width 56 height 56
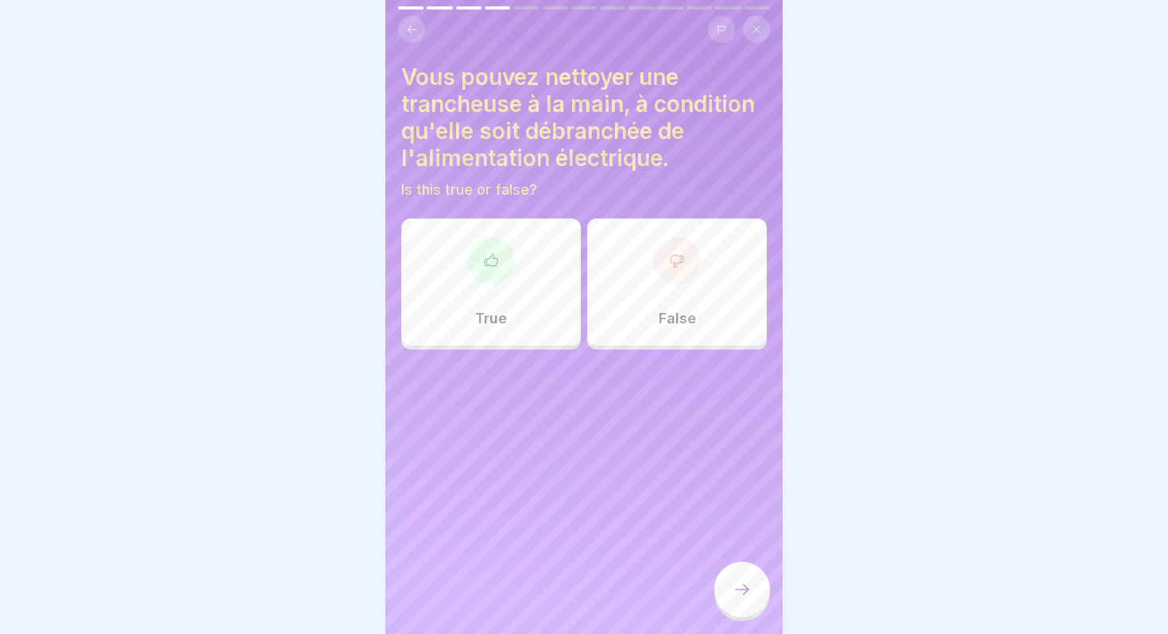
click at [500, 258] on div at bounding box center [491, 261] width 48 height 48
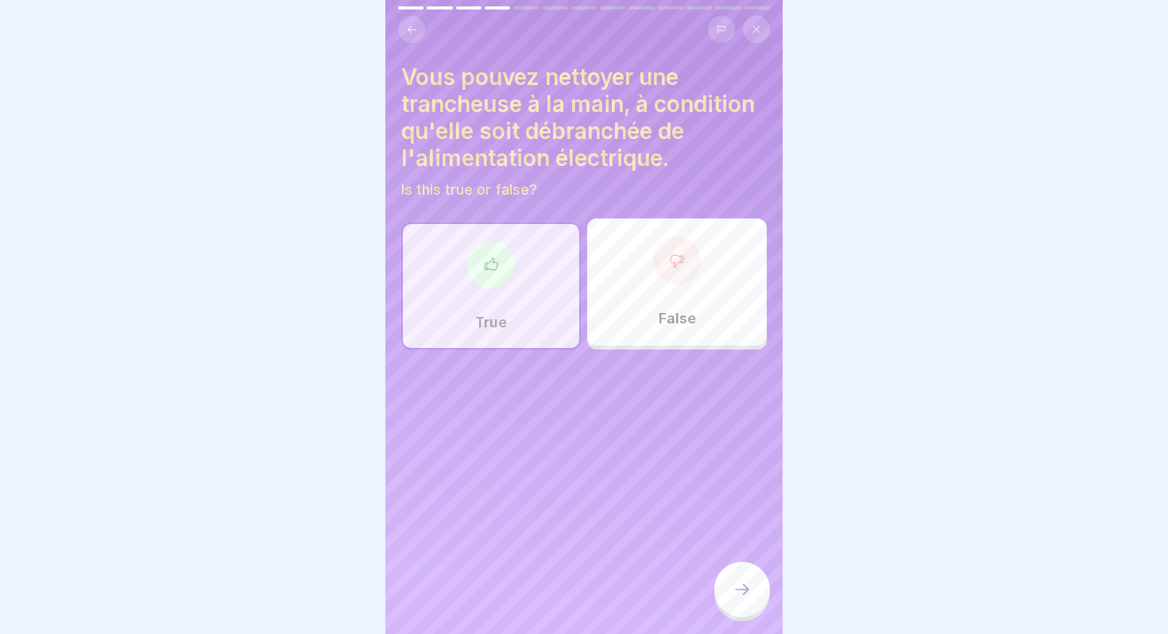
click at [728, 584] on div at bounding box center [742, 590] width 56 height 56
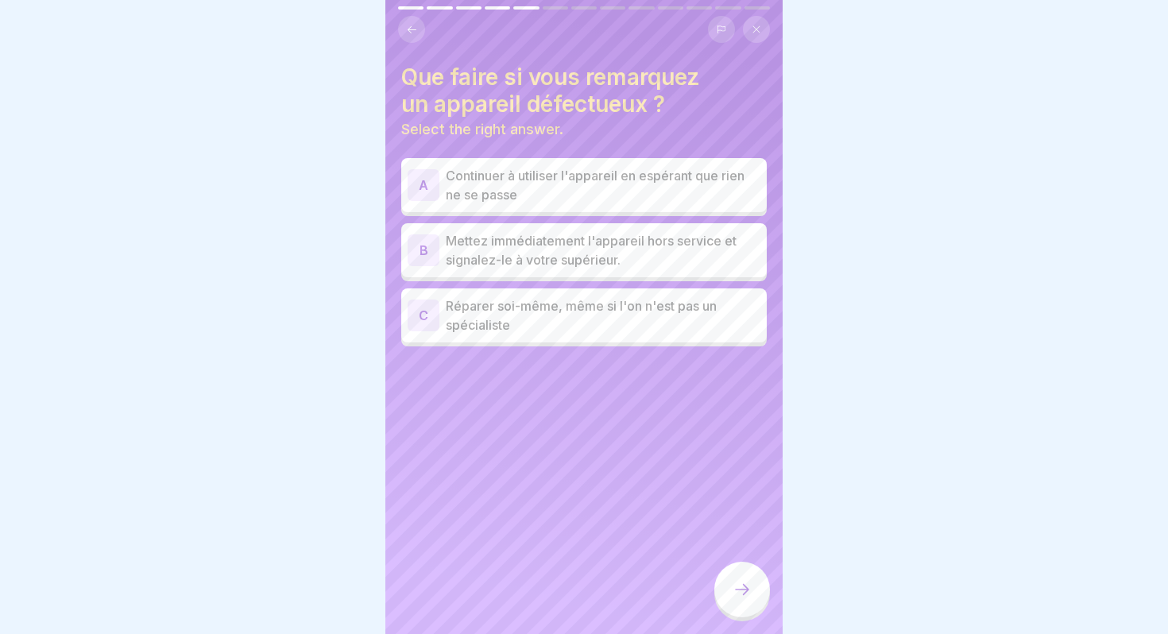
click at [422, 34] on button at bounding box center [411, 29] width 27 height 27
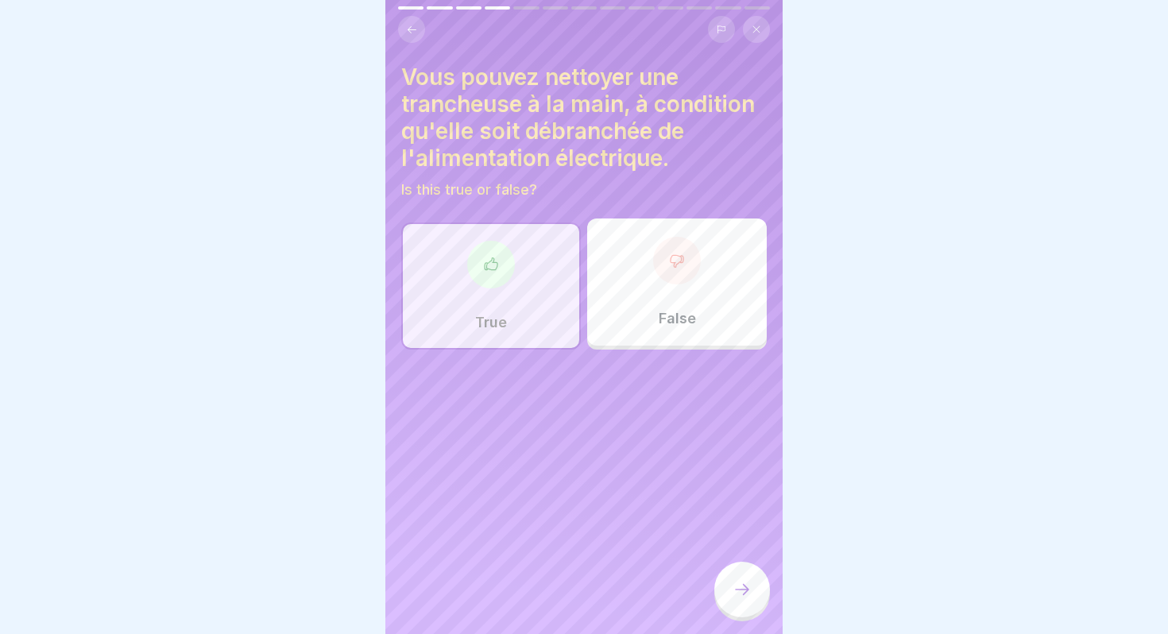
click at [741, 590] on icon at bounding box center [741, 589] width 19 height 19
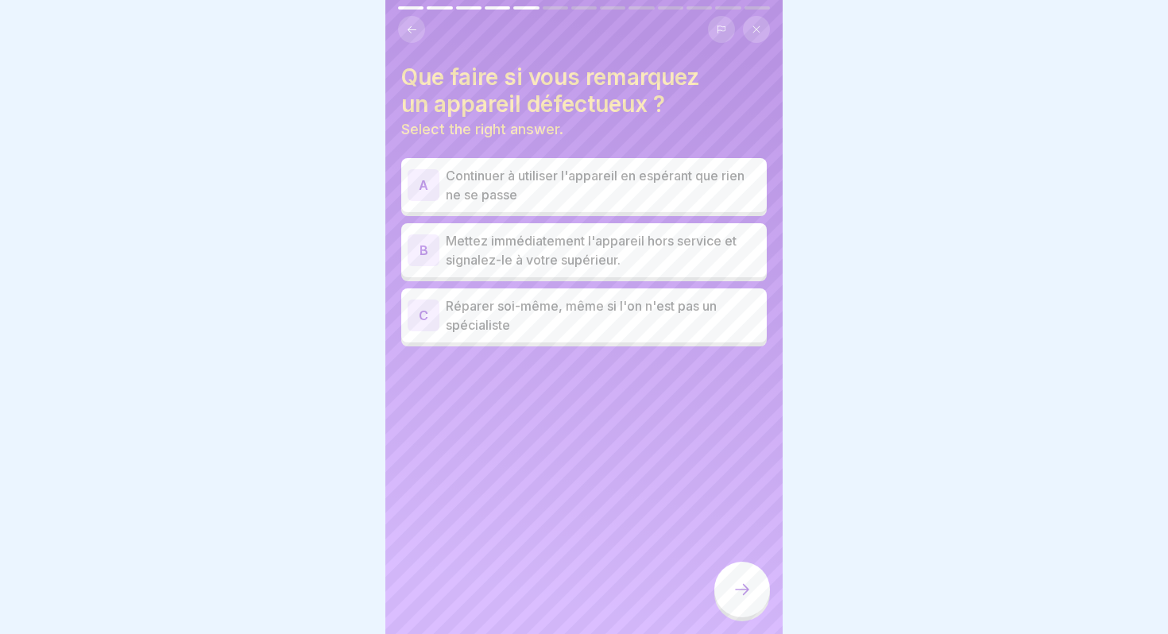
click at [644, 261] on p "Mettez immédiatement l'appareil hors service et signalez-le à votre supérieur." at bounding box center [603, 250] width 315 height 38
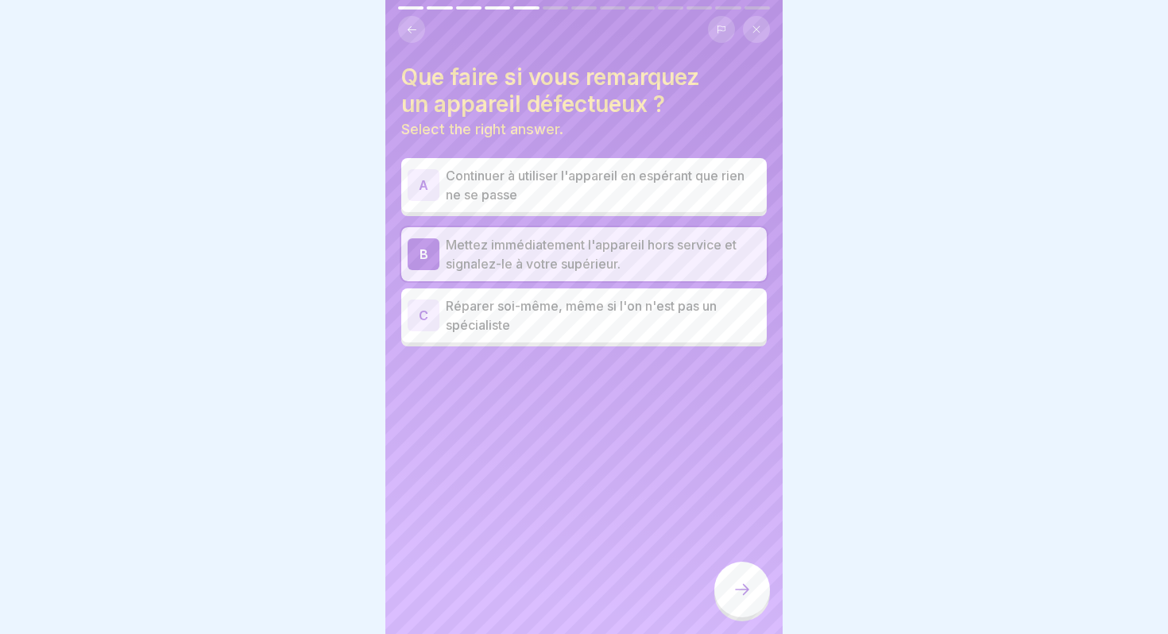
click at [742, 597] on icon at bounding box center [741, 589] width 19 height 19
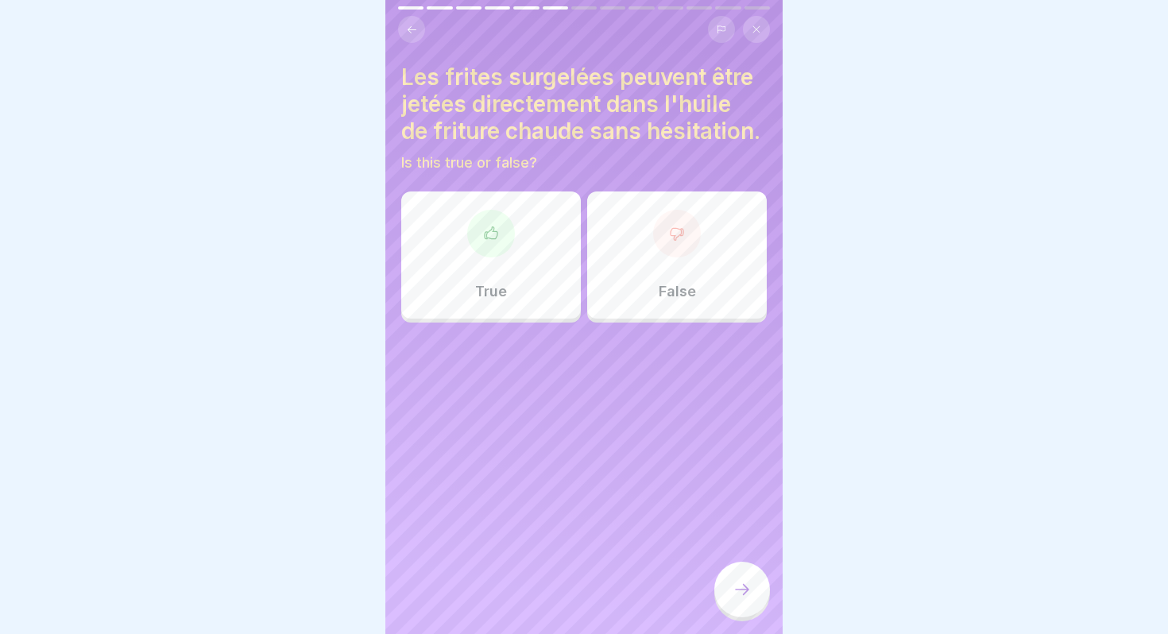
click at [660, 305] on div "False" at bounding box center [677, 254] width 180 height 127
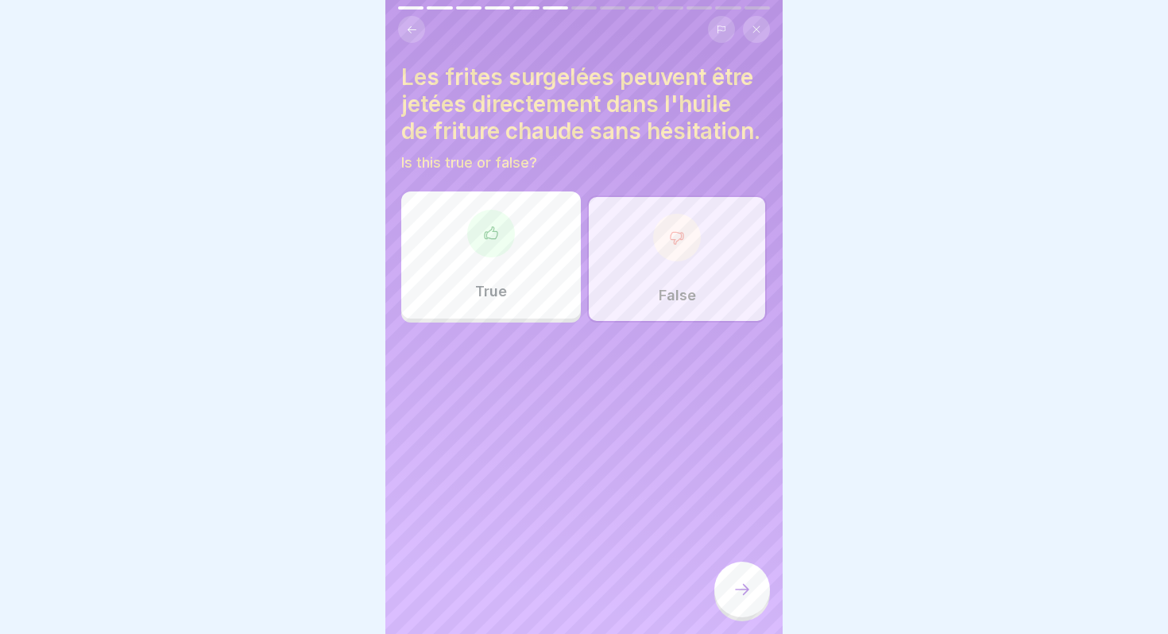
click at [745, 599] on div at bounding box center [742, 590] width 56 height 56
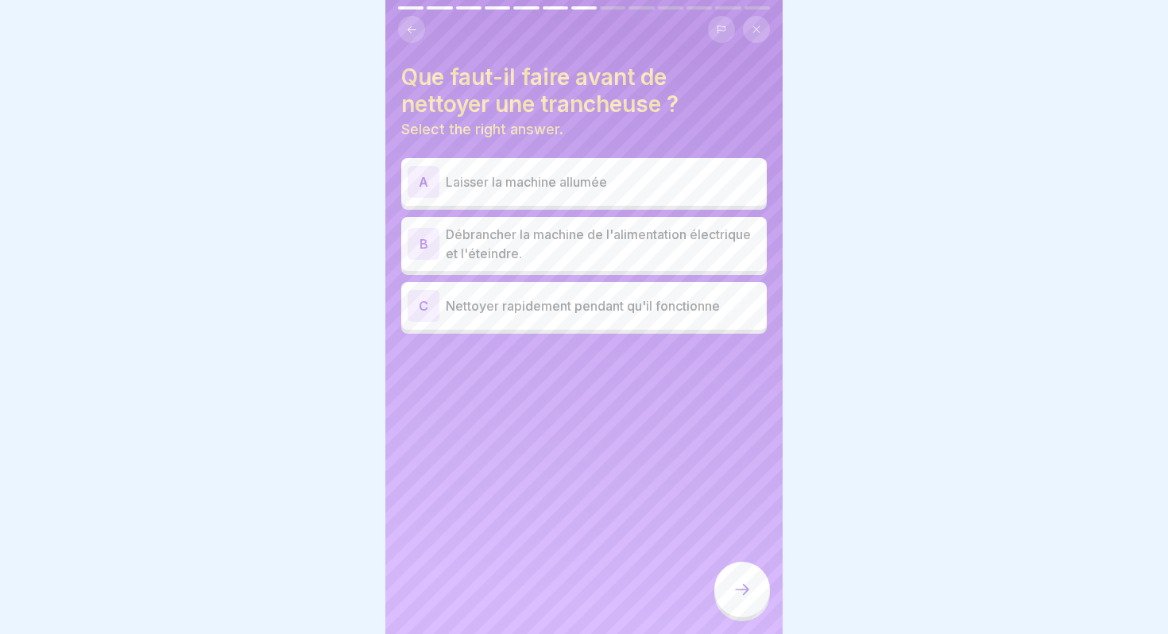
click at [550, 247] on p "Débrancher la machine de l'alimentation électrique et l'éteindre." at bounding box center [603, 244] width 315 height 38
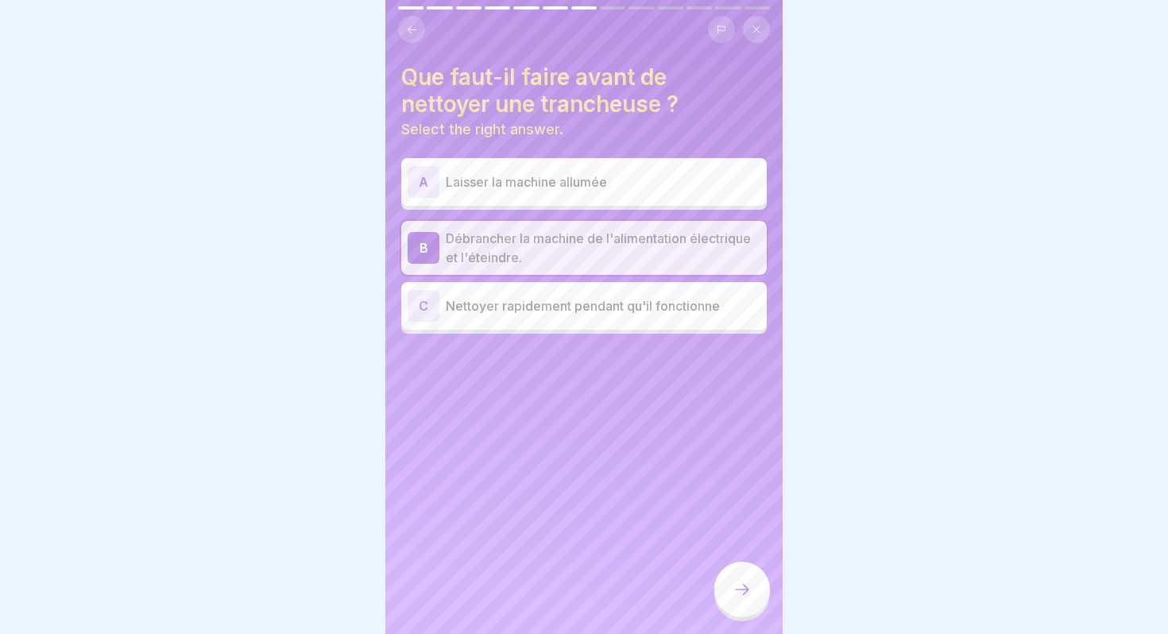
click at [740, 589] on icon at bounding box center [741, 589] width 19 height 19
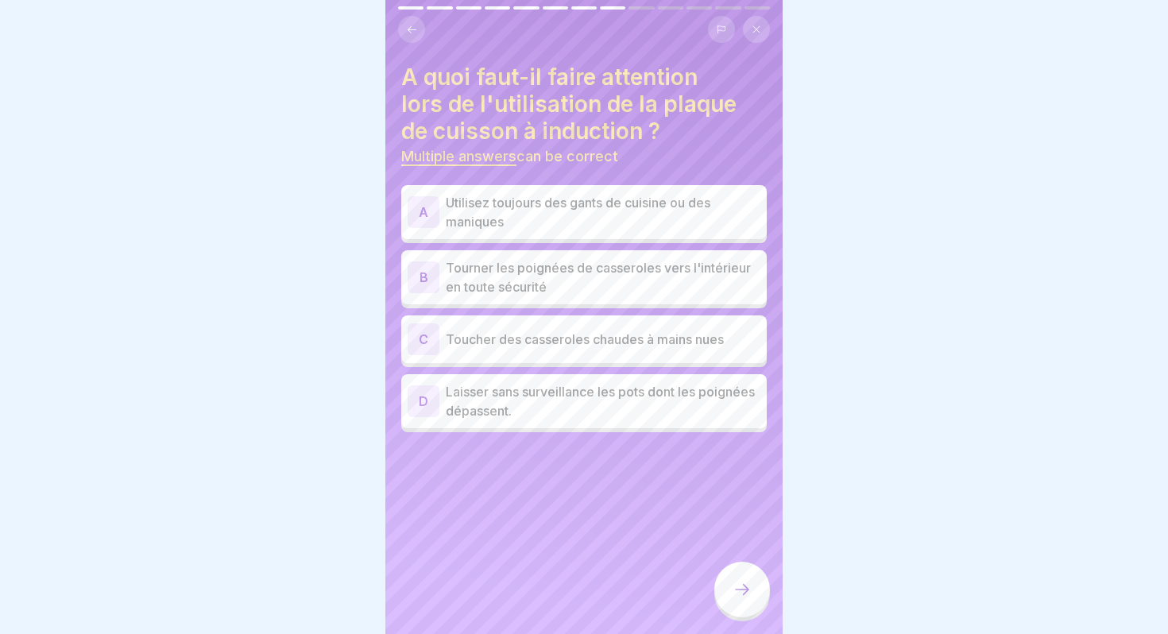
click at [599, 271] on p "Tourner les poignées de casseroles vers l'intérieur en toute sécurité" at bounding box center [603, 277] width 315 height 38
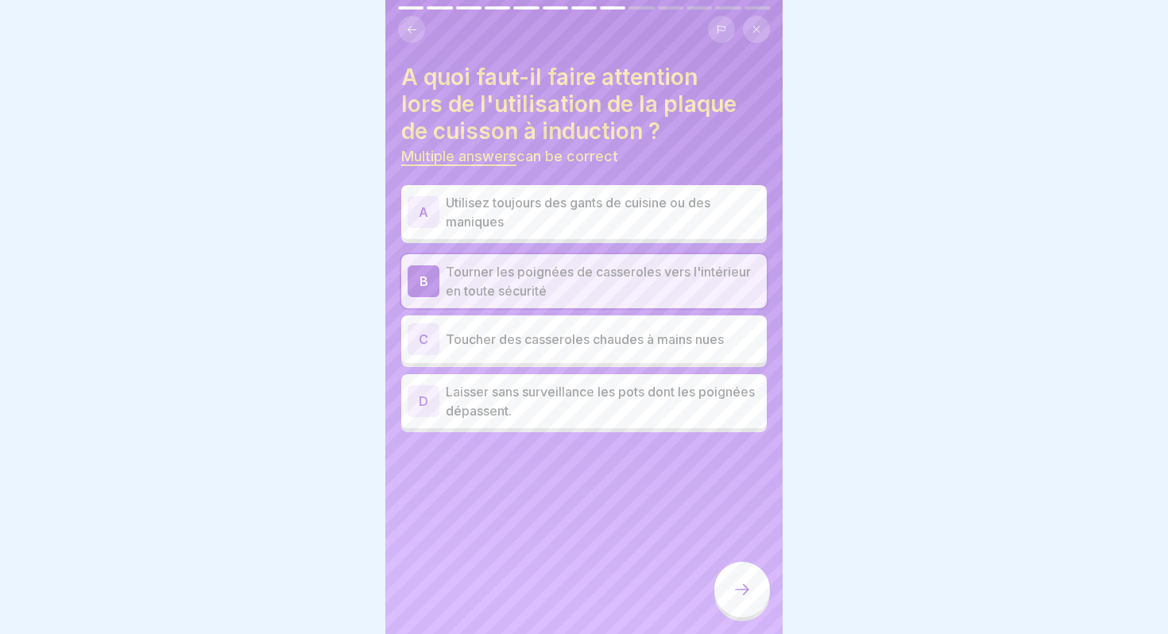
click at [555, 207] on p "Utilisez toujours des gants de cuisine ou des maniques" at bounding box center [603, 212] width 315 height 38
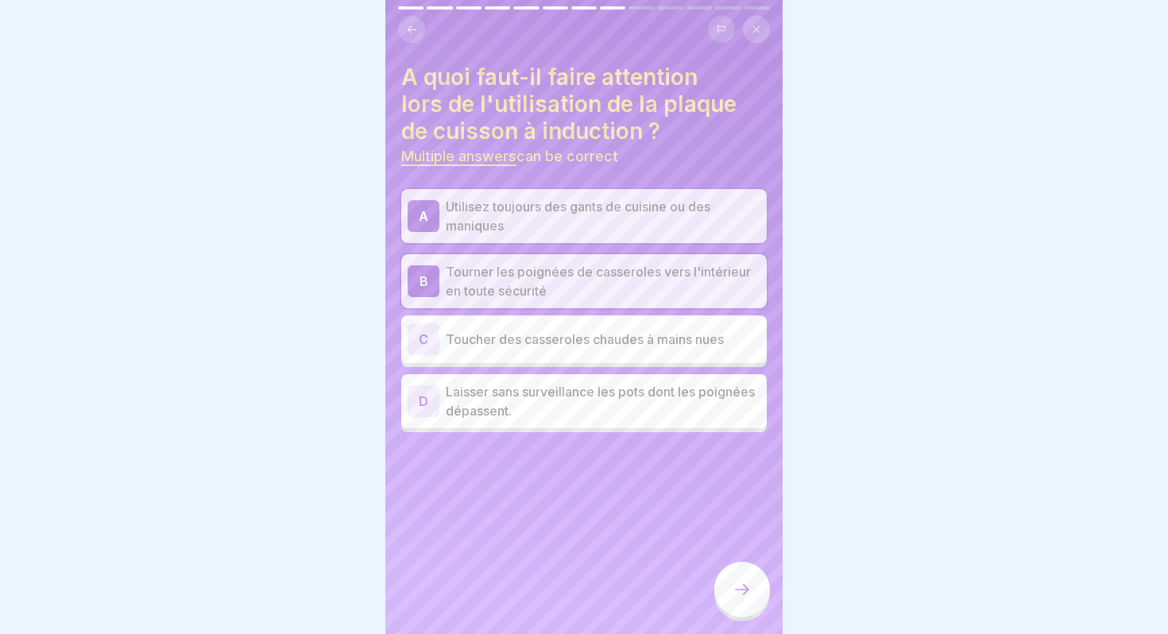
click at [738, 594] on icon at bounding box center [741, 589] width 19 height 19
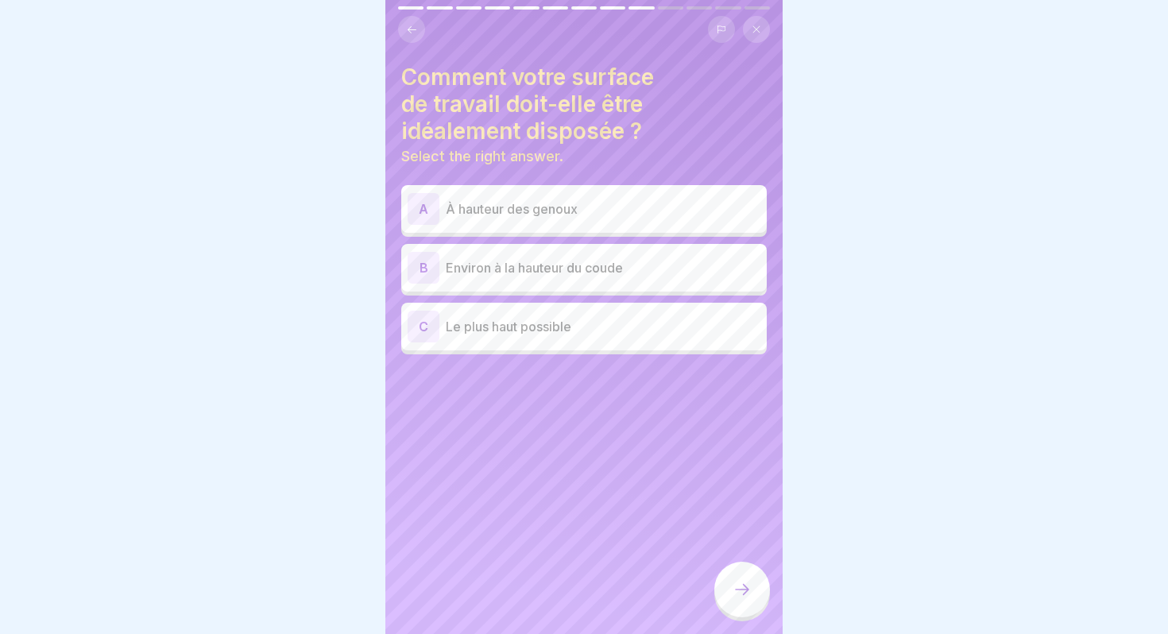
click at [525, 272] on p "Environ à la hauteur du coude" at bounding box center [603, 267] width 315 height 19
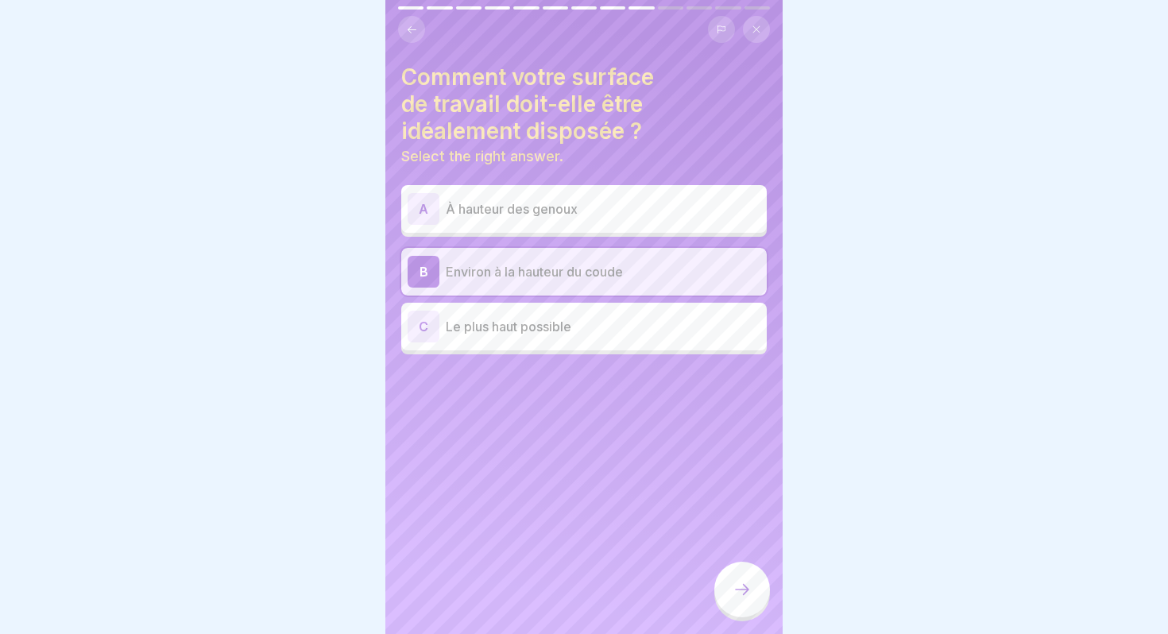
click at [743, 598] on icon at bounding box center [741, 589] width 19 height 19
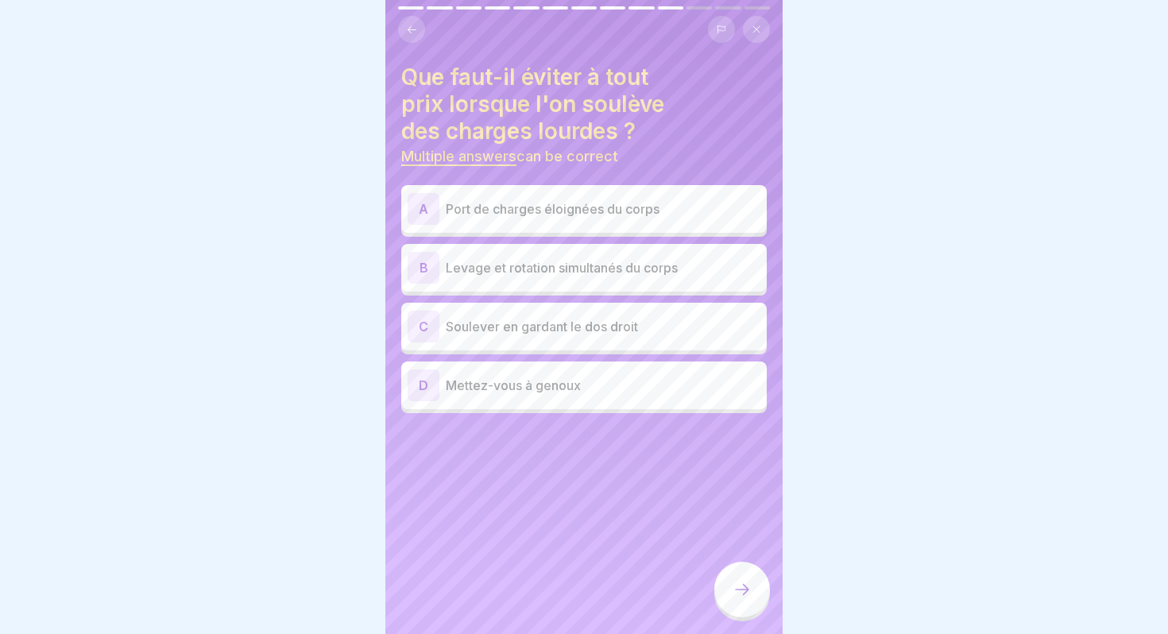
click at [558, 209] on p "Port de charges éloignées du corps" at bounding box center [603, 208] width 315 height 19
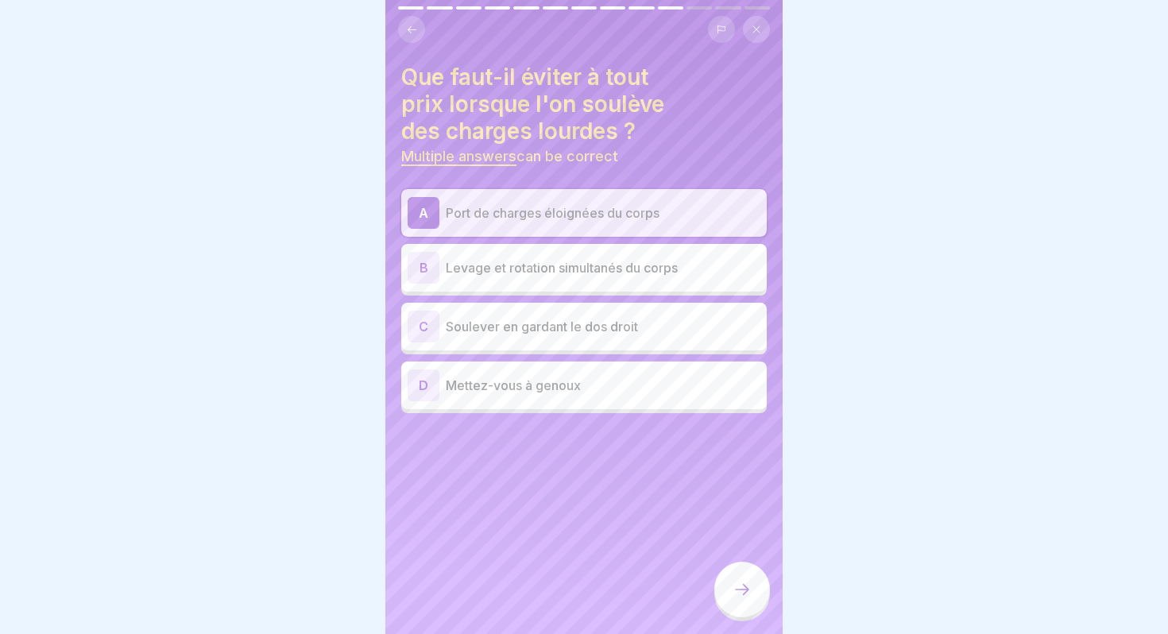
click at [566, 268] on p "Levage et rotation simultanés du corps" at bounding box center [603, 267] width 315 height 19
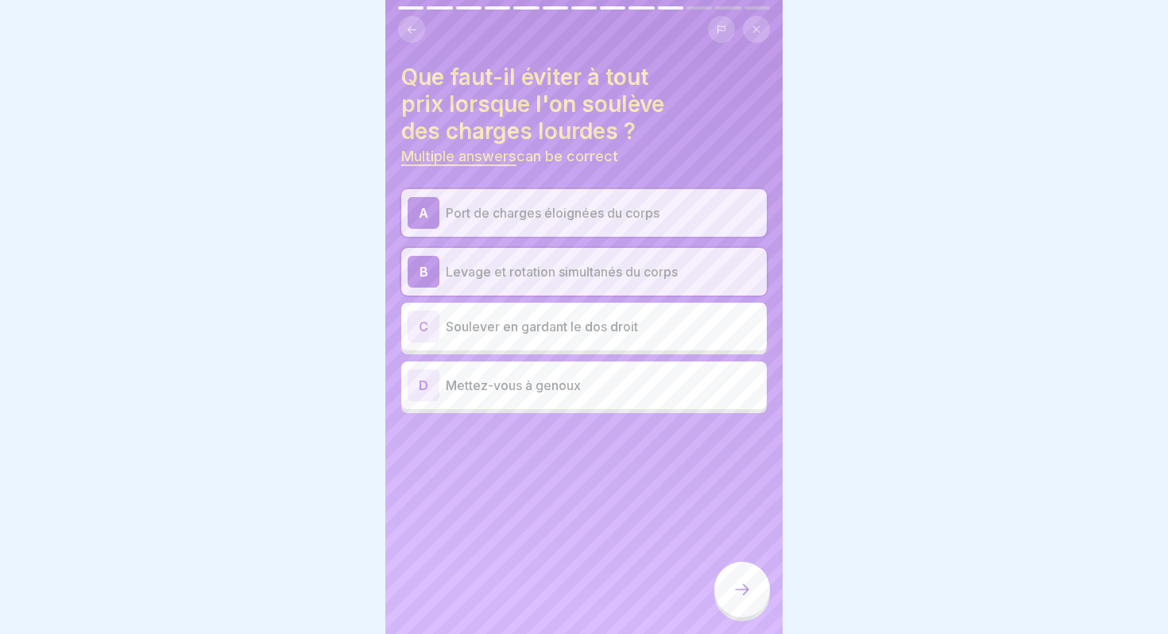
click at [733, 585] on icon at bounding box center [741, 589] width 19 height 19
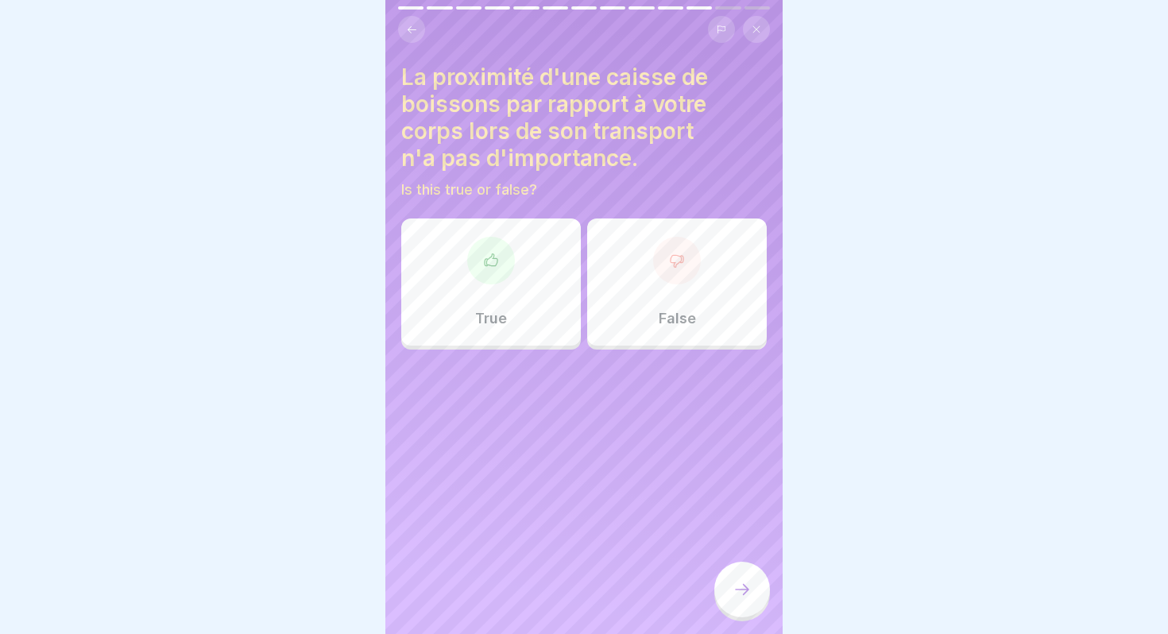
click at [661, 289] on div "False" at bounding box center [677, 281] width 180 height 127
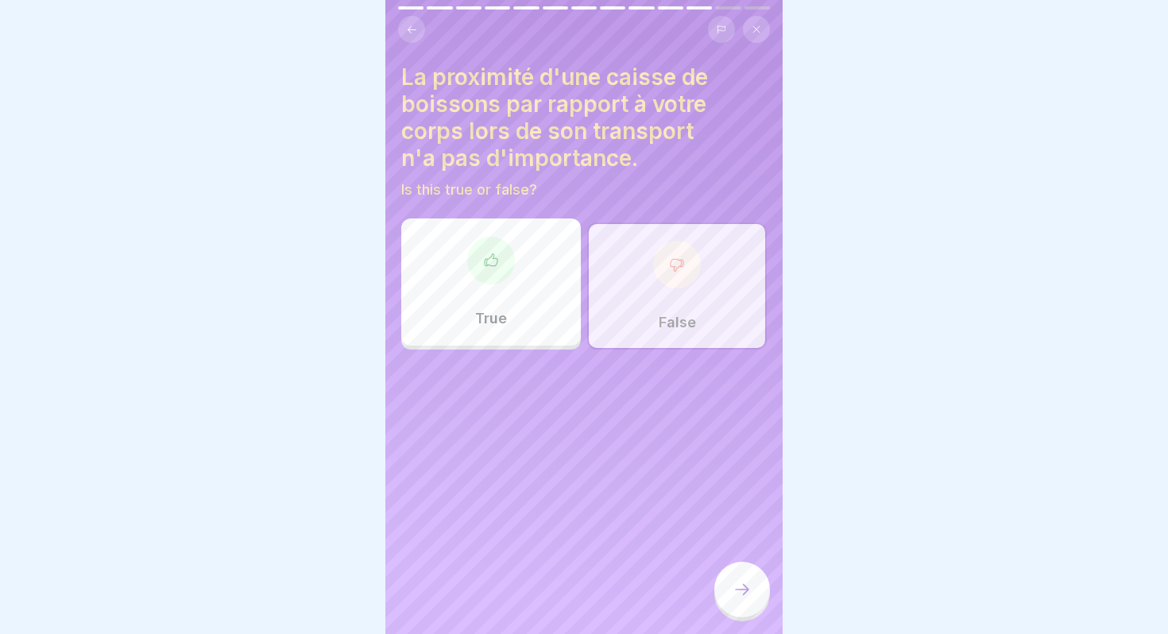
click at [738, 601] on div at bounding box center [742, 590] width 56 height 56
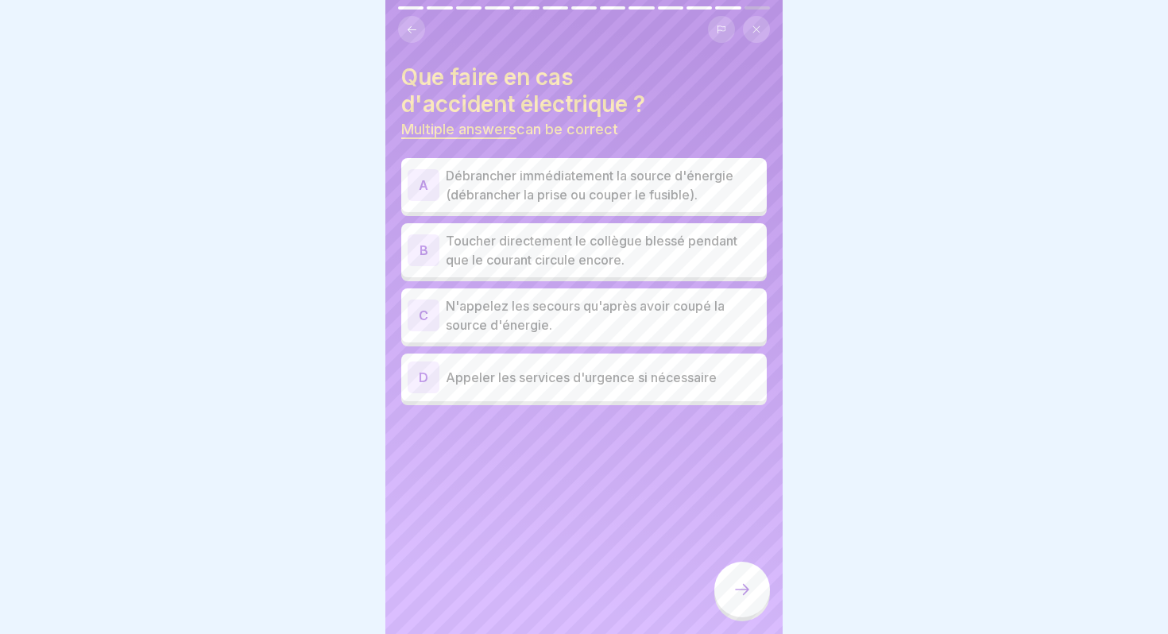
click at [591, 180] on p "Débrancher immédiatement la source d'énergie (débrancher la prise ou couper le …" at bounding box center [603, 185] width 315 height 38
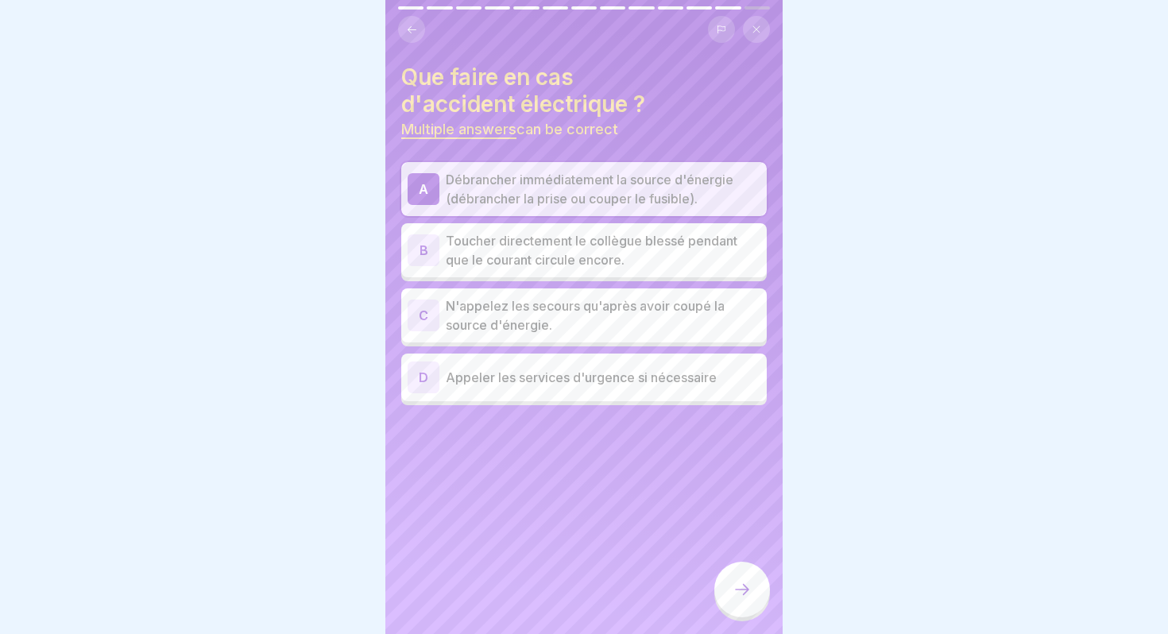
click at [527, 308] on p "N'appelez les secours qu'après avoir coupé la source d'énergie." at bounding box center [603, 315] width 315 height 38
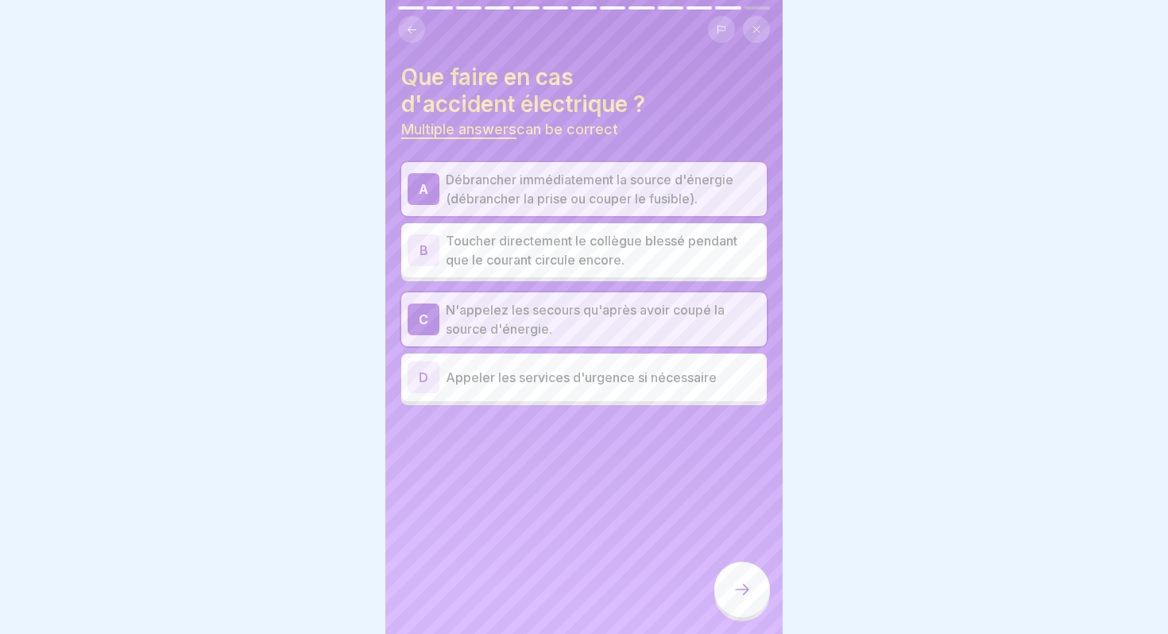
click at [531, 378] on p "Appeler les services d'urgence si nécessaire" at bounding box center [603, 377] width 315 height 19
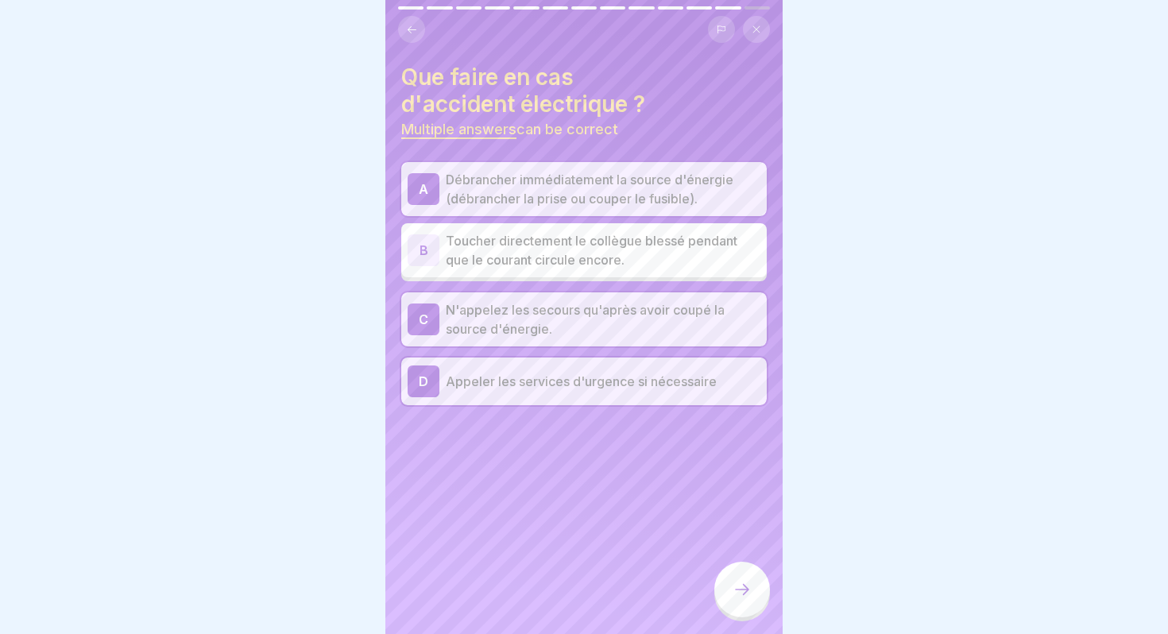
click at [728, 569] on div at bounding box center [742, 590] width 56 height 56
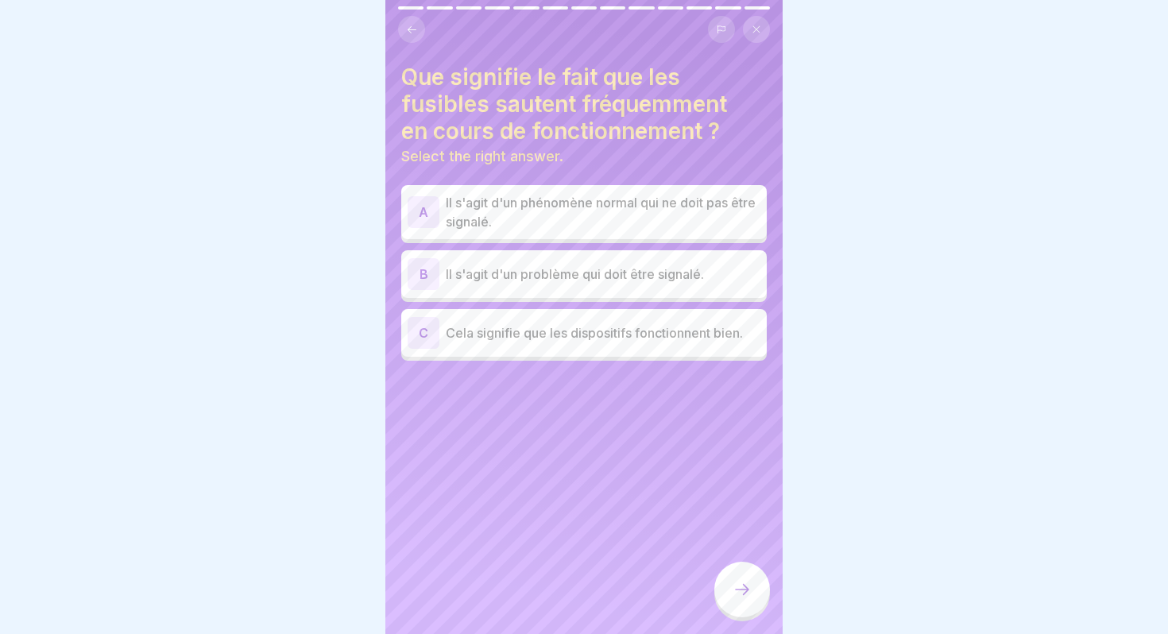
click at [565, 273] on p "Il s'agit d'un problème qui doit être signalé." at bounding box center [603, 273] width 315 height 19
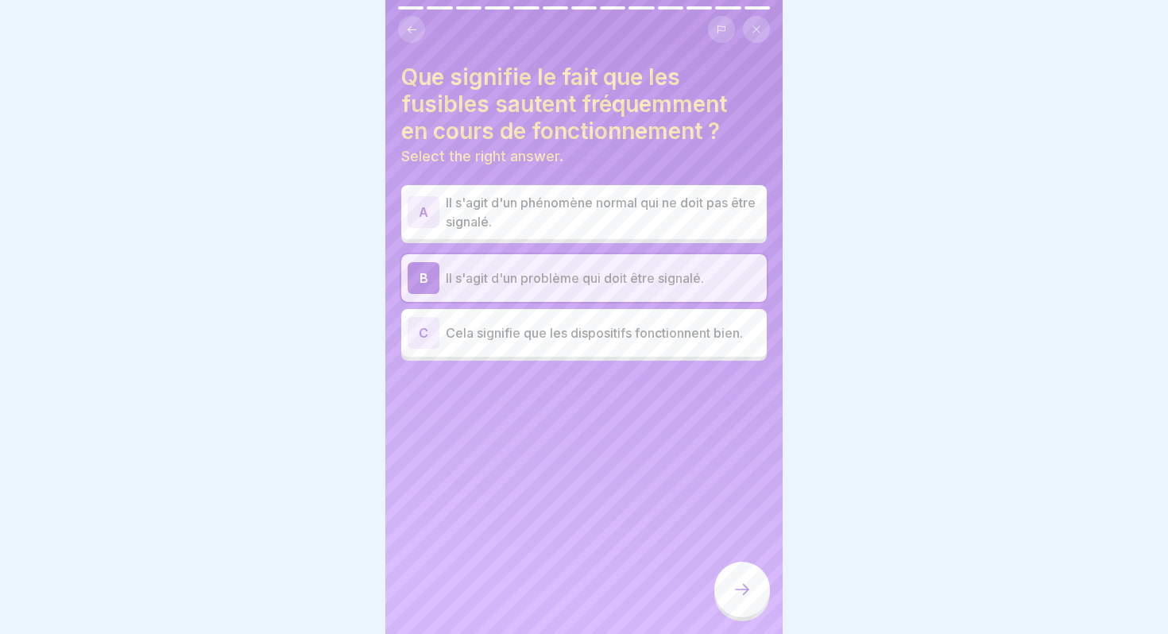
click at [747, 599] on div at bounding box center [742, 590] width 56 height 56
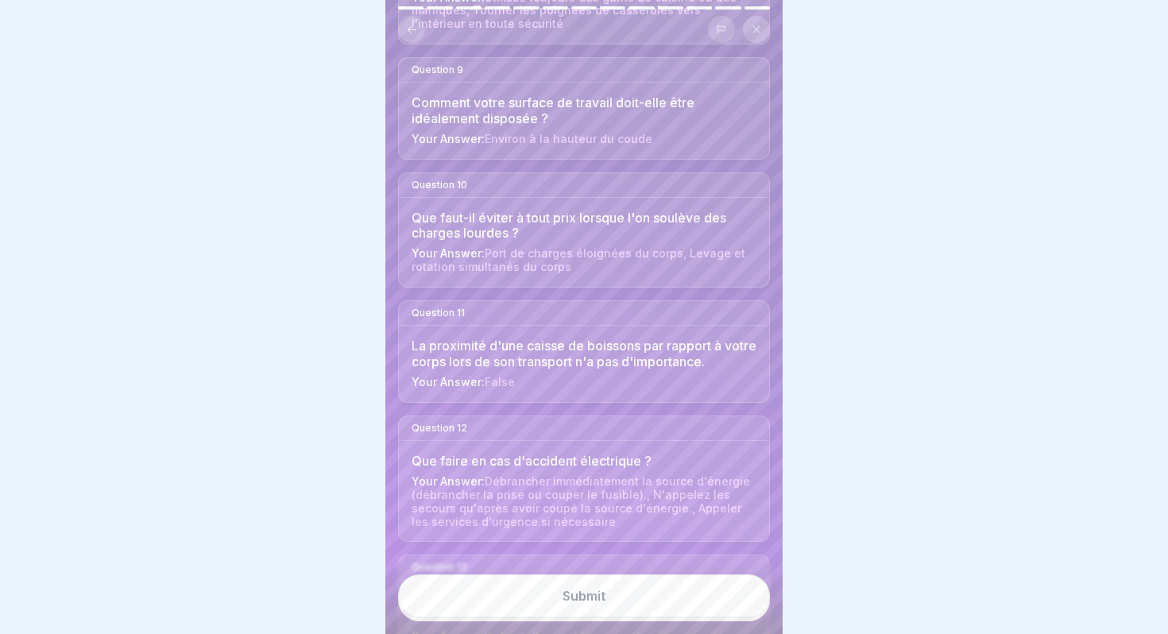
scroll to position [1222, 0]
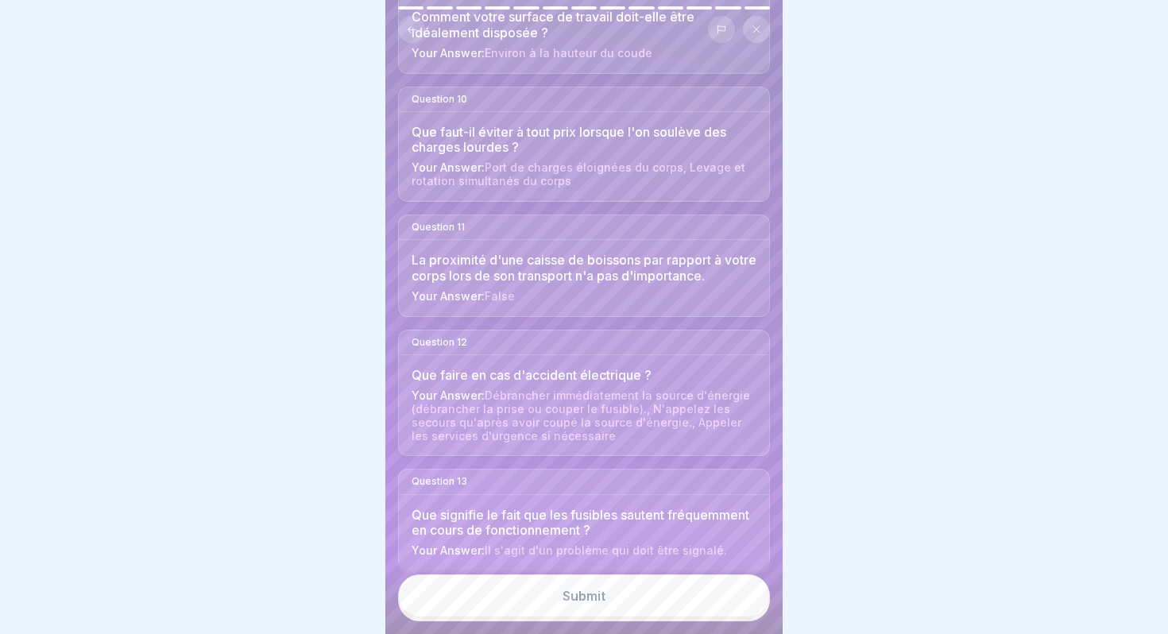
click at [582, 593] on div "Submit" at bounding box center [583, 596] width 43 height 14
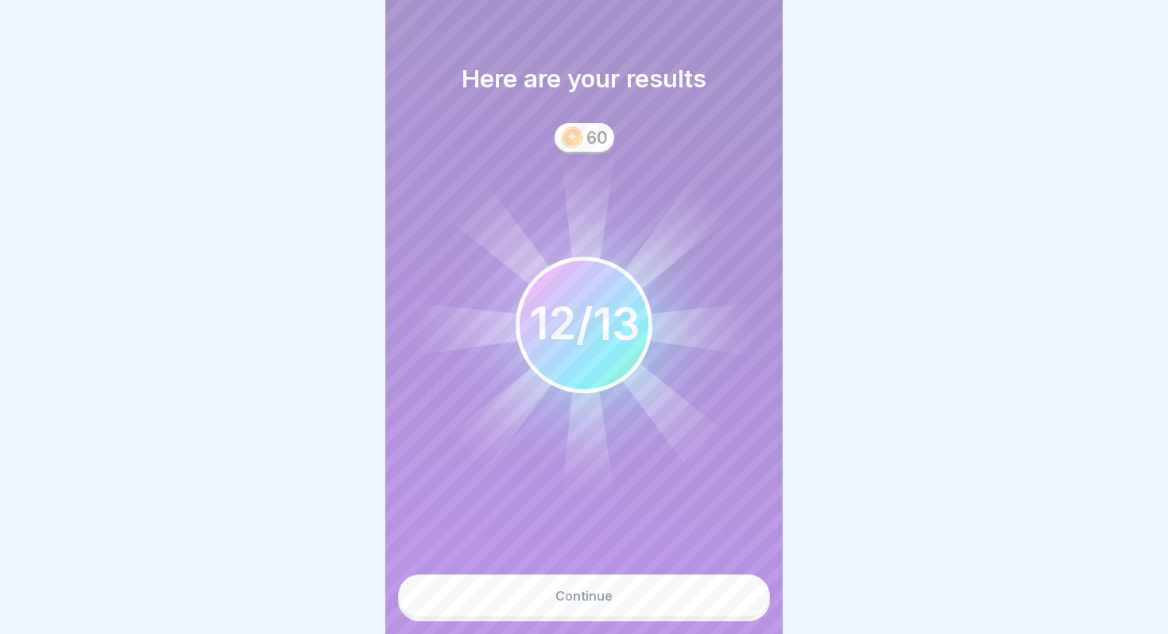
click at [580, 323] on div "12 13 / 13" at bounding box center [584, 324] width 112 height 53
click at [581, 131] on icon at bounding box center [572, 137] width 22 height 22
click at [568, 604] on button "Continue" at bounding box center [584, 595] width 372 height 43
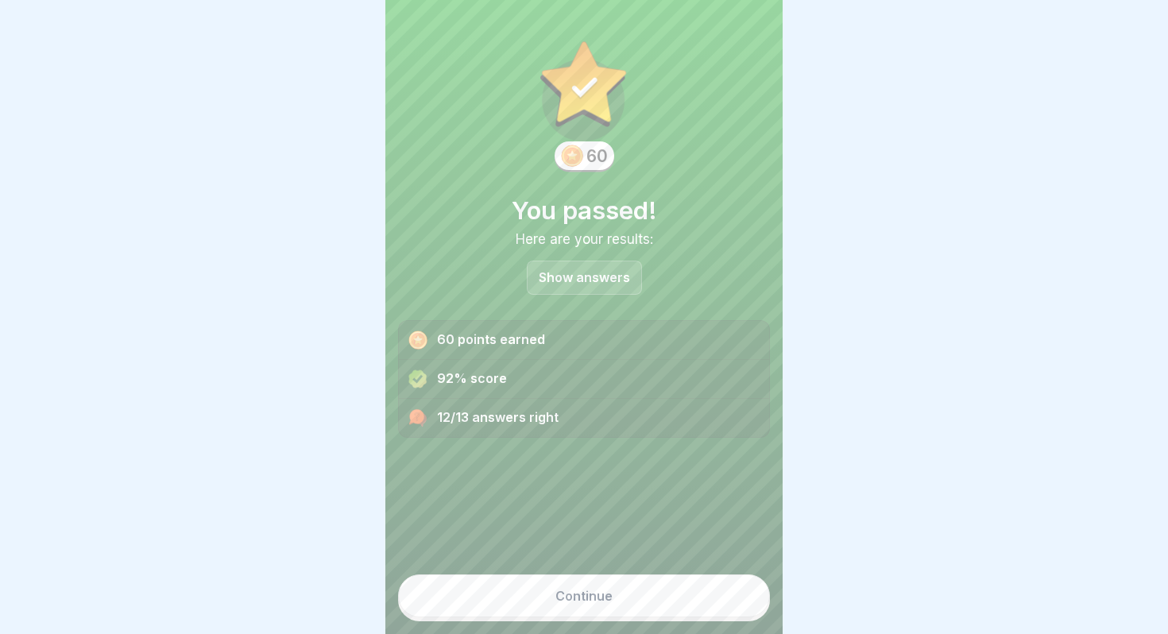
click at [558, 274] on p "Show answers" at bounding box center [584, 278] width 91 height 14
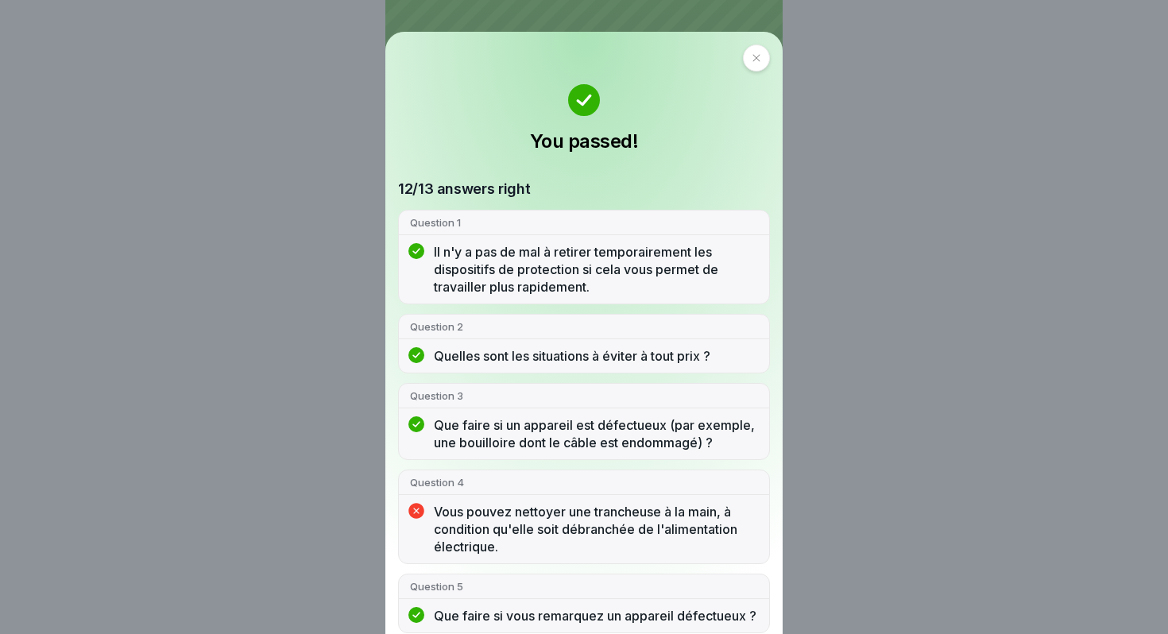
click at [764, 61] on div at bounding box center [756, 57] width 27 height 27
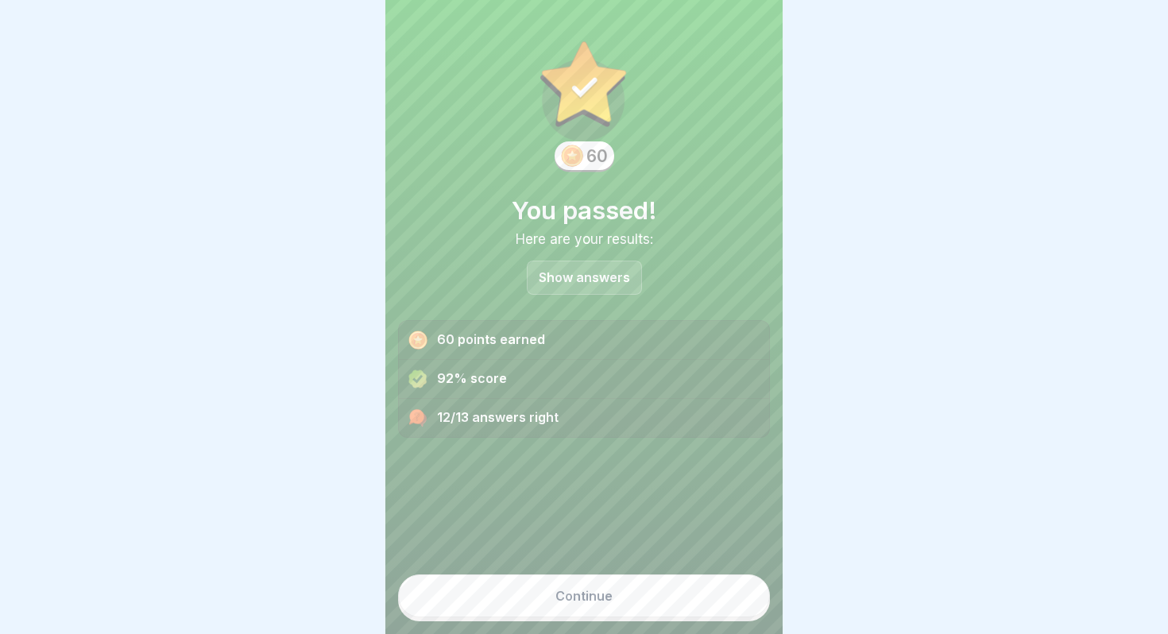
click at [561, 612] on button "Continue" at bounding box center [584, 595] width 372 height 43
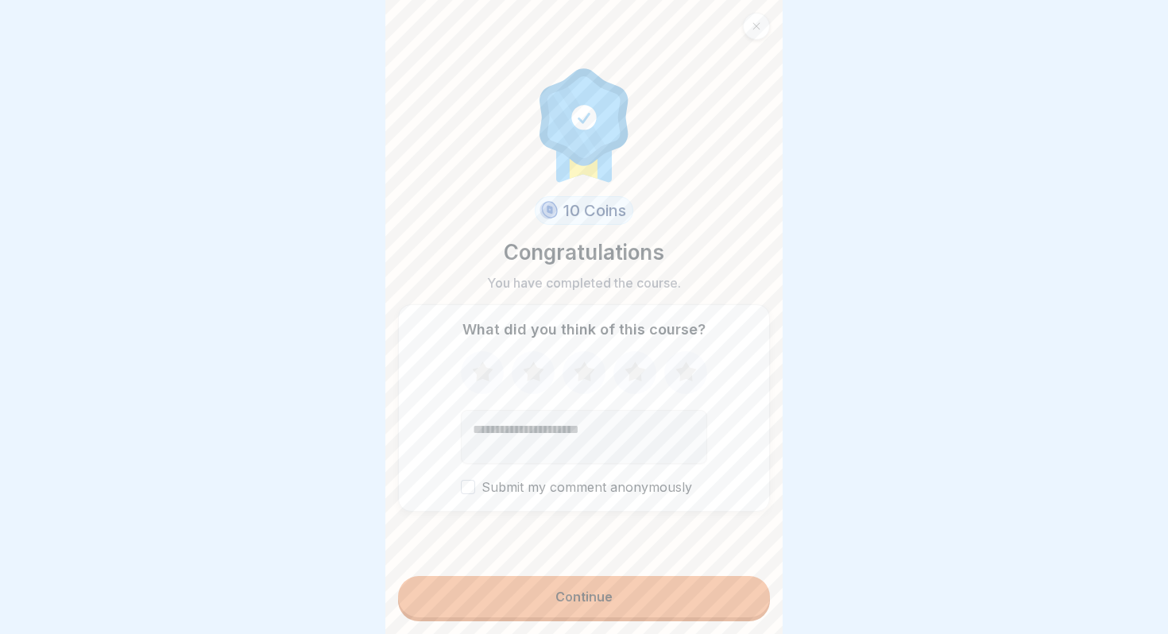
click at [684, 363] on icon at bounding box center [685, 371] width 21 height 20
click at [558, 603] on div "Continue" at bounding box center [583, 596] width 57 height 14
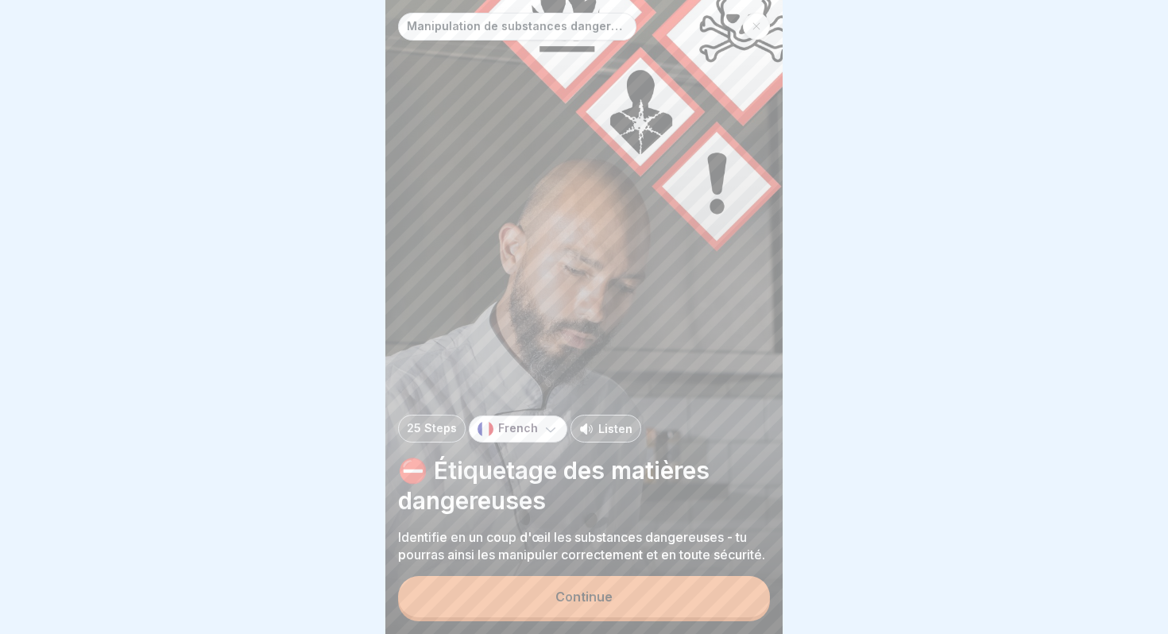
click at [755, 29] on icon at bounding box center [756, 26] width 10 height 10
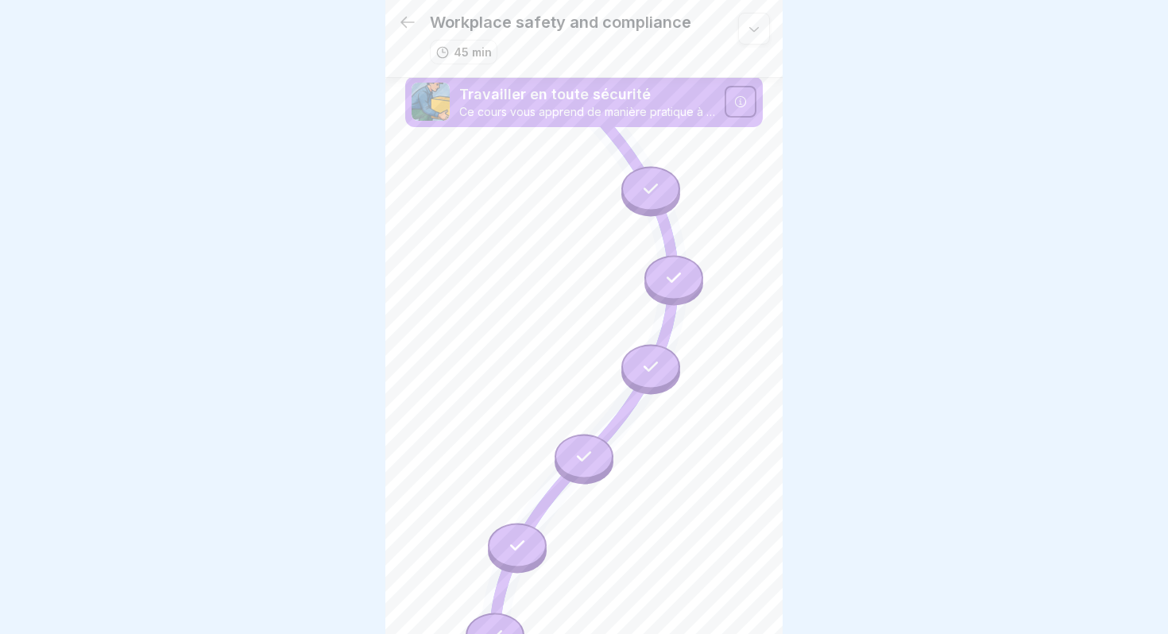
click at [405, 27] on icon at bounding box center [407, 22] width 14 height 11
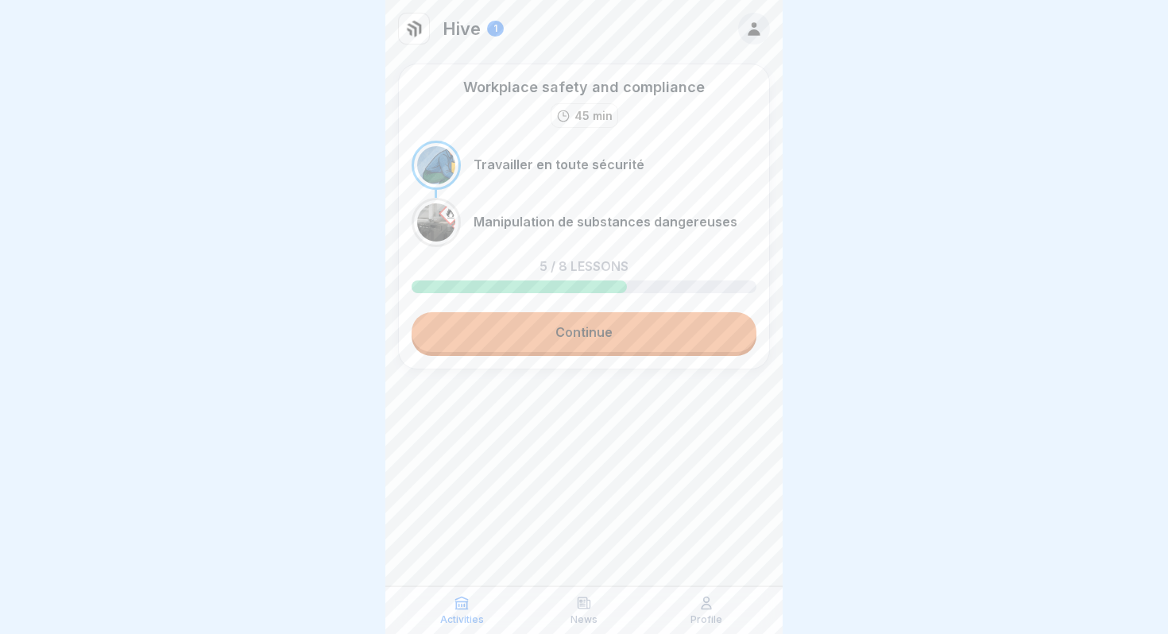
click at [581, 329] on link "Continue" at bounding box center [583, 332] width 345 height 40
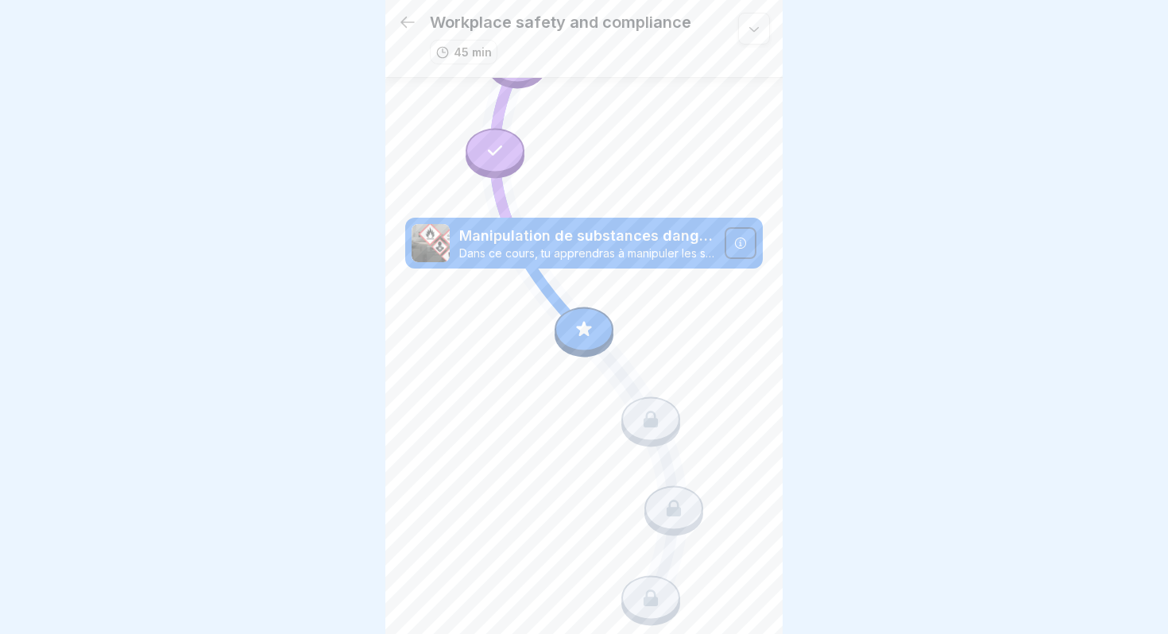
scroll to position [500, 0]
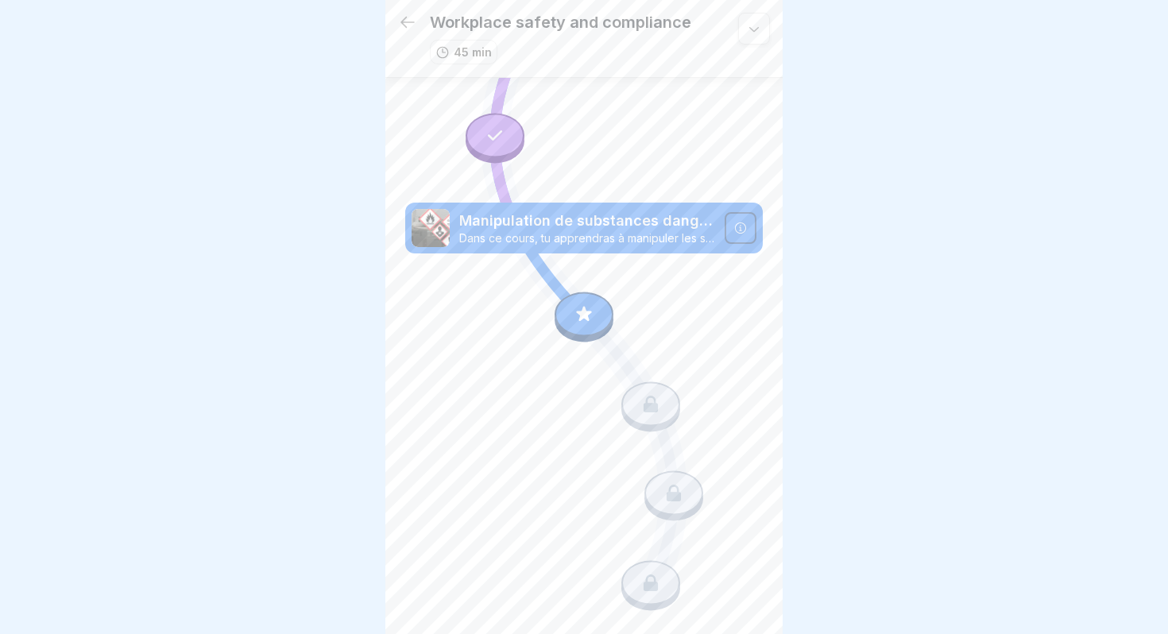
click at [589, 318] on icon at bounding box center [583, 314] width 21 height 21
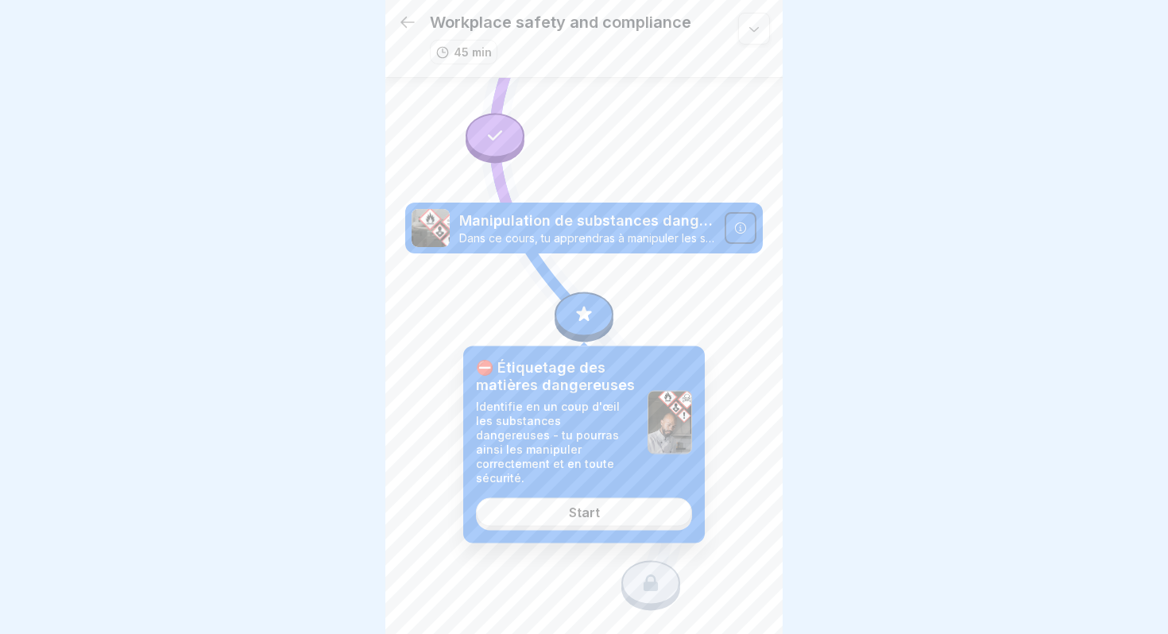
click at [588, 498] on link "Start" at bounding box center [584, 512] width 216 height 29
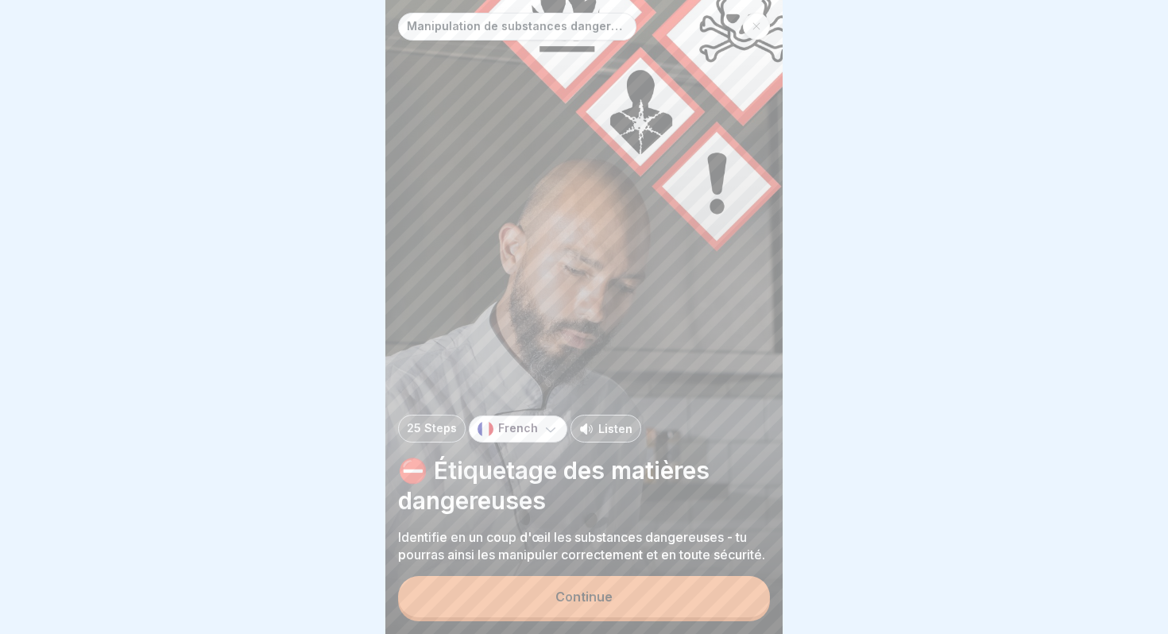
click at [608, 611] on button "Continue" at bounding box center [584, 596] width 372 height 41
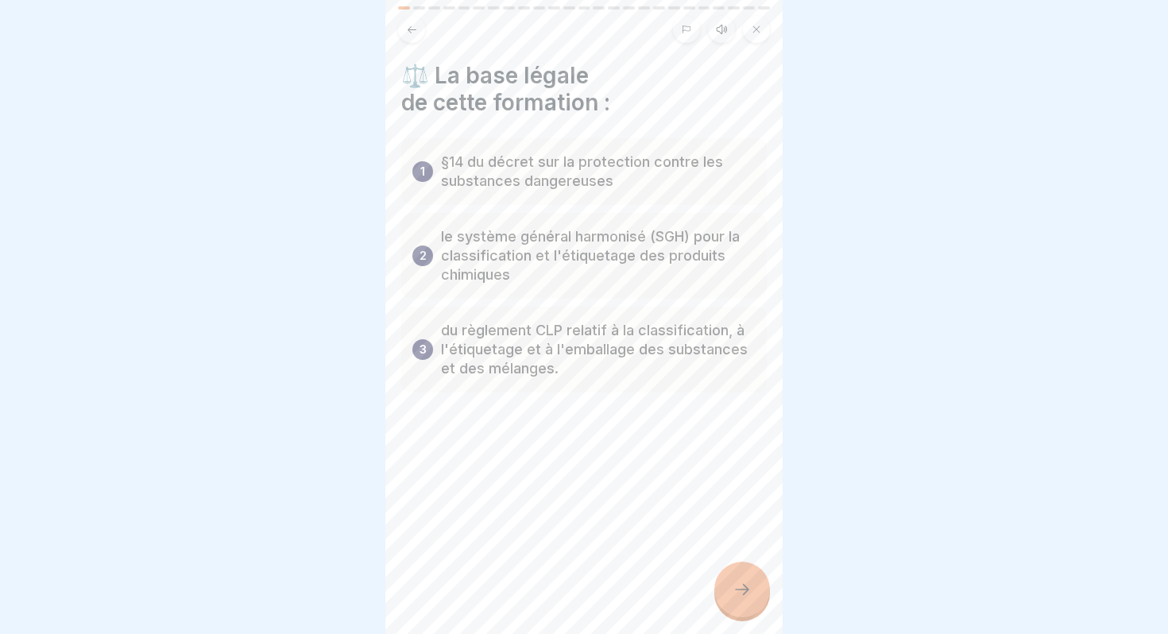
click at [731, 578] on div at bounding box center [742, 590] width 56 height 56
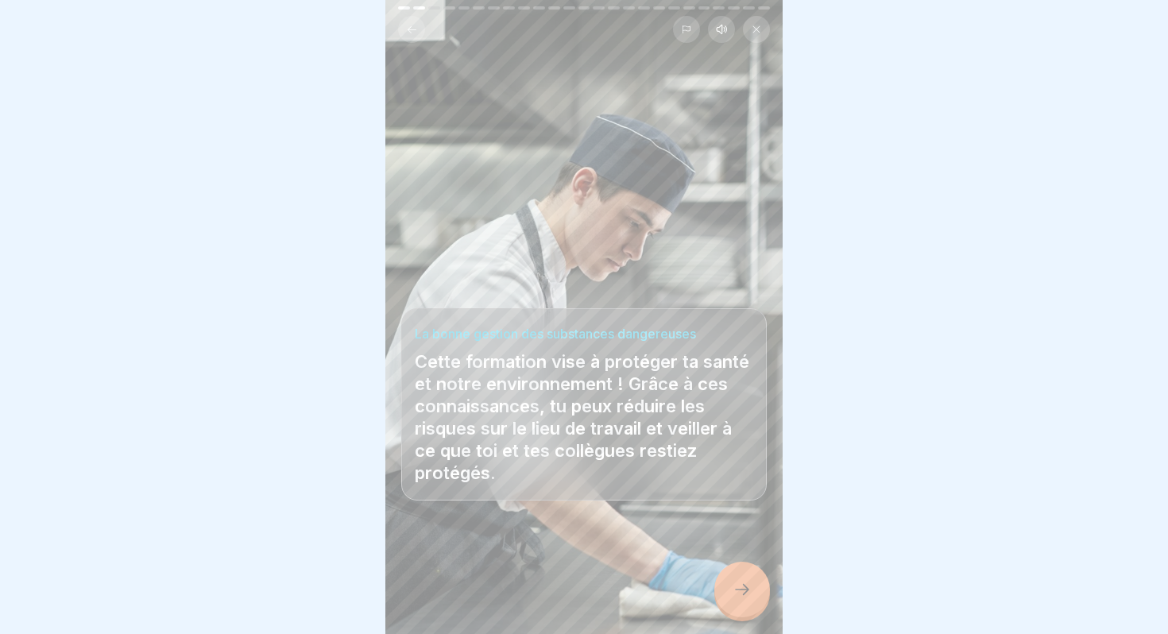
click at [731, 578] on div at bounding box center [742, 590] width 56 height 56
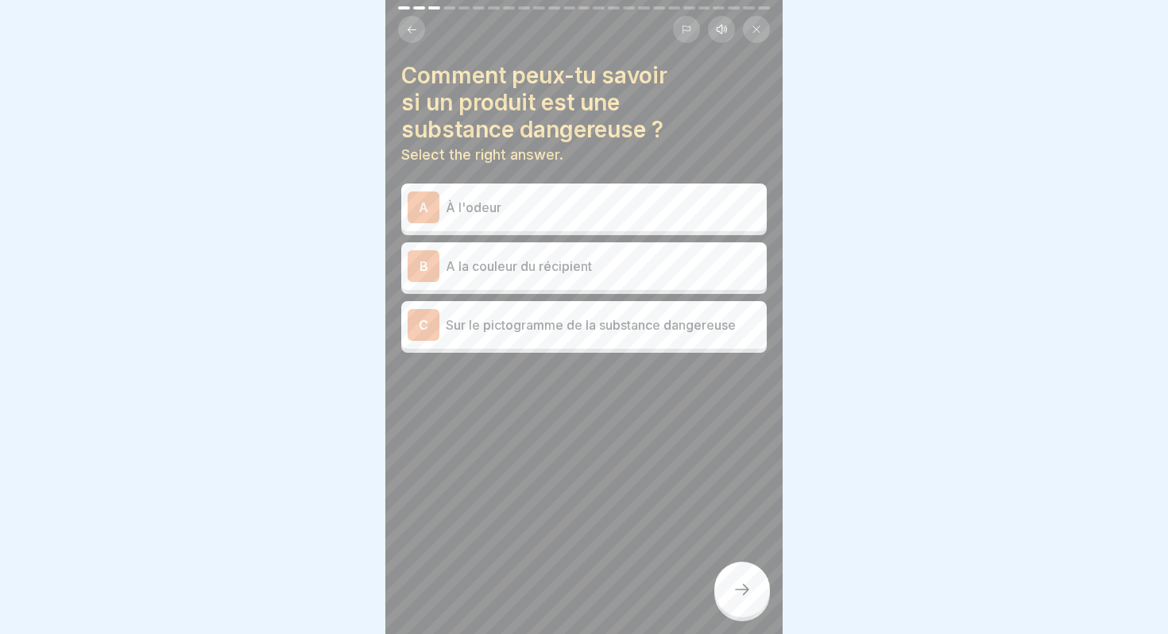
click at [550, 321] on p "Sur le pictogramme de la substance dangereuse" at bounding box center [603, 324] width 315 height 19
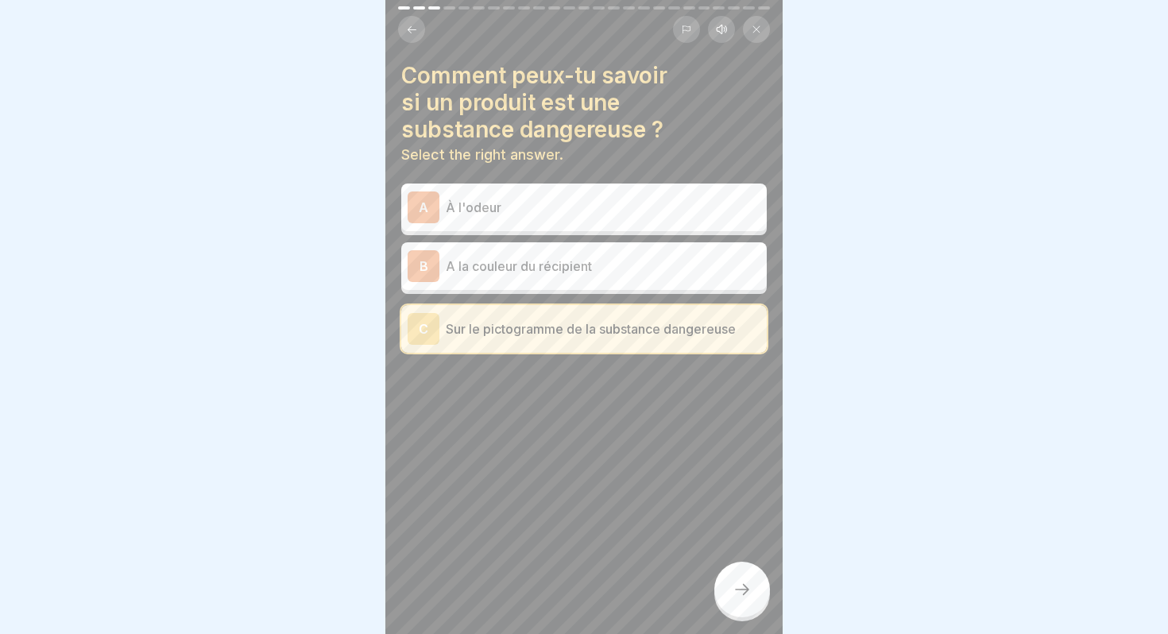
click at [739, 583] on icon at bounding box center [741, 589] width 19 height 19
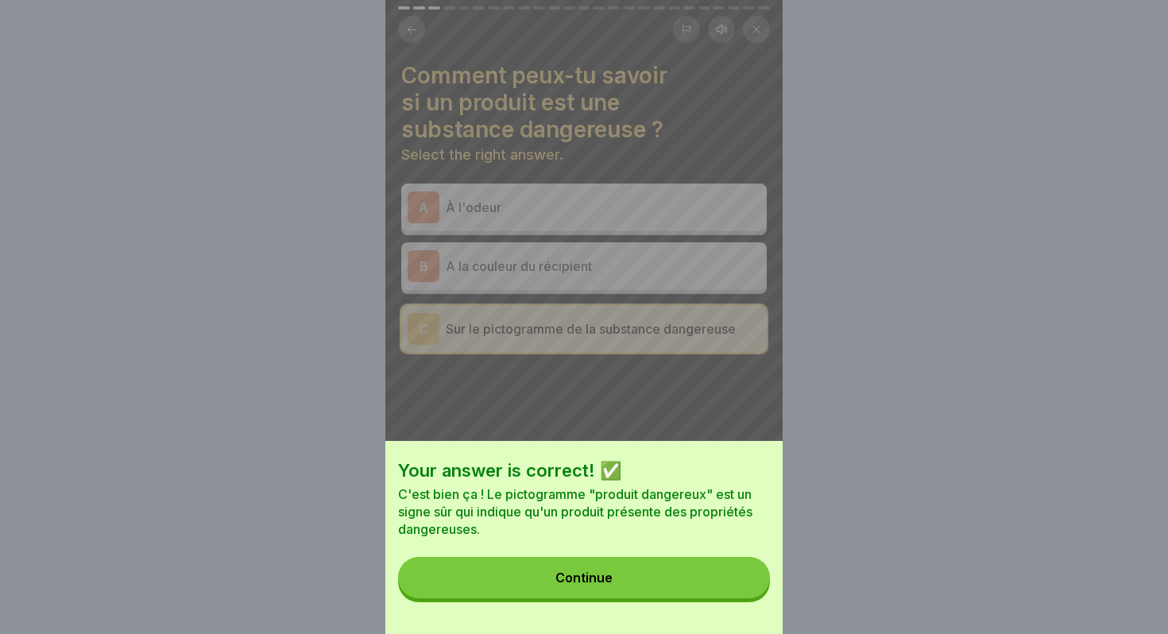
click at [606, 569] on button "Continue" at bounding box center [584, 577] width 372 height 41
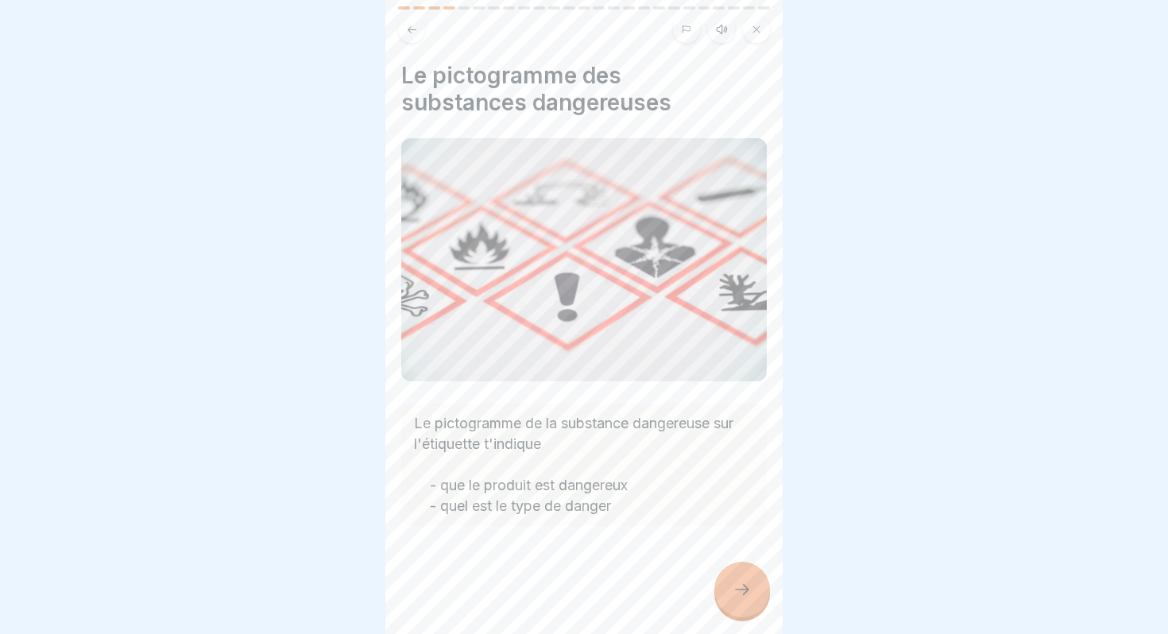
click at [747, 588] on icon at bounding box center [742, 589] width 14 height 11
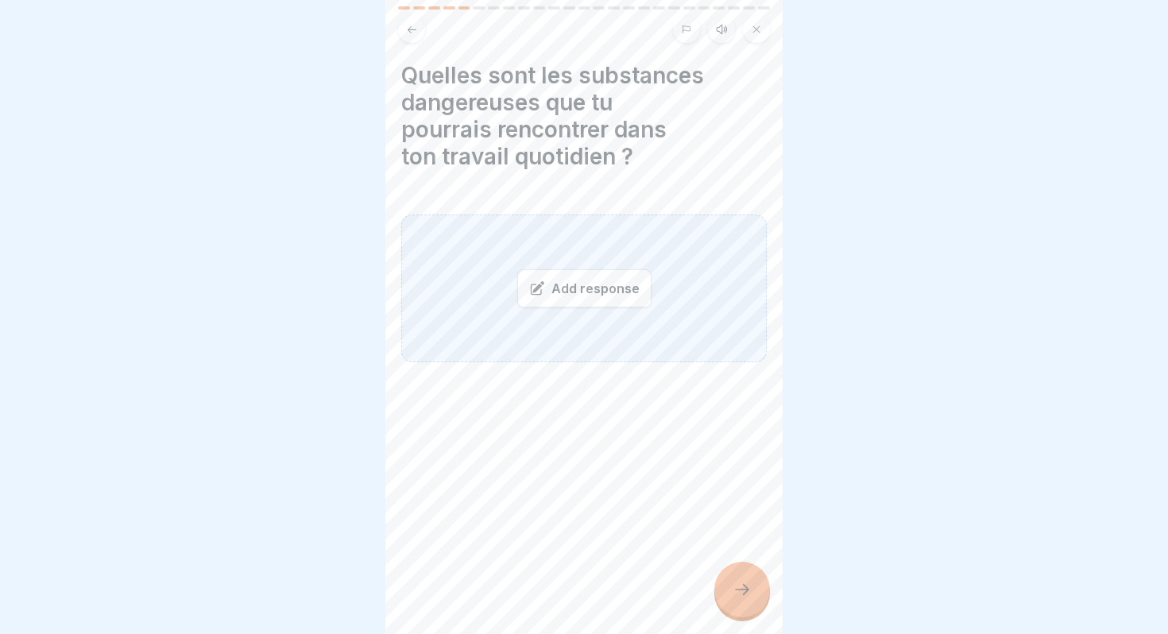
click at [551, 286] on div "Add response" at bounding box center [584, 288] width 134 height 38
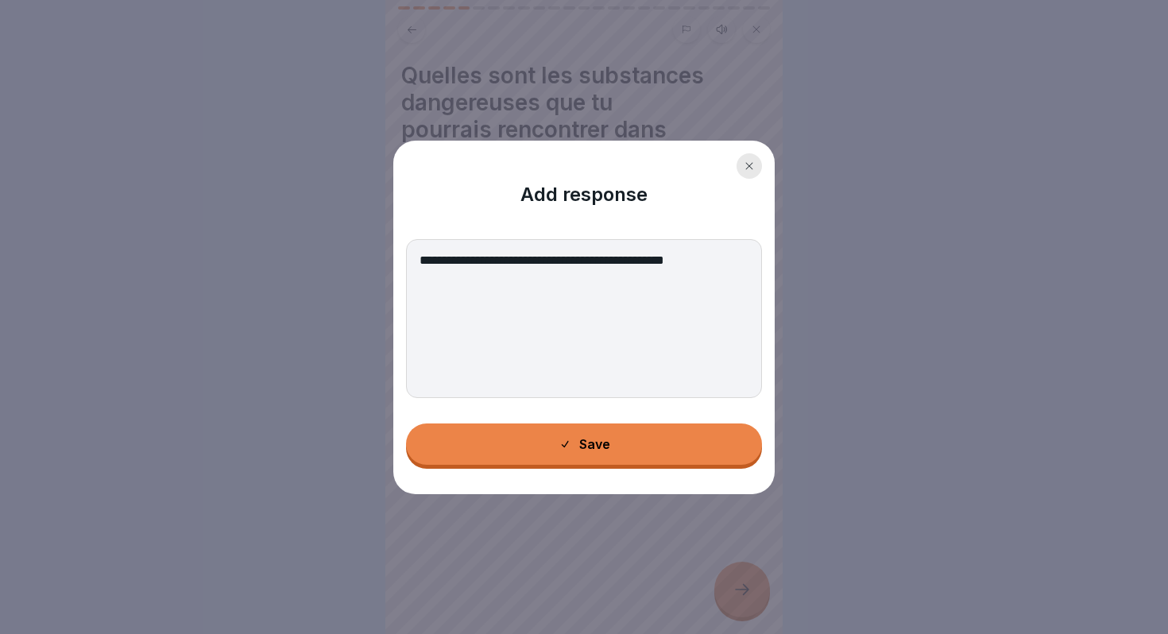
type textarea "**********"
click at [581, 454] on button "Save" at bounding box center [584, 443] width 356 height 41
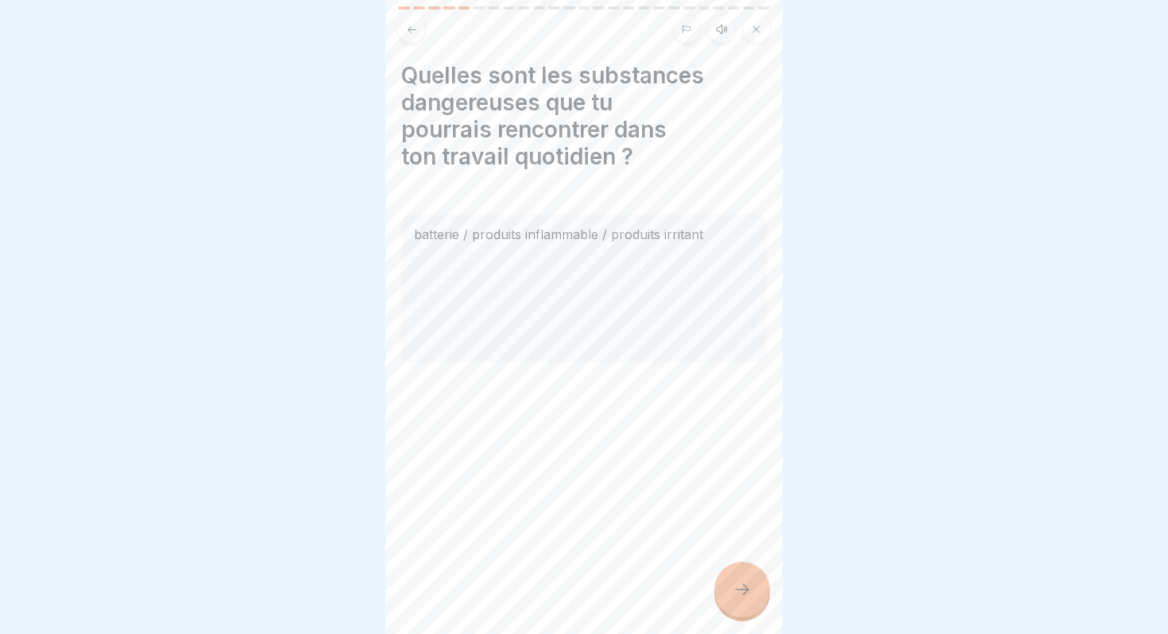
click at [742, 602] on div at bounding box center [742, 590] width 56 height 56
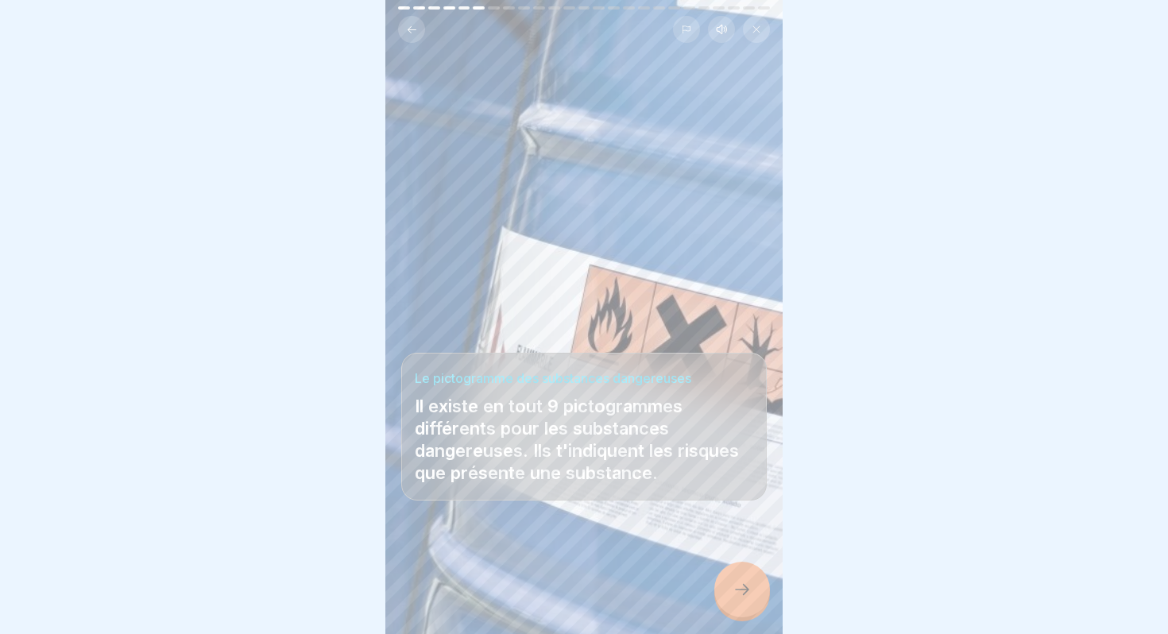
click at [736, 599] on div at bounding box center [742, 590] width 56 height 56
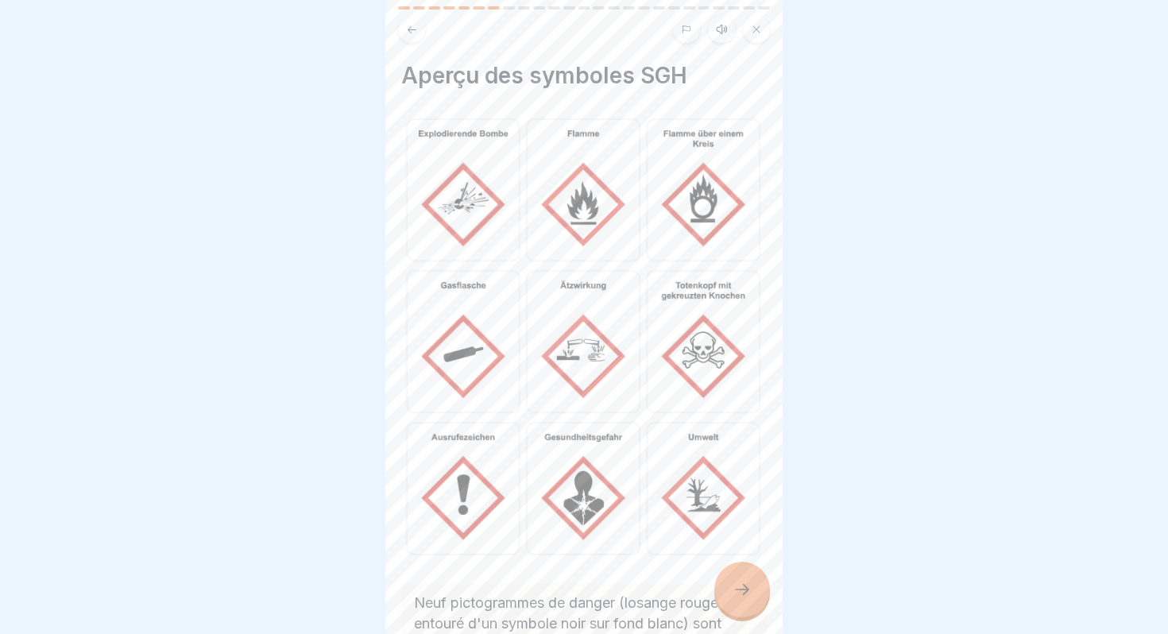
click at [741, 570] on div at bounding box center [742, 590] width 56 height 56
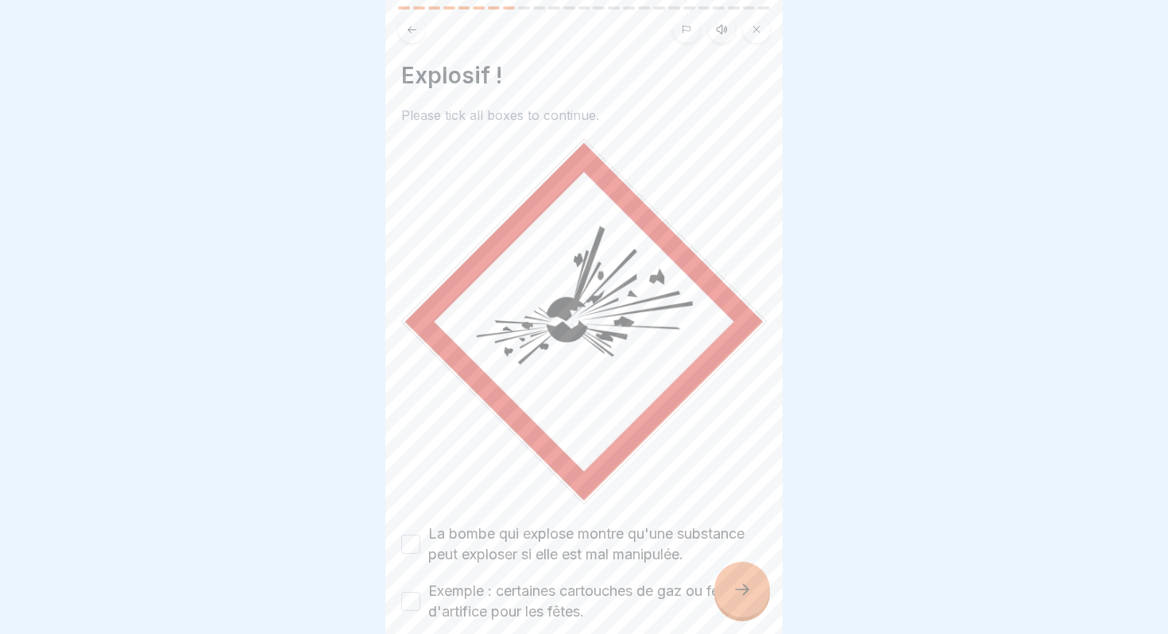
scroll to position [83, 0]
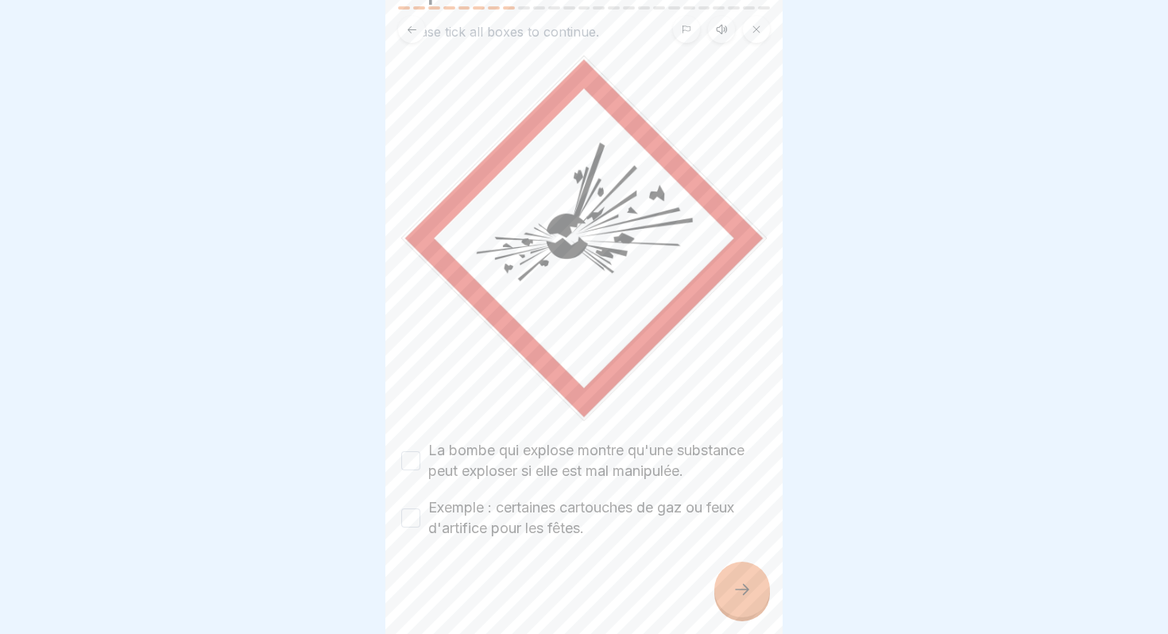
click at [405, 461] on button "La bombe qui explose montre qu'une substance peut exploser si elle est mal mani…" at bounding box center [410, 460] width 19 height 19
click at [411, 517] on button "Exemple : certaines cartouches de gaz ou feux d'artifice pour les fêtes." at bounding box center [410, 517] width 19 height 19
click at [741, 604] on div at bounding box center [742, 590] width 56 height 56
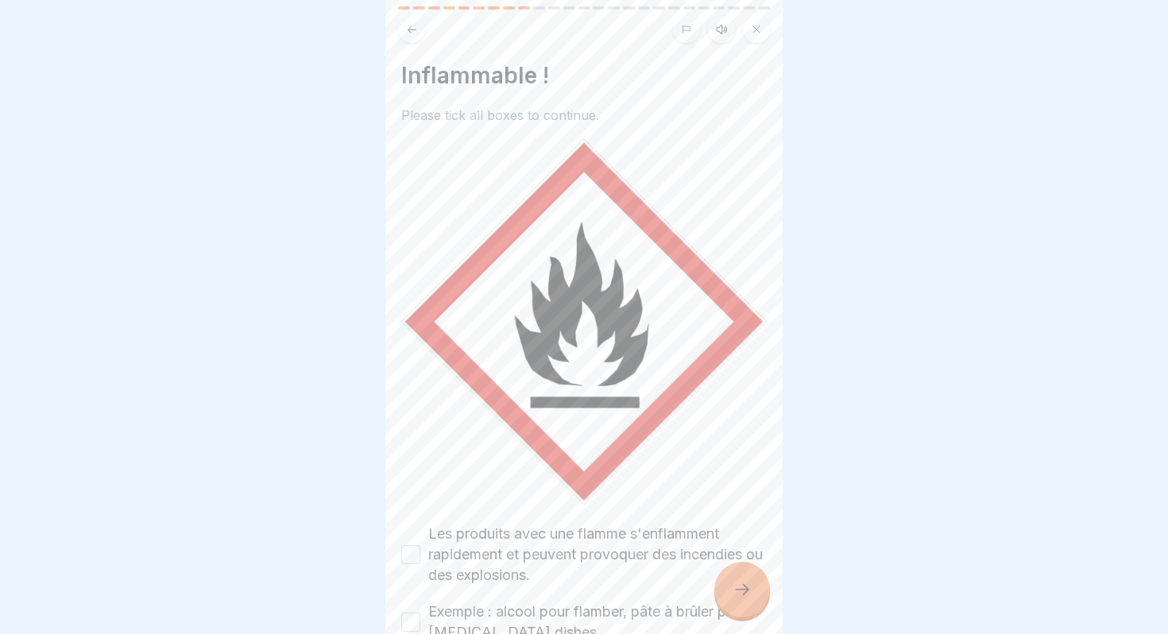
scroll to position [104, 0]
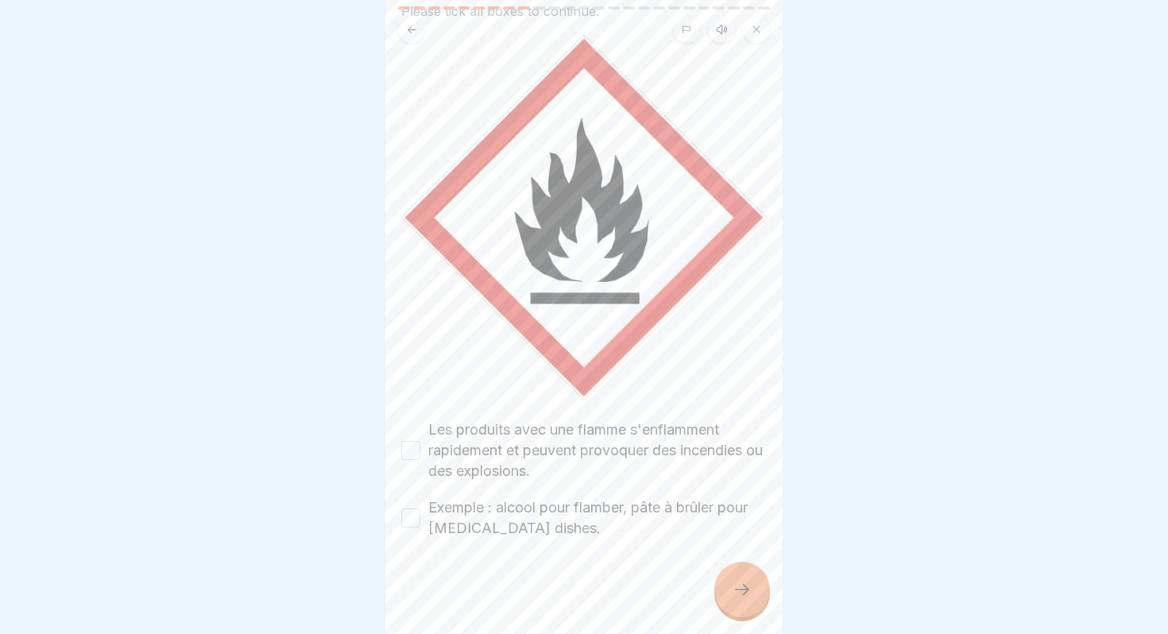
click at [408, 446] on button "Les produits avec une flamme s'enflamment rapidement et peuvent provoquer des i…" at bounding box center [410, 450] width 19 height 19
click at [408, 516] on button "Exemple : alcool pour flamber, pâte à brûler pour [MEDICAL_DATA] dishes." at bounding box center [410, 517] width 19 height 19
click at [762, 581] on div at bounding box center [742, 590] width 56 height 56
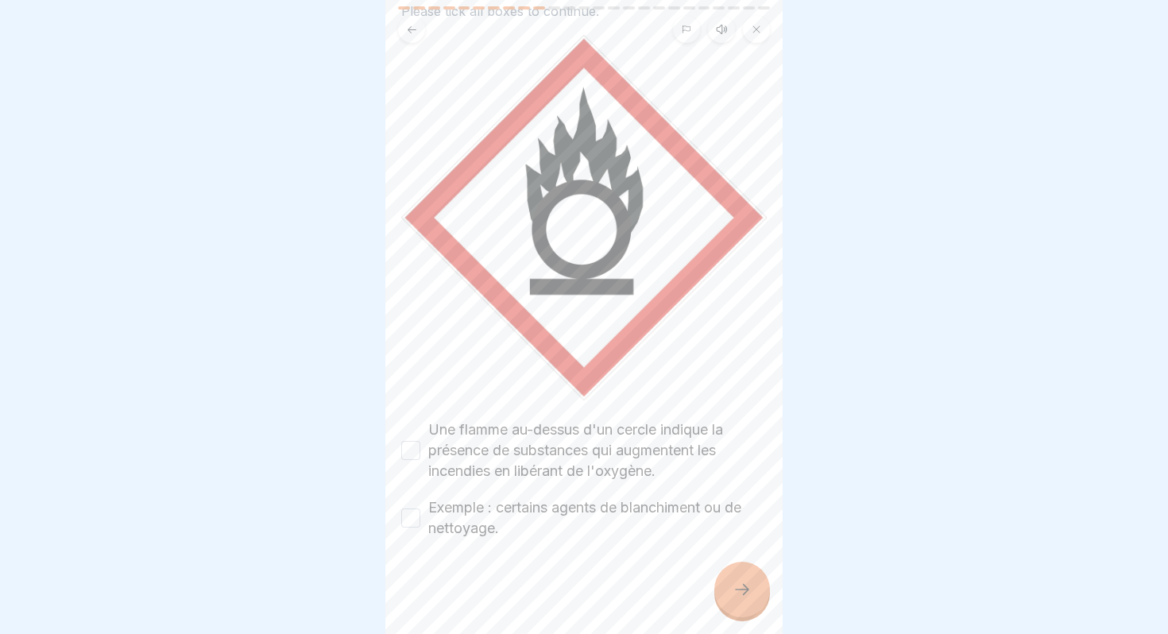
click at [416, 445] on button "Une flamme au-dessus d'un cercle indique la présence de substances qui augmente…" at bounding box center [410, 450] width 19 height 19
click at [410, 520] on button "Exemple : certains agents de blanchiment ou de nettoyage." at bounding box center [410, 517] width 19 height 19
click at [732, 581] on div at bounding box center [742, 590] width 56 height 56
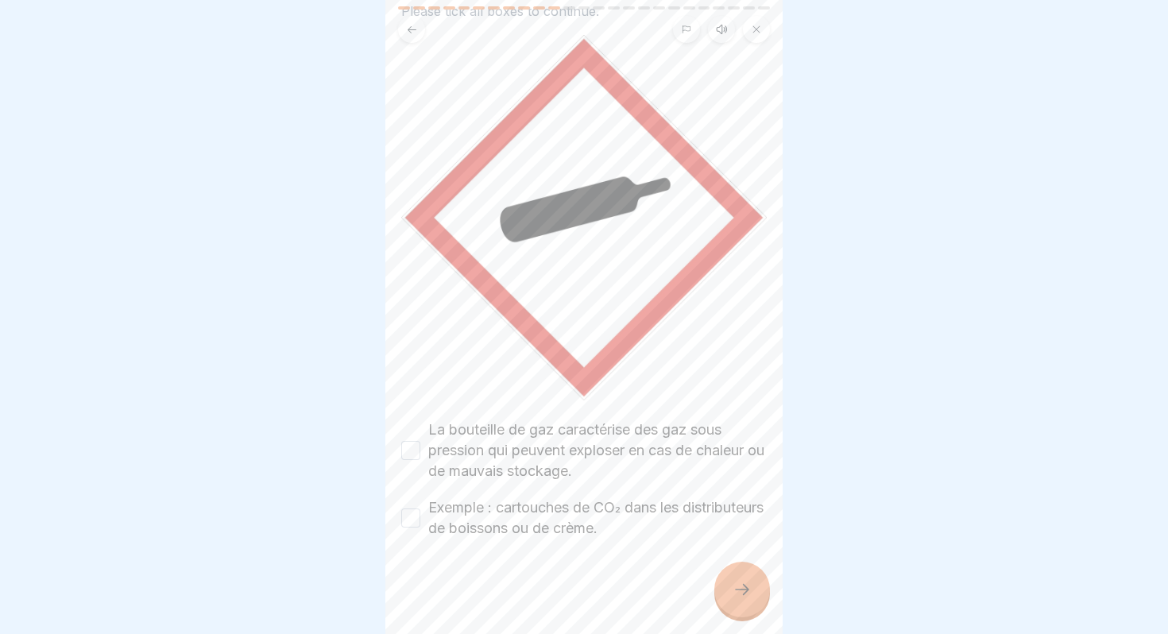
click at [416, 452] on button "La bouteille de gaz caractérise des gaz sous pression qui peuvent exploser en c…" at bounding box center [410, 450] width 19 height 19
click at [415, 518] on button "Exemple : cartouches de CO₂ dans les distributeurs de boissons ou de crème." at bounding box center [410, 517] width 19 height 19
click at [725, 578] on div at bounding box center [742, 590] width 56 height 56
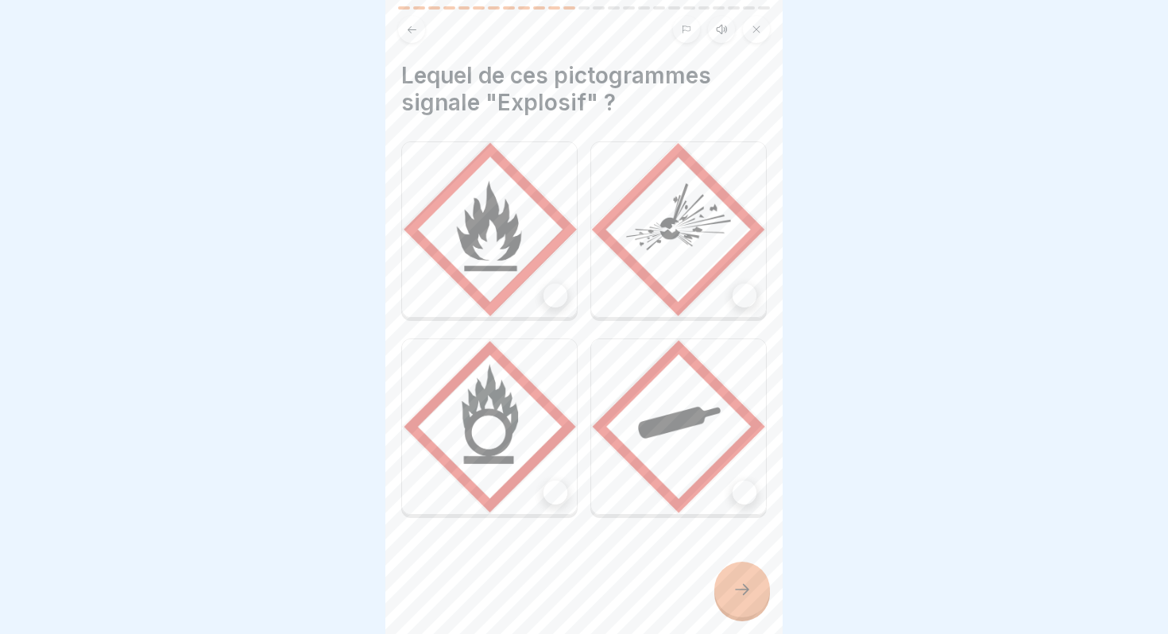
click at [749, 299] on div at bounding box center [744, 296] width 24 height 24
click at [741, 588] on icon at bounding box center [741, 589] width 19 height 19
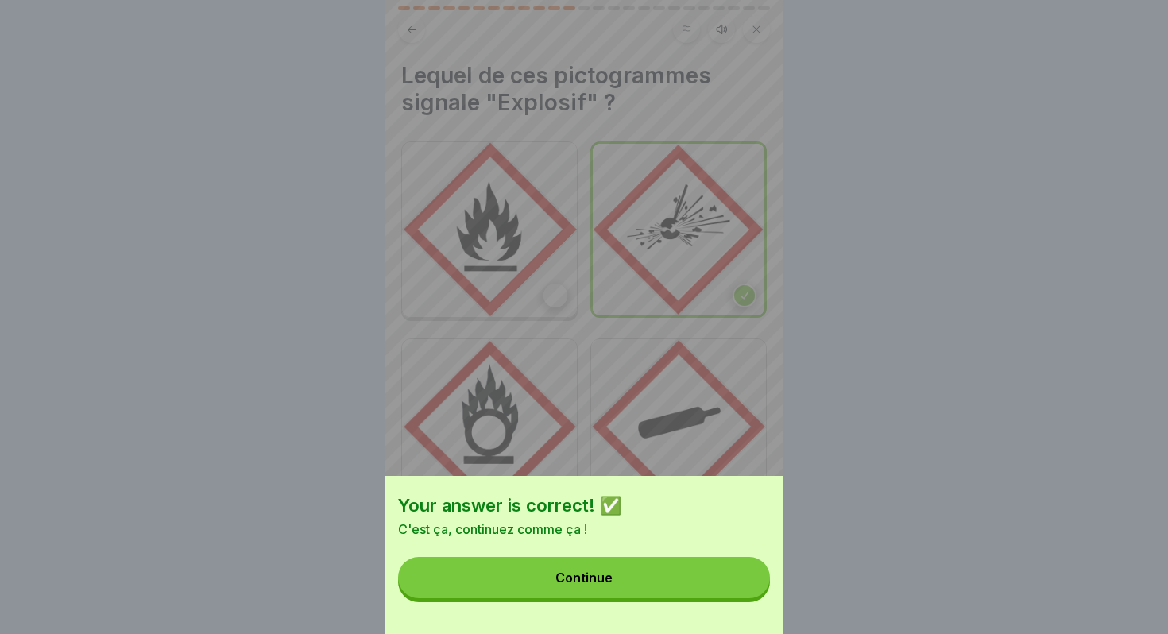
click at [591, 585] on button "Continue" at bounding box center [584, 577] width 372 height 41
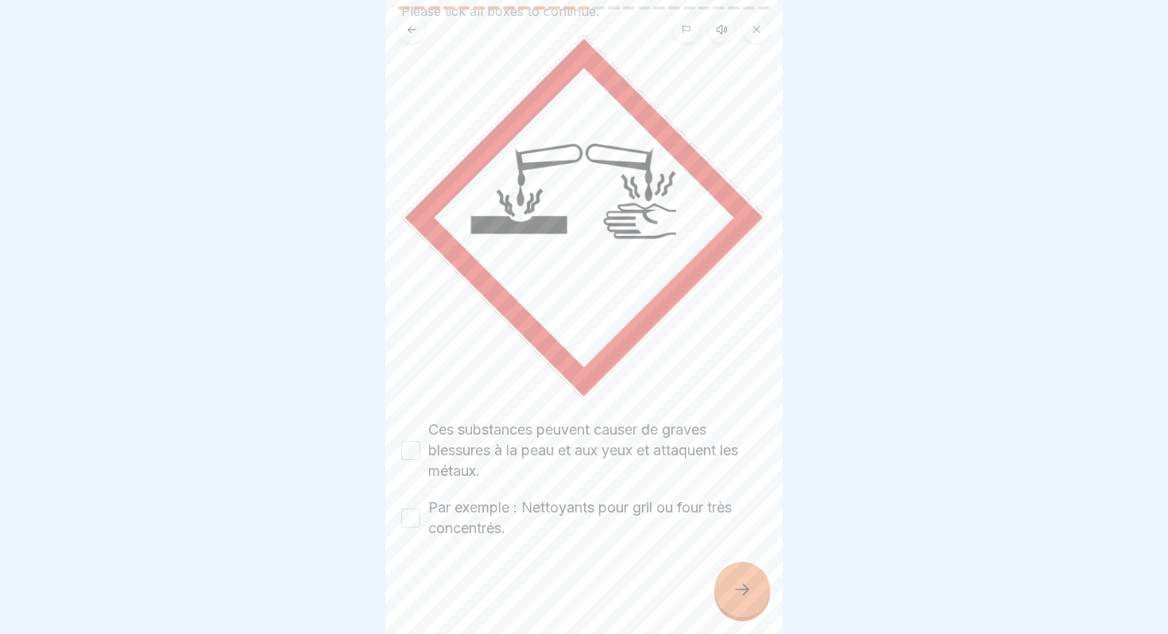
click at [413, 446] on button "Ces substances peuvent causer de graves blessures à la peau et aux yeux et atta…" at bounding box center [410, 450] width 19 height 19
click at [412, 513] on button "Par exemple : Nettoyants pour gril ou four très concentrés." at bounding box center [410, 517] width 19 height 19
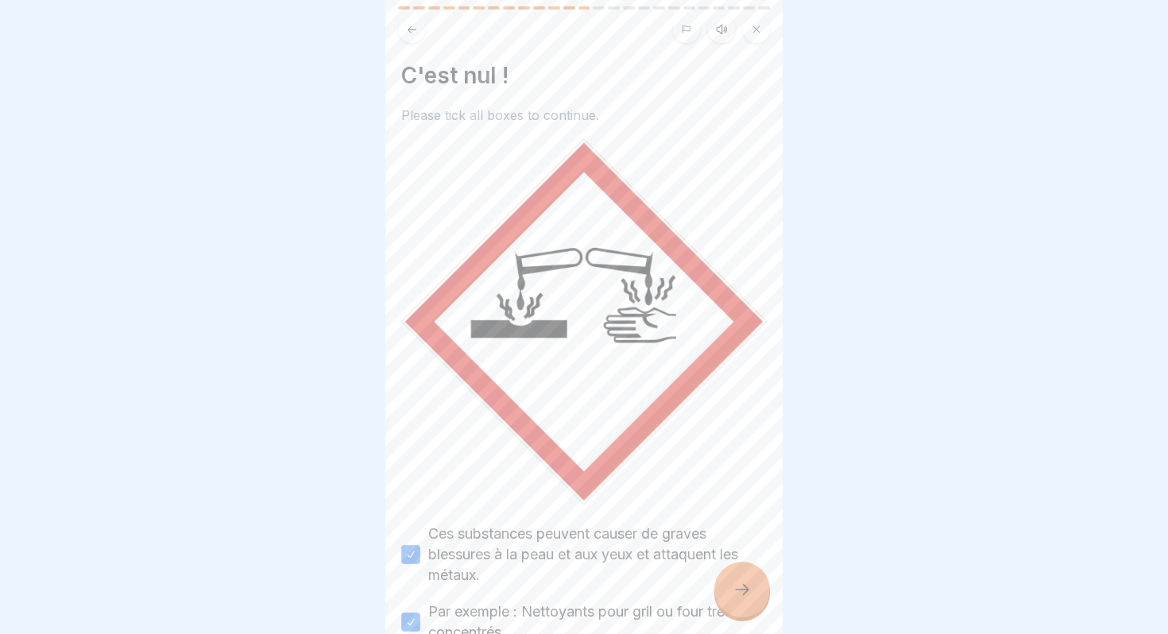
click at [742, 571] on div at bounding box center [742, 590] width 56 height 56
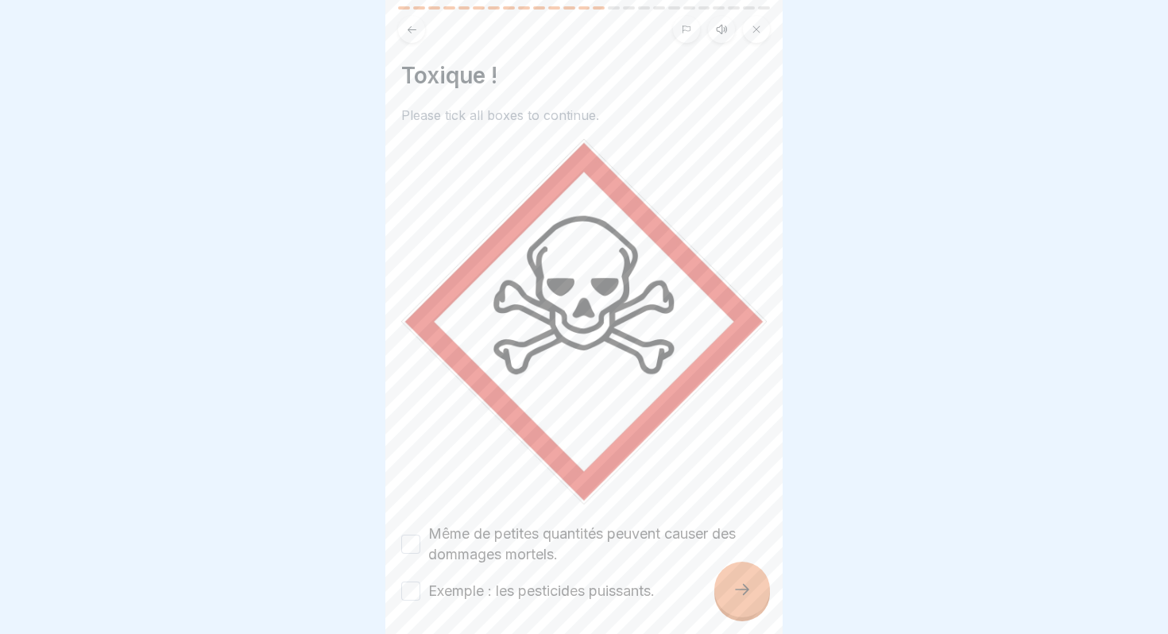
click at [412, 32] on icon at bounding box center [412, 30] width 12 height 12
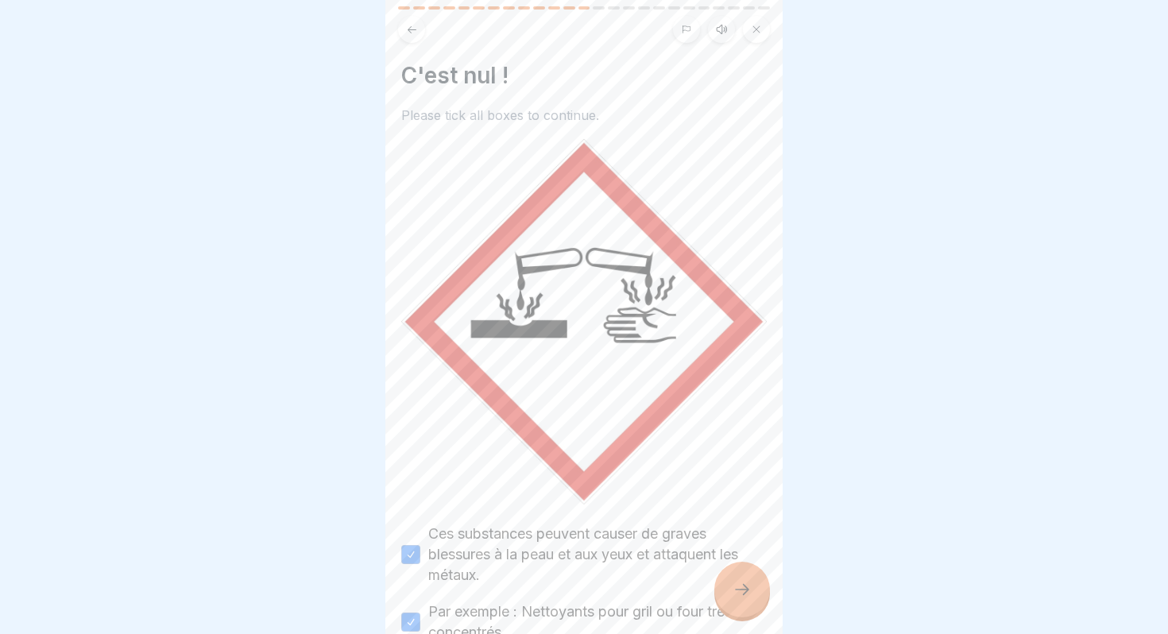
click at [736, 591] on icon at bounding box center [741, 589] width 19 height 19
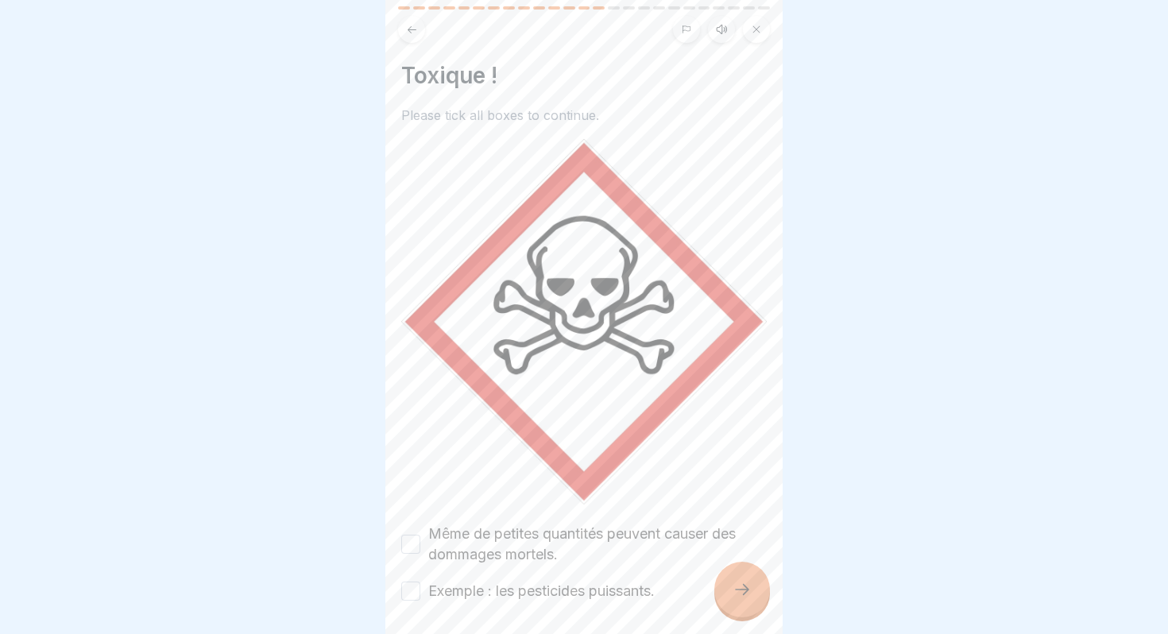
click at [415, 543] on button "Même de petites quantités peuvent causer des dommages mortels." at bounding box center [410, 544] width 19 height 19
click at [402, 589] on button "Exemple : les pesticides puissants." at bounding box center [410, 590] width 19 height 19
click at [745, 581] on icon at bounding box center [741, 589] width 19 height 19
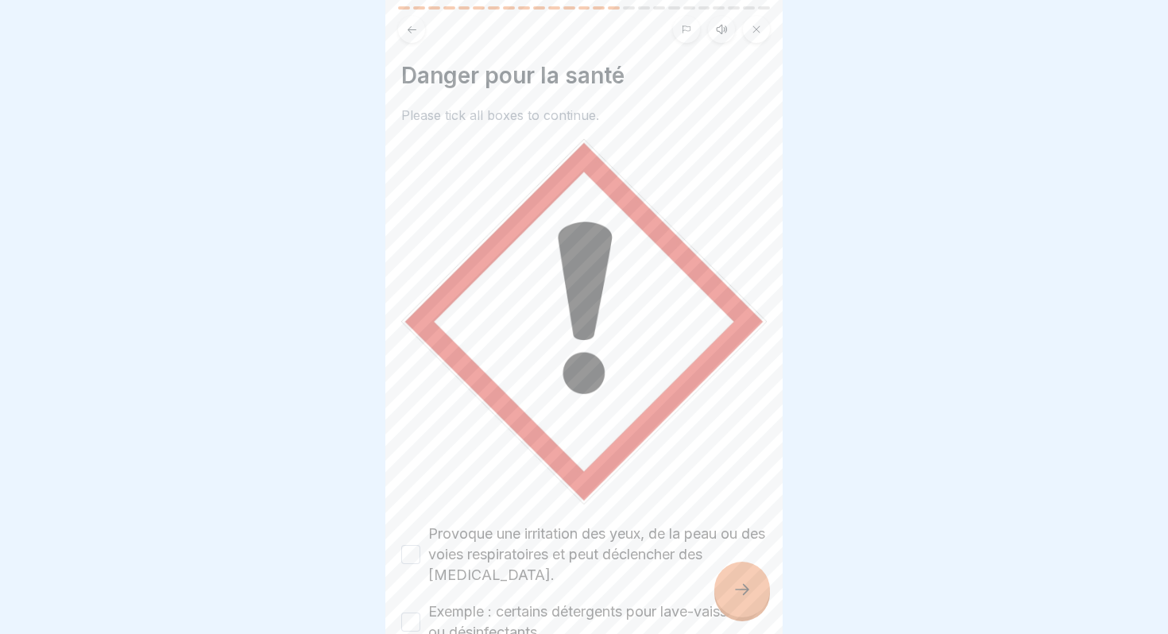
scroll to position [104, 0]
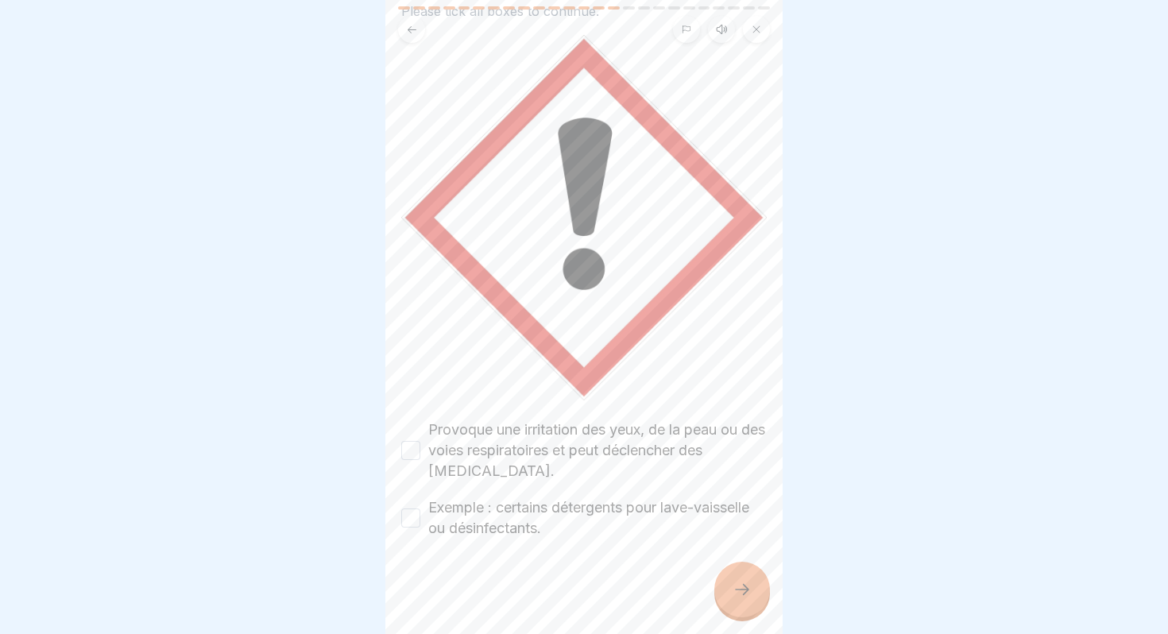
click at [408, 445] on button "Provoque une irritation des yeux, de la peau ou des voies respiratoires et peut…" at bounding box center [410, 450] width 19 height 19
click at [406, 518] on button "Exemple : certains détergents pour lave-vaisselle ou désinfectants." at bounding box center [410, 517] width 19 height 19
click at [751, 583] on div at bounding box center [742, 590] width 56 height 56
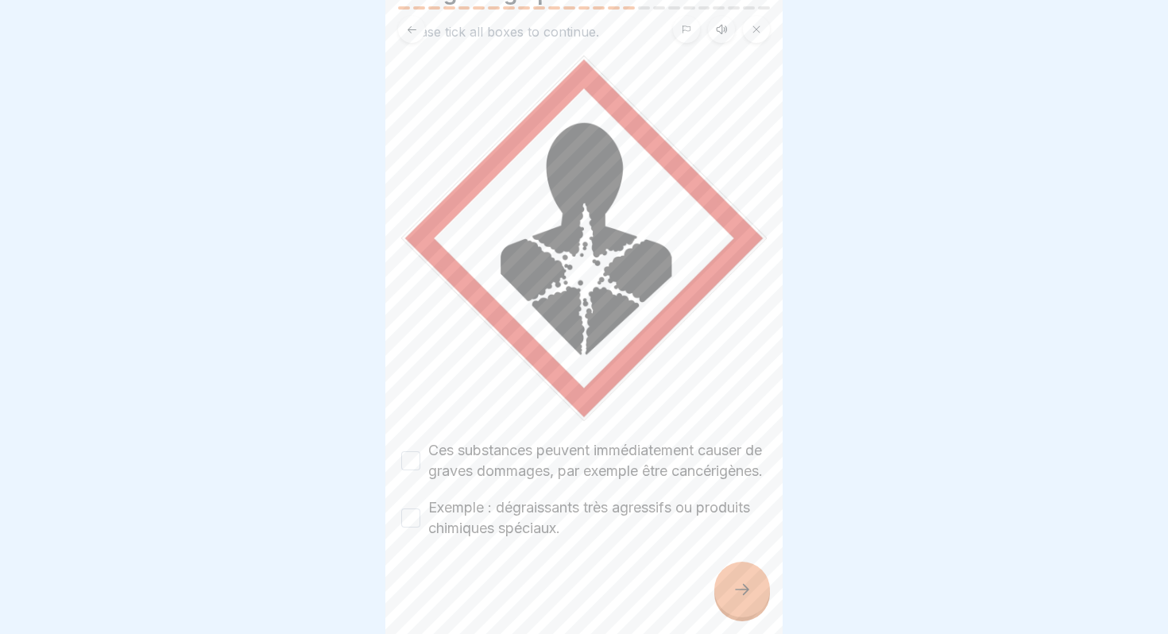
click at [411, 451] on button "Ces substances peuvent immédiatement causer de graves dommages, par exemple êtr…" at bounding box center [410, 460] width 19 height 19
click at [410, 523] on button "Exemple : dégraissants très agressifs ou produits chimiques spéciaux." at bounding box center [410, 517] width 19 height 19
click at [767, 592] on div at bounding box center [742, 590] width 56 height 56
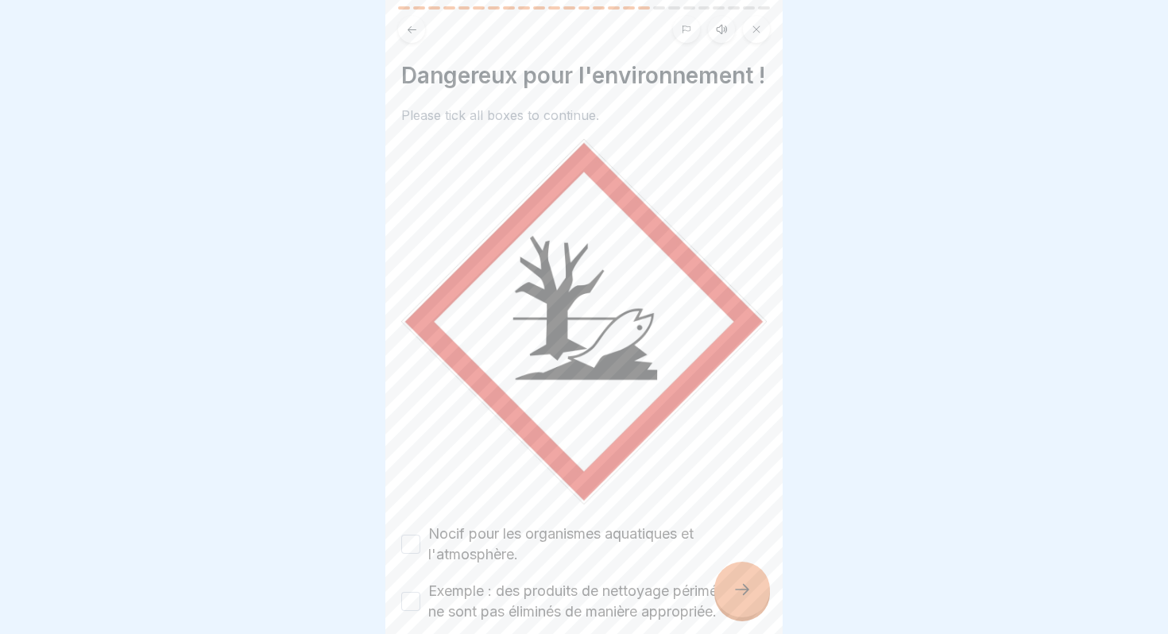
scroll to position [35, 0]
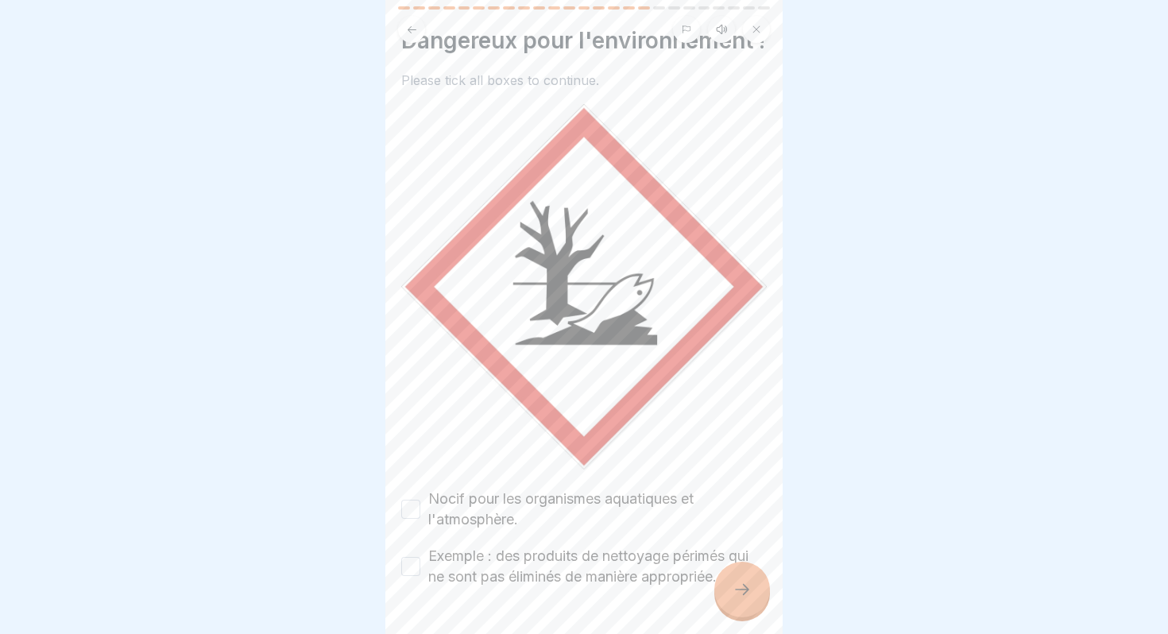
click at [417, 519] on button "Nocif pour les organismes aquatiques et l'atmosphère." at bounding box center [410, 509] width 19 height 19
click at [401, 576] on button "Exemple : des produits de nettoyage périmés qui ne sont pas éliminés de manière…" at bounding box center [410, 566] width 19 height 19
click at [730, 585] on div at bounding box center [742, 590] width 56 height 56
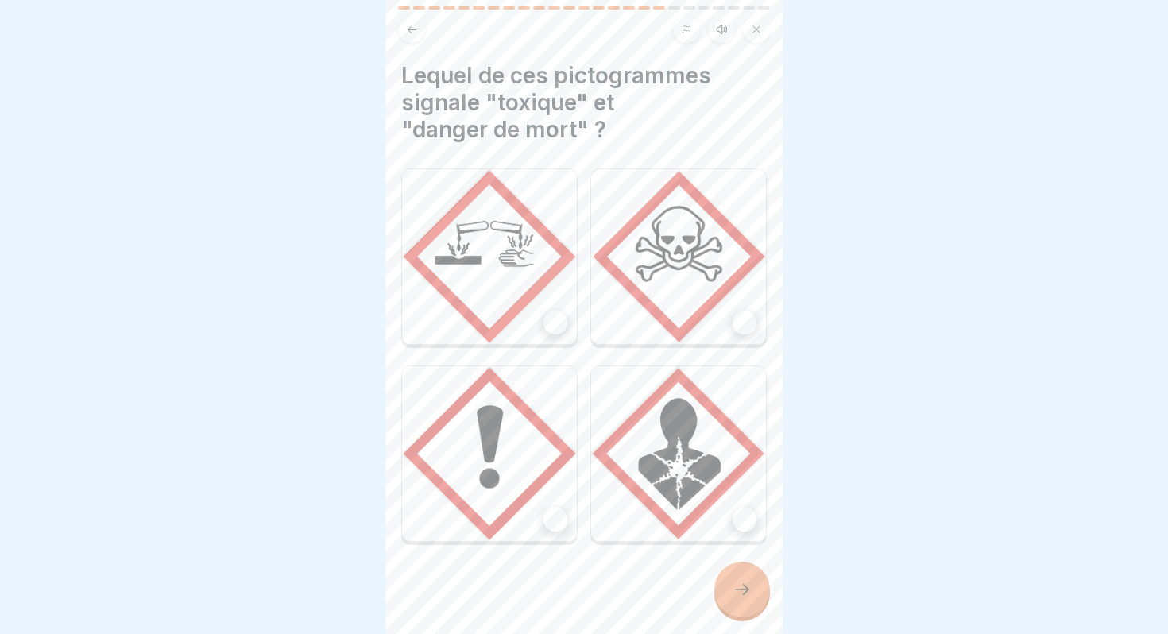
click at [745, 322] on div at bounding box center [744, 323] width 24 height 24
click at [748, 518] on div at bounding box center [744, 520] width 24 height 24
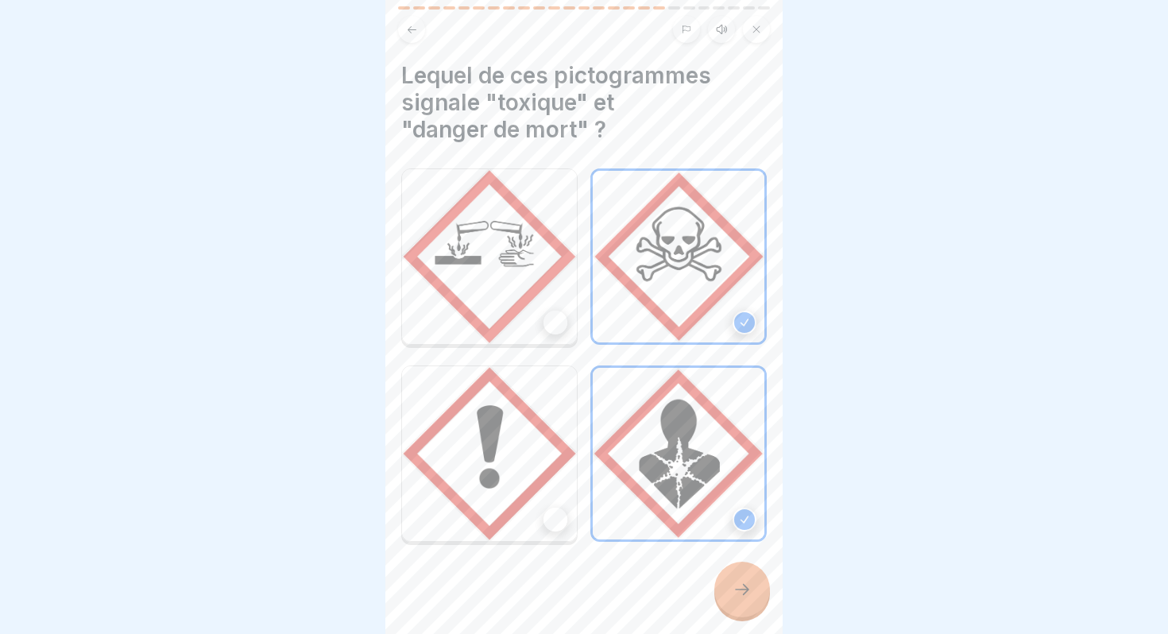
click at [743, 588] on icon at bounding box center [741, 589] width 19 height 19
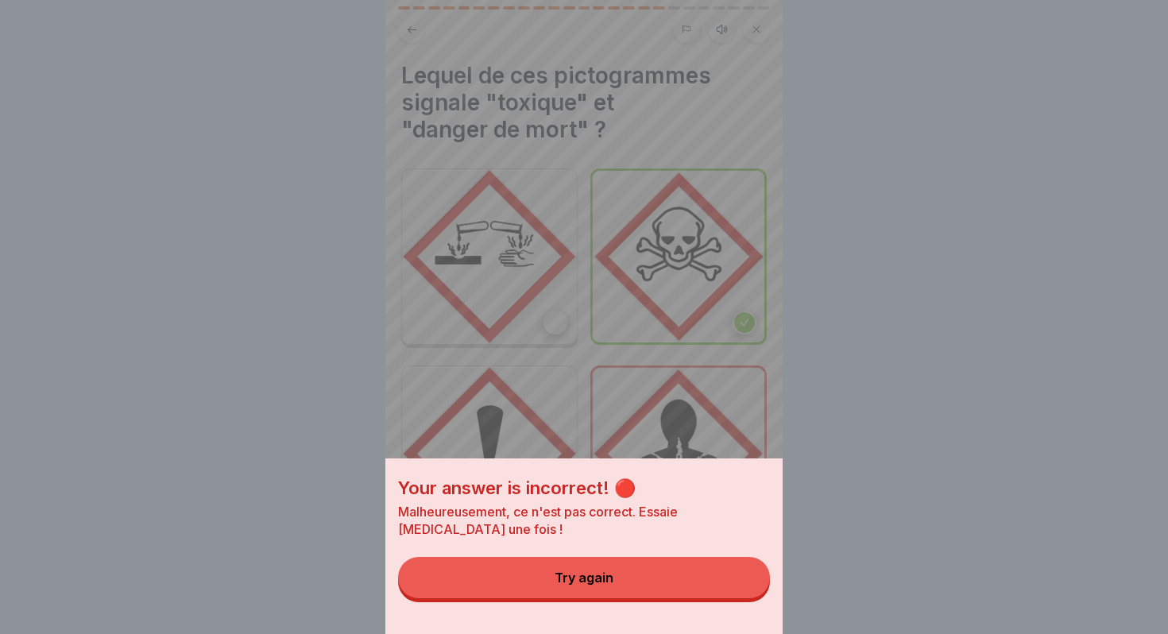
click at [647, 577] on button "Try again" at bounding box center [584, 577] width 372 height 41
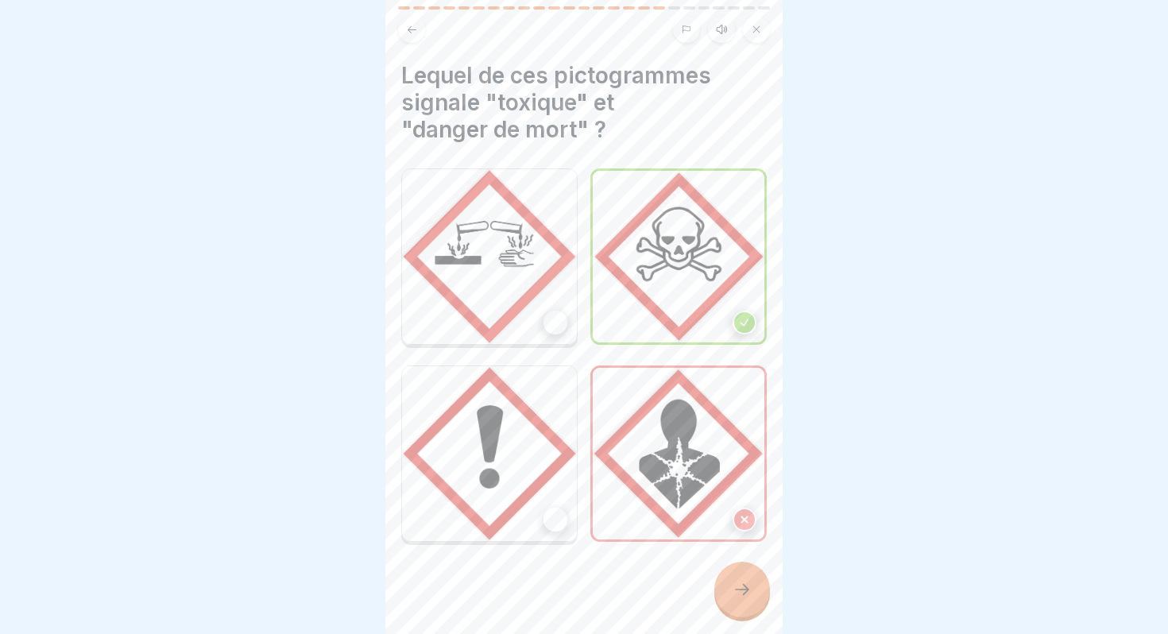
click at [555, 322] on div at bounding box center [555, 323] width 24 height 24
click at [746, 606] on div at bounding box center [742, 590] width 56 height 56
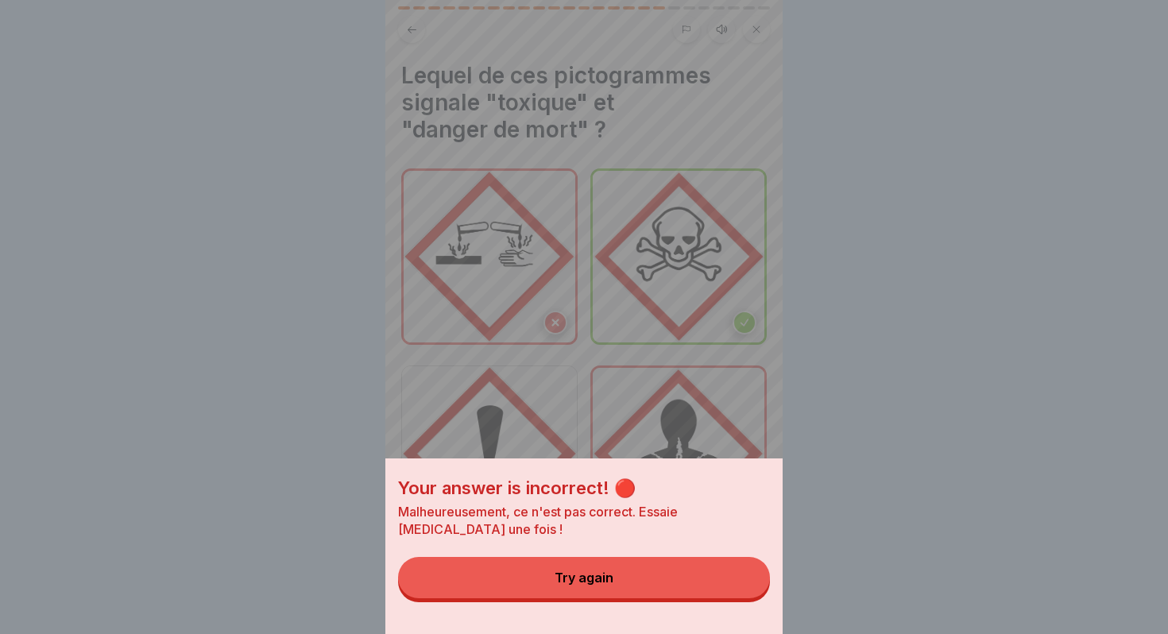
click at [653, 597] on button "Try again" at bounding box center [584, 577] width 372 height 41
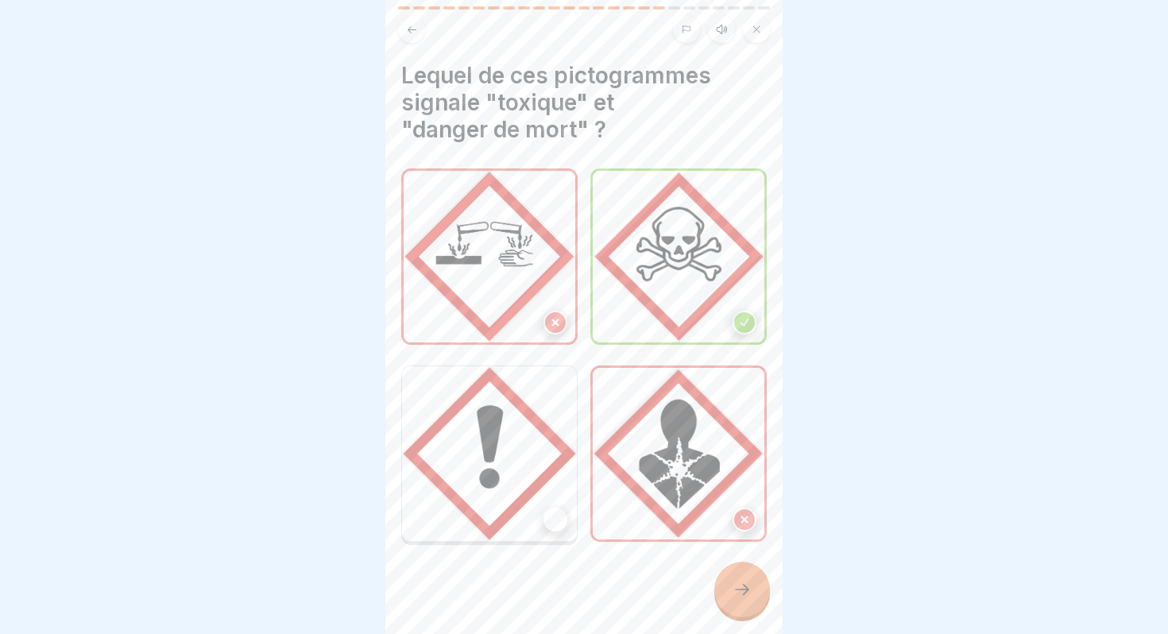
click at [554, 525] on div at bounding box center [555, 520] width 24 height 24
click at [752, 590] on div at bounding box center [742, 590] width 56 height 56
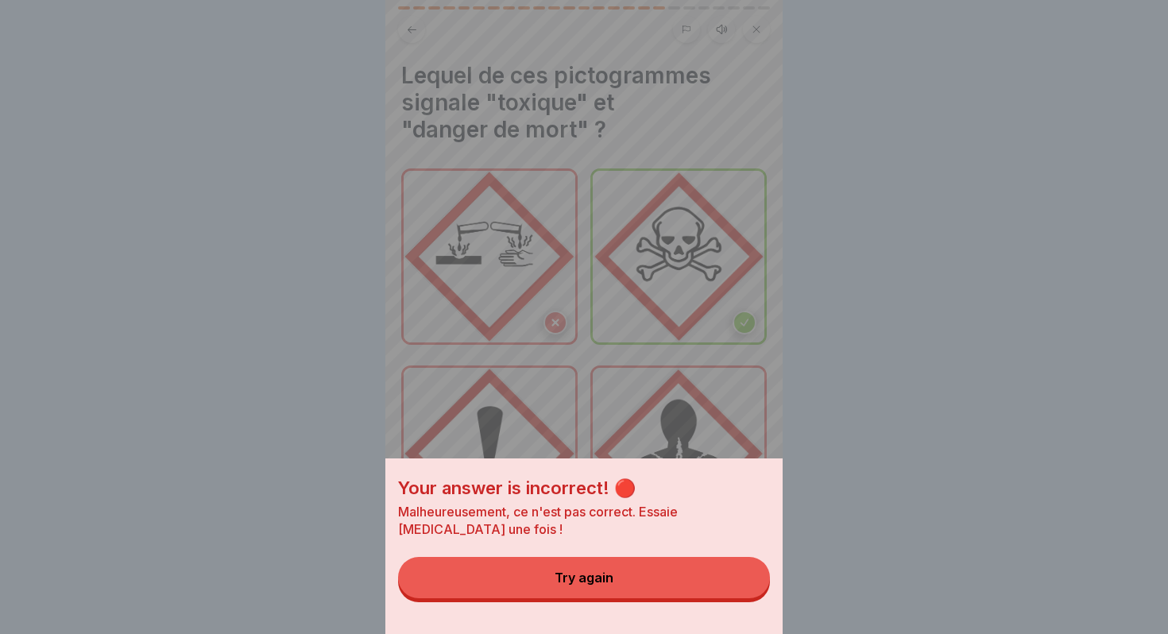
click at [662, 581] on button "Try again" at bounding box center [584, 577] width 372 height 41
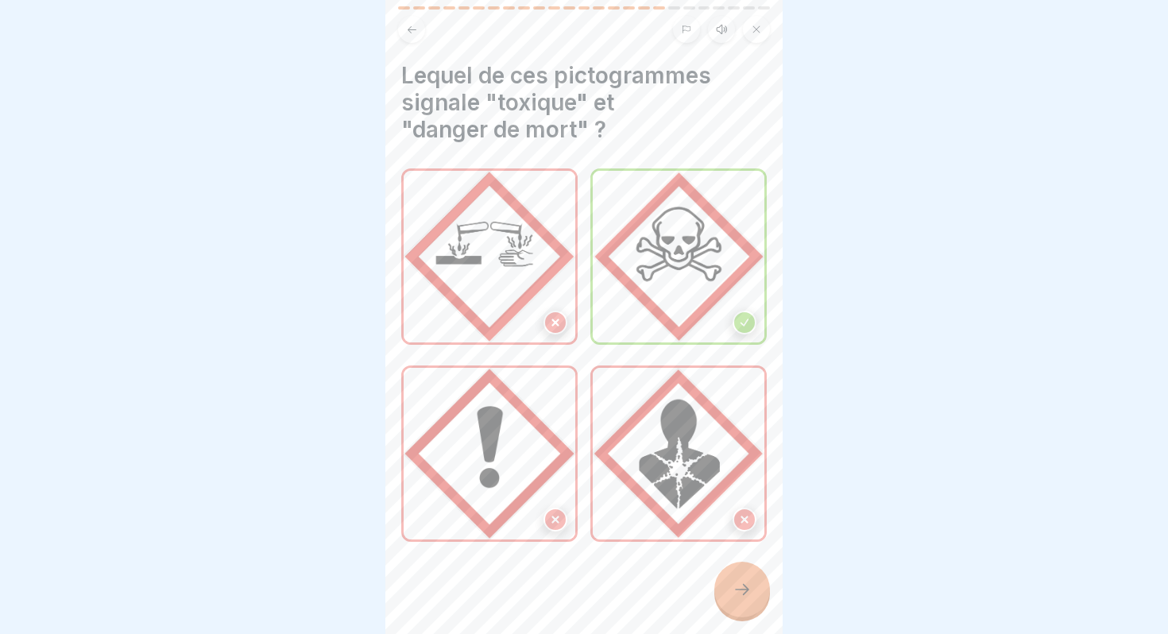
click at [750, 321] on div at bounding box center [744, 323] width 24 height 24
click at [754, 585] on div at bounding box center [742, 590] width 56 height 56
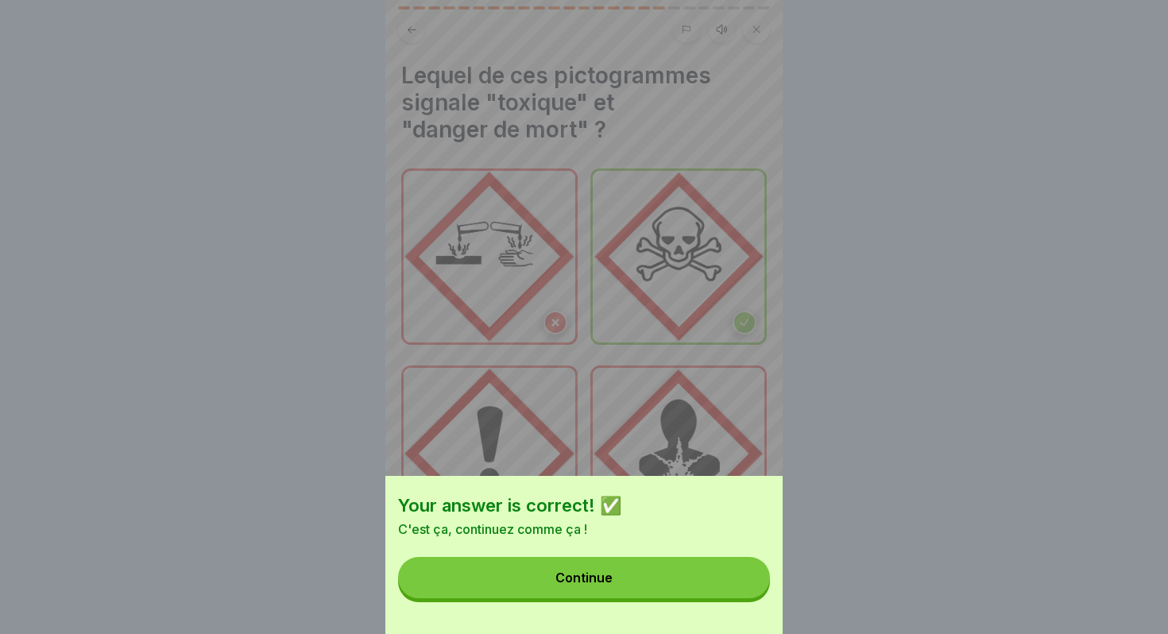
click at [632, 585] on button "Continue" at bounding box center [584, 577] width 372 height 41
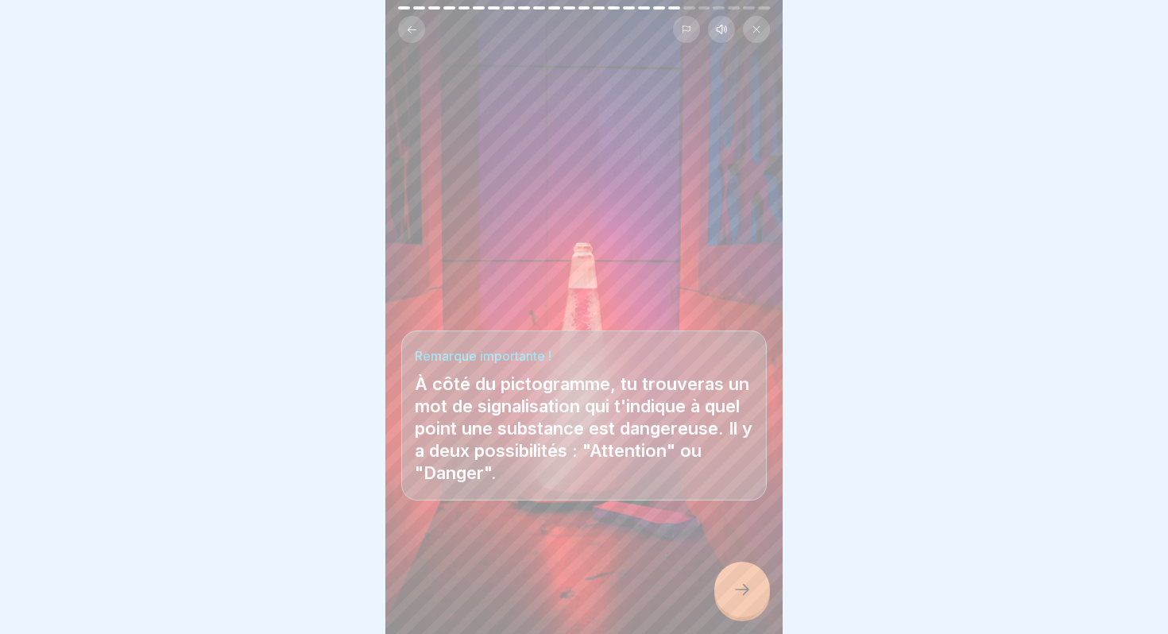
click at [756, 592] on div at bounding box center [742, 590] width 56 height 56
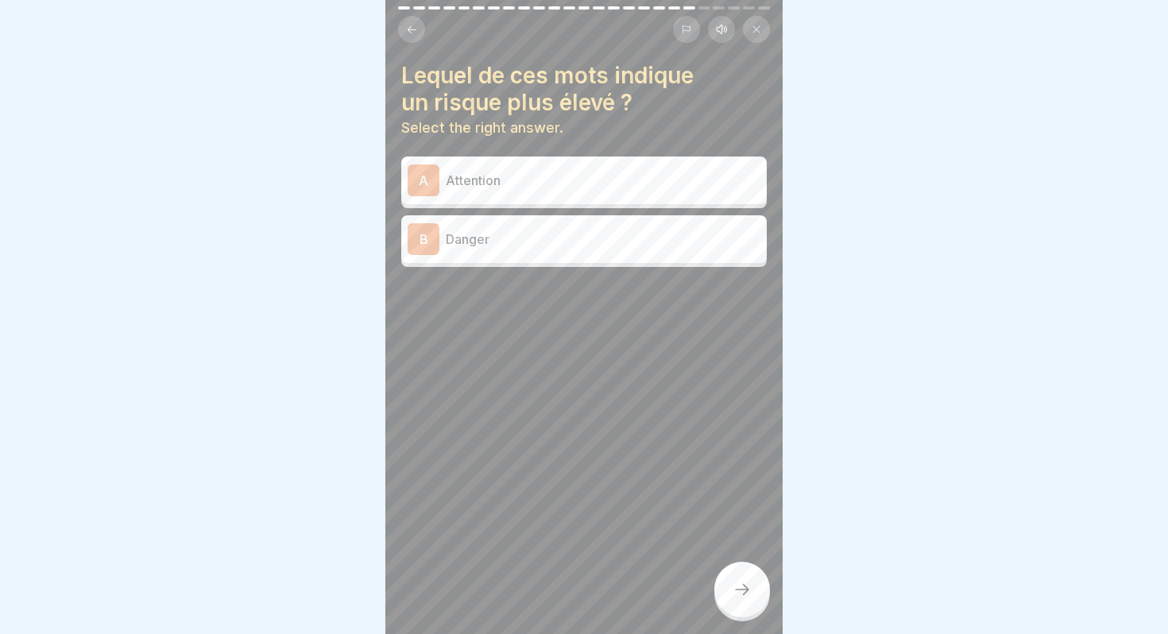
click at [469, 230] on p "Danger" at bounding box center [603, 239] width 315 height 19
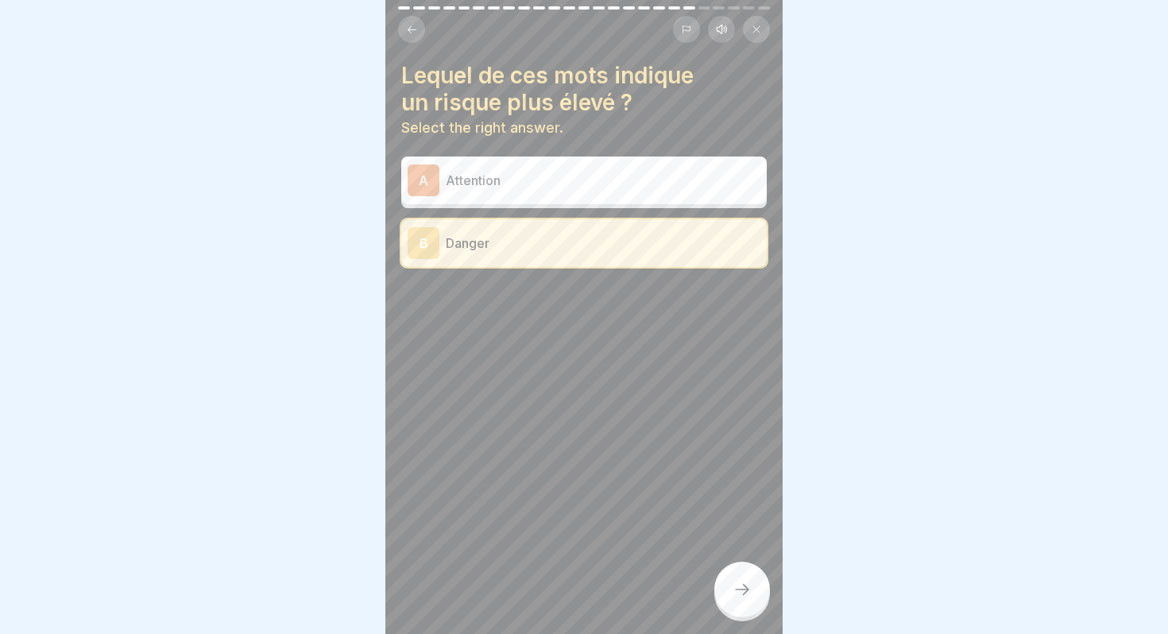
click at [733, 577] on div at bounding box center [742, 590] width 56 height 56
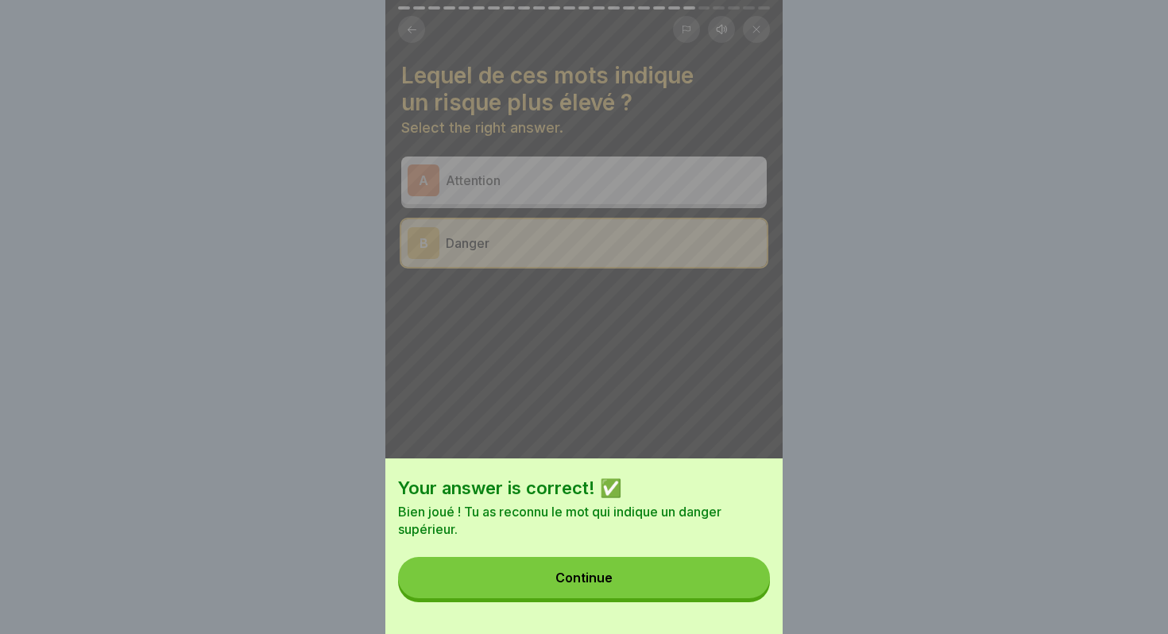
click at [635, 565] on button "Continue" at bounding box center [584, 577] width 372 height 41
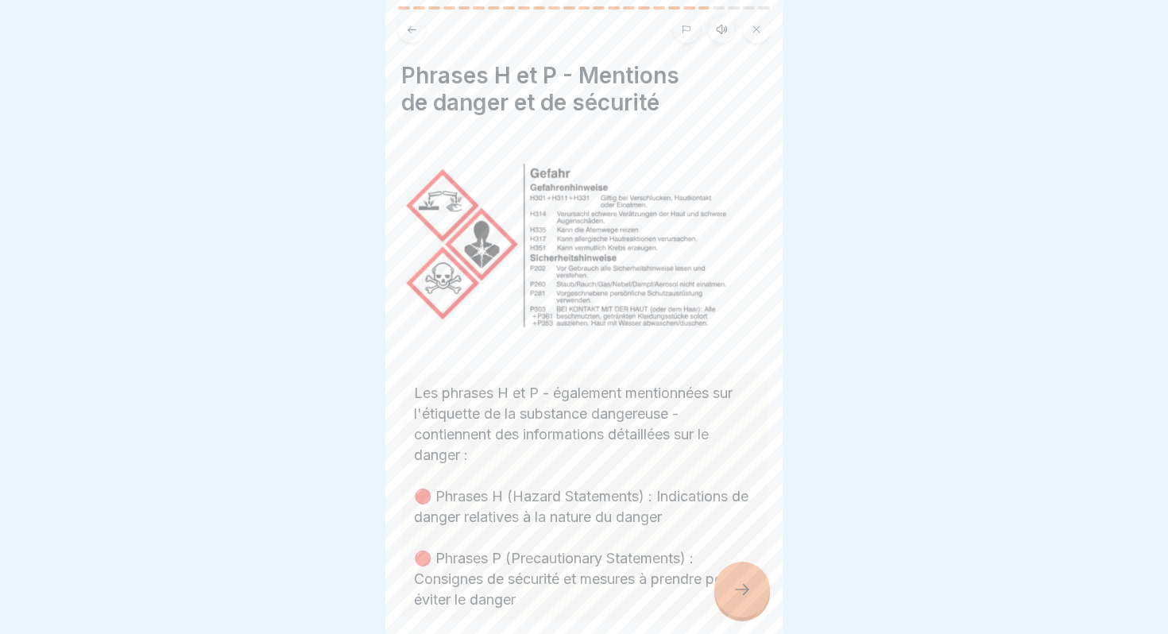
click at [747, 579] on div at bounding box center [742, 590] width 56 height 56
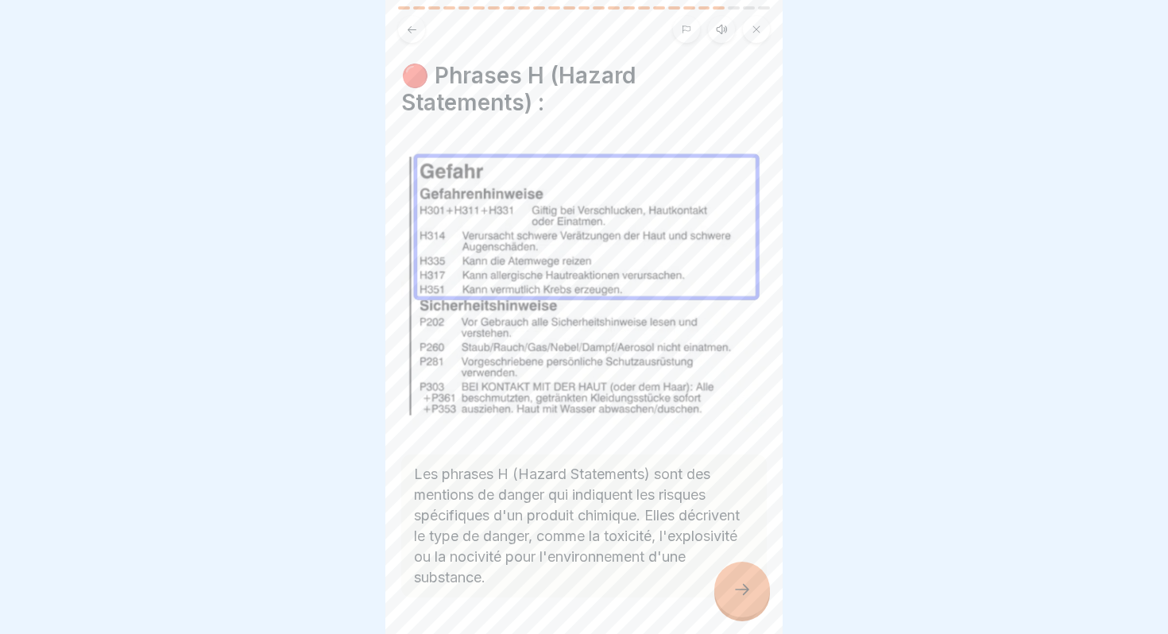
click at [747, 579] on div at bounding box center [742, 590] width 56 height 56
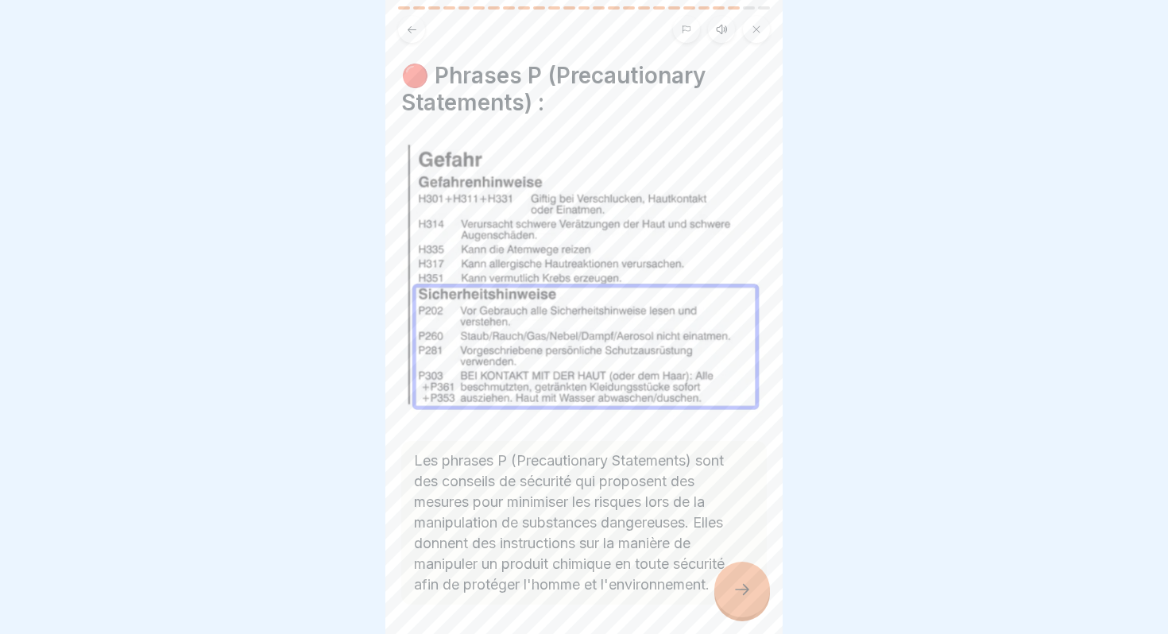
click at [747, 579] on div at bounding box center [742, 590] width 56 height 56
